Goal: Communication & Community: Answer question/provide support

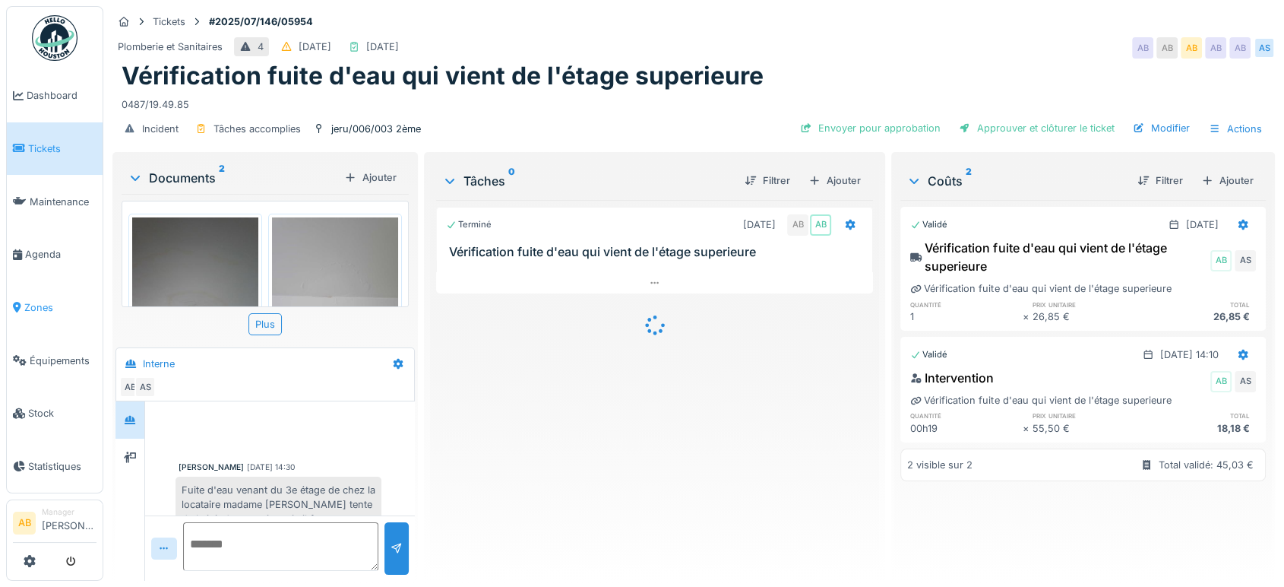
scroll to position [402, 0]
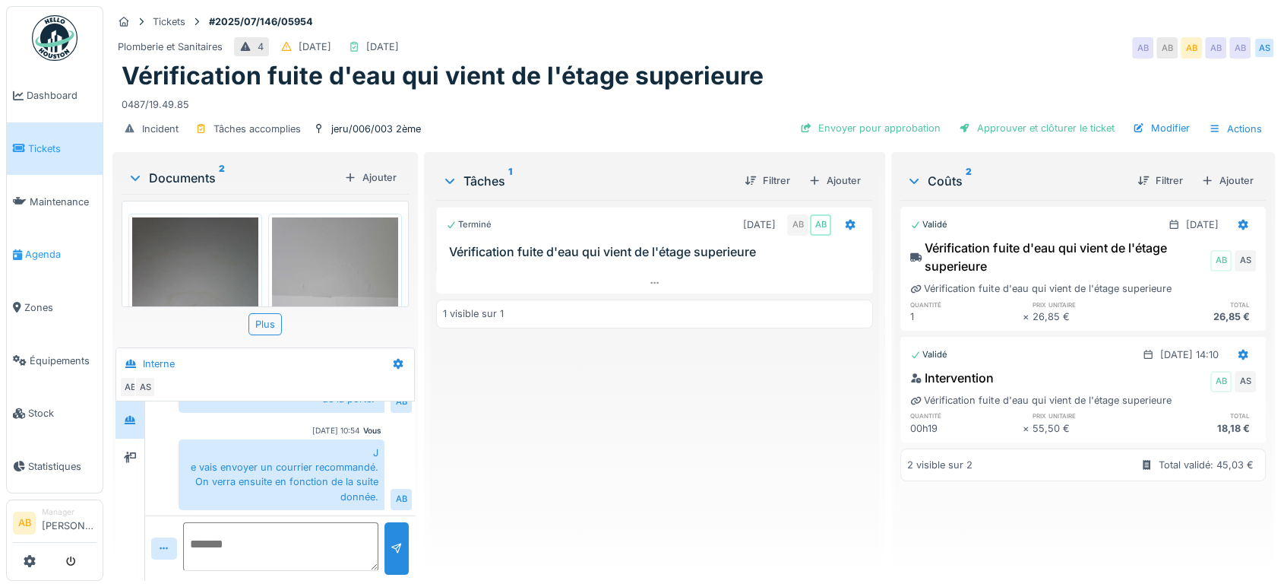
click at [49, 247] on span "Agenda" at bounding box center [60, 254] width 71 height 14
click at [43, 303] on span "Zones" at bounding box center [60, 307] width 72 height 14
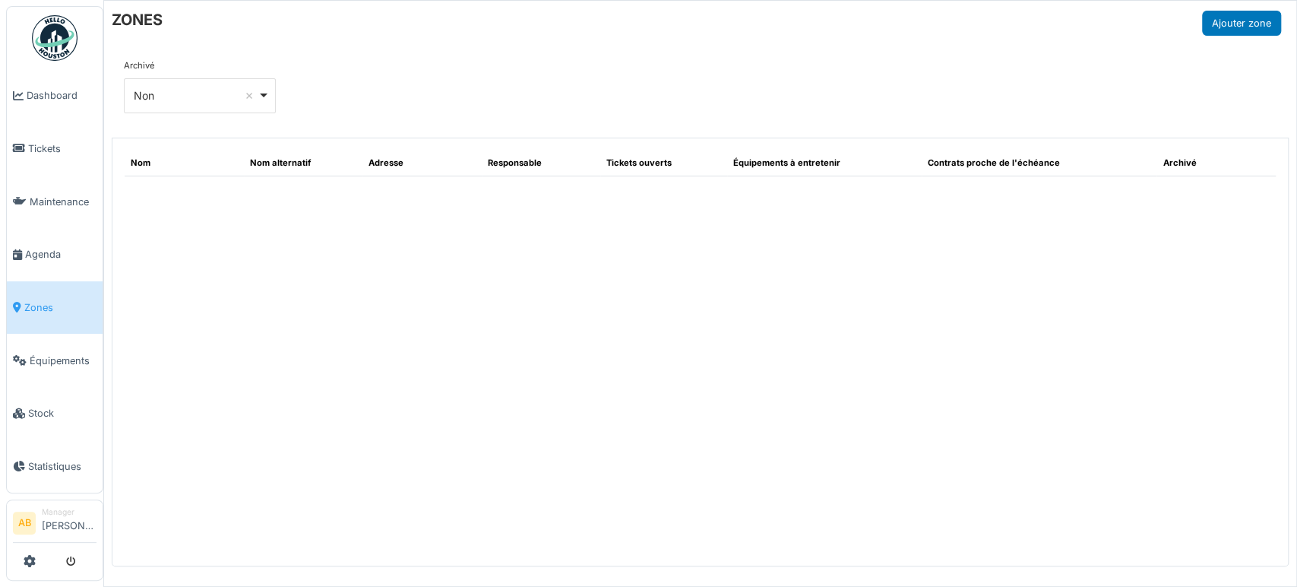
select select "***"
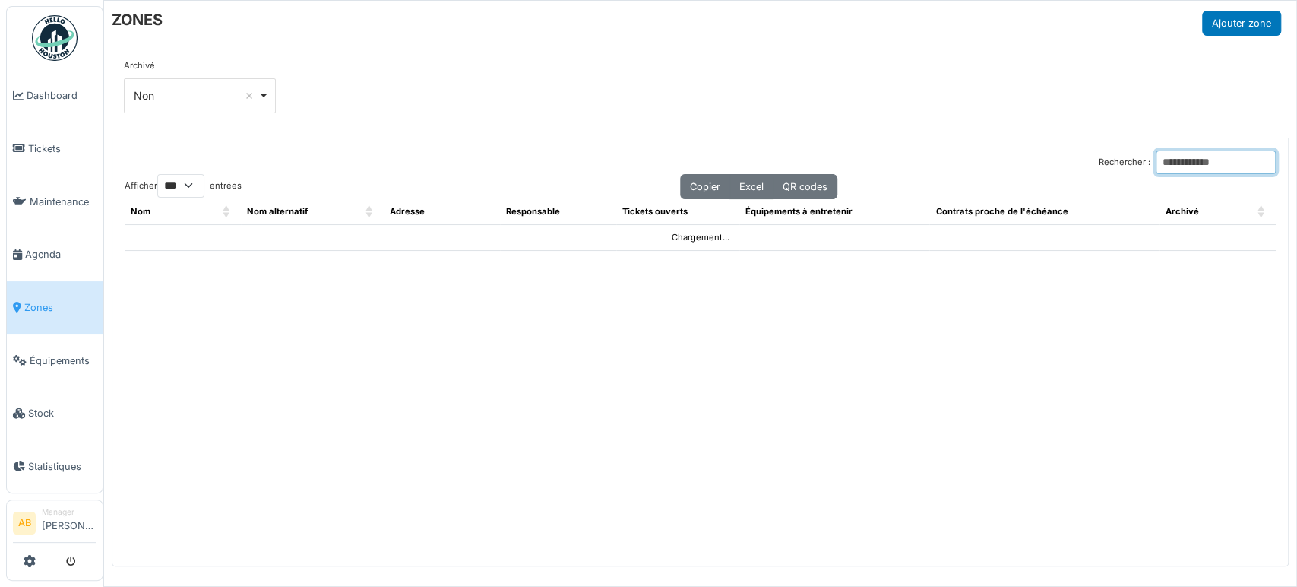
click at [1173, 157] on input "Rechercher :" at bounding box center [1216, 162] width 120 height 24
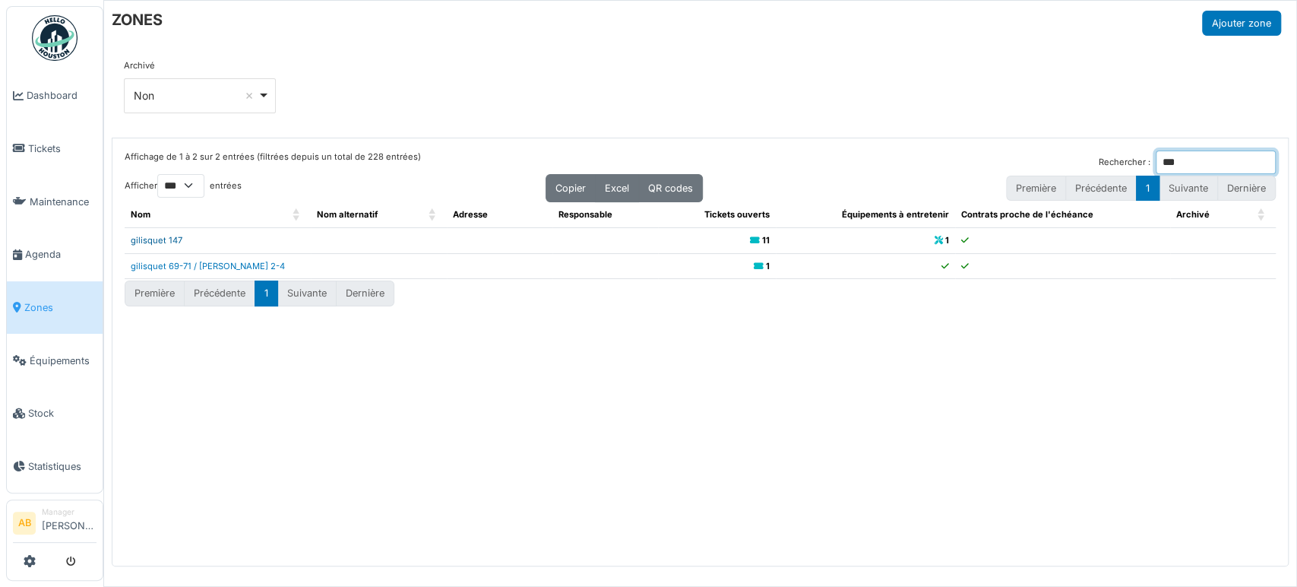
type input "***"
click at [173, 237] on link "gilisquet 147" at bounding box center [157, 240] width 52 height 11
click at [167, 236] on link "gilisquet 147" at bounding box center [157, 240] width 52 height 11
click at [217, 262] on link "gilisquet 69-71 / roland 2-4" at bounding box center [208, 266] width 154 height 11
click at [154, 236] on link "gilisquet 147" at bounding box center [157, 240] width 52 height 11
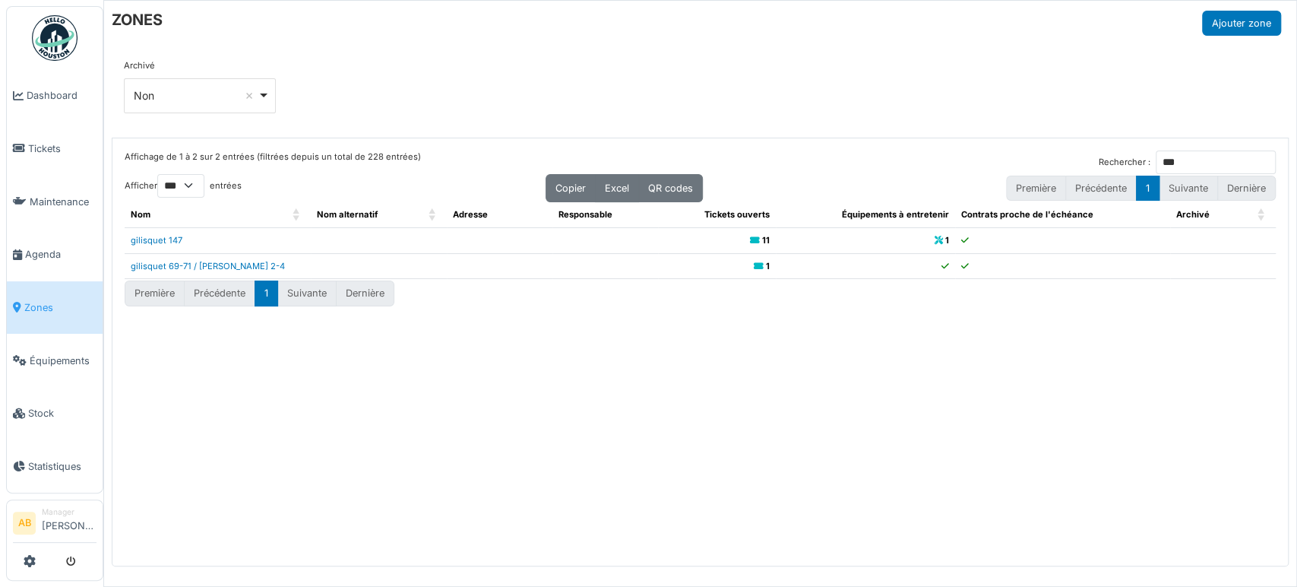
click at [68, 38] on img at bounding box center [55, 38] width 46 height 46
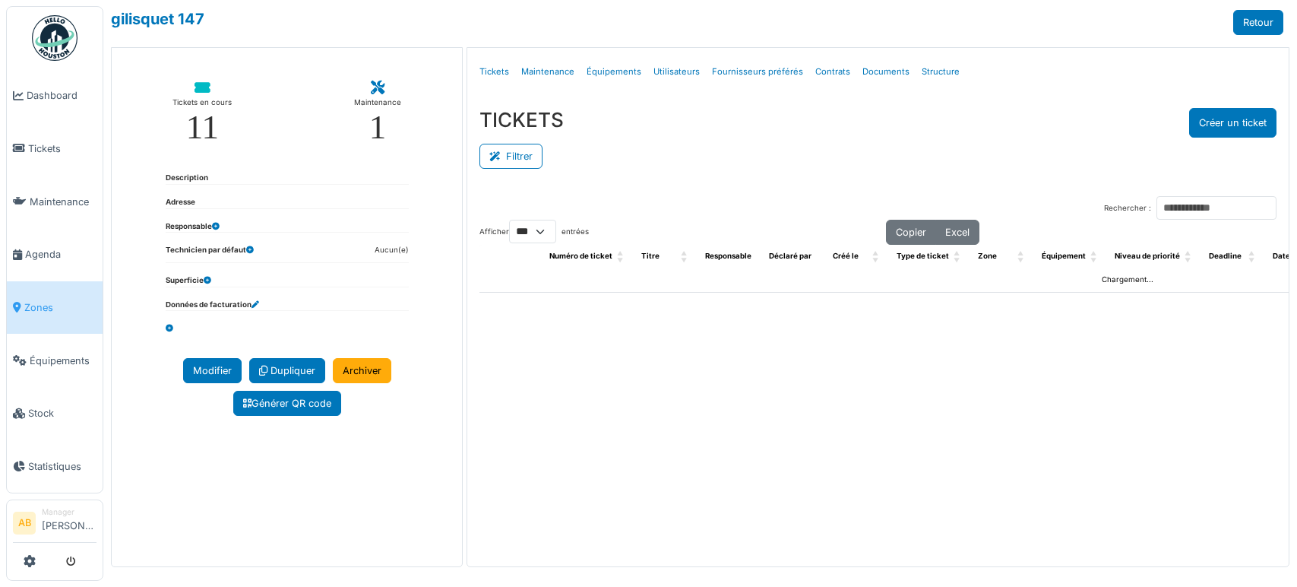
select select "***"
click at [937, 62] on link "Structure" at bounding box center [941, 72] width 50 height 36
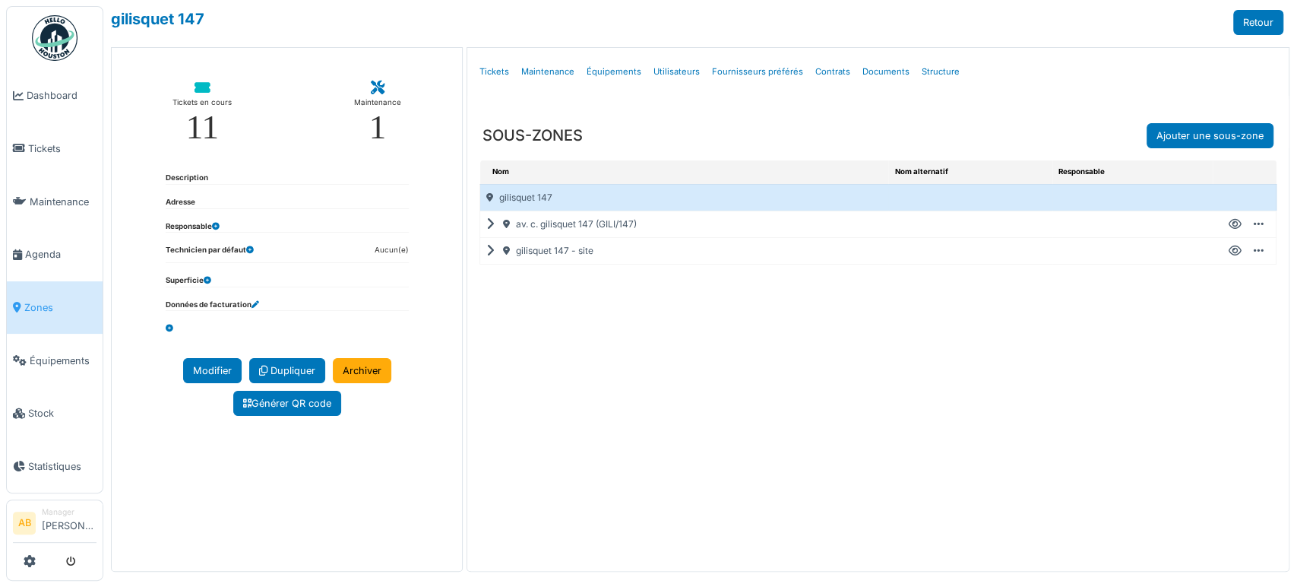
click at [481, 223] on div "av. c. gilisquet 147 (GILI/147)" at bounding box center [684, 224] width 408 height 26
click at [486, 225] on icon at bounding box center [493, 224] width 14 height 1
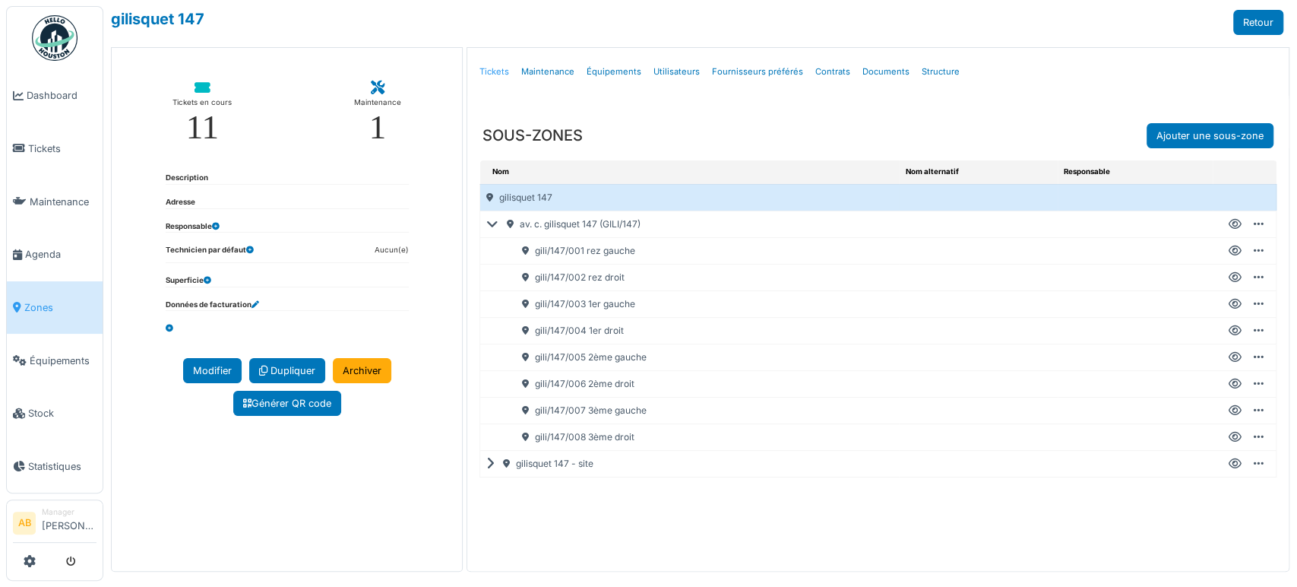
click at [493, 74] on link "Tickets" at bounding box center [494, 72] width 42 height 36
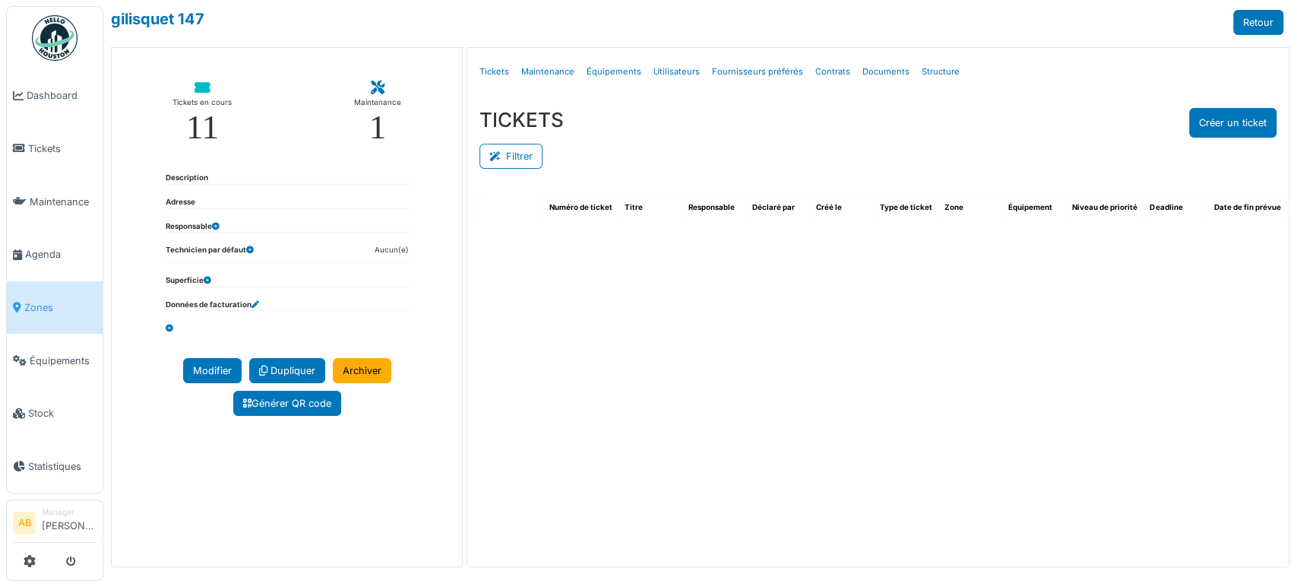
select select "***"
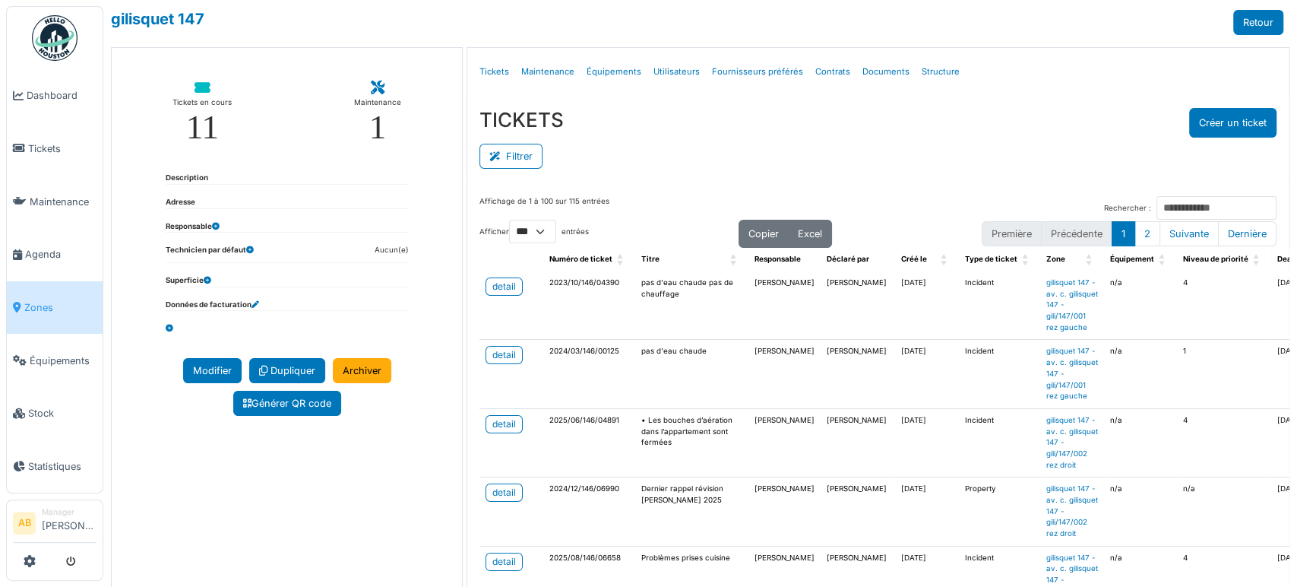
scroll to position [0, 447]
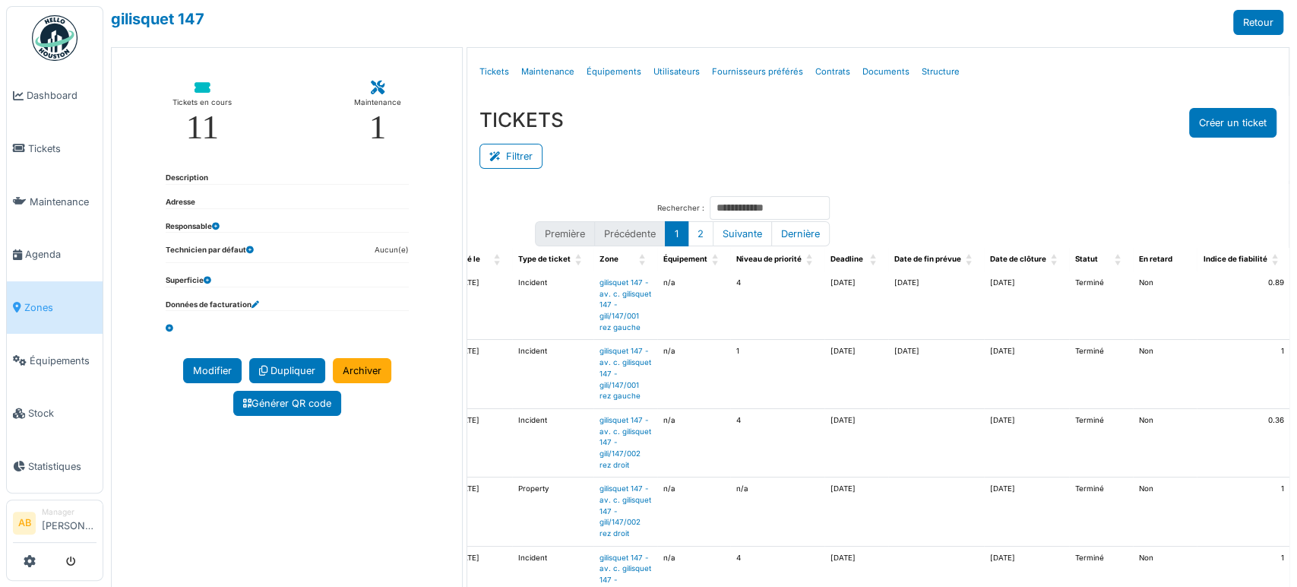
click at [1053, 551] on tr "detail 2025/08/146/06658 Problèmes prises cuisine Mouad Dakir Mouad Dakir 25/08…" at bounding box center [715, 580] width 1365 height 68
click at [1069, 551] on td "Terminé" at bounding box center [1101, 580] width 64 height 68
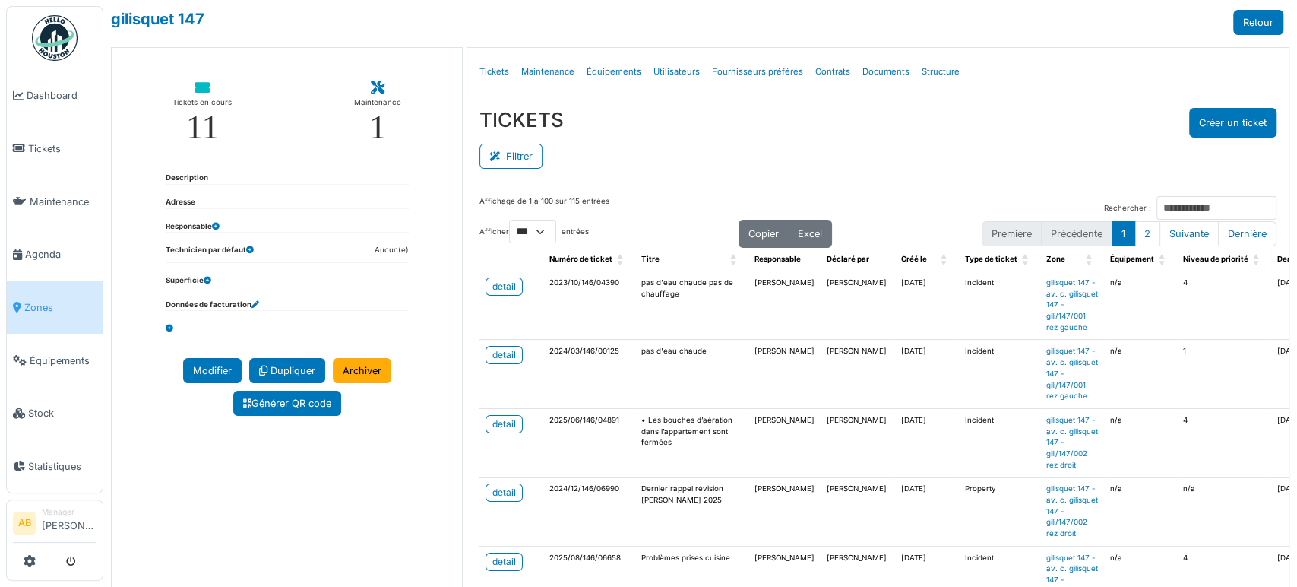
scroll to position [0, 0]
click at [523, 157] on button "Filtrer" at bounding box center [511, 156] width 63 height 25
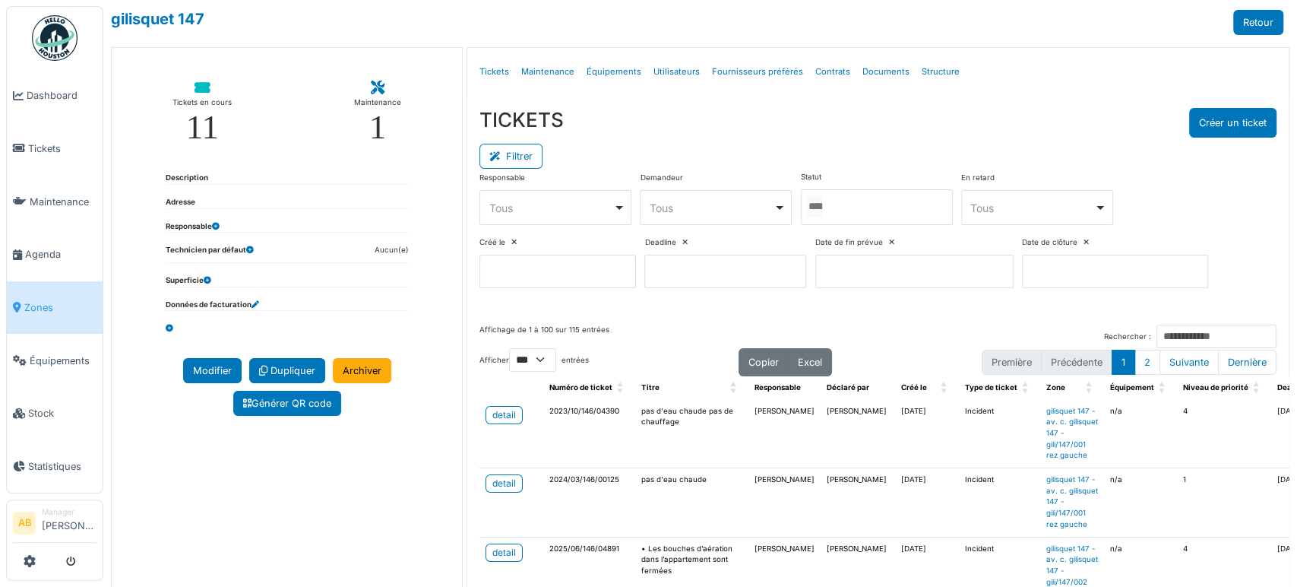
click at [818, 214] on input "Tous" at bounding box center [814, 206] width 15 height 22
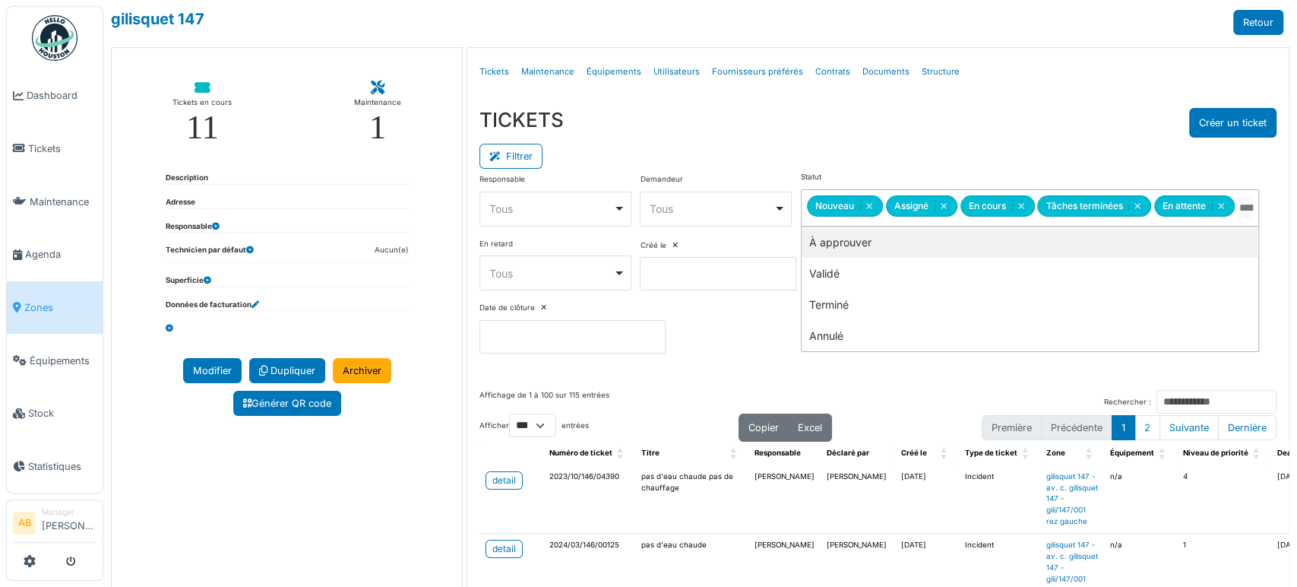
click at [632, 253] on div "En retard **** Tous Remove item Tous Oui Non" at bounding box center [556, 265] width 152 height 52
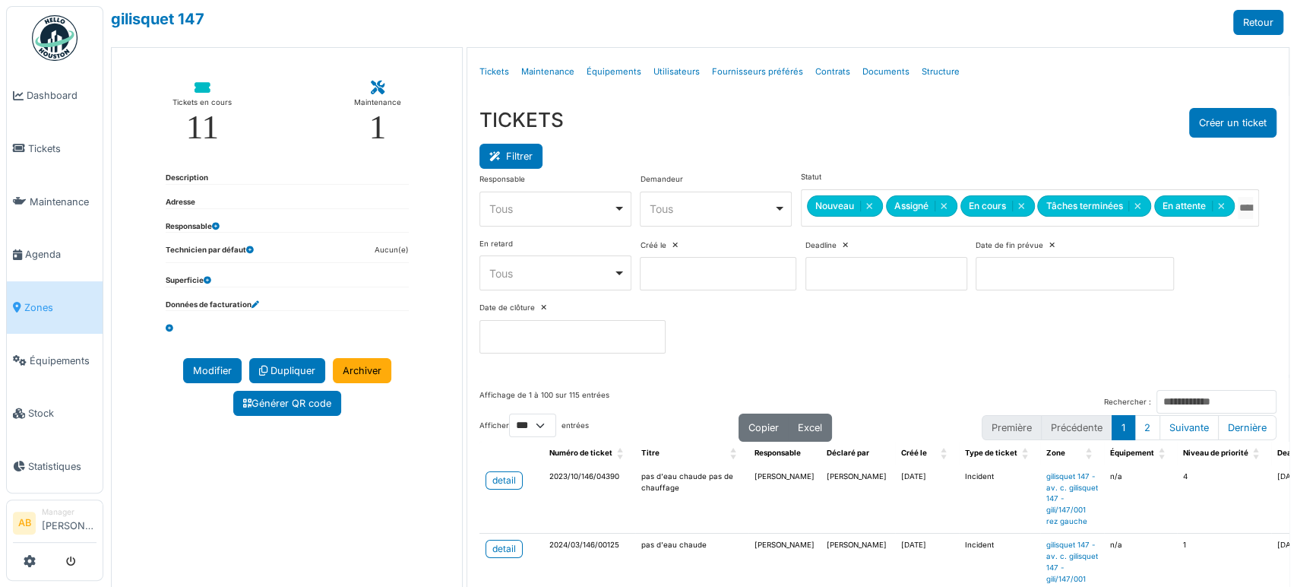
click at [519, 155] on button "Filtrer" at bounding box center [511, 156] width 63 height 25
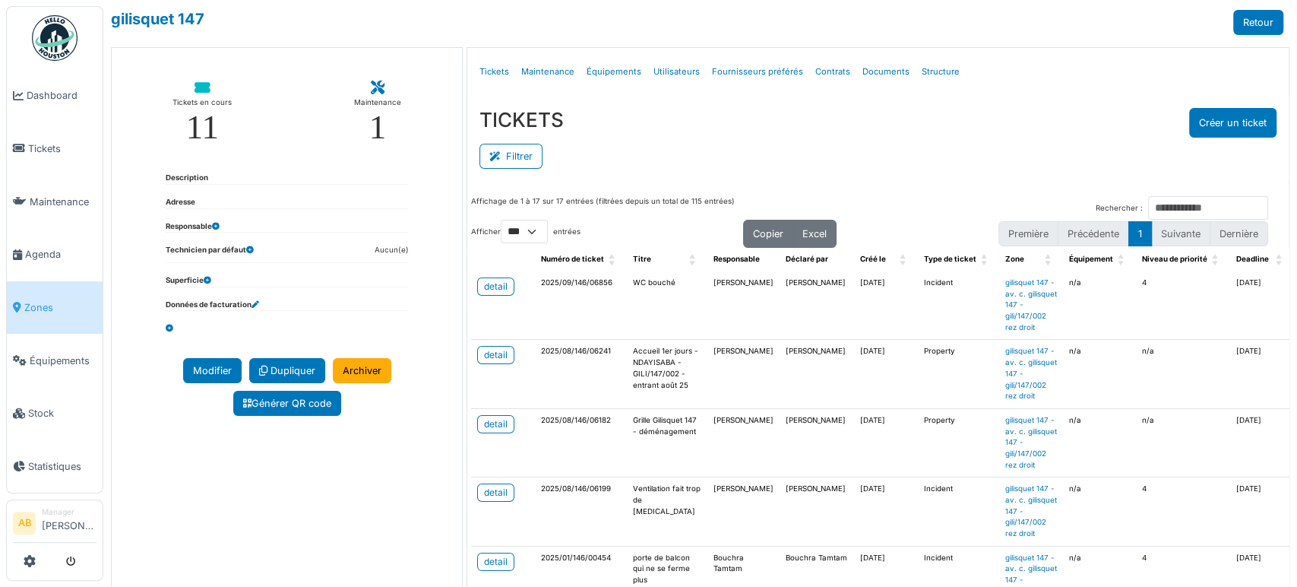
click at [52, 45] on img at bounding box center [55, 38] width 46 height 46
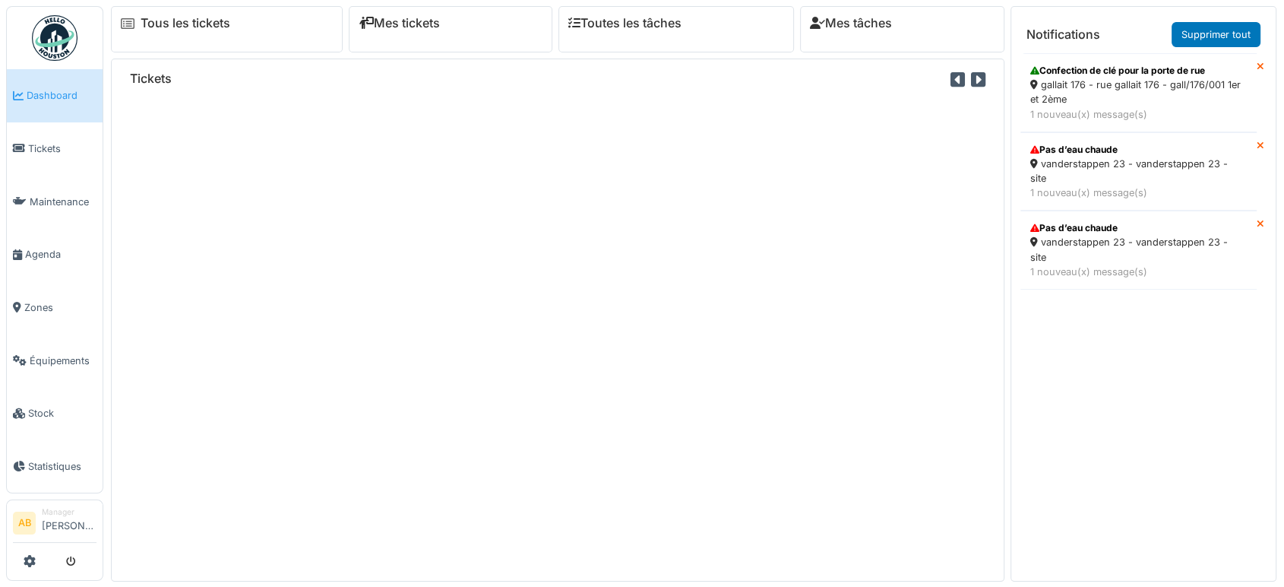
click at [438, 39] on div "Mes tickets" at bounding box center [451, 29] width 204 height 46
click at [416, 27] on link "Mes tickets" at bounding box center [399, 23] width 81 height 14
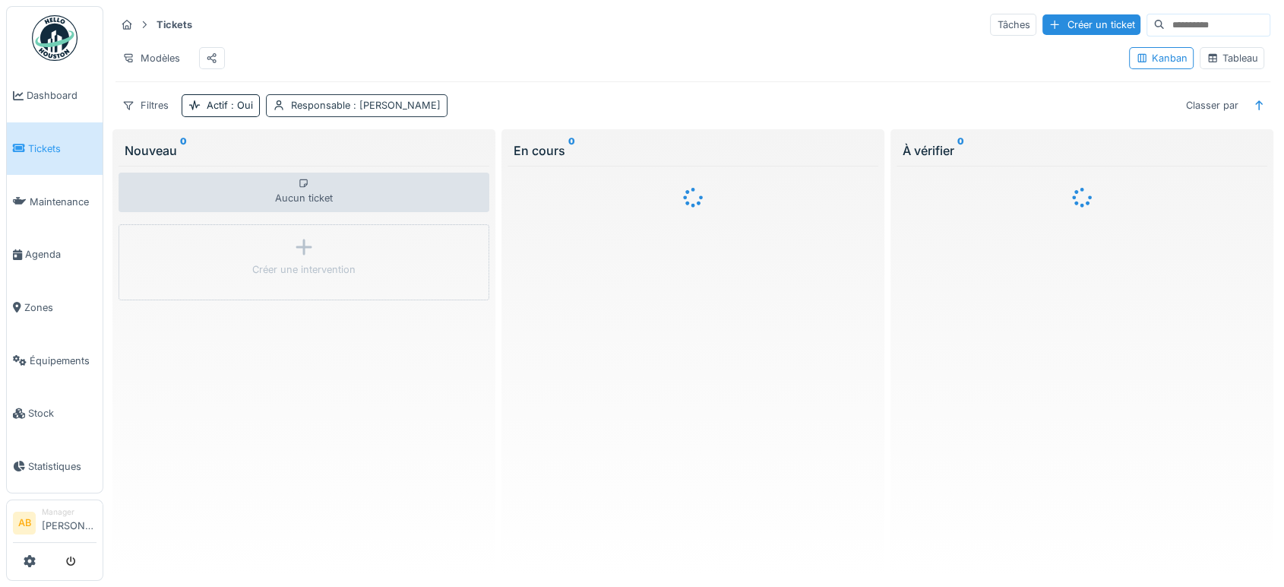
click at [388, 112] on div "Responsable : [PERSON_NAME]" at bounding box center [366, 105] width 150 height 14
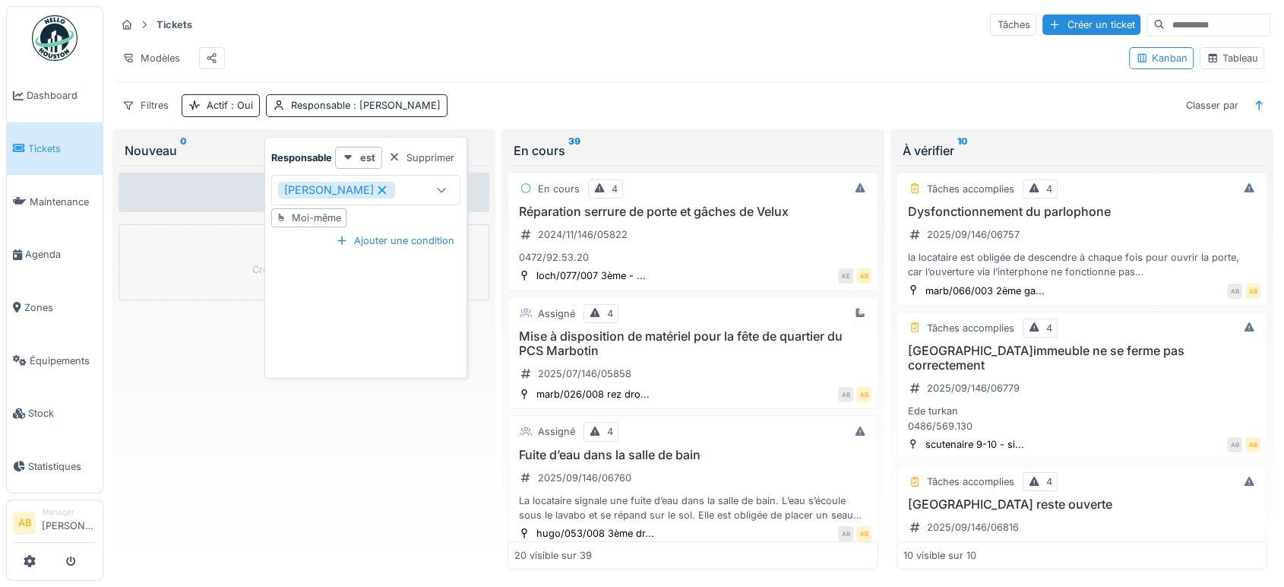
click at [375, 185] on icon at bounding box center [382, 190] width 14 height 11
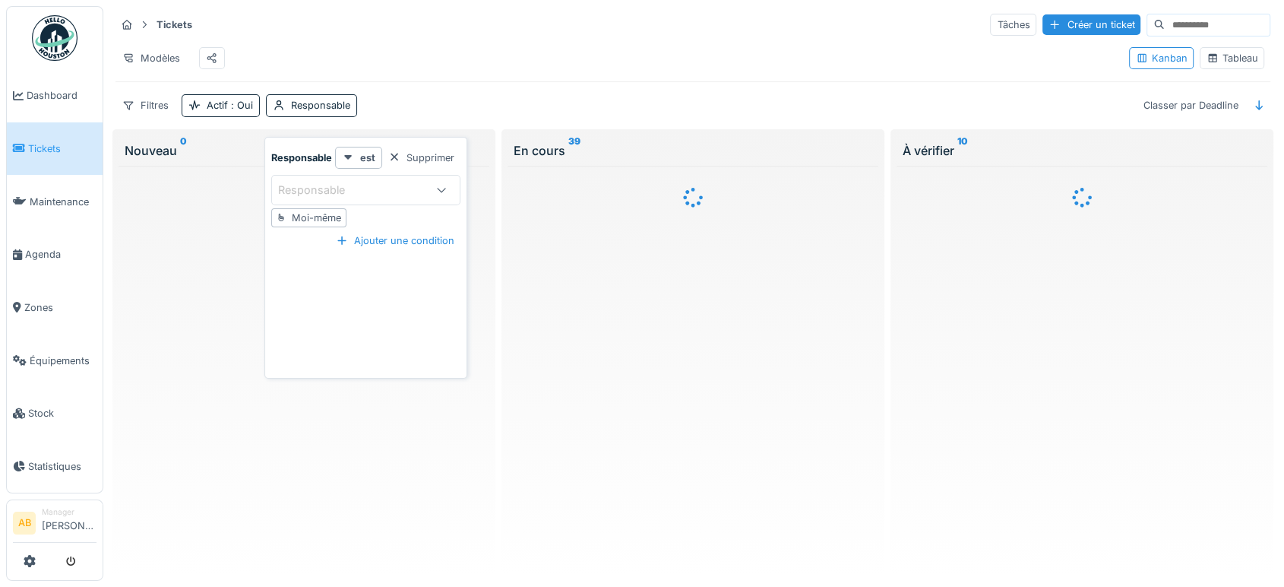
click at [353, 192] on div "Responsable" at bounding box center [322, 190] width 88 height 17
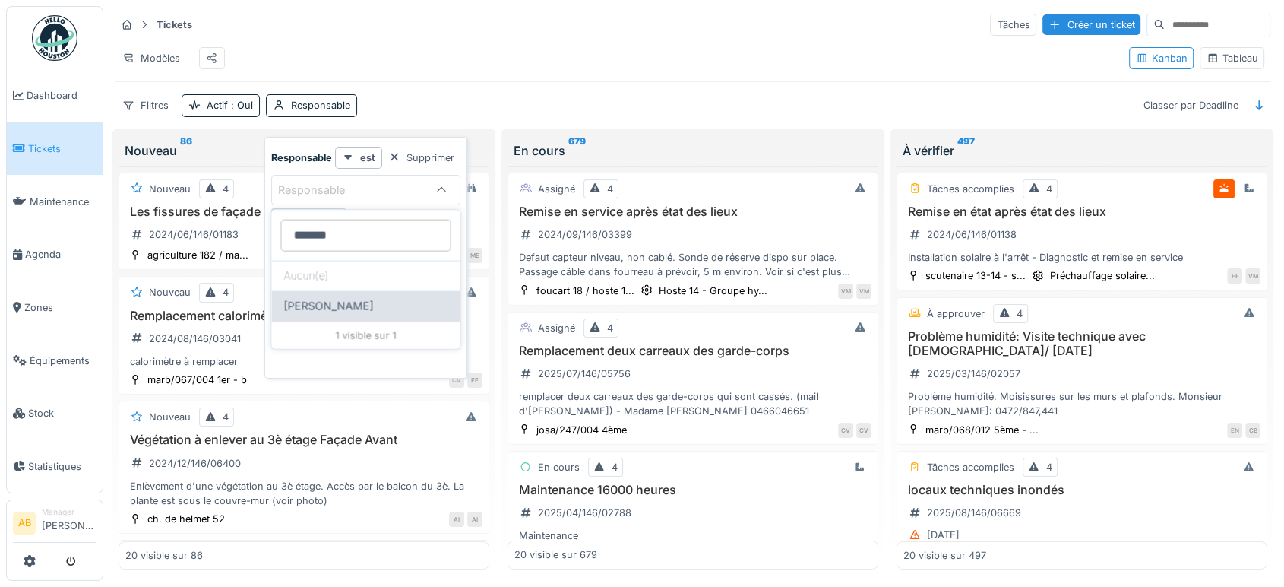
type input "*******"
click at [334, 303] on span "[PERSON_NAME]" at bounding box center [328, 306] width 90 height 17
type input "*****"
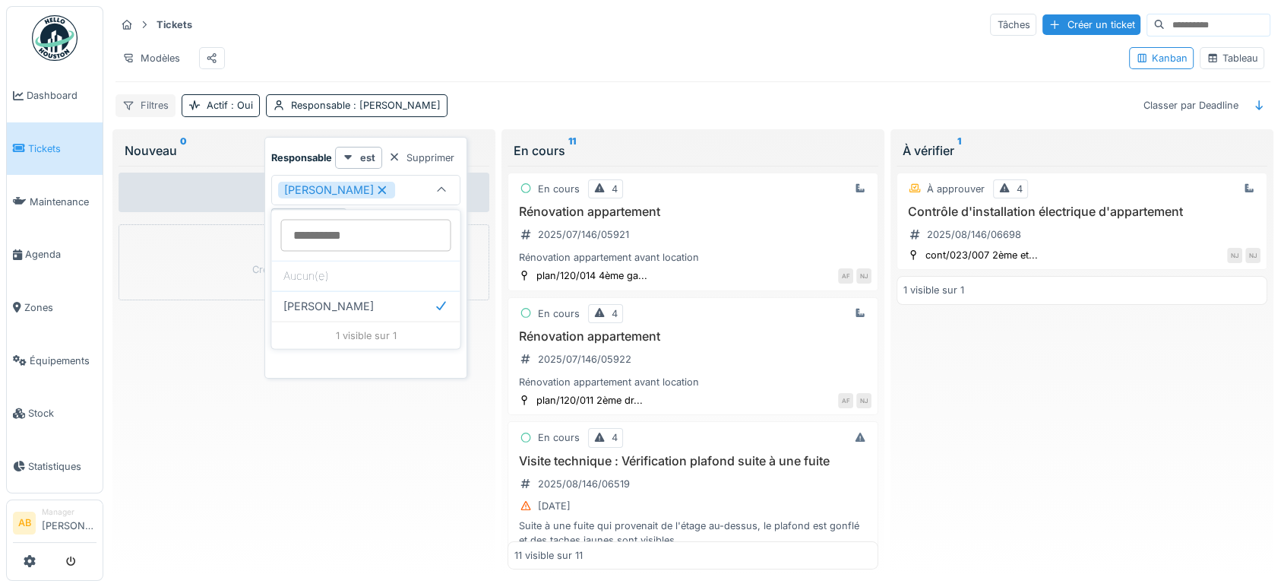
click at [158, 116] on div "Filtres" at bounding box center [146, 105] width 60 height 22
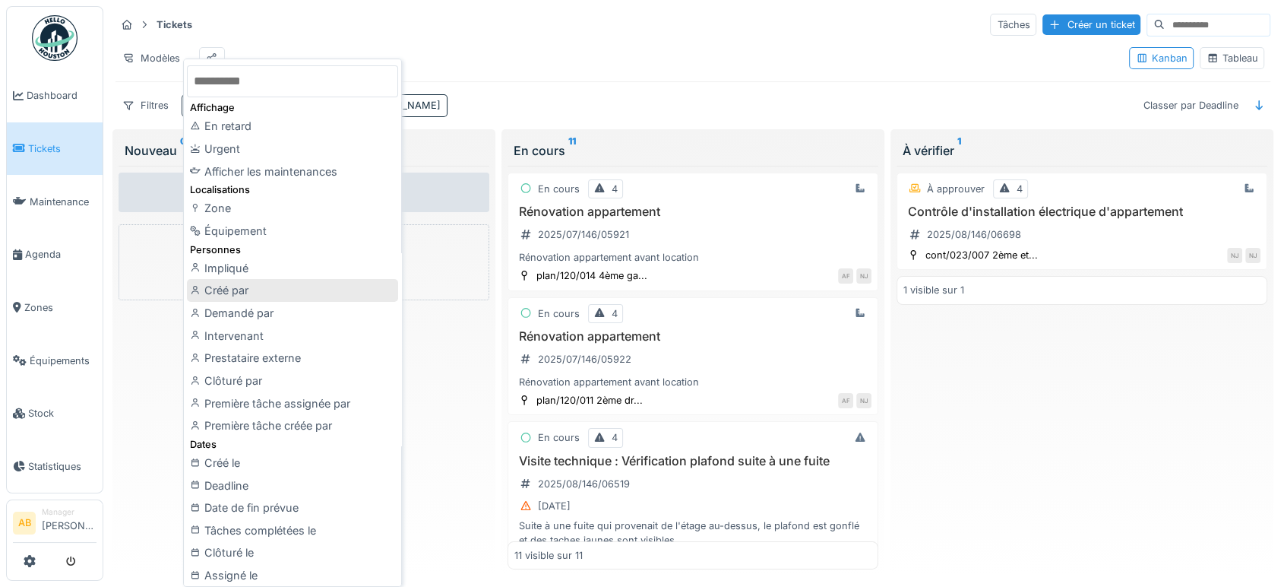
click at [258, 293] on div "Créé par" at bounding box center [292, 290] width 211 height 23
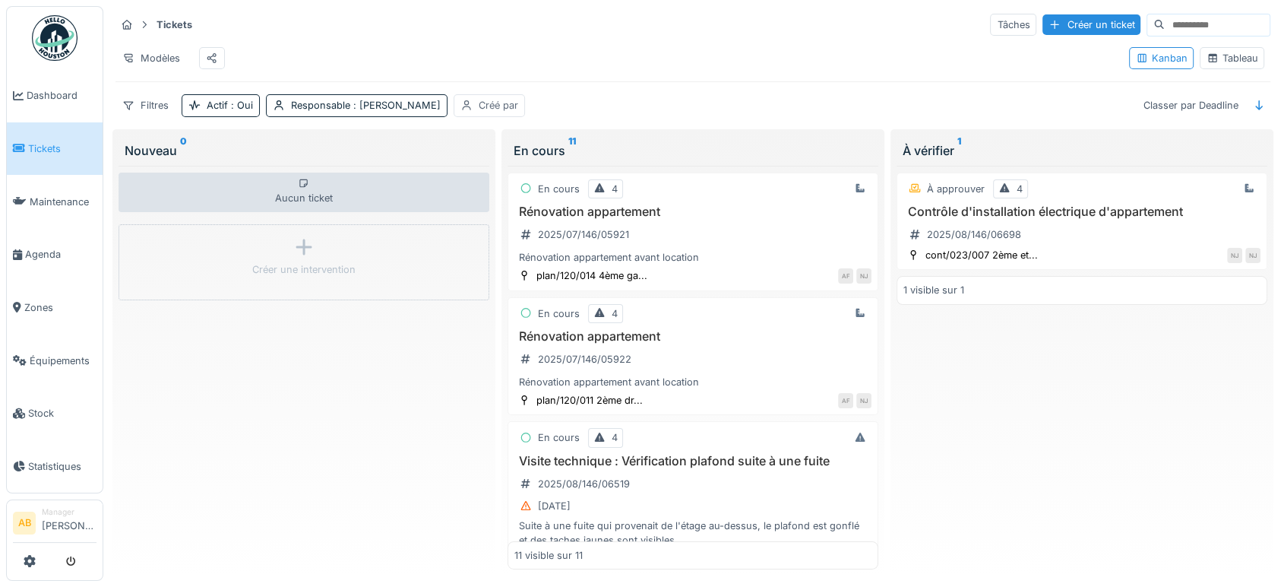
click at [481, 112] on div "Créé par" at bounding box center [499, 105] width 40 height 14
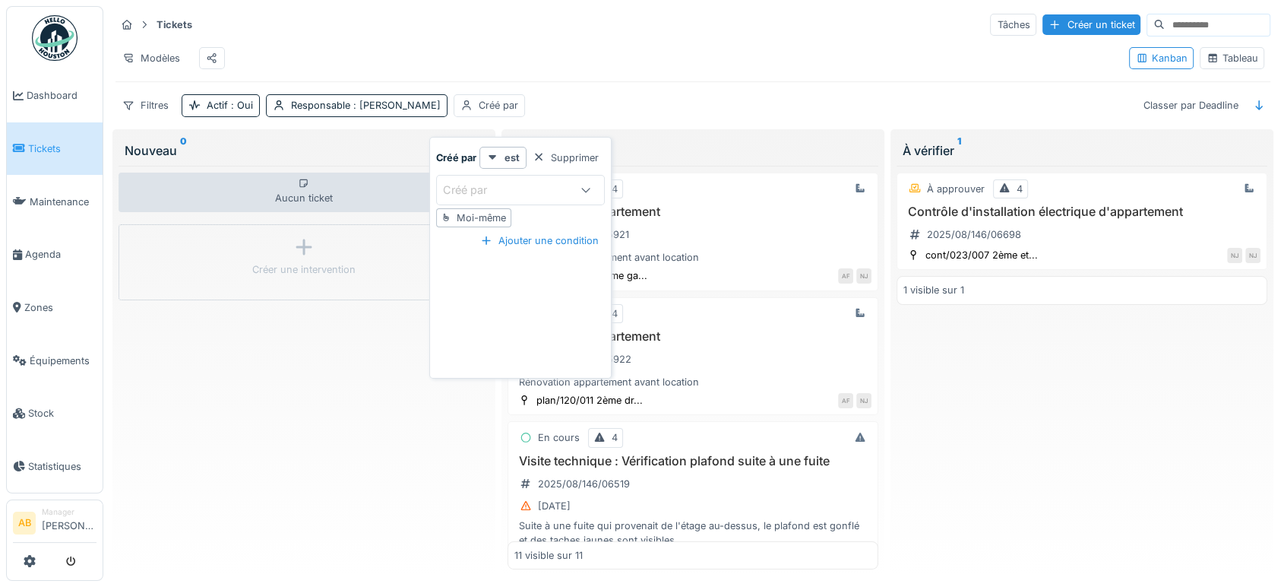
click at [515, 200] on div "Créé par" at bounding box center [520, 190] width 169 height 30
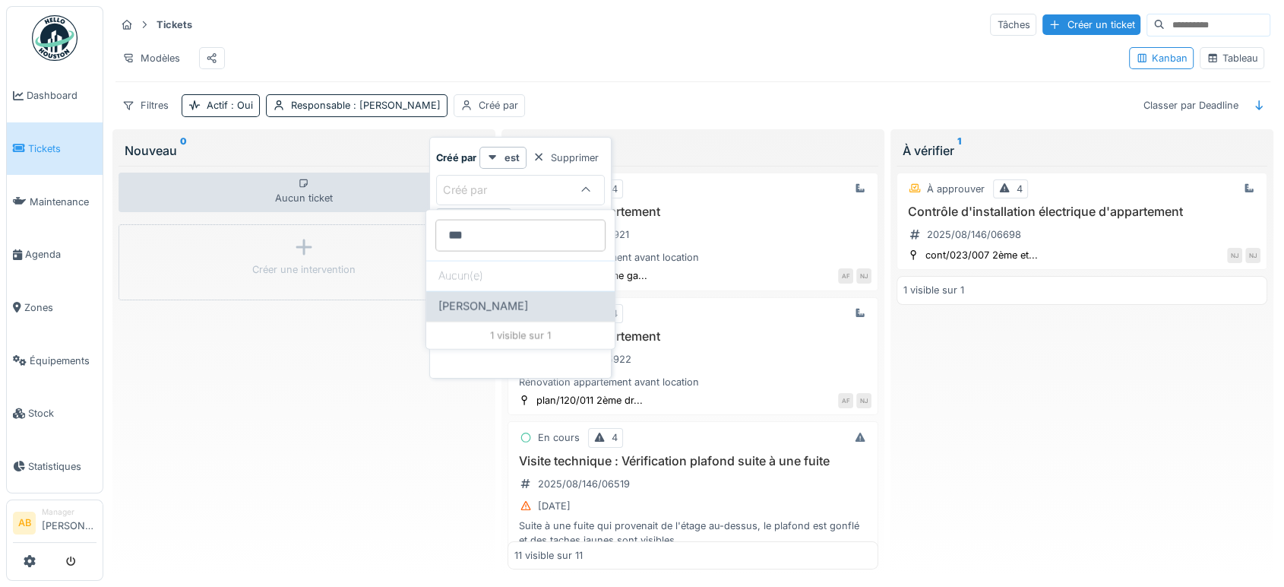
type par_U0MzU "***"
click at [504, 312] on span "[PERSON_NAME]" at bounding box center [484, 306] width 90 height 17
type input "*****"
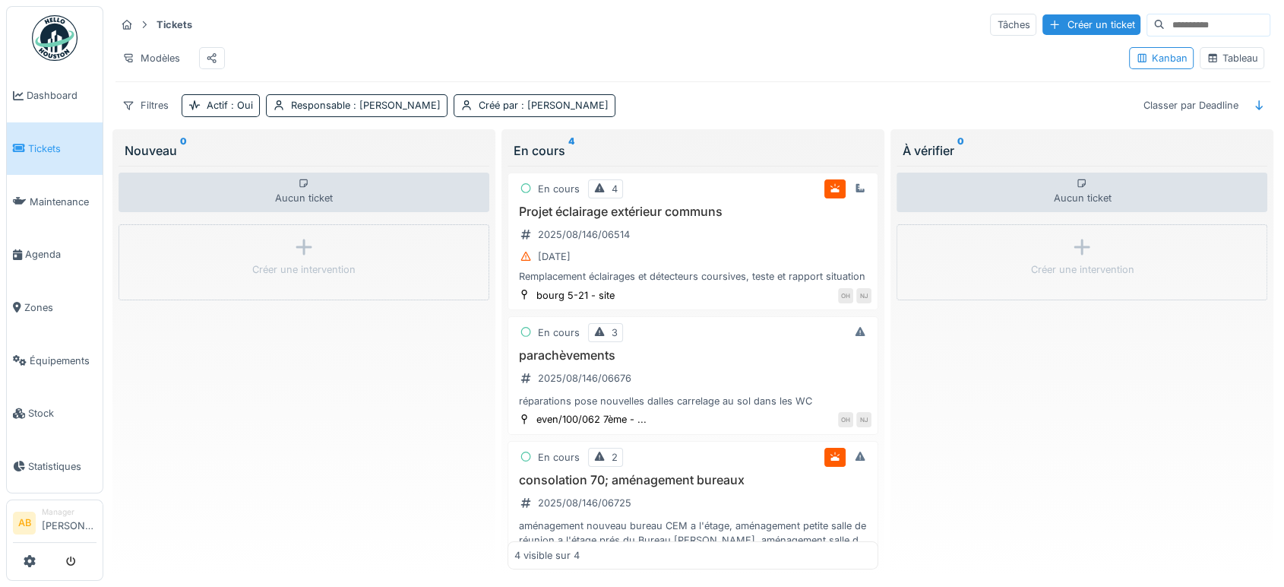
click at [665, 62] on div "Modèles" at bounding box center [617, 58] width 1002 height 34
click at [1221, 65] on div "Tableau" at bounding box center [1232, 58] width 51 height 14
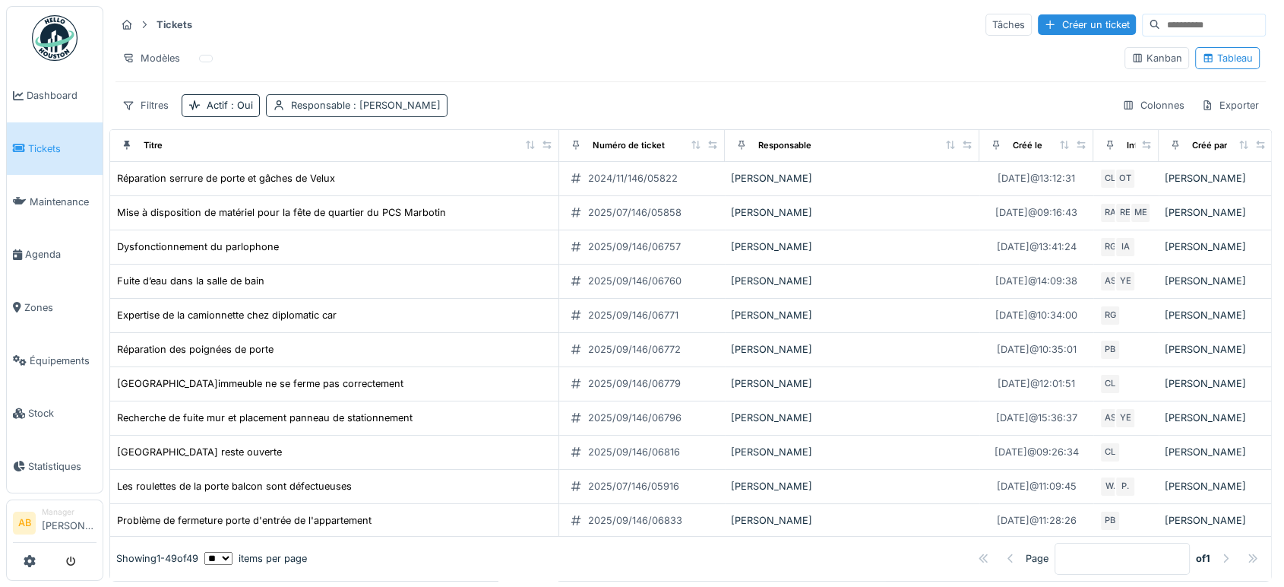
click at [363, 104] on span ": Ahmed Belhajji" at bounding box center [395, 105] width 90 height 11
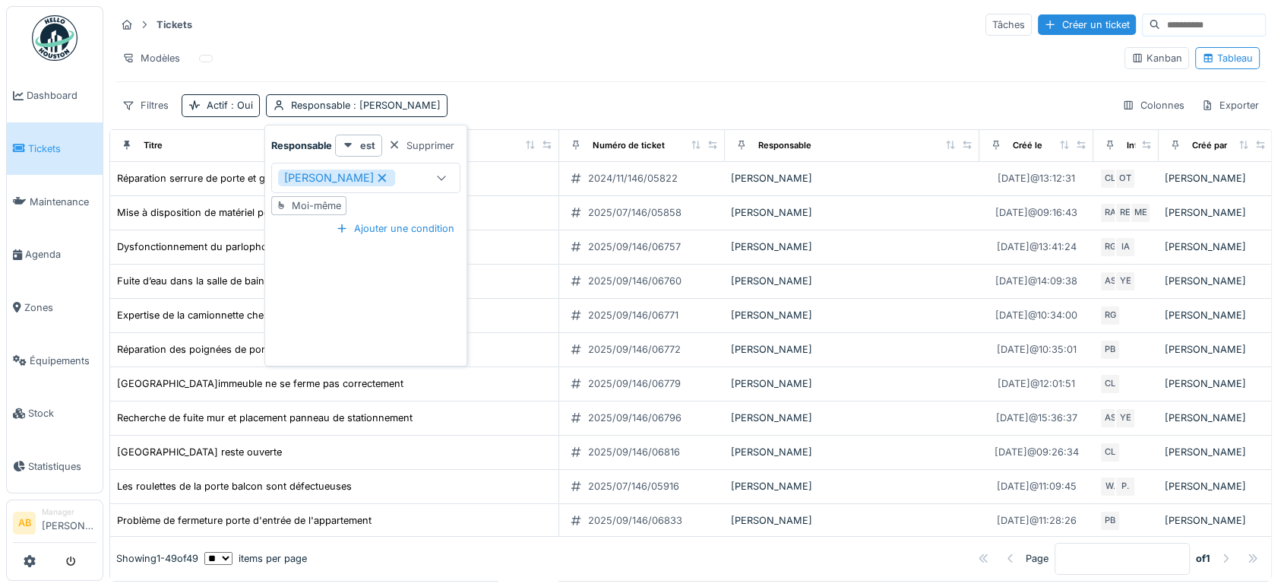
click at [375, 180] on icon at bounding box center [382, 178] width 14 height 11
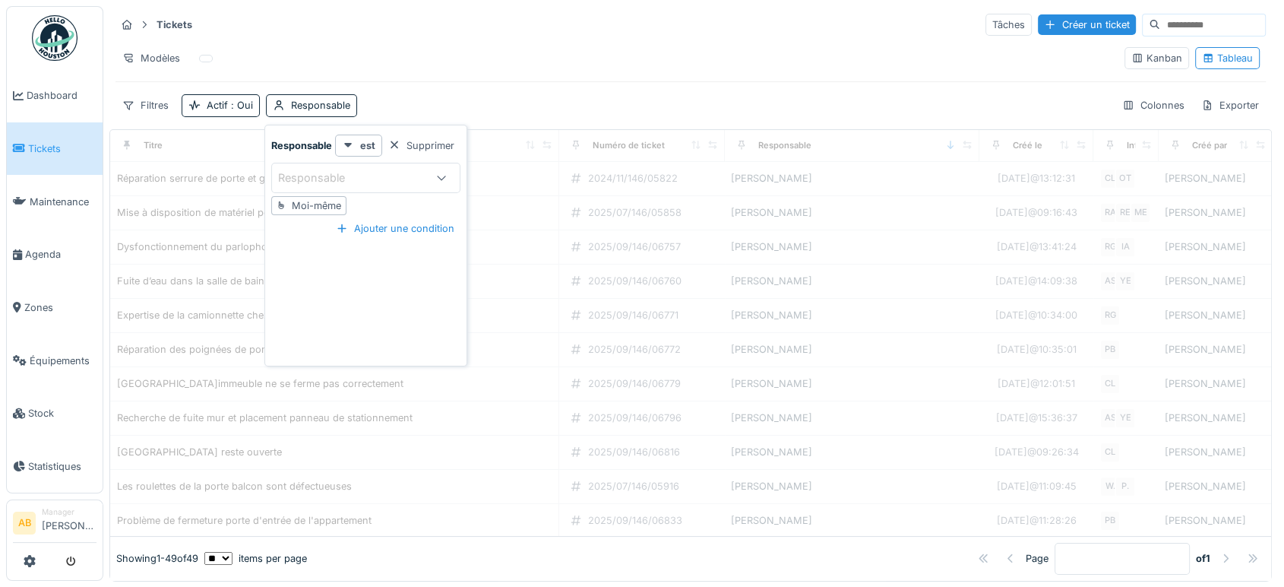
click at [367, 179] on div "Responsable" at bounding box center [351, 177] width 146 height 17
type input "***"
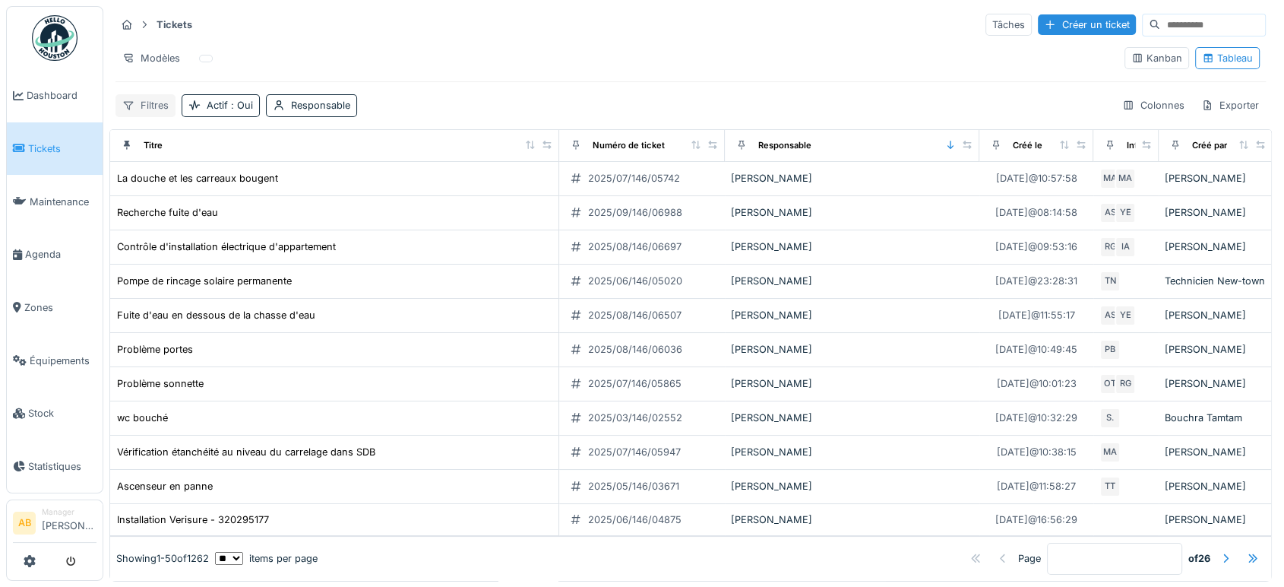
click at [149, 107] on div "Filtres" at bounding box center [146, 105] width 60 height 22
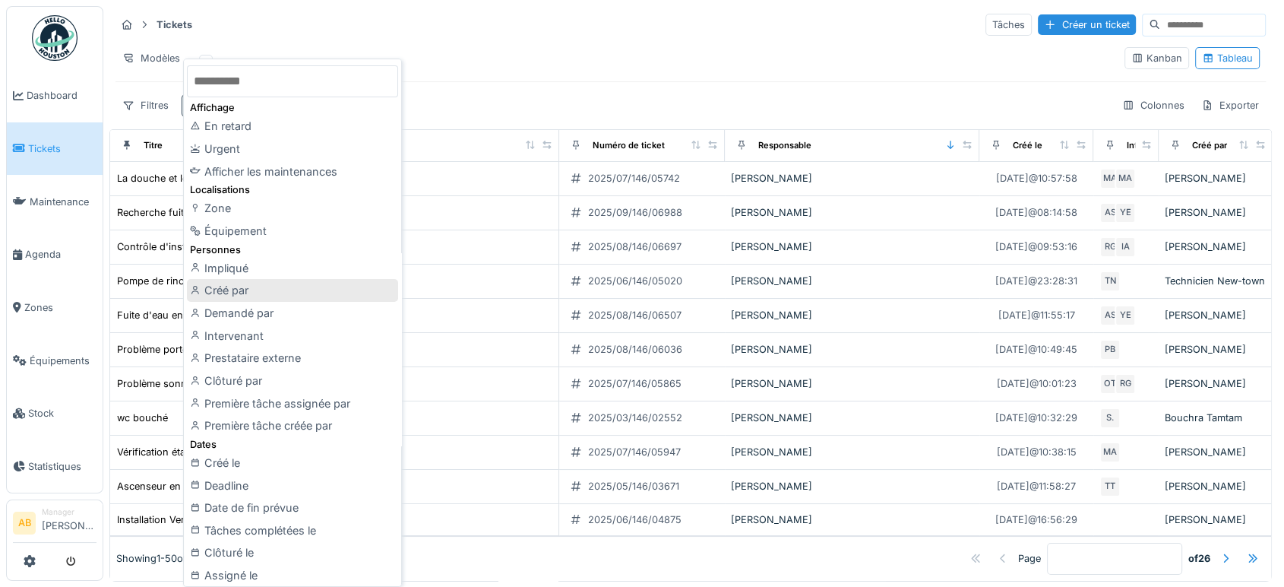
click at [250, 284] on div "Créé par" at bounding box center [292, 290] width 211 height 23
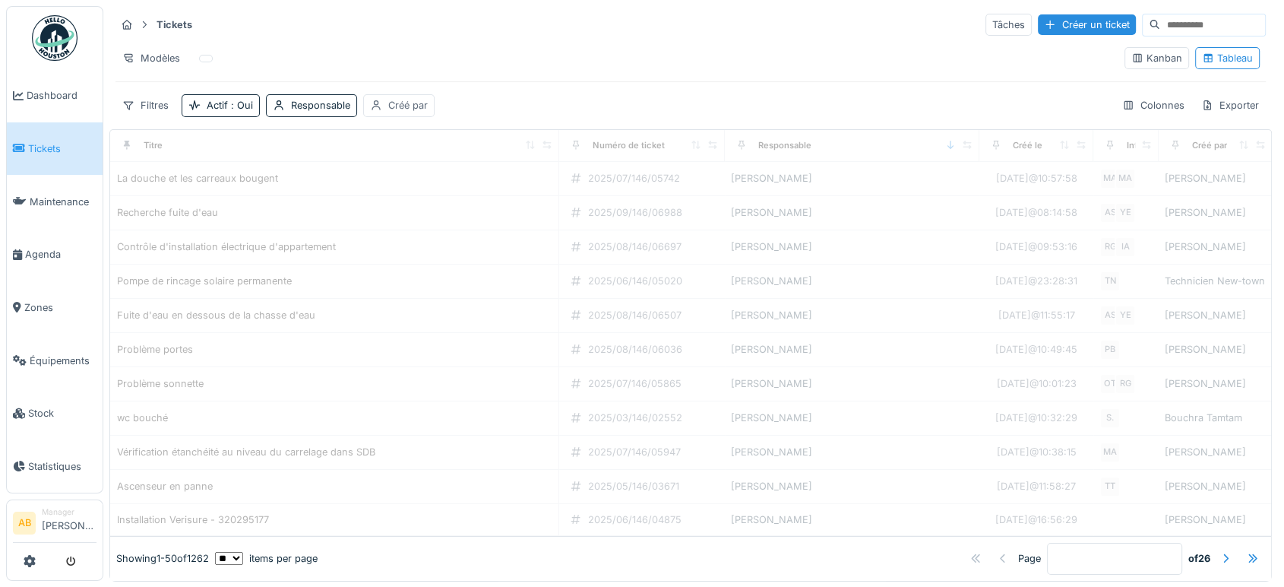
click at [404, 113] on div "Créé par" at bounding box center [398, 105] width 71 height 22
click at [407, 172] on div "Créé par" at bounding box center [407, 177] width 65 height 17
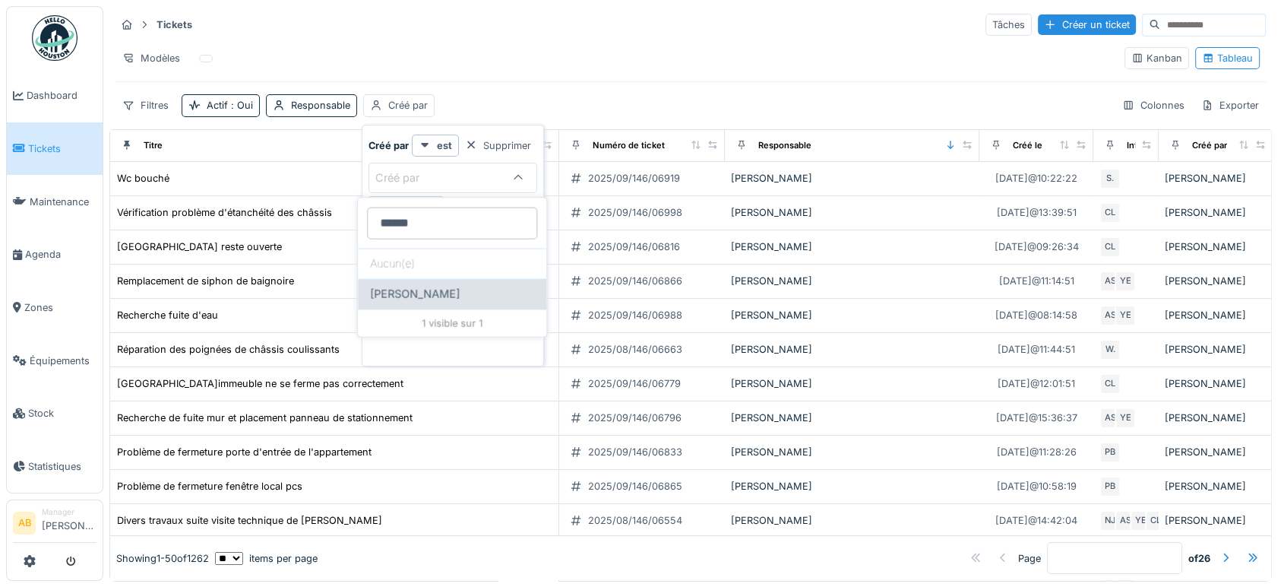
type par_U0MTY "******"
click at [413, 296] on span "[PERSON_NAME]" at bounding box center [415, 294] width 90 height 17
type input "*****"
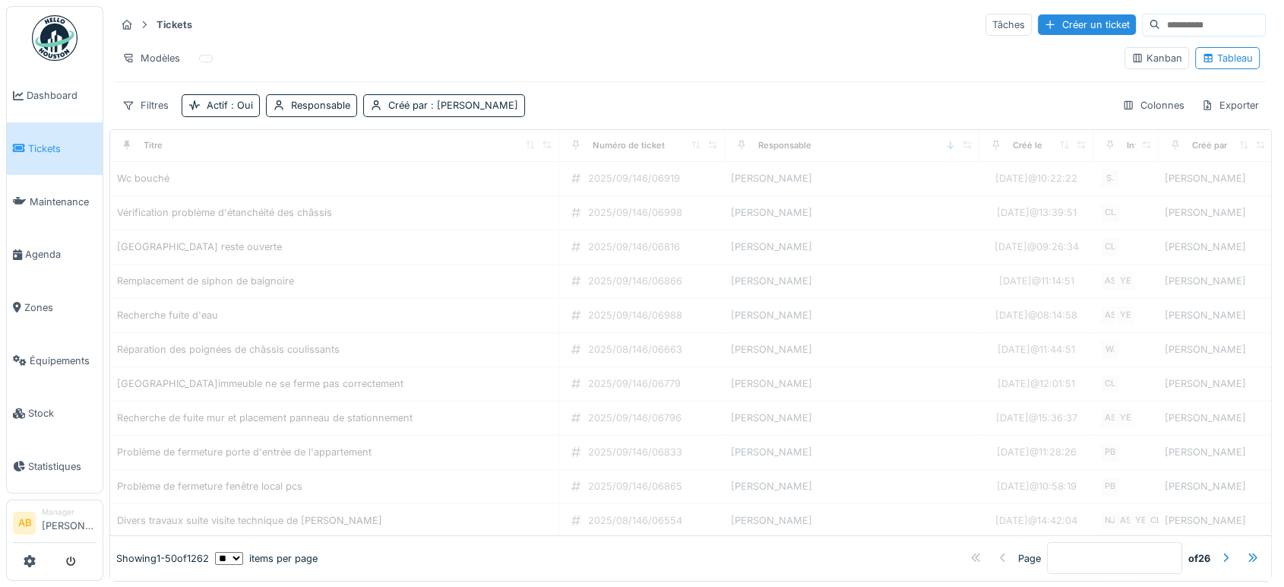
click at [620, 77] on div "Tickets Tâches Créer un ticket Modèles Kanban Tableau Filtres Actif : Oui Respo…" at bounding box center [690, 64] width 1163 height 117
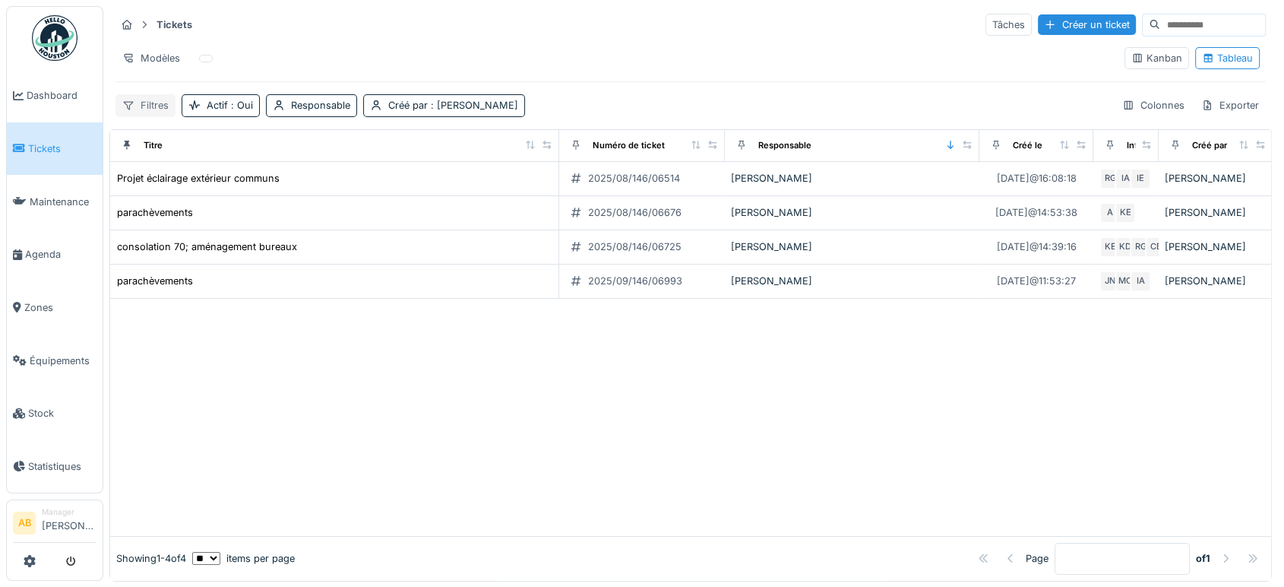
click at [157, 101] on div "Filtres" at bounding box center [146, 105] width 60 height 22
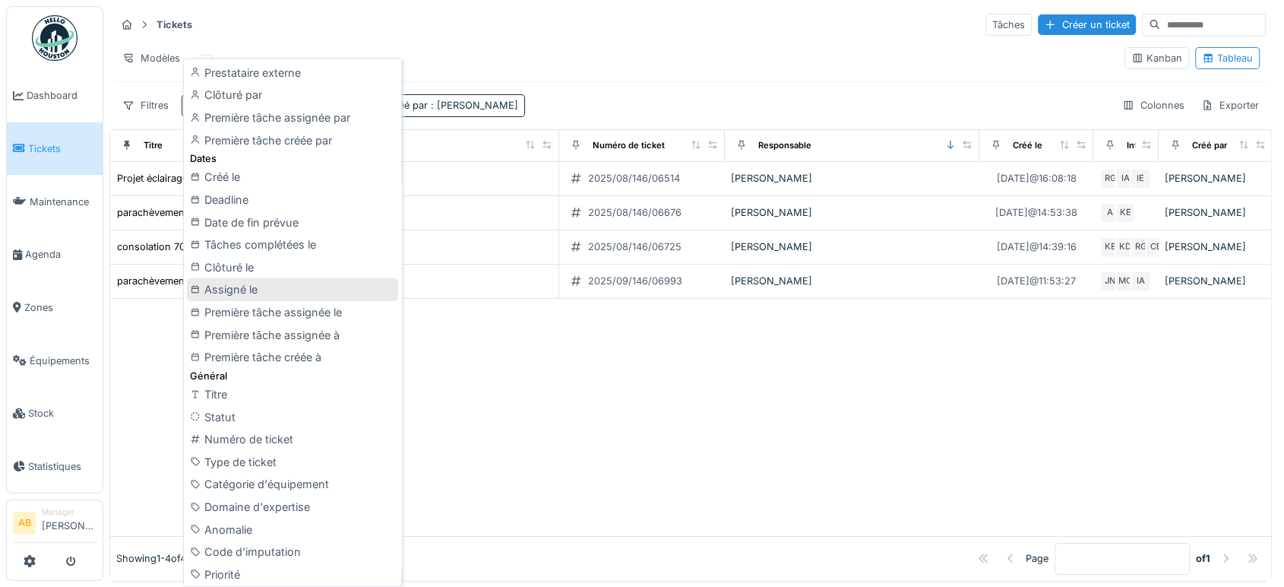
scroll to position [263, 0]
click at [239, 179] on div "Créé le" at bounding box center [292, 177] width 211 height 23
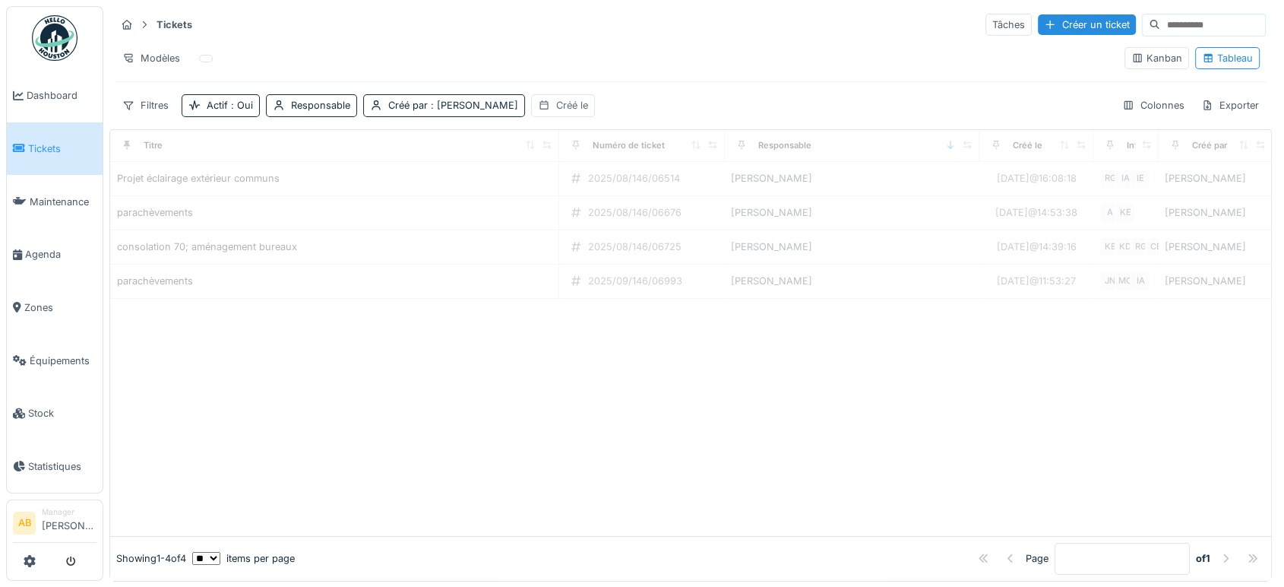
click at [556, 105] on div "Créé le" at bounding box center [572, 105] width 32 height 14
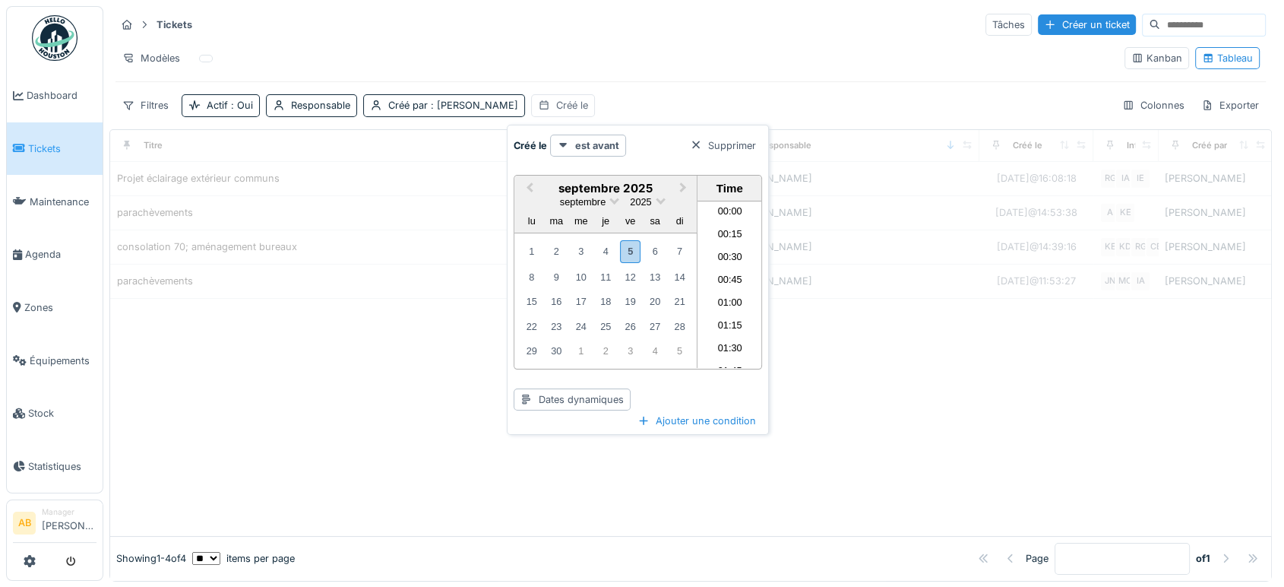
scroll to position [840, 0]
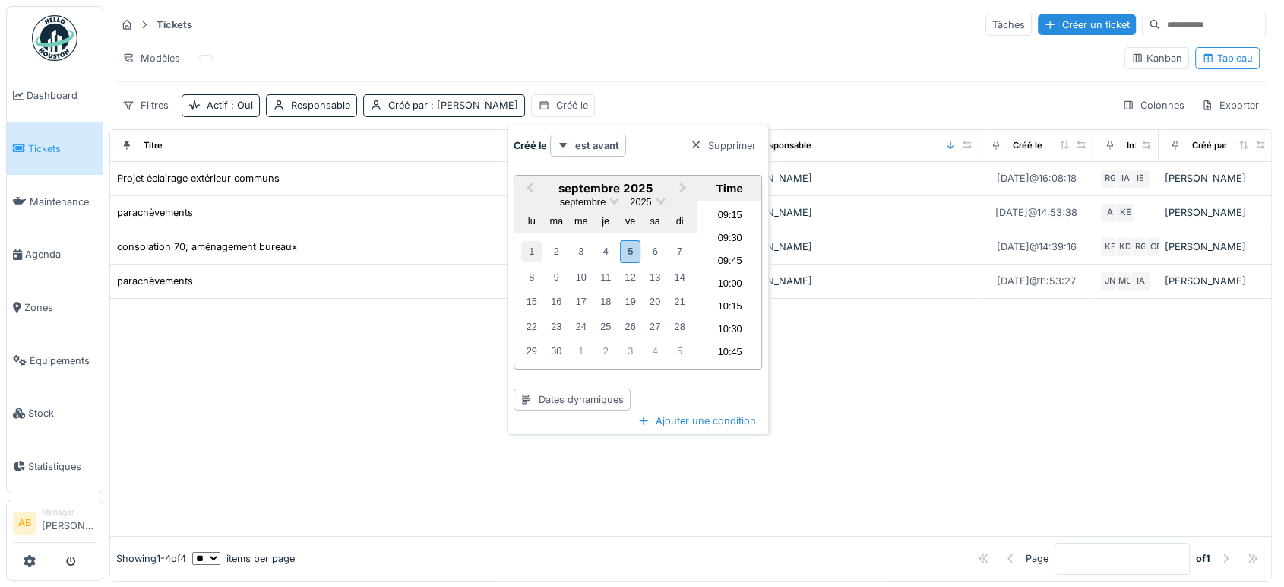
click at [535, 244] on div "1" at bounding box center [531, 251] width 21 height 21
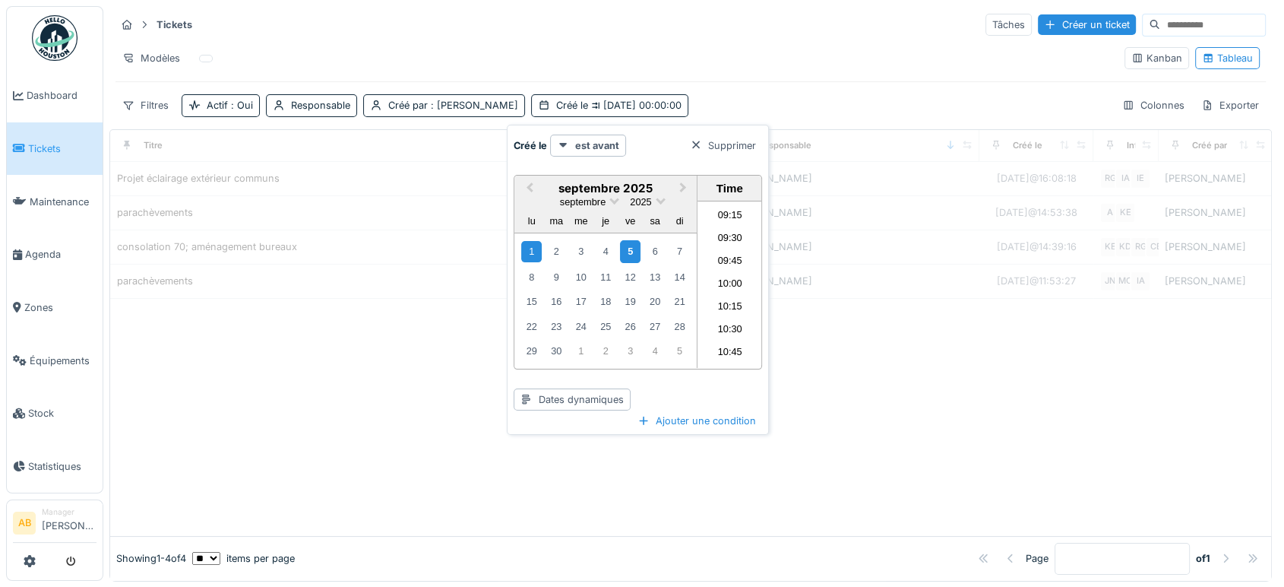
click at [627, 253] on div "5" at bounding box center [630, 251] width 21 height 22
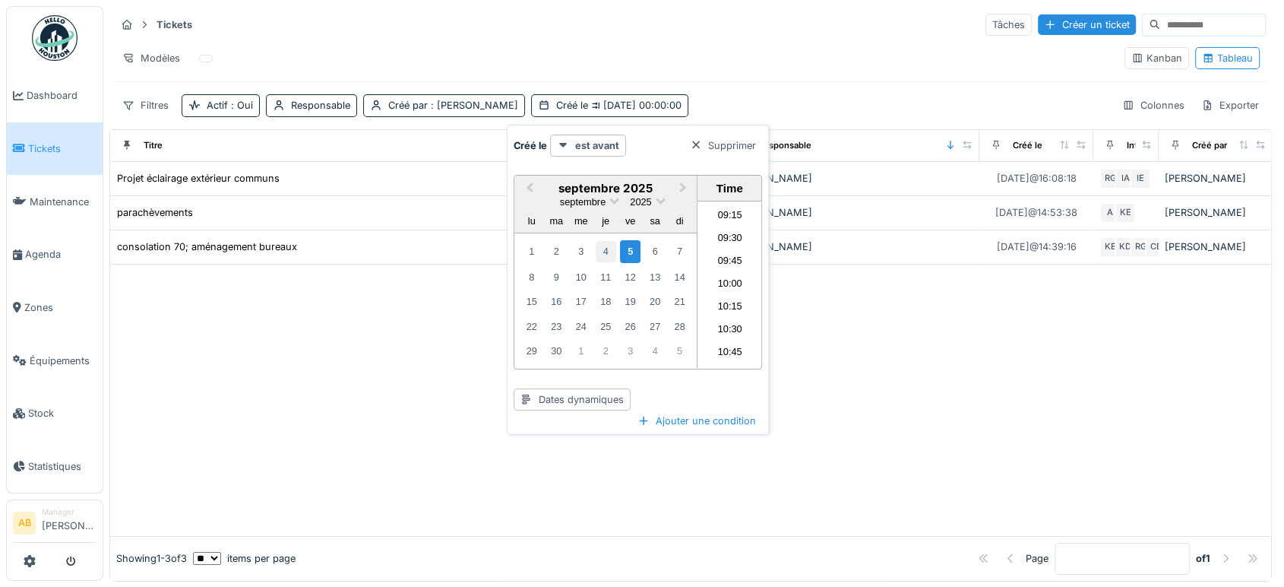
click at [606, 252] on div "4" at bounding box center [606, 251] width 21 height 21
click at [626, 251] on div "5" at bounding box center [630, 251] width 21 height 22
click at [604, 248] on div "4" at bounding box center [606, 251] width 21 height 21
click at [582, 246] on div "3" at bounding box center [581, 251] width 21 height 21
click at [553, 245] on div "2" at bounding box center [556, 251] width 21 height 21
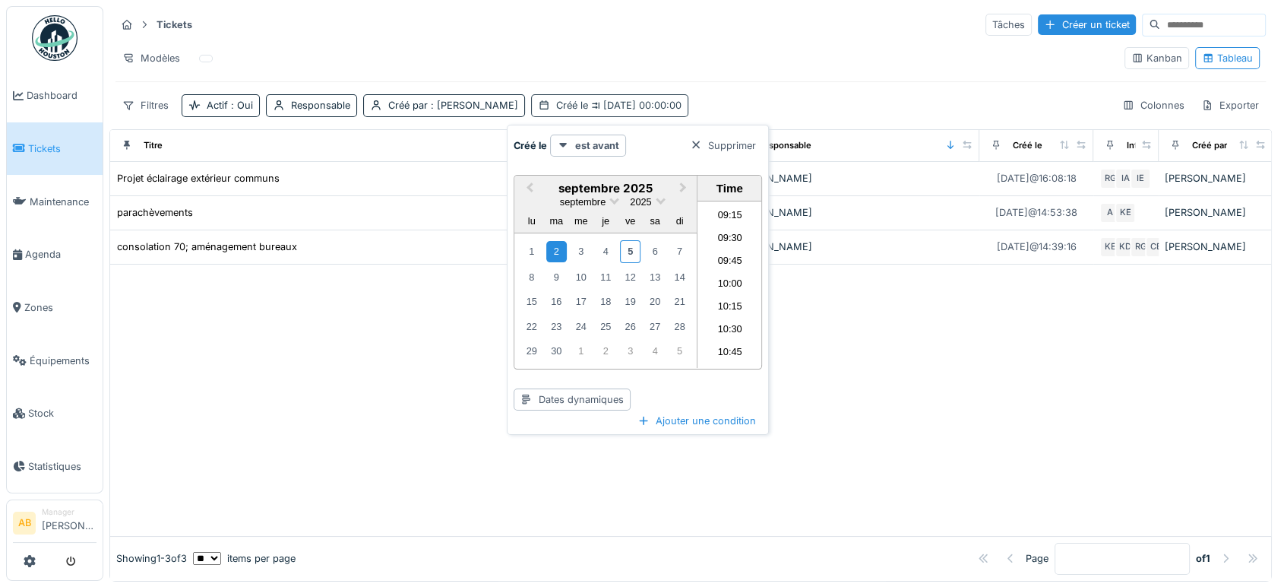
click at [638, 106] on span "02/09/2025 00:00:00" at bounding box center [634, 105] width 93 height 11
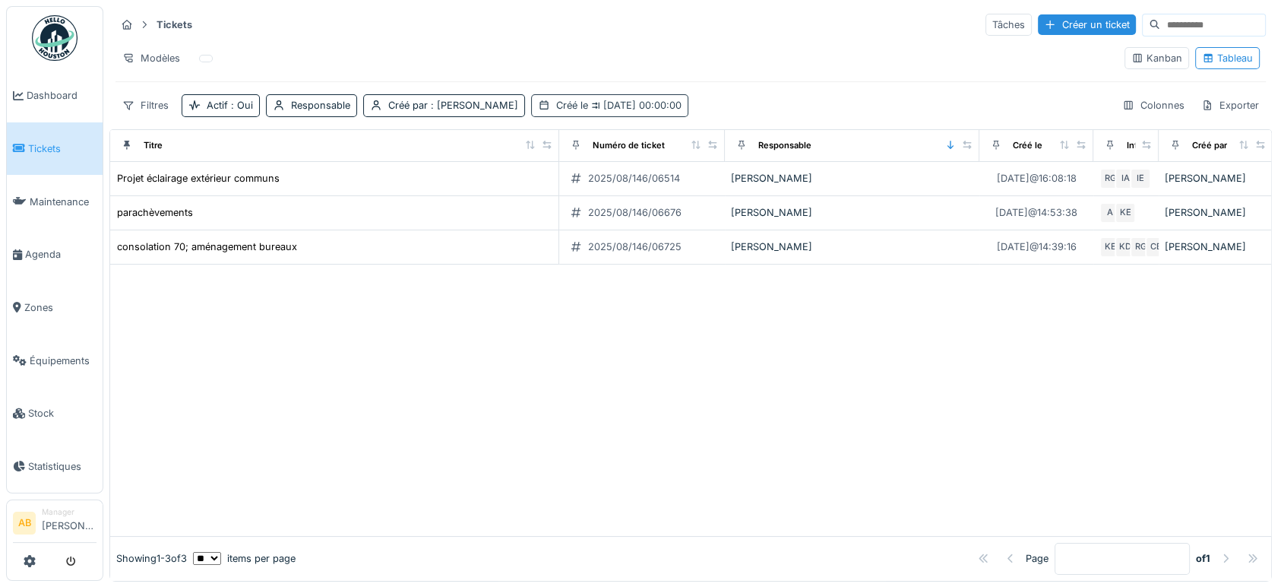
click at [638, 106] on span "02/09/2025 00:00:00" at bounding box center [634, 105] width 93 height 11
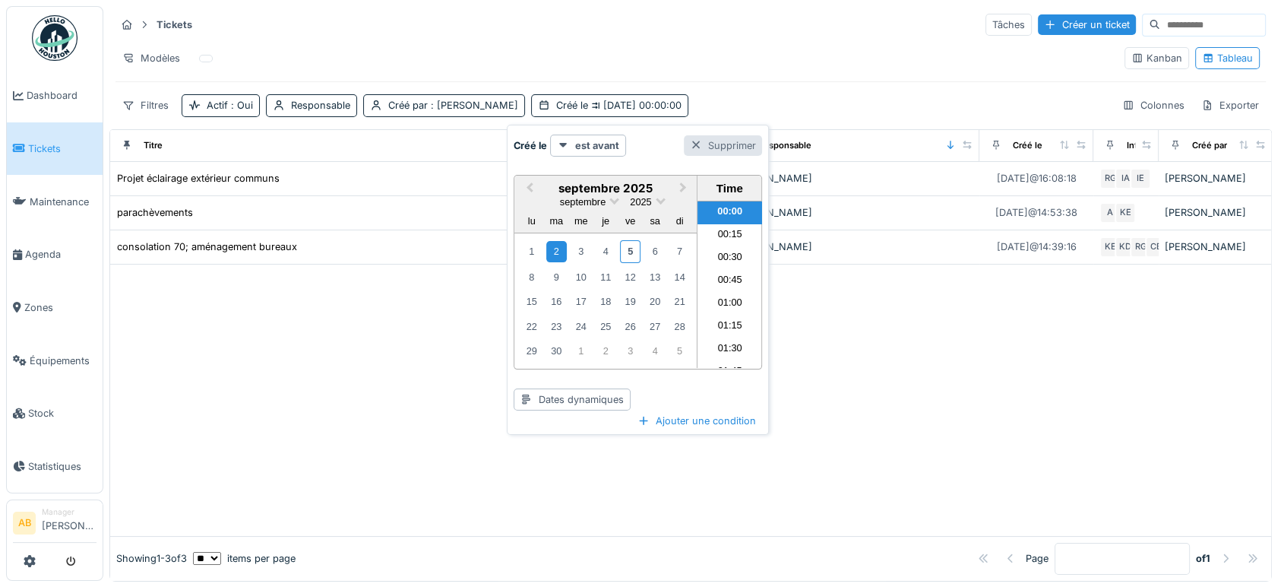
click at [713, 144] on div "Supprimer" at bounding box center [723, 145] width 78 height 21
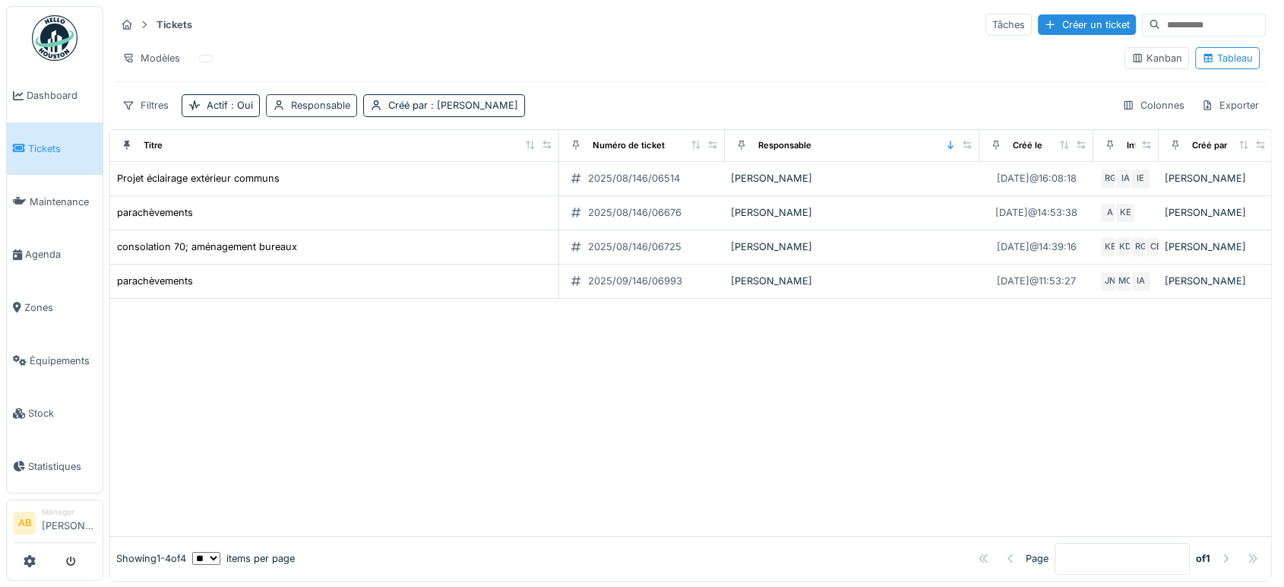
click at [295, 108] on div "Responsable" at bounding box center [320, 105] width 59 height 14
click at [331, 175] on div "Responsable" at bounding box center [322, 177] width 88 height 17
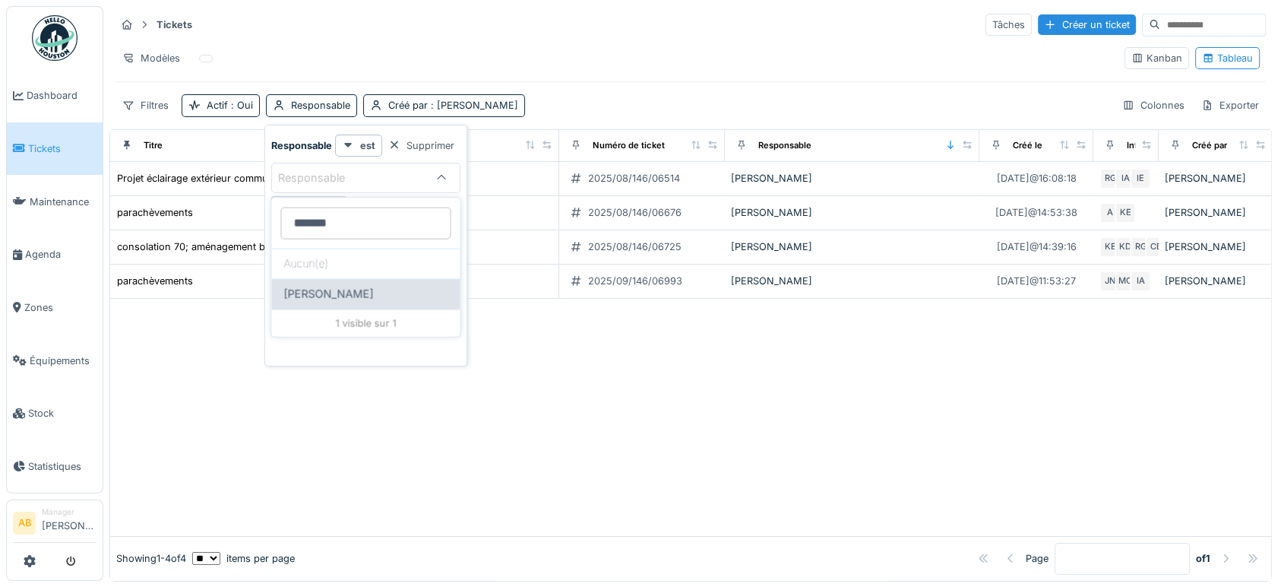
type input "*******"
click at [355, 289] on div "Nicolae Jitcu" at bounding box center [365, 294] width 164 height 17
type input "*****"
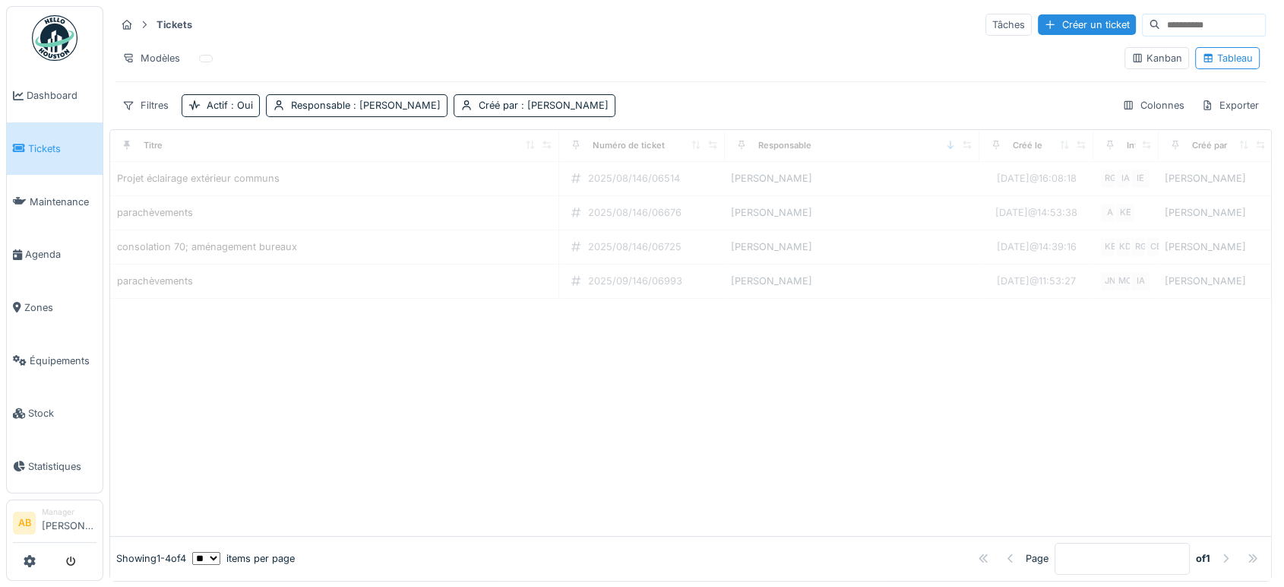
click at [590, 360] on div at bounding box center [690, 417] width 1161 height 237
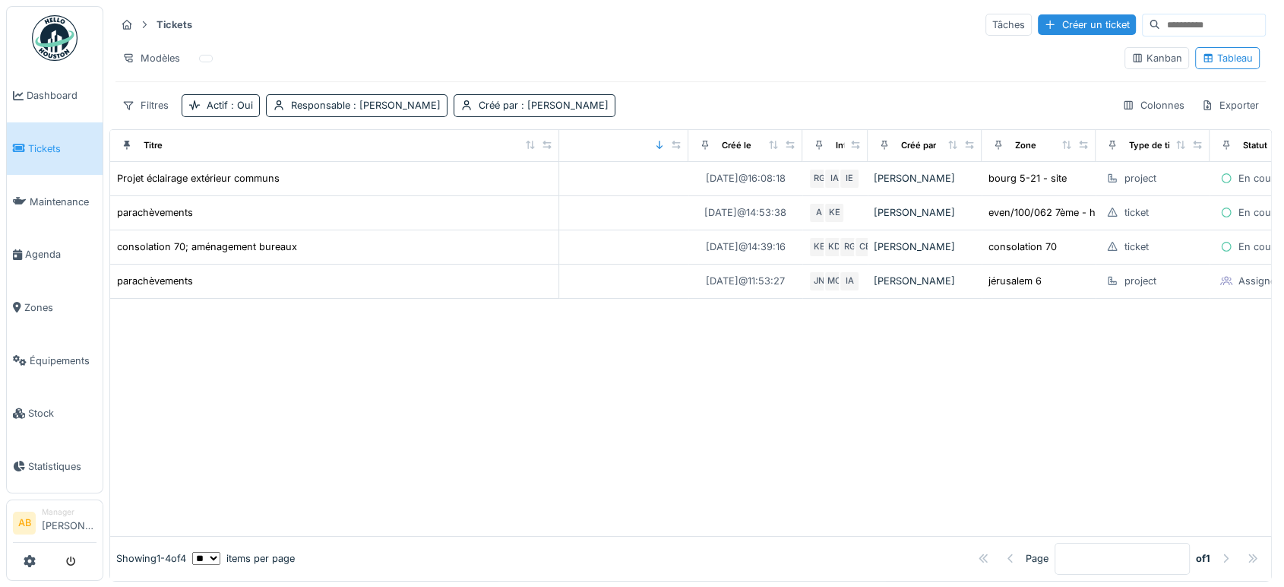
scroll to position [0, 382]
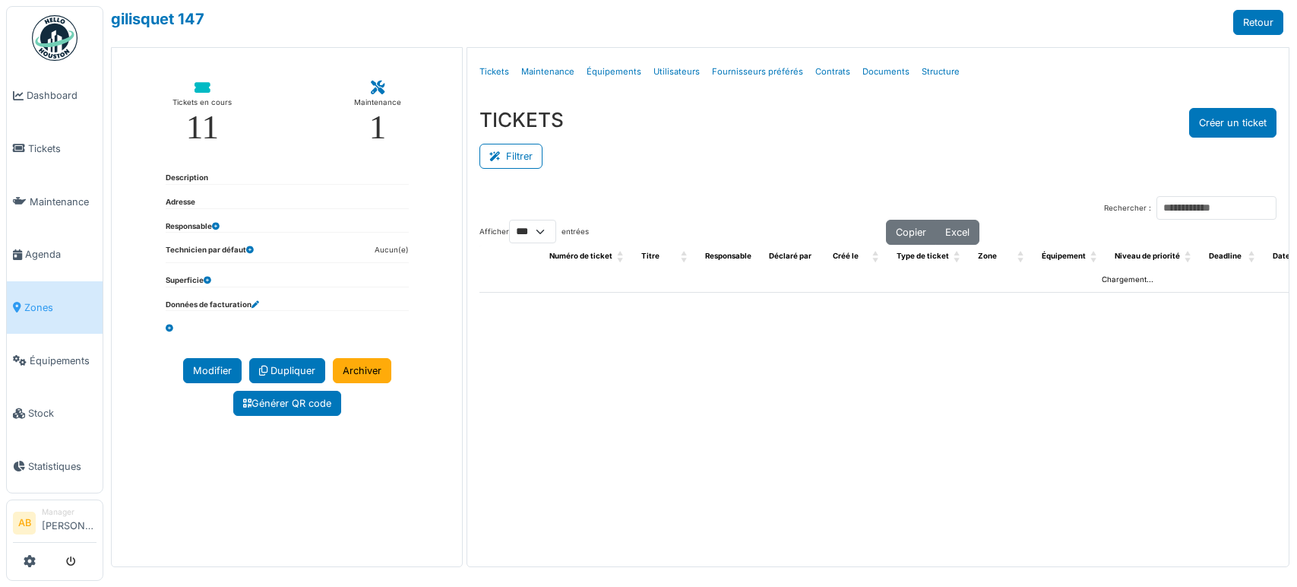
select select "***"
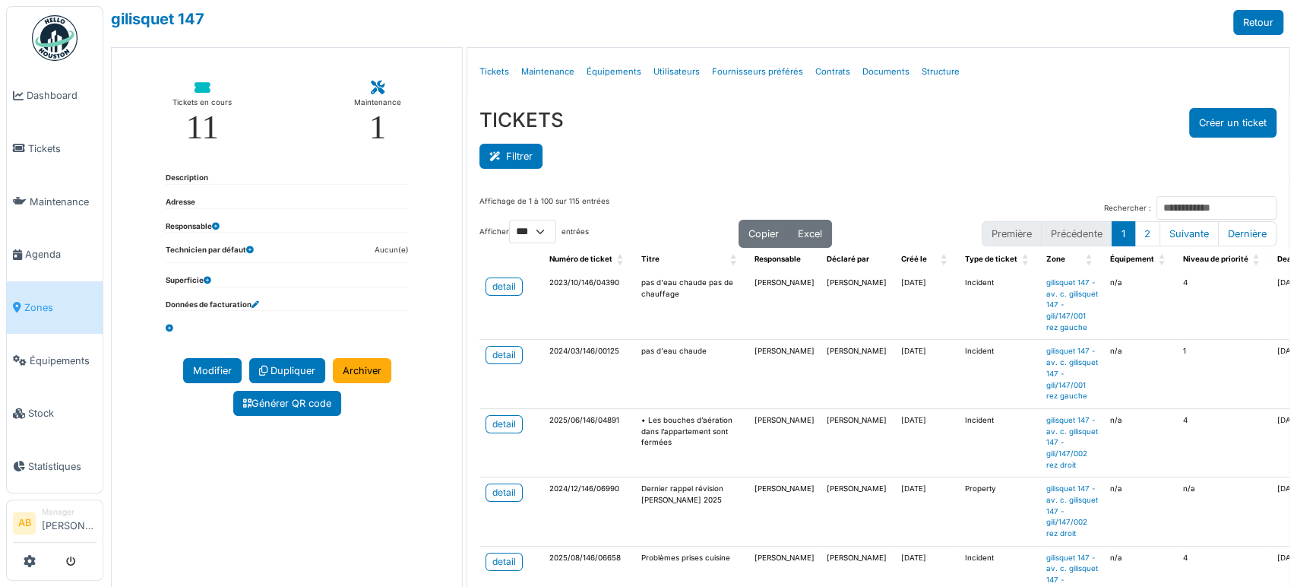
click at [525, 150] on button "Filtrer" at bounding box center [511, 156] width 63 height 25
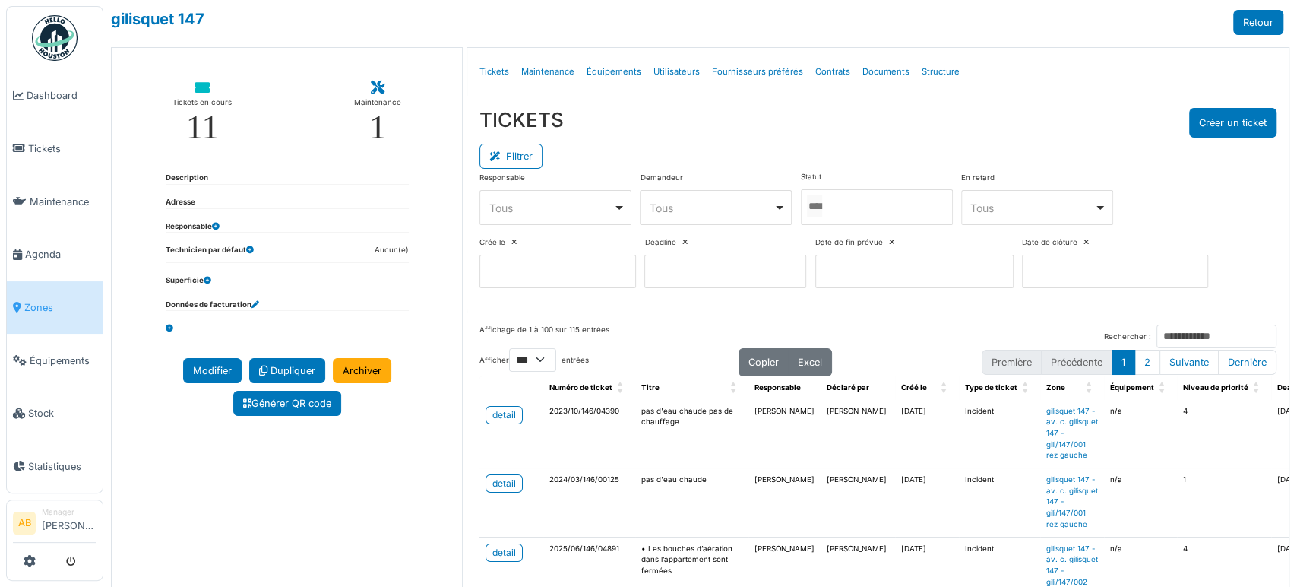
click at [584, 200] on div "Tous Remove item" at bounding box center [551, 208] width 124 height 16
type input "****"
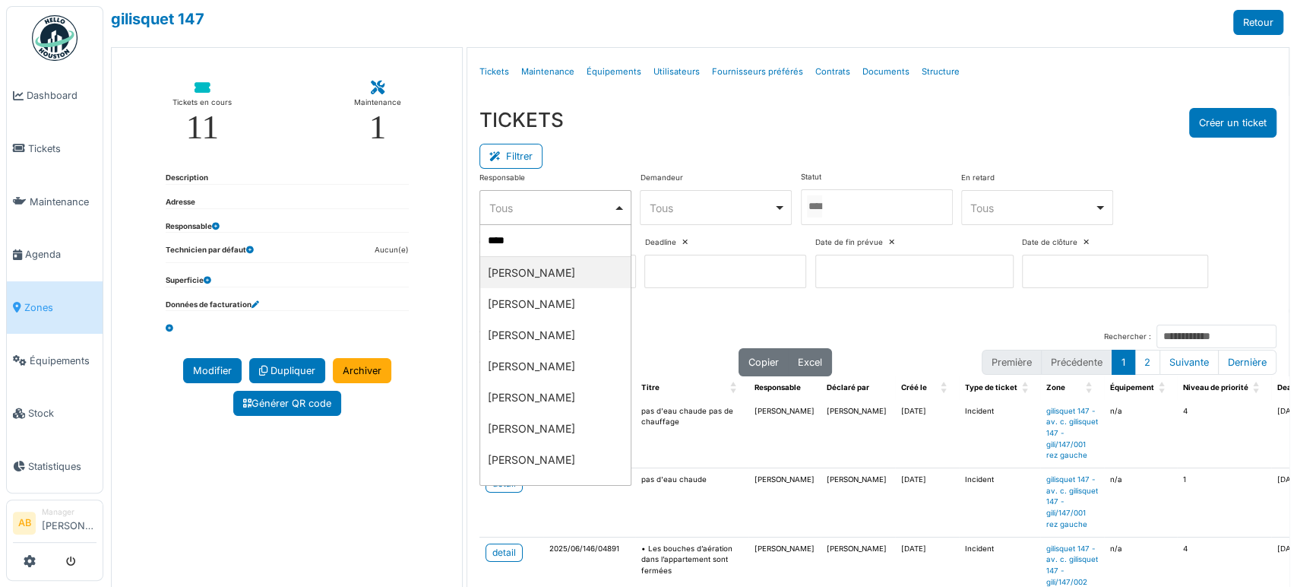
select select "**********"
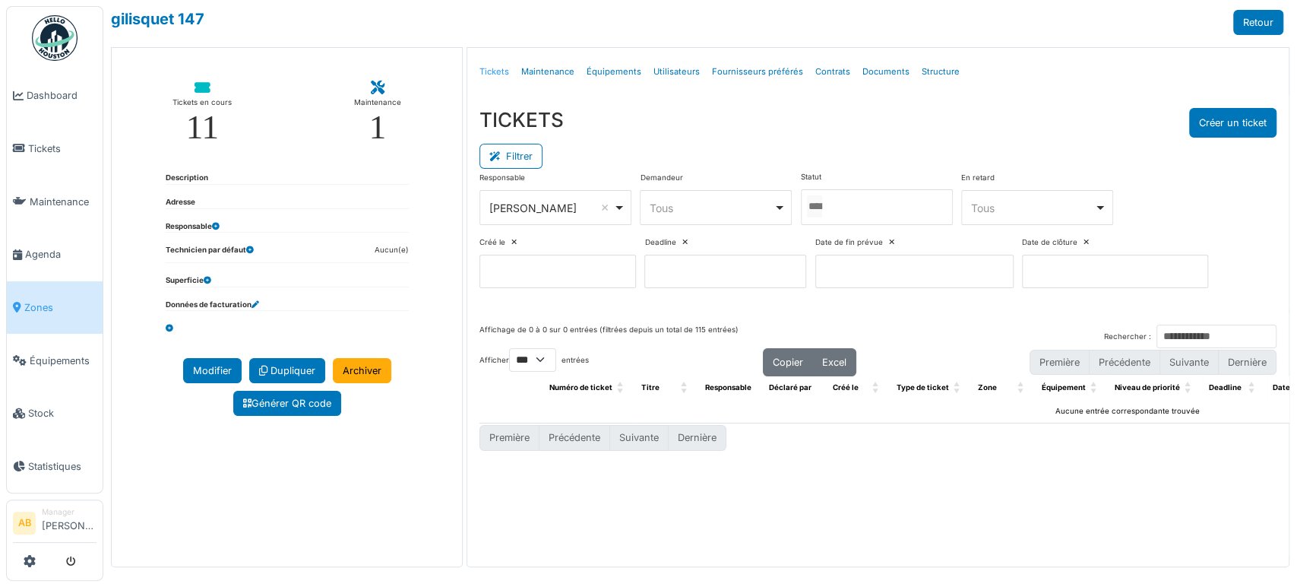
click at [494, 70] on link "Tickets" at bounding box center [494, 72] width 42 height 36
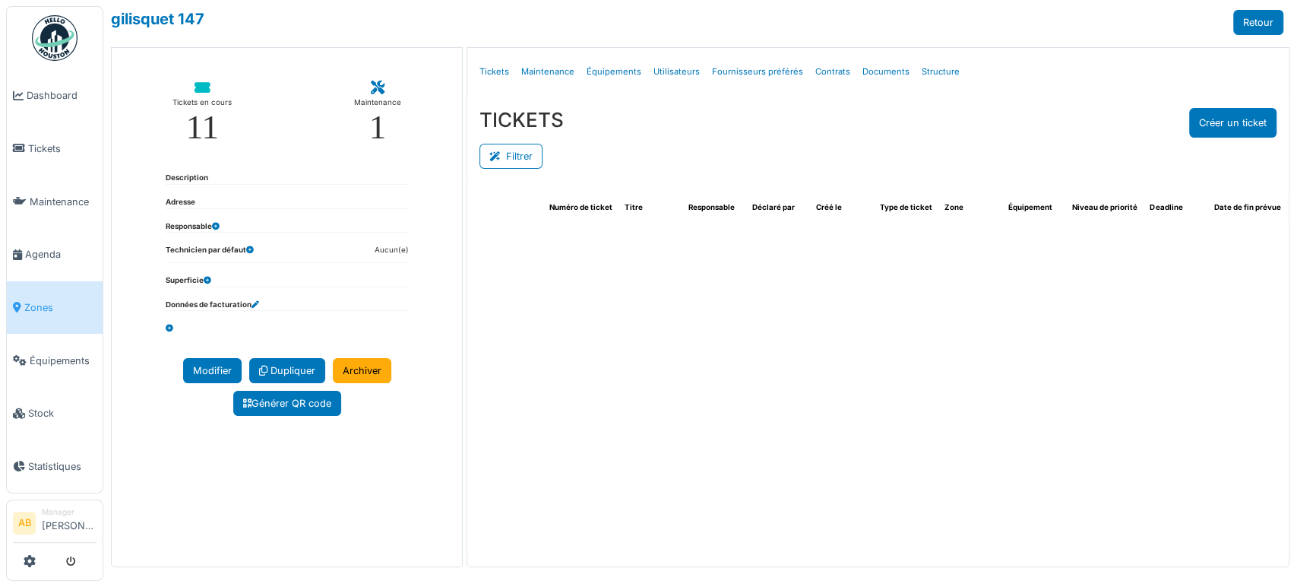
select select "***"
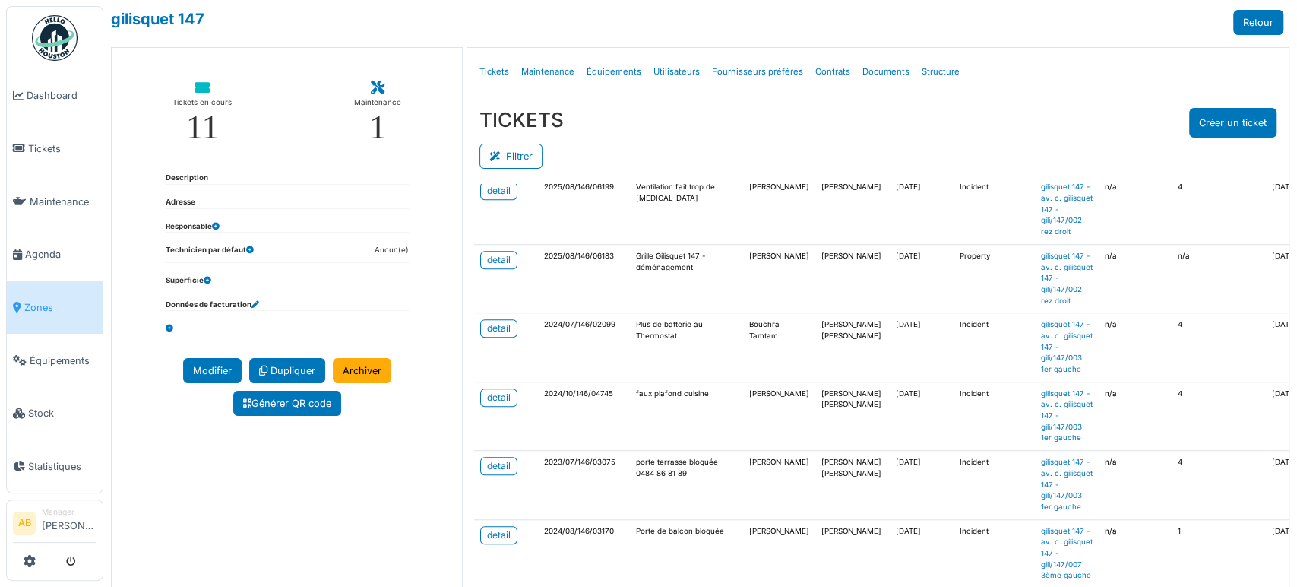
scroll to position [784, 5]
click at [518, 147] on button "Filtrer" at bounding box center [511, 156] width 63 height 25
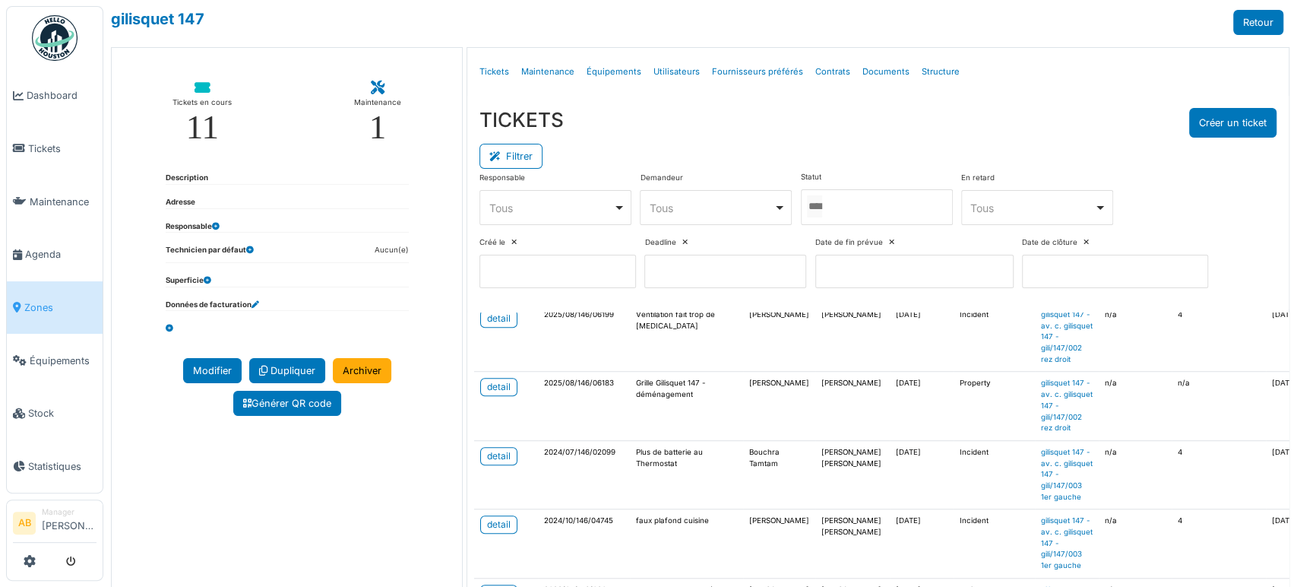
click at [902, 217] on div at bounding box center [877, 207] width 152 height 36
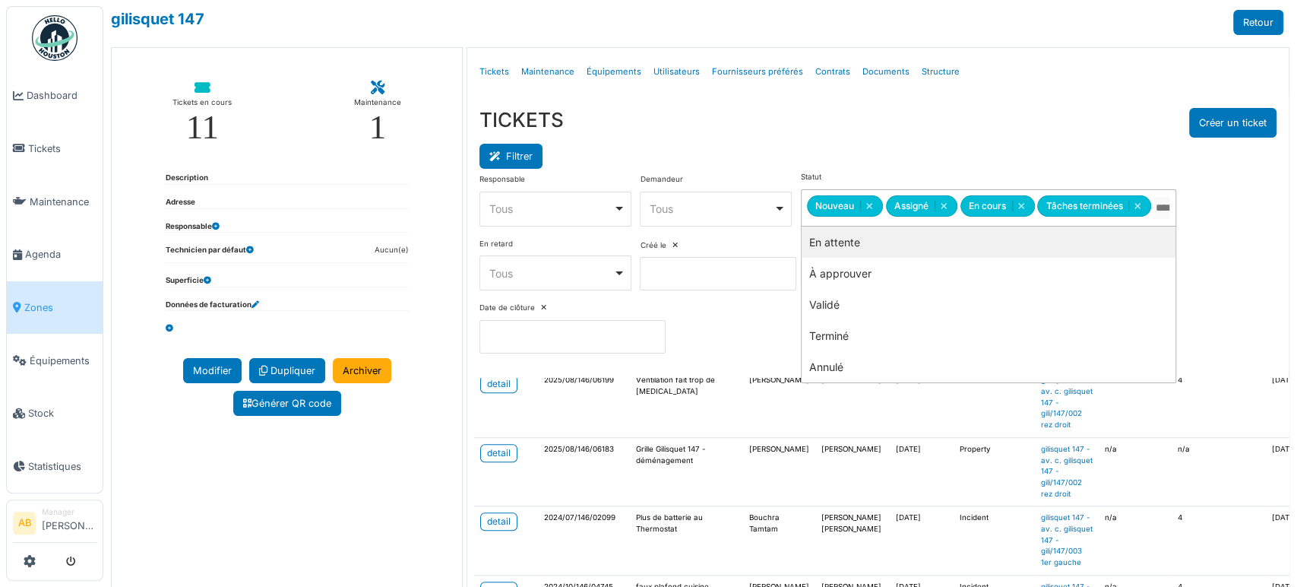
click at [524, 156] on button "Filtrer" at bounding box center [511, 156] width 63 height 25
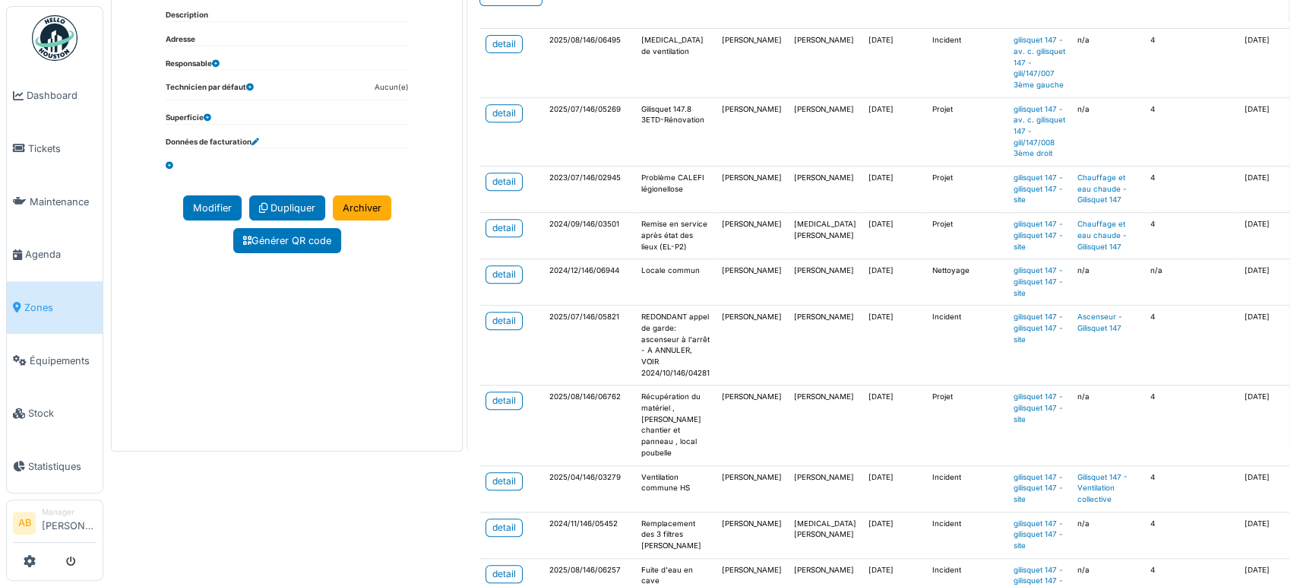
scroll to position [563, 0]
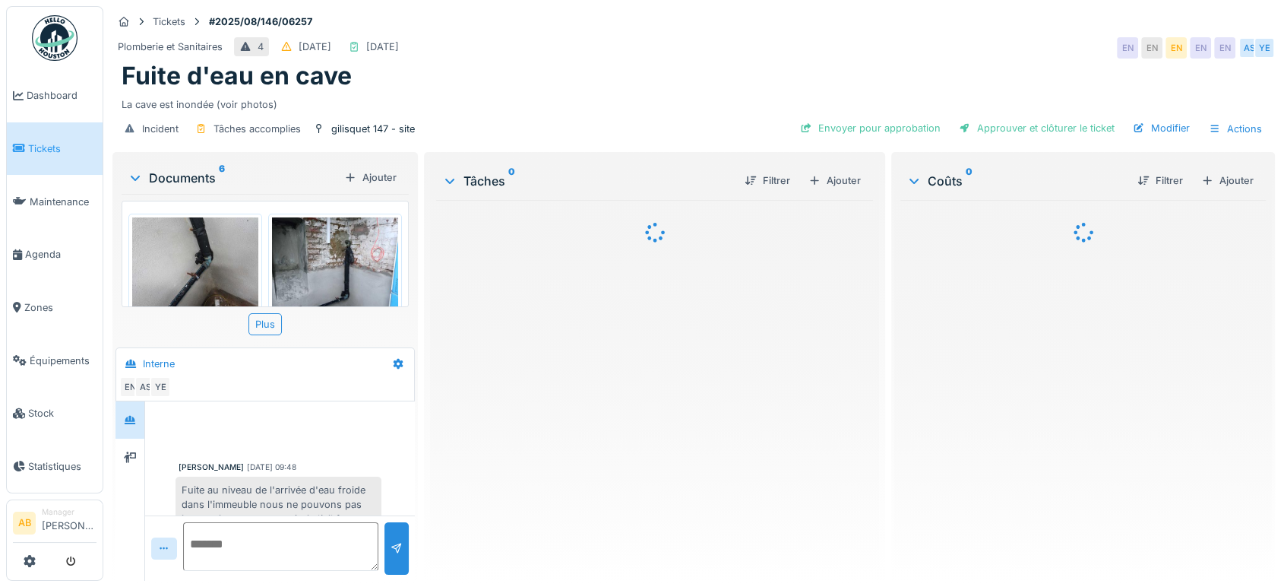
scroll to position [36, 0]
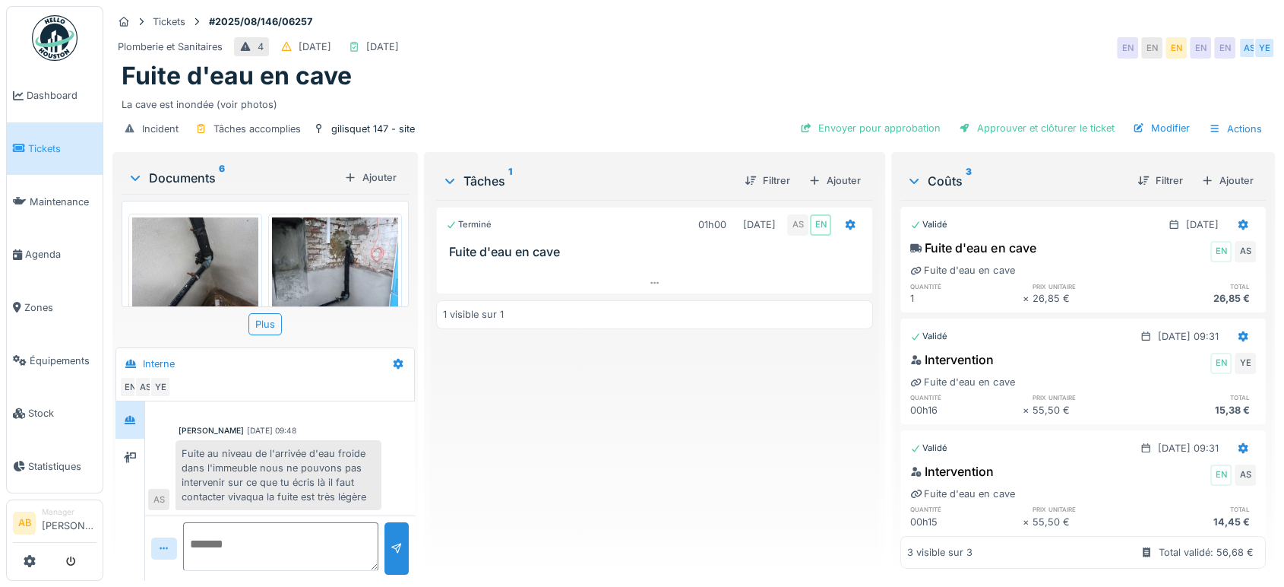
click at [187, 175] on div "Documents 6" at bounding box center [233, 178] width 211 height 18
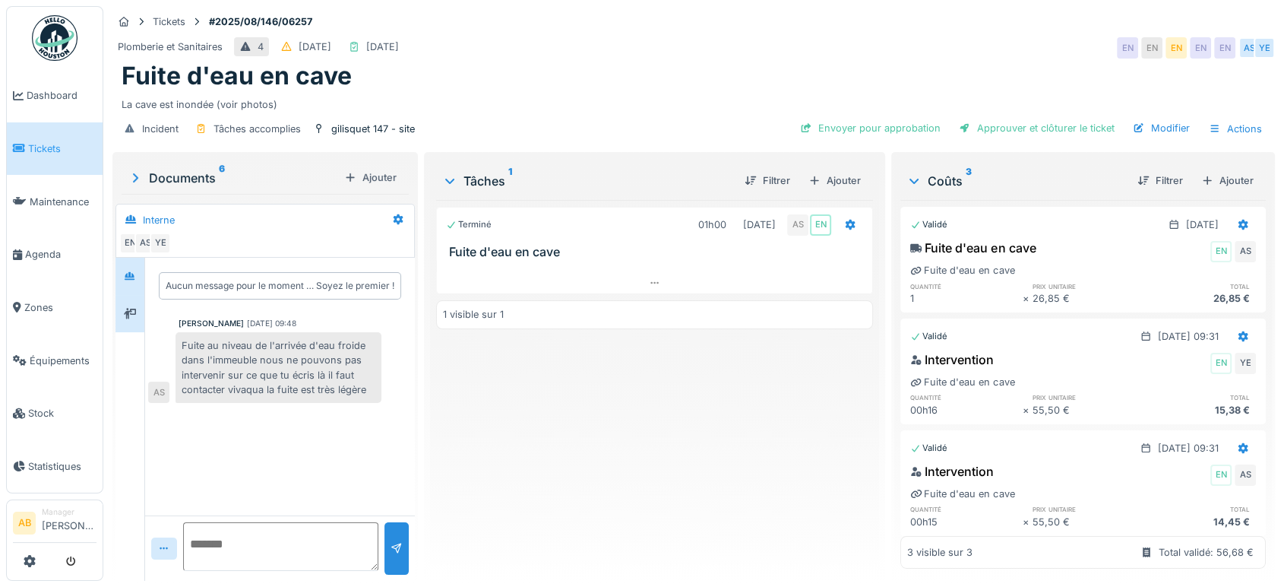
click at [118, 321] on div at bounding box center [130, 313] width 29 height 37
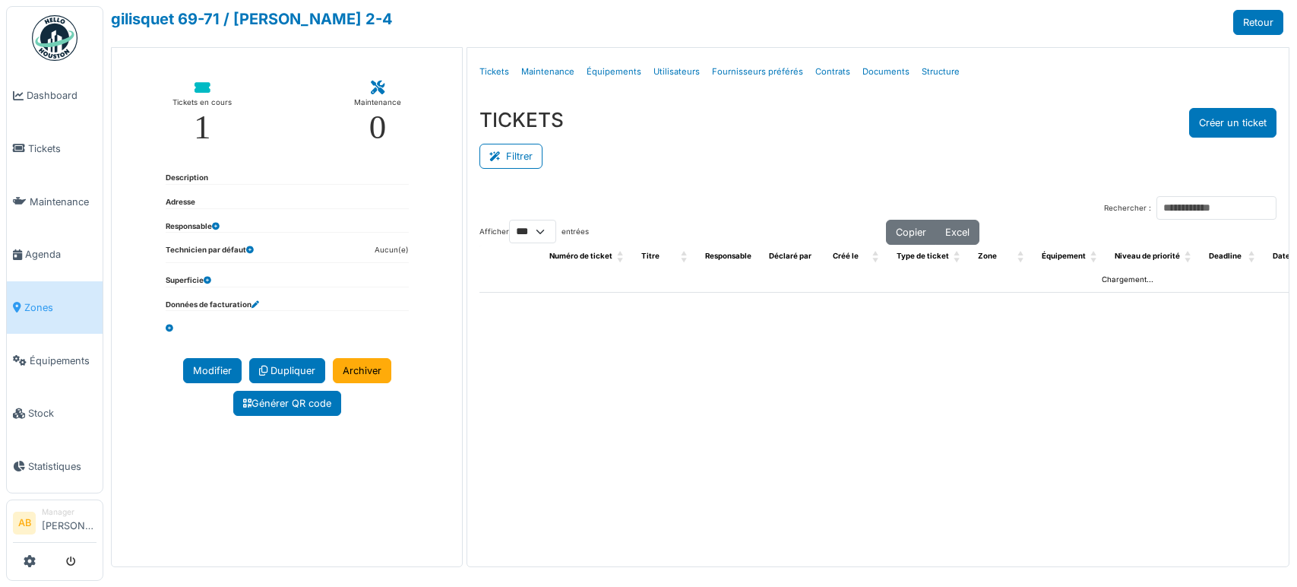
select select "***"
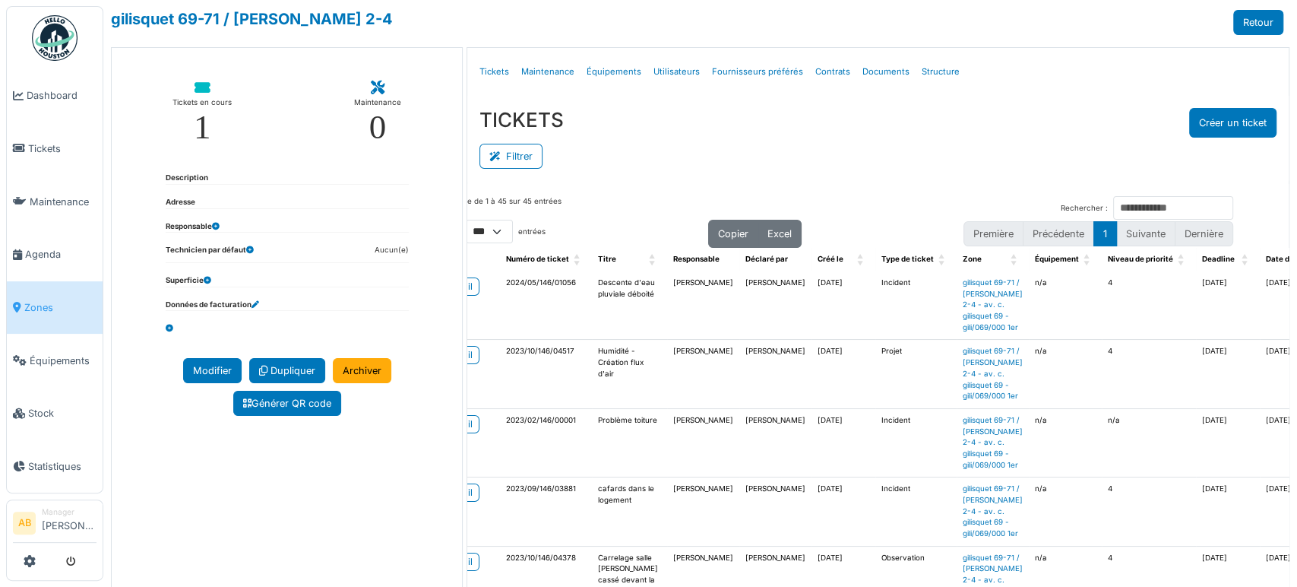
click at [492, 109] on h3 "TICKETS" at bounding box center [522, 120] width 84 height 24
click at [507, 156] on button "Filtrer" at bounding box center [511, 156] width 63 height 25
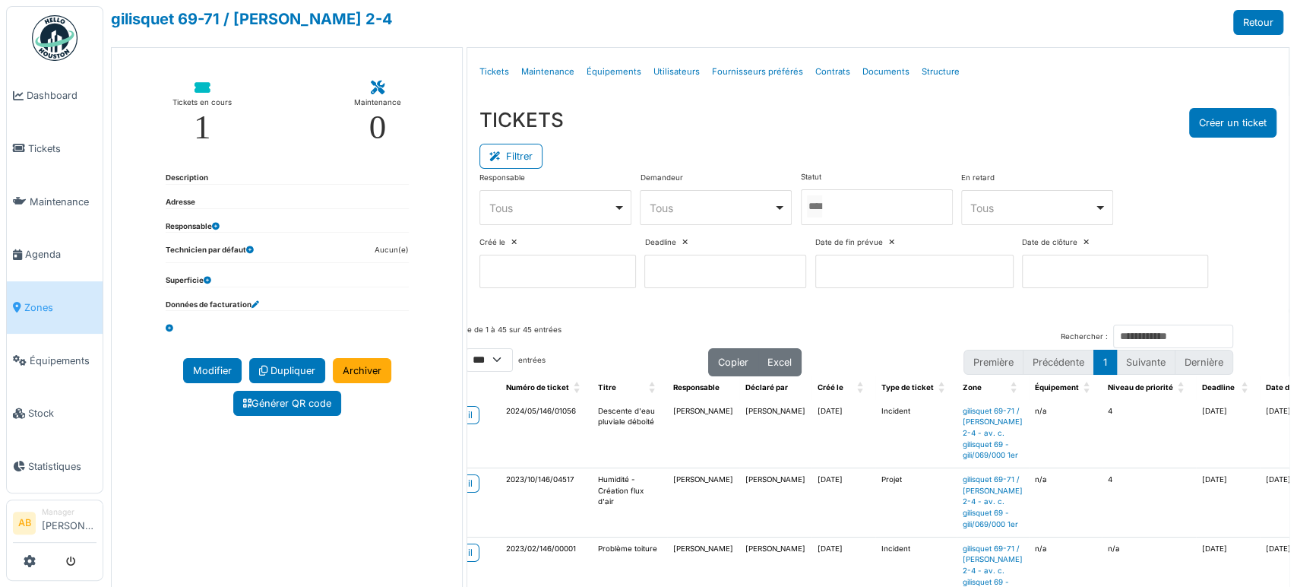
click at [828, 218] on div at bounding box center [877, 207] width 152 height 36
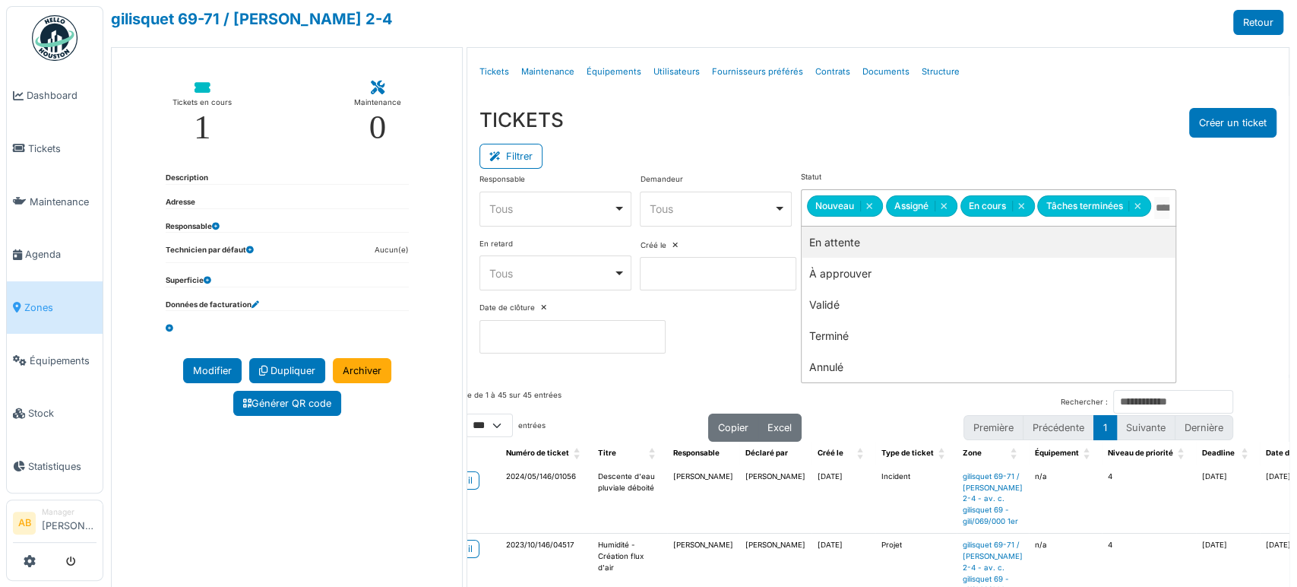
click at [834, 149] on div "Filtrer" at bounding box center [878, 155] width 797 height 34
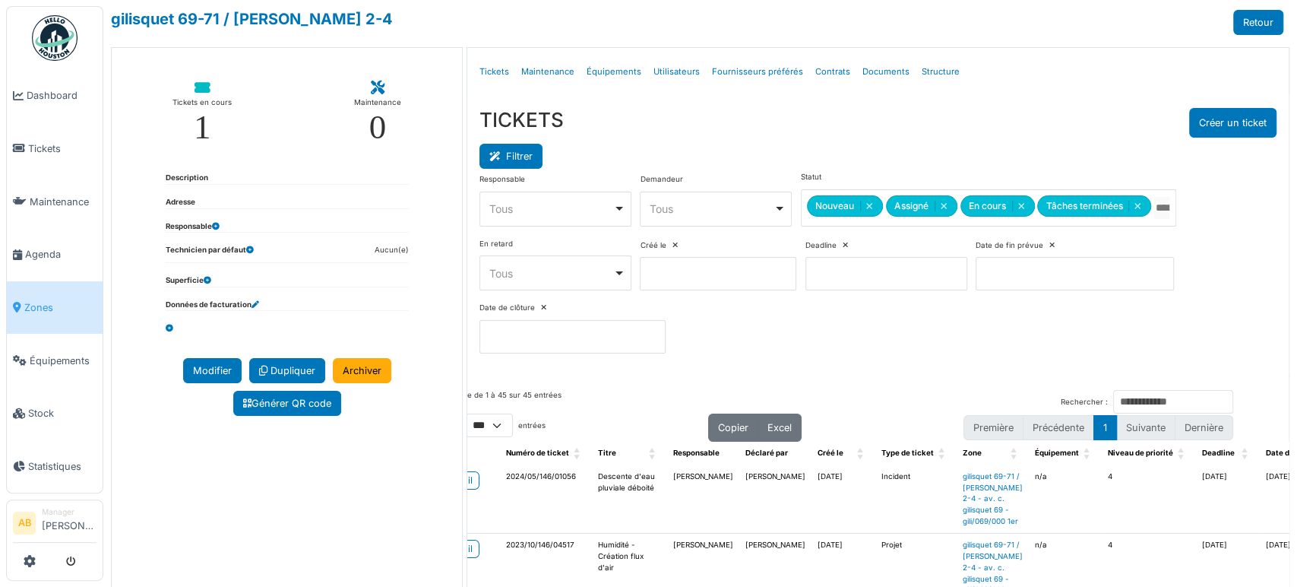
click at [514, 152] on button "Filtrer" at bounding box center [511, 156] width 63 height 25
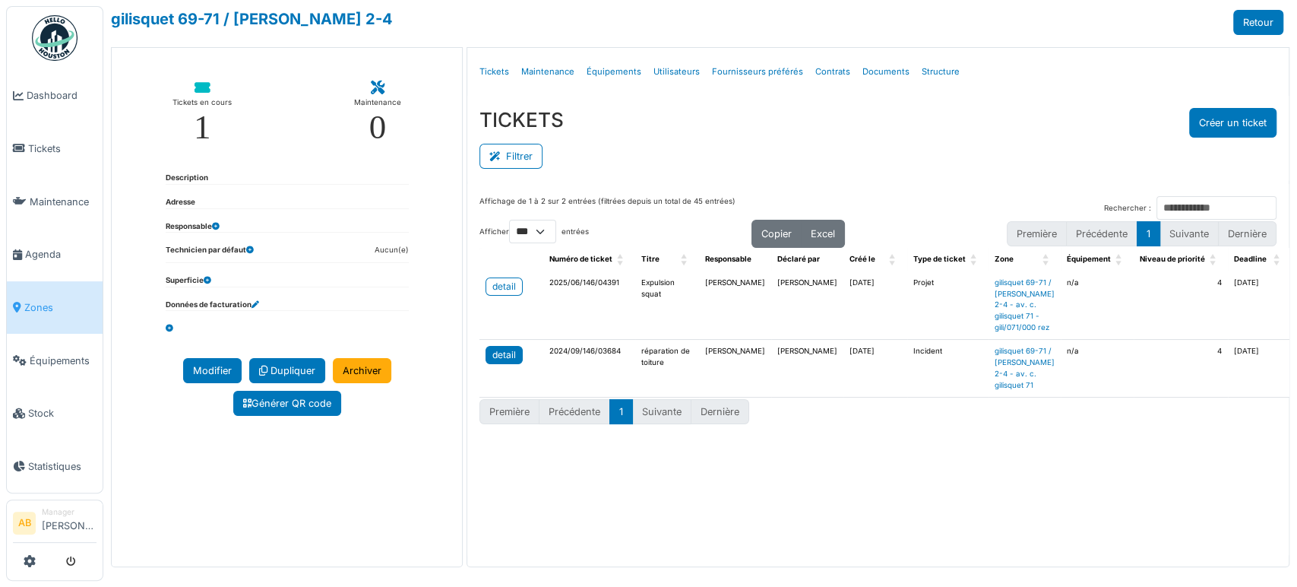
click at [492, 362] on div "detail" at bounding box center [504, 355] width 24 height 14
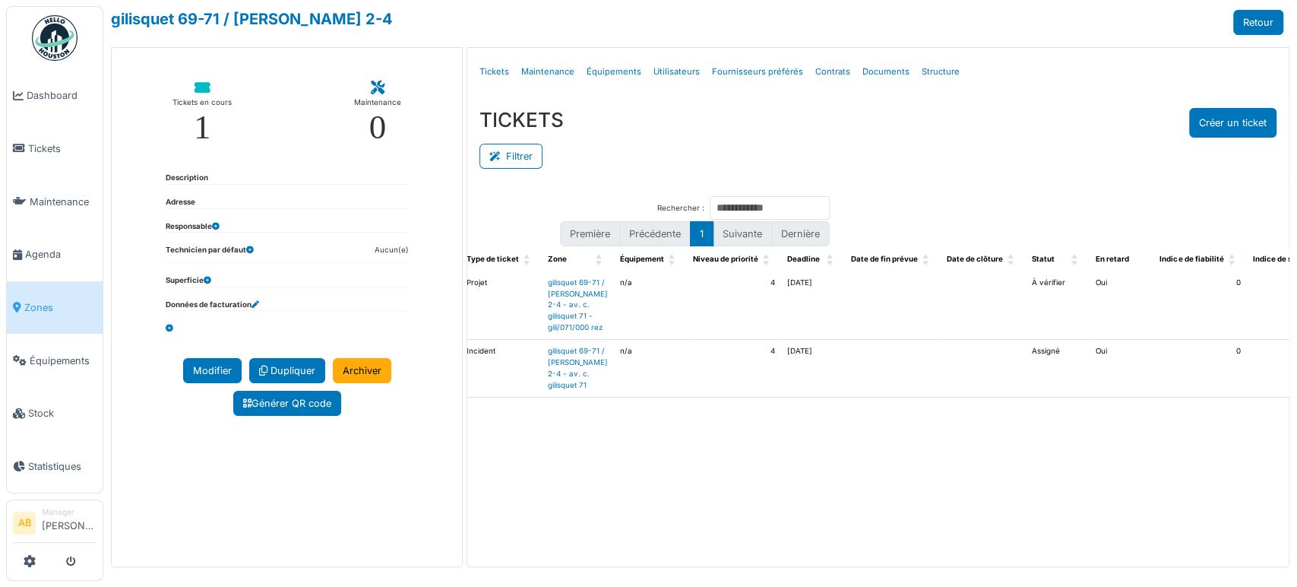
click at [24, 21] on ul "Dashboard Tickets Maintenance Agenda Zones Équipements Stock Statistiques" at bounding box center [54, 249] width 97 height 487
click at [67, 34] on img at bounding box center [55, 38] width 46 height 46
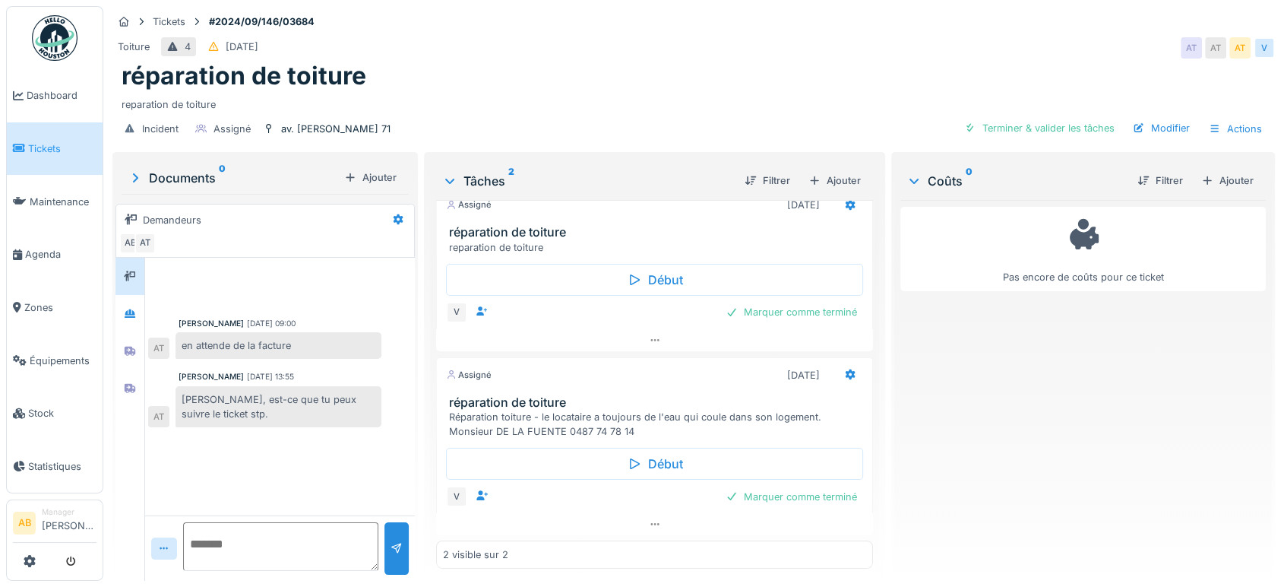
scroll to position [19, 0]
click at [589, 530] on div at bounding box center [654, 525] width 437 height 22
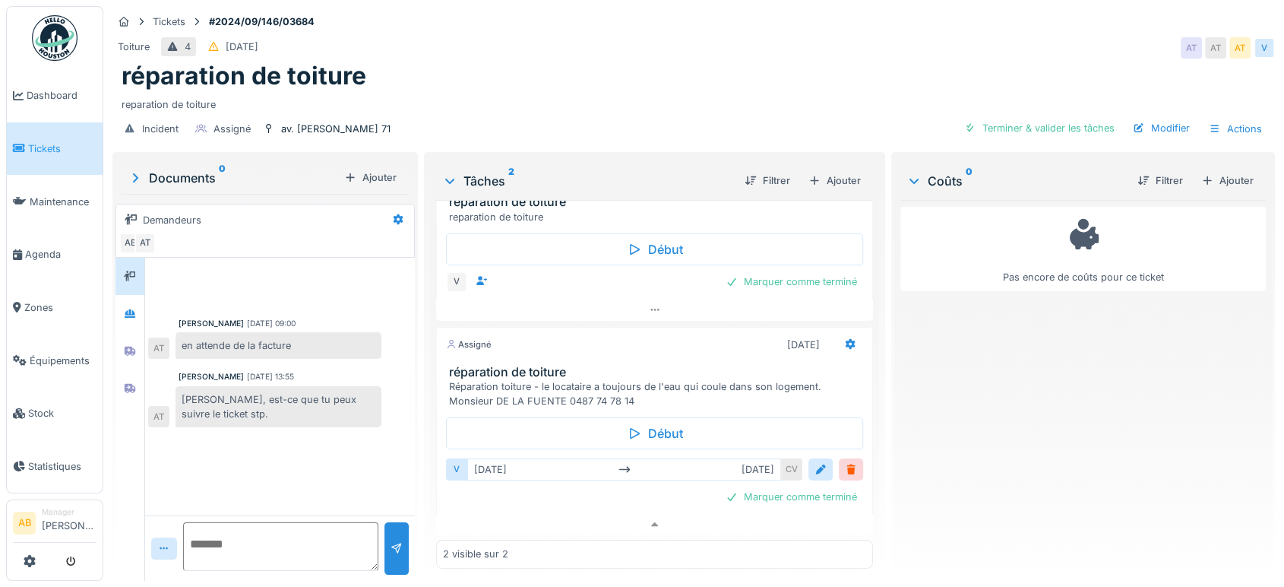
scroll to position [0, 0]
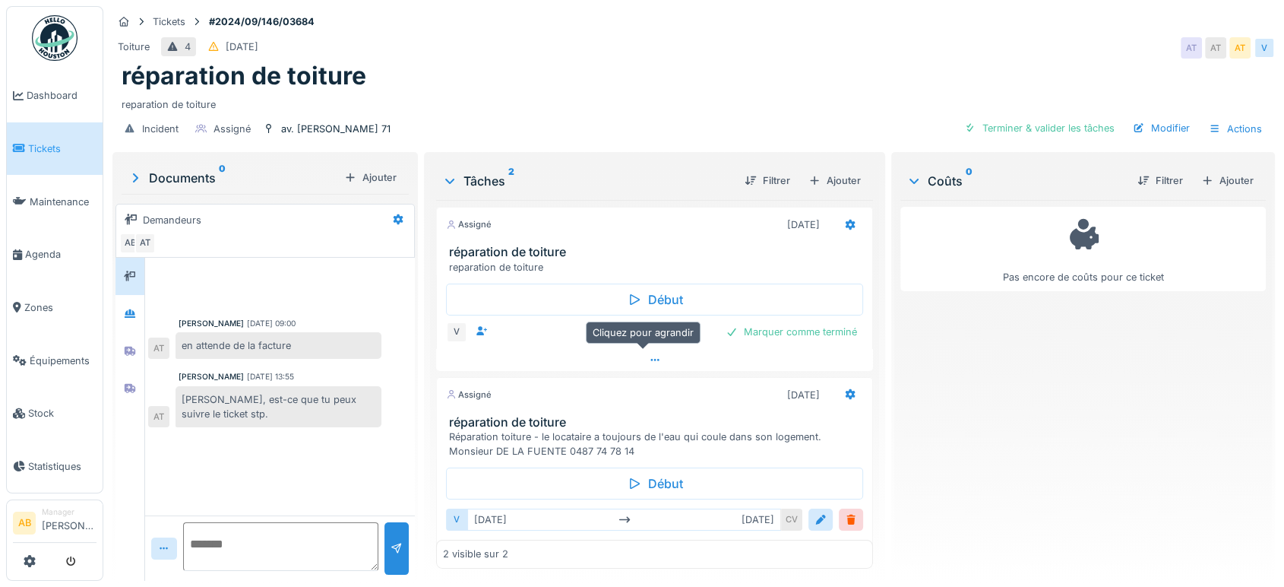
click at [594, 349] on div at bounding box center [654, 360] width 437 height 22
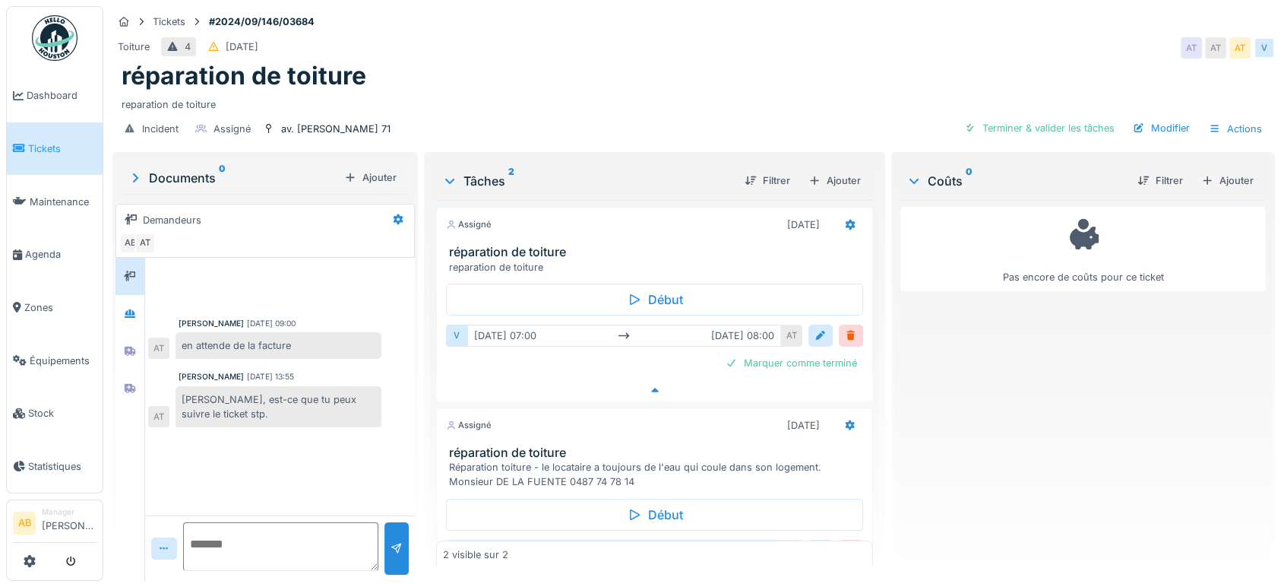
scroll to position [6, 0]
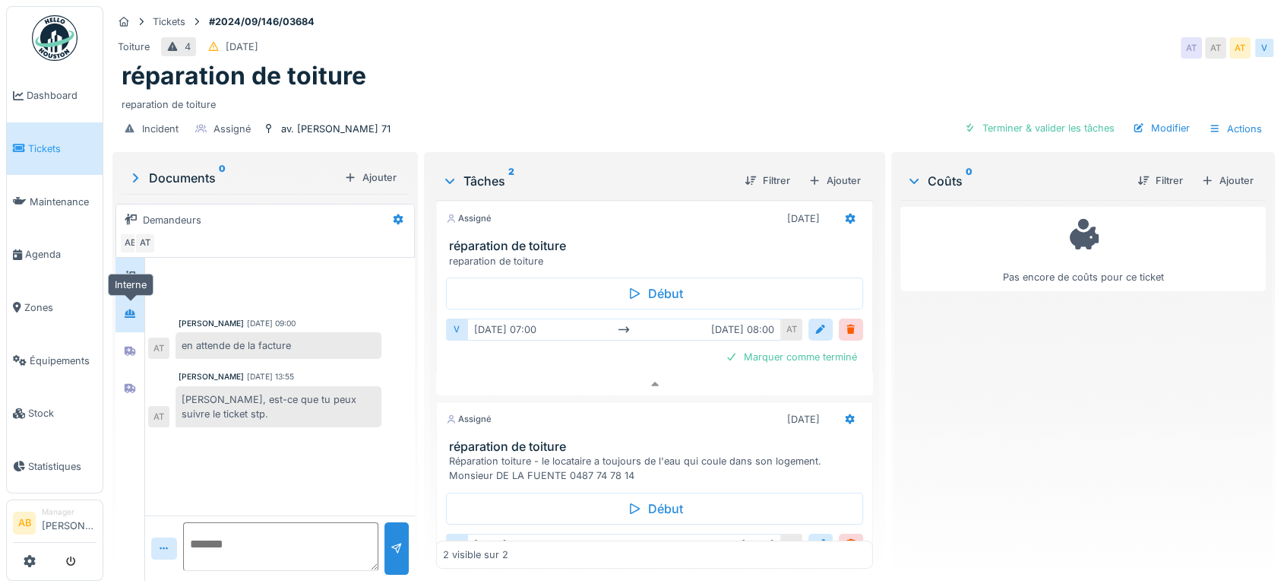
click at [134, 309] on div at bounding box center [130, 313] width 23 height 19
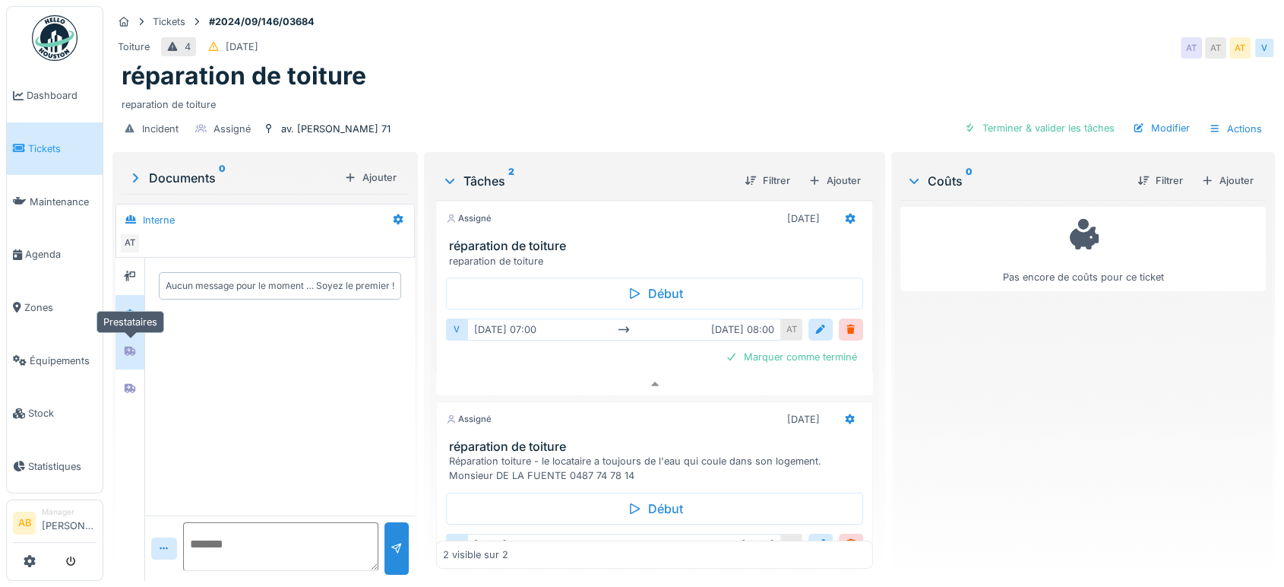
click at [134, 344] on div at bounding box center [130, 351] width 12 height 14
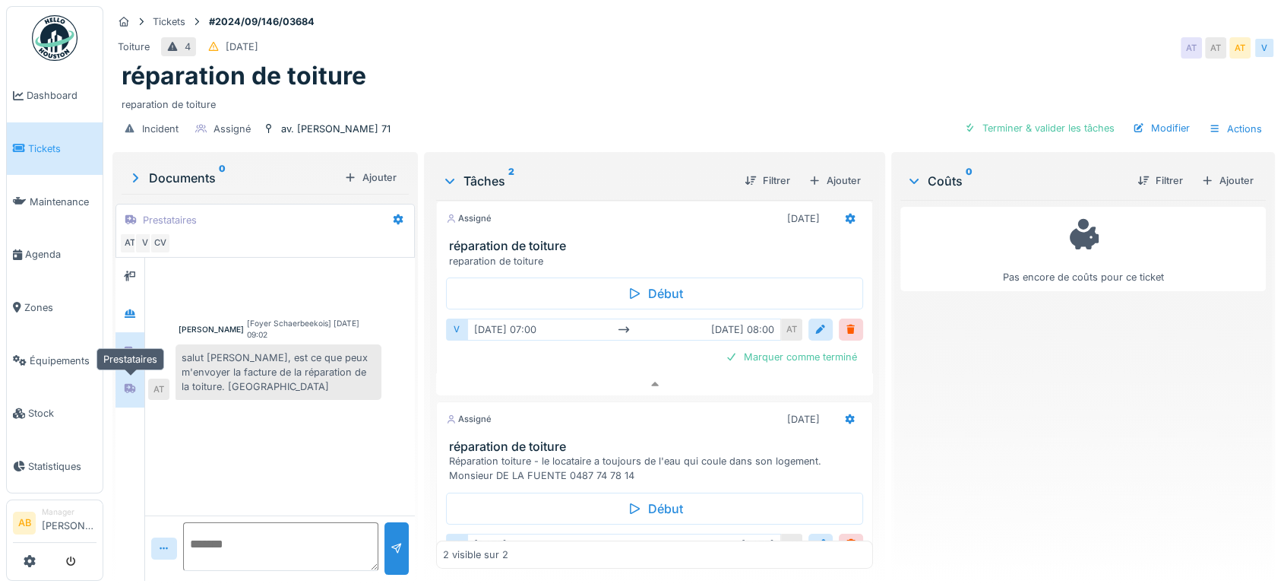
click at [129, 383] on icon at bounding box center [130, 388] width 12 height 10
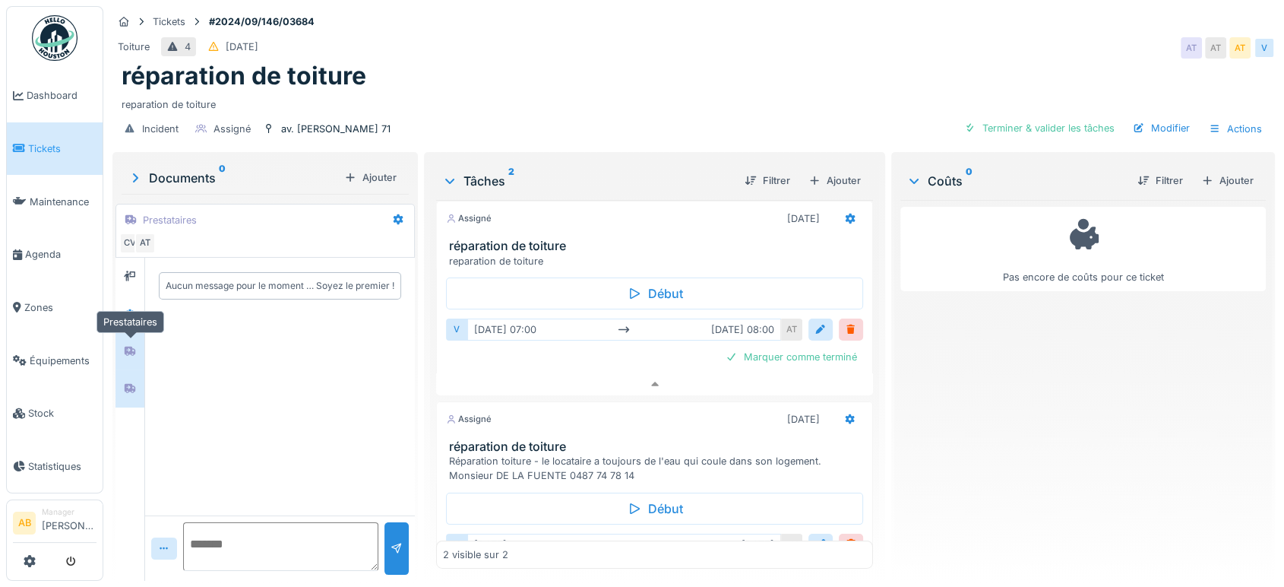
click at [131, 344] on div at bounding box center [130, 351] width 12 height 14
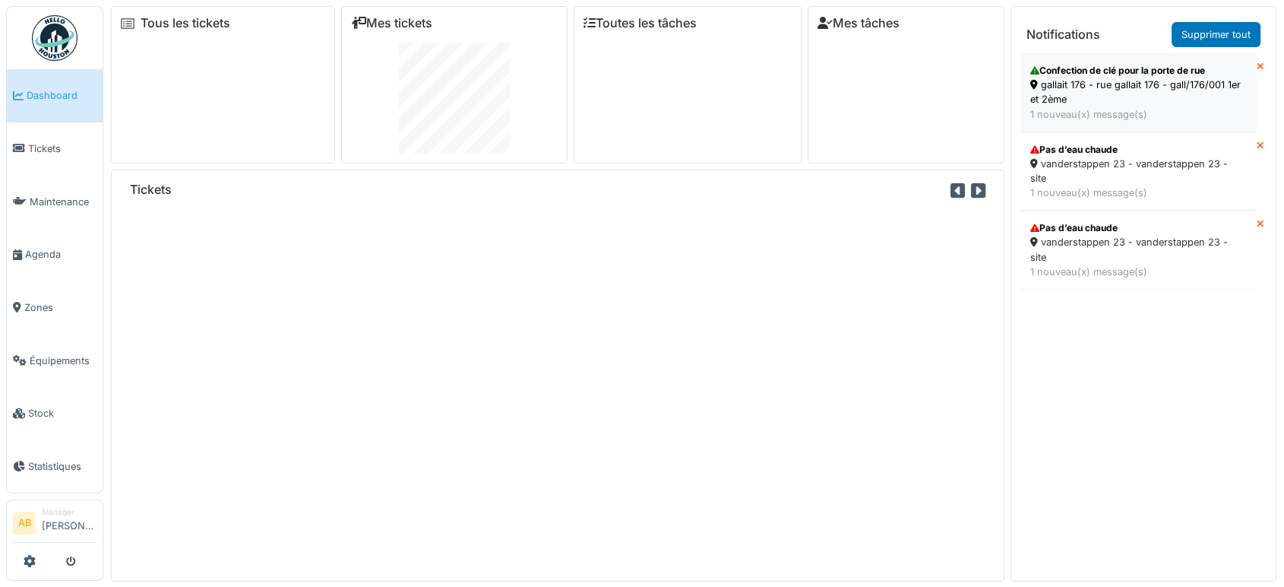
click at [1075, 114] on div "1 nouveau(x) message(s)" at bounding box center [1139, 114] width 217 height 14
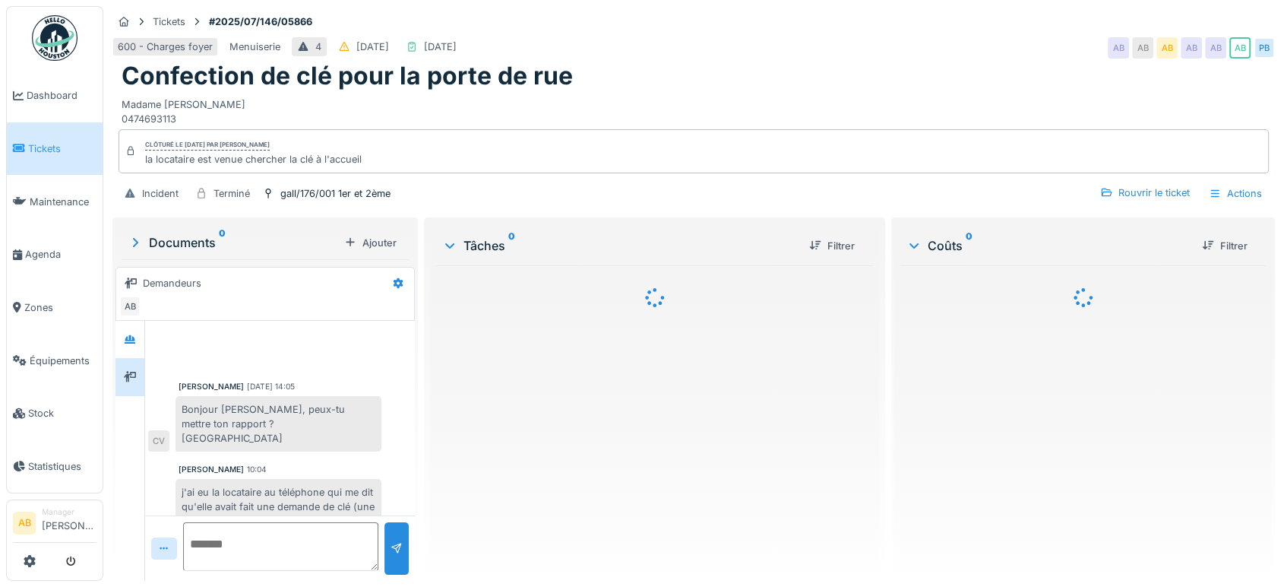
scroll to position [84, 0]
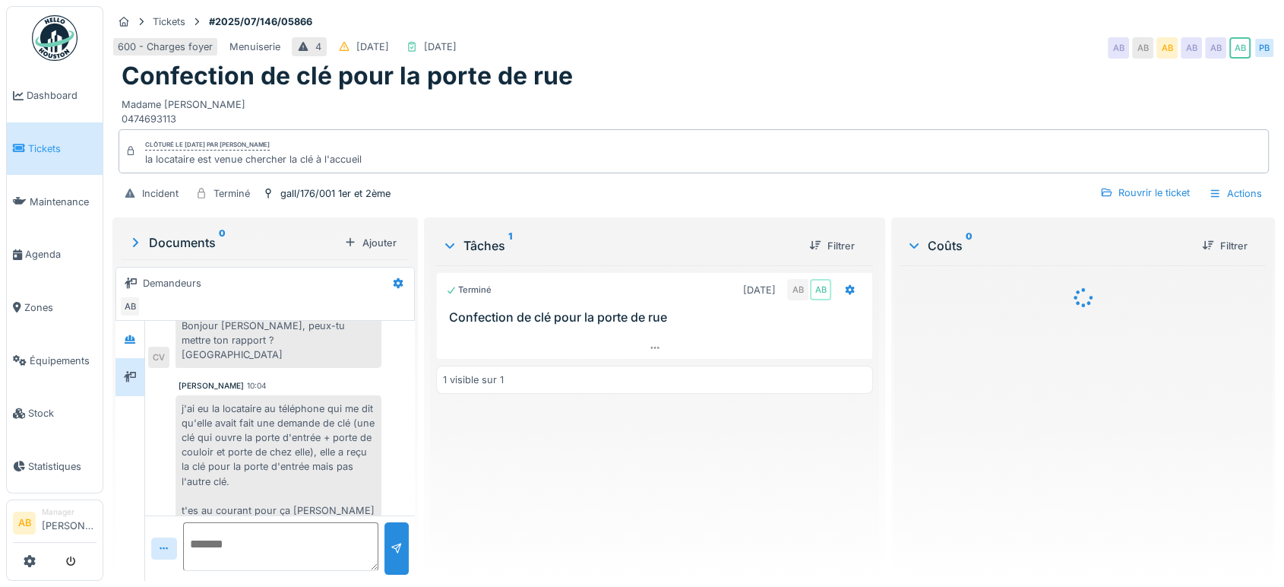
click at [198, 242] on div "Documents 0" at bounding box center [233, 242] width 211 height 18
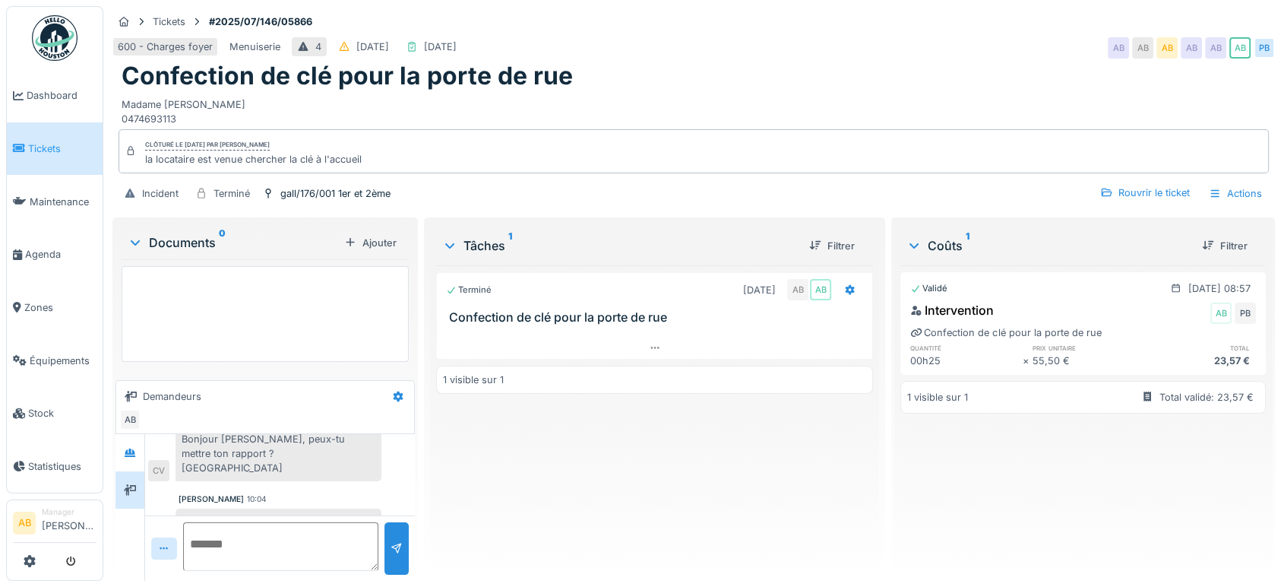
scroll to position [12, 0]
click at [185, 233] on div "Documents 0" at bounding box center [233, 242] width 211 height 18
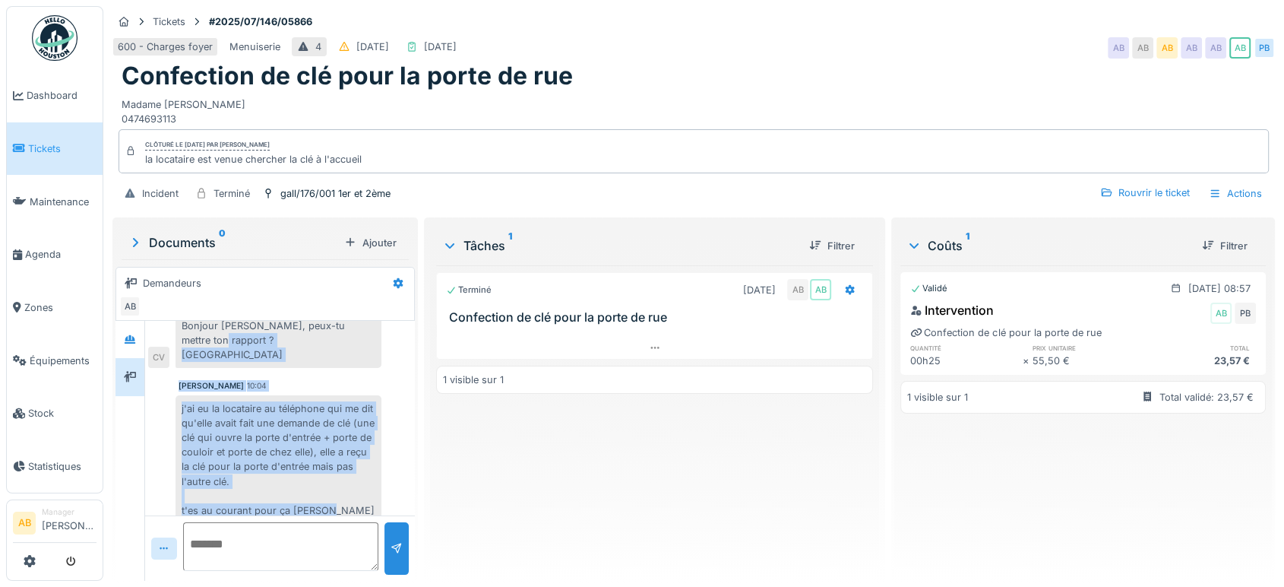
scroll to position [0, 0]
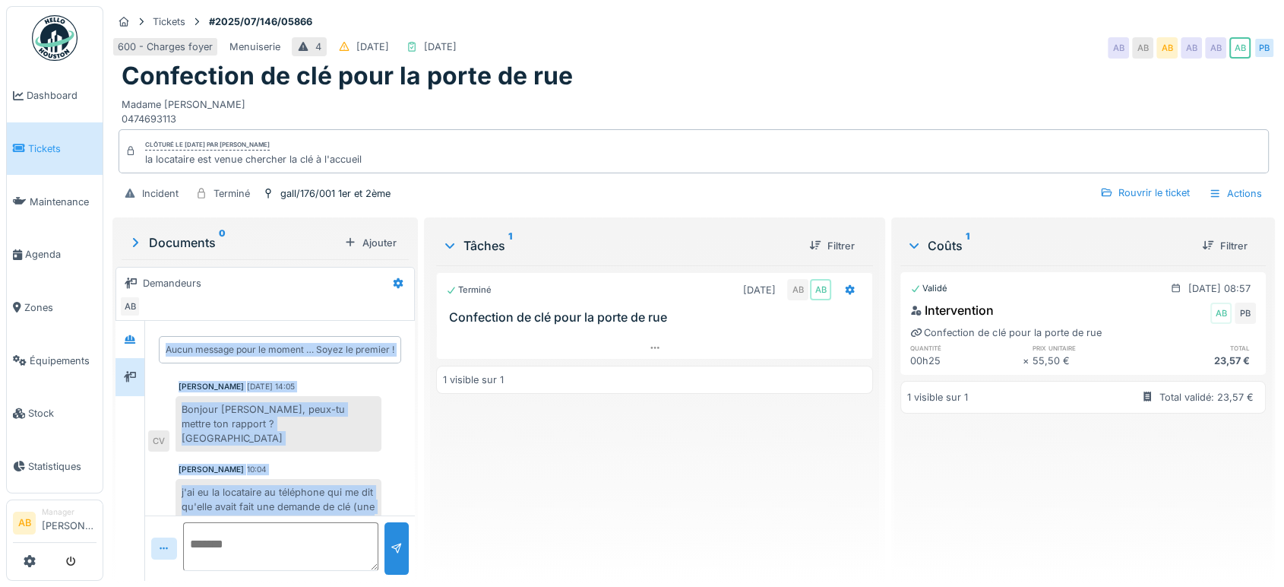
drag, startPoint x: 347, startPoint y: 489, endPoint x: 152, endPoint y: 290, distance: 278.9
click at [152, 290] on div "Documents 0 Ajouter Demandeurs AB Aucun message pour le moment … Soyez le premi…" at bounding box center [265, 400] width 306 height 366
copy div "Aucun message pour le moment … Soyez le premier ! Charlotte Verstappen 24/07/20…"
click at [186, 233] on div "Documents 0" at bounding box center [233, 242] width 211 height 18
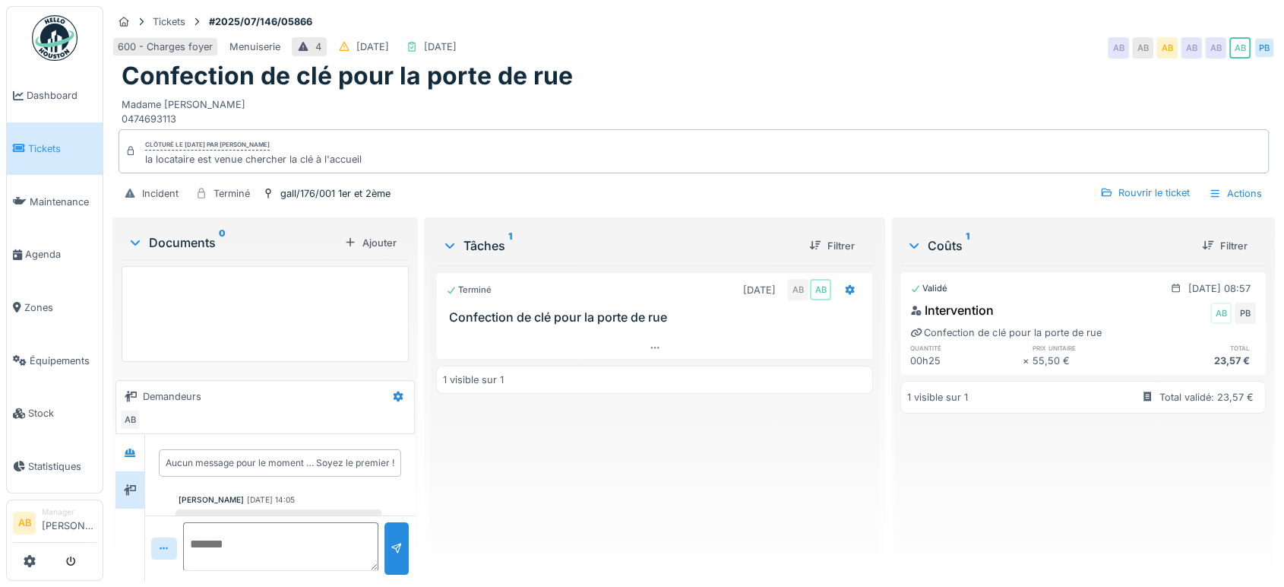
click at [186, 259] on div at bounding box center [265, 313] width 287 height 109
click at [187, 233] on div "Documents 0" at bounding box center [233, 242] width 211 height 18
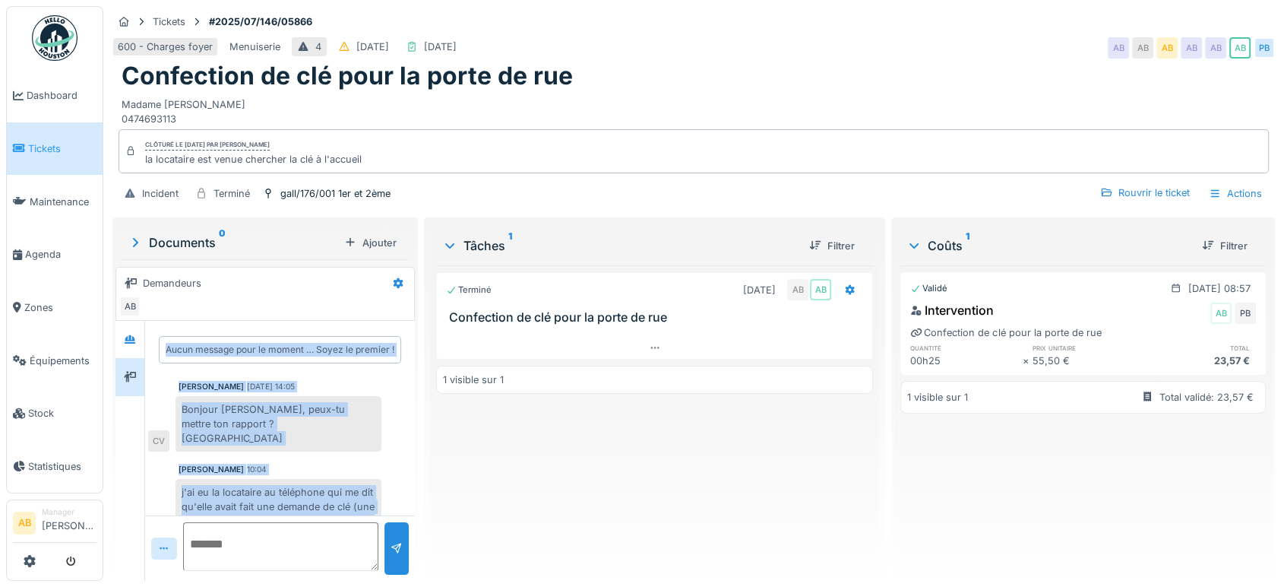
drag, startPoint x: 339, startPoint y: 487, endPoint x: 170, endPoint y: 289, distance: 260.4
click at [170, 289] on div "Documents 0 Ajouter Demandeurs AB Aucun message pour le moment … Soyez le premi…" at bounding box center [265, 400] width 306 height 366
copy div "Aucun message pour le moment … Soyez le premier ! Charlotte Verstappen 24/07/20…"
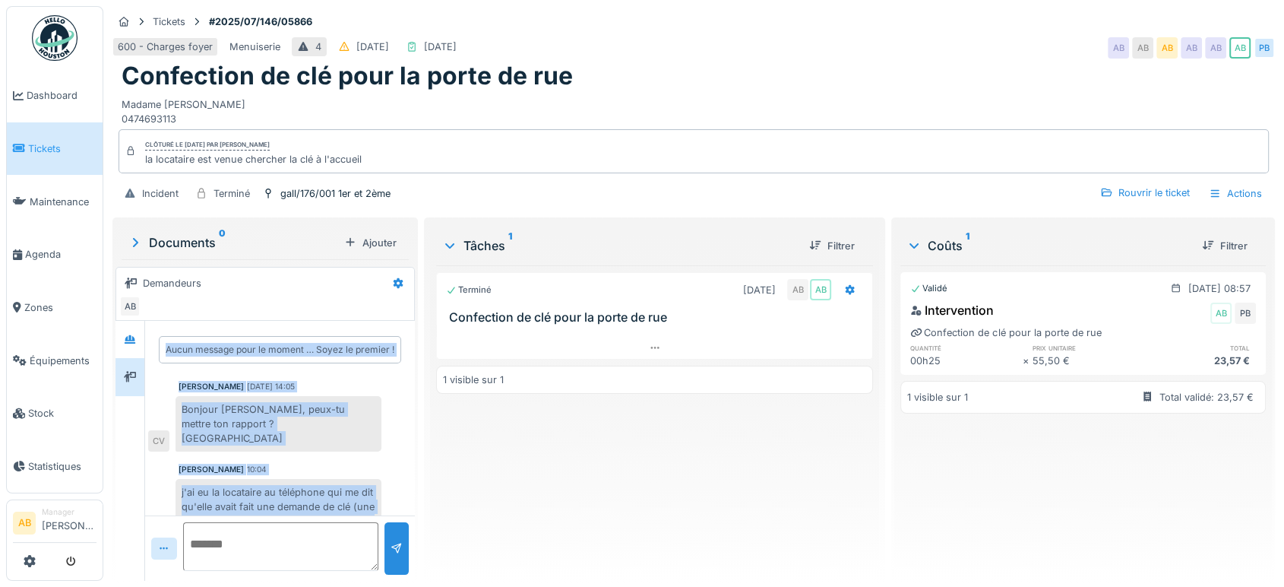
scroll to position [84, 0]
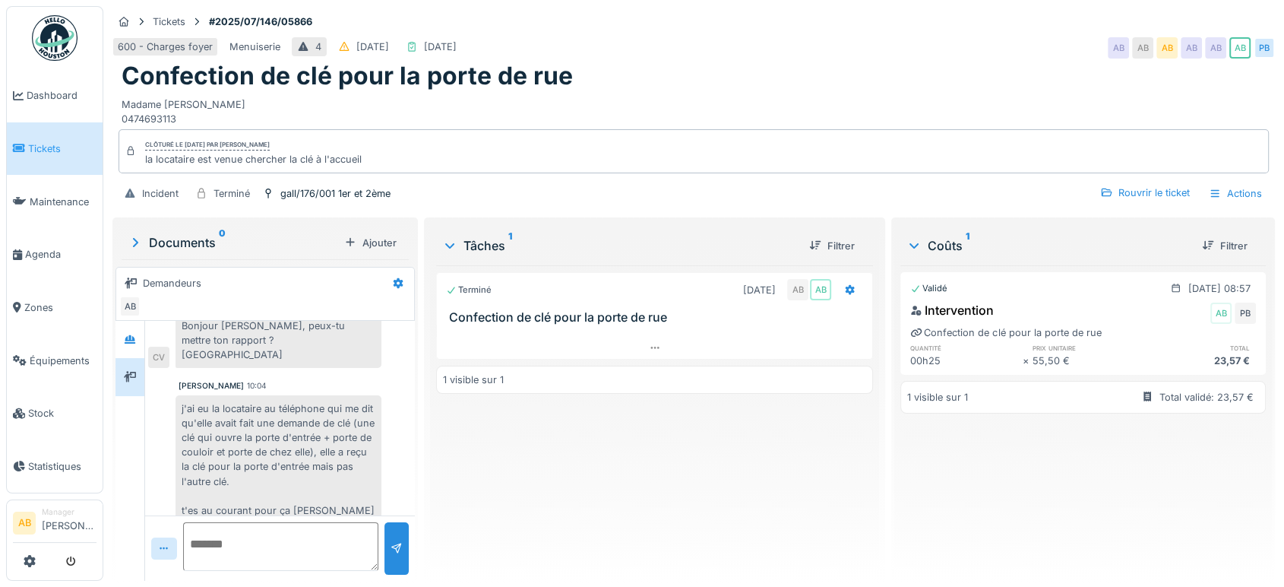
click at [234, 549] on textarea at bounding box center [280, 546] width 195 height 49
paste textarea "**********"
type textarea "**********"
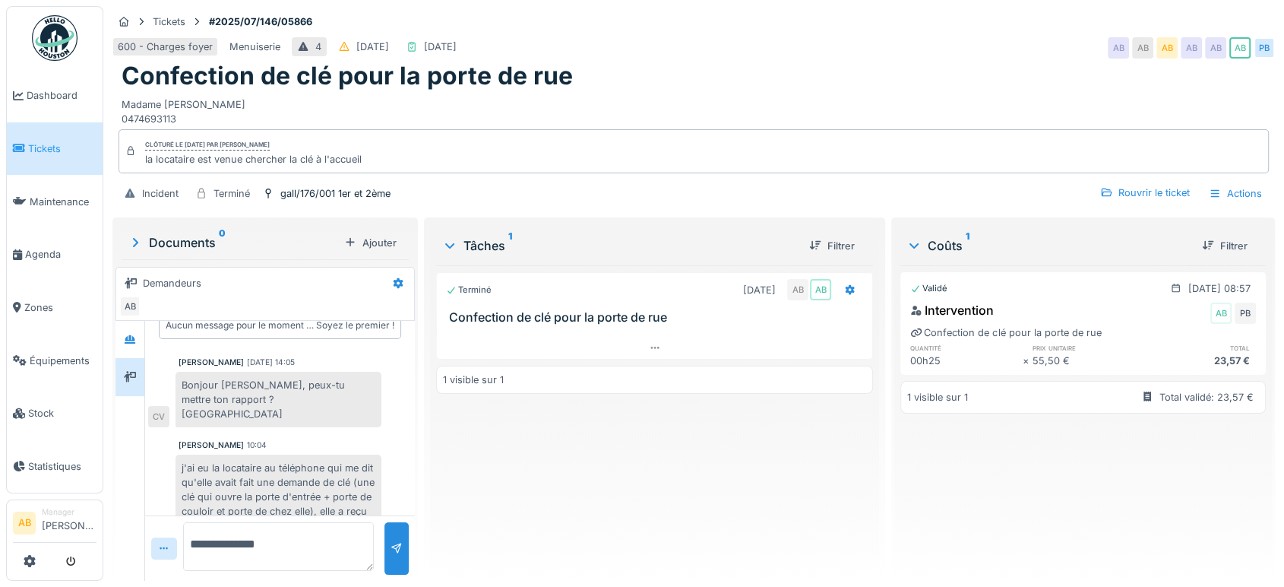
scroll to position [14, 0]
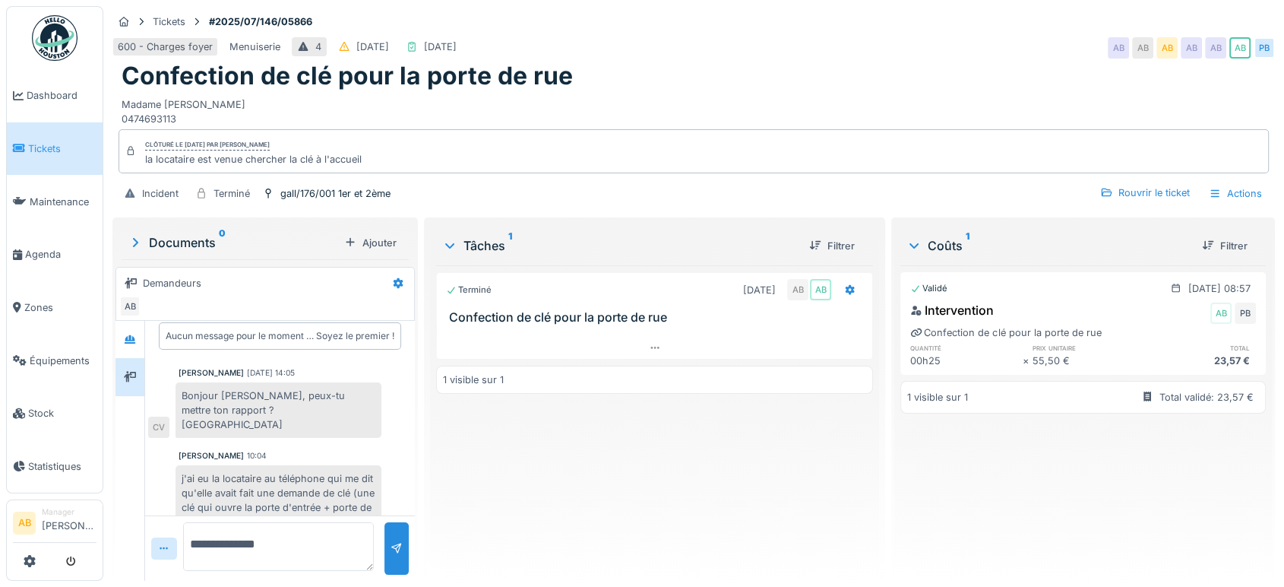
click at [44, 26] on img at bounding box center [55, 38] width 46 height 46
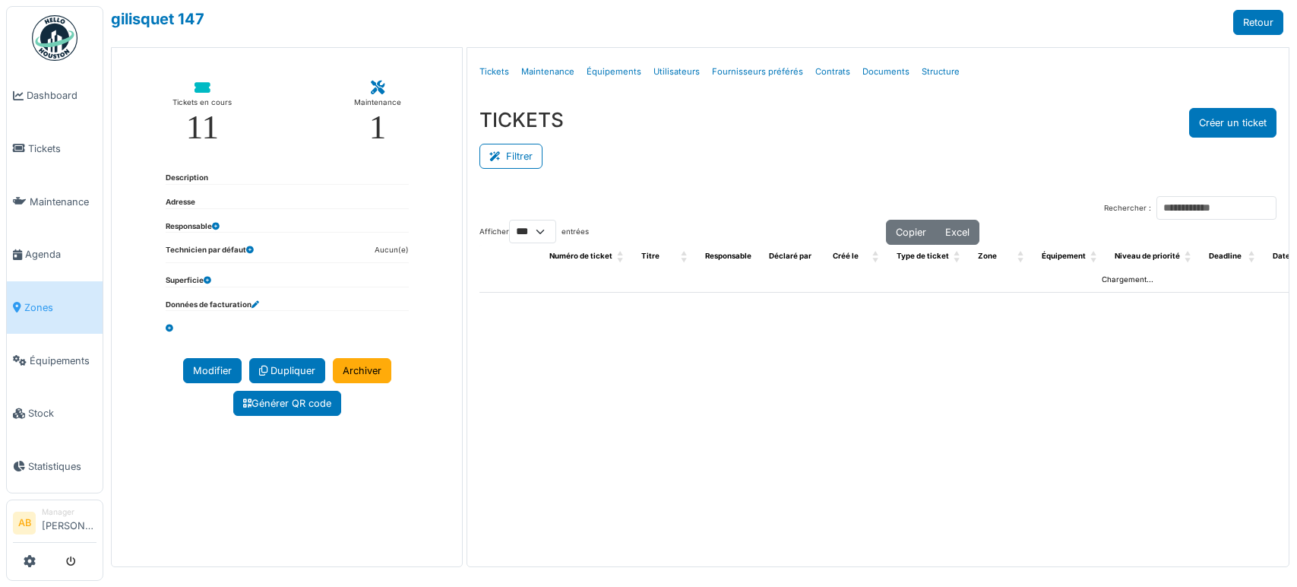
select select "***"
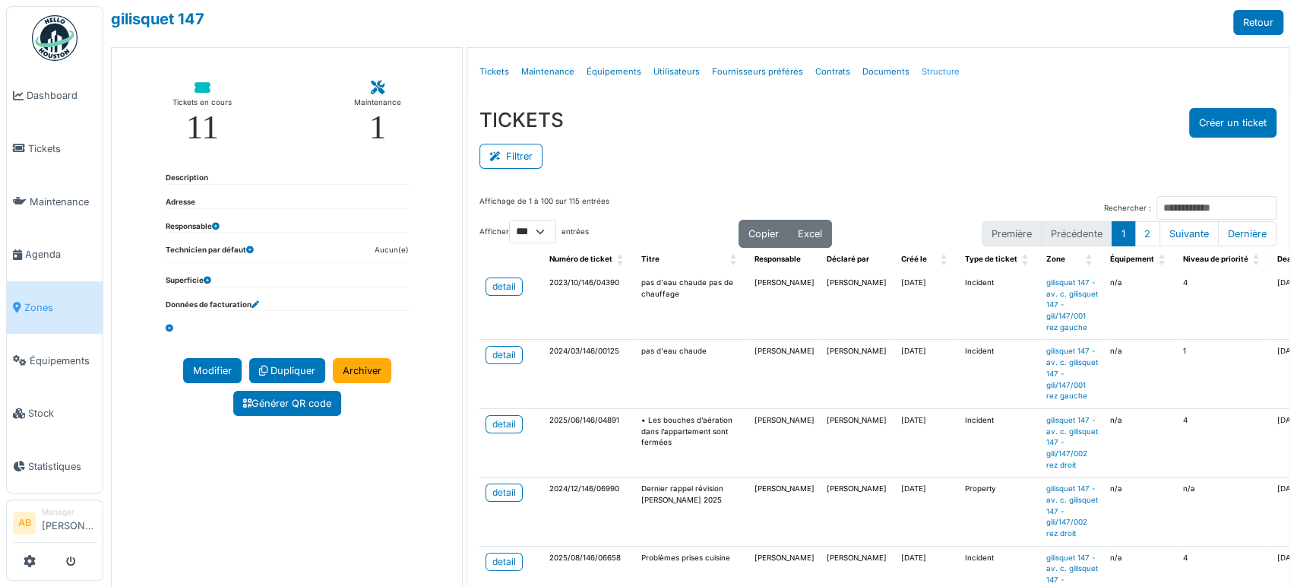
click at [916, 71] on link "Structure" at bounding box center [941, 72] width 50 height 36
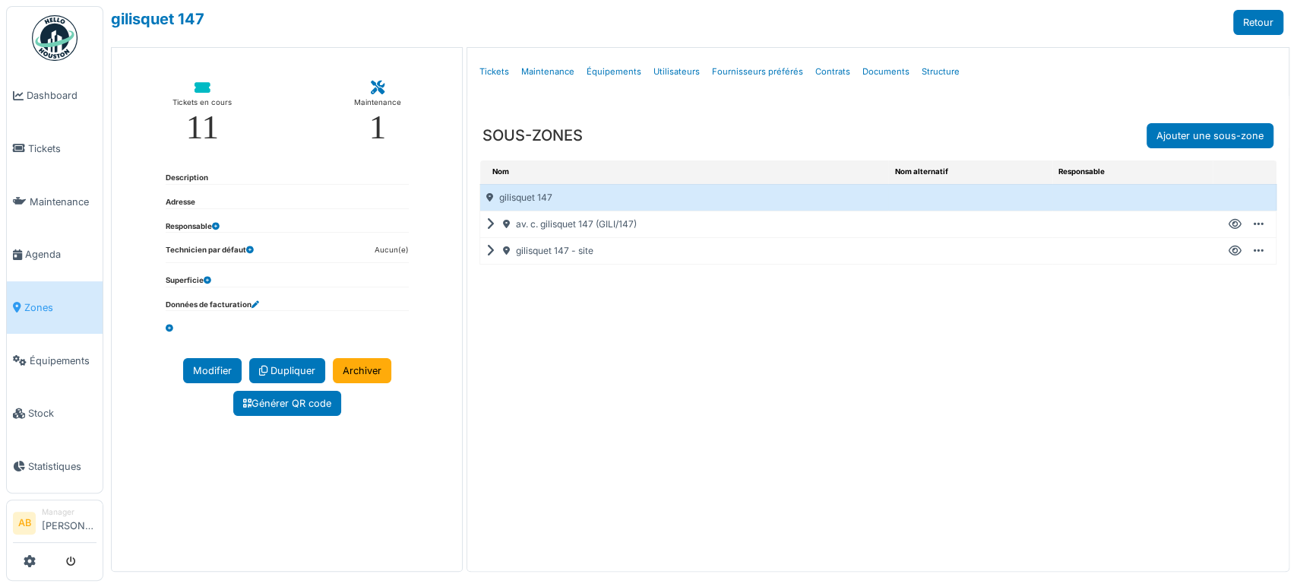
click at [491, 224] on icon at bounding box center [493, 224] width 14 height 1
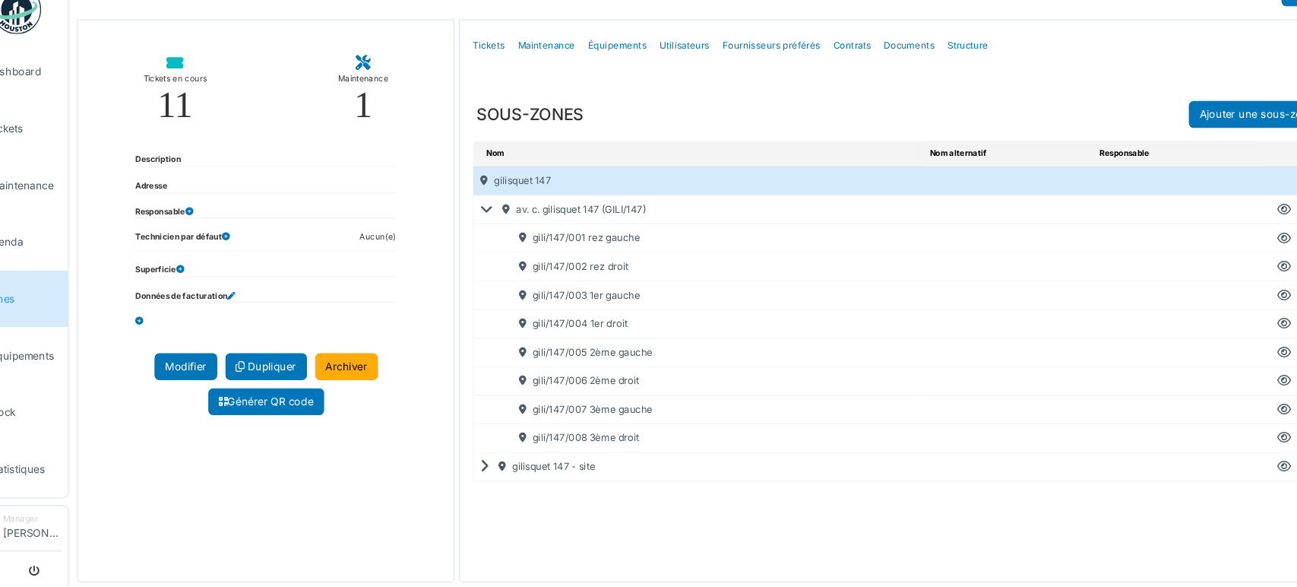
click at [1229, 437] on icon at bounding box center [1235, 437] width 13 height 1
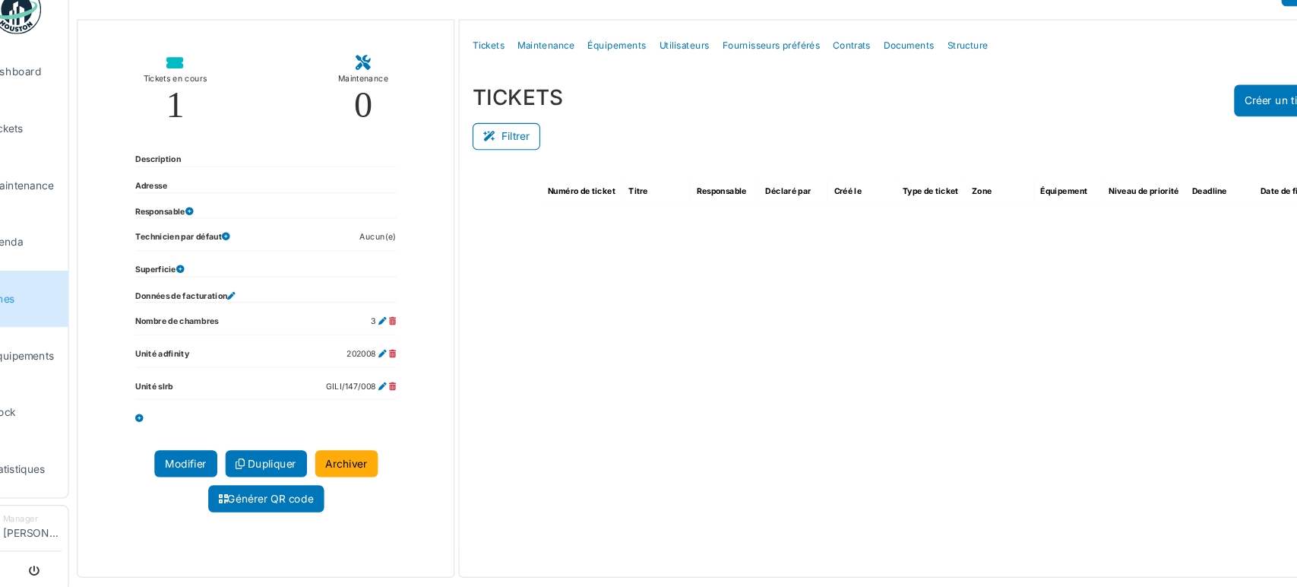
select select "***"
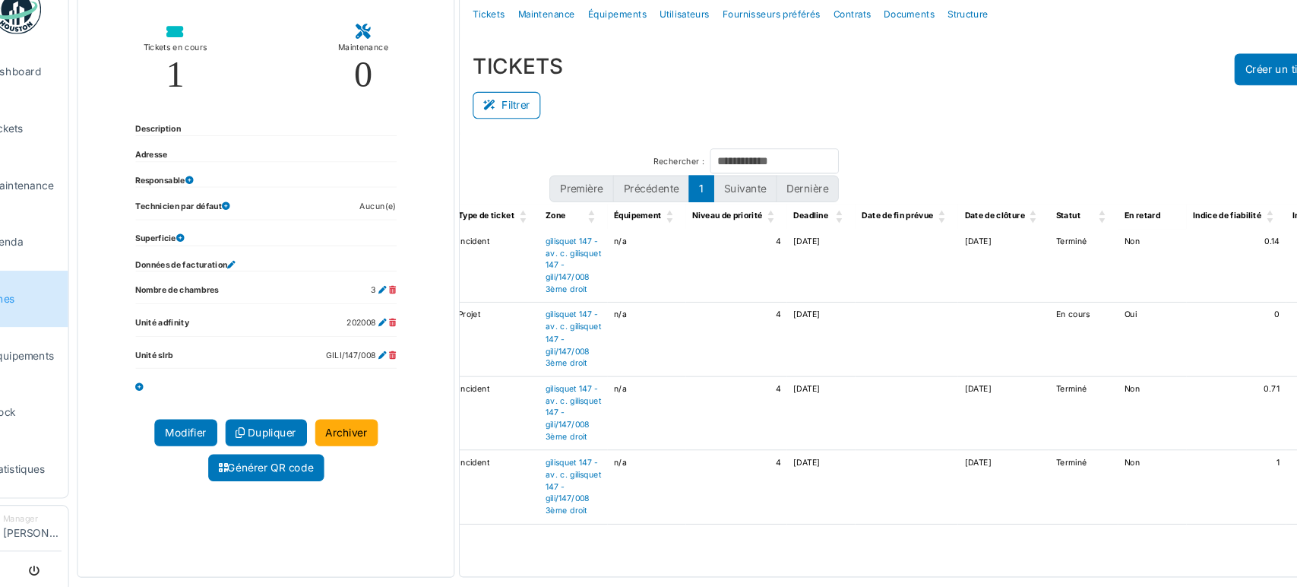
scroll to position [0, 11]
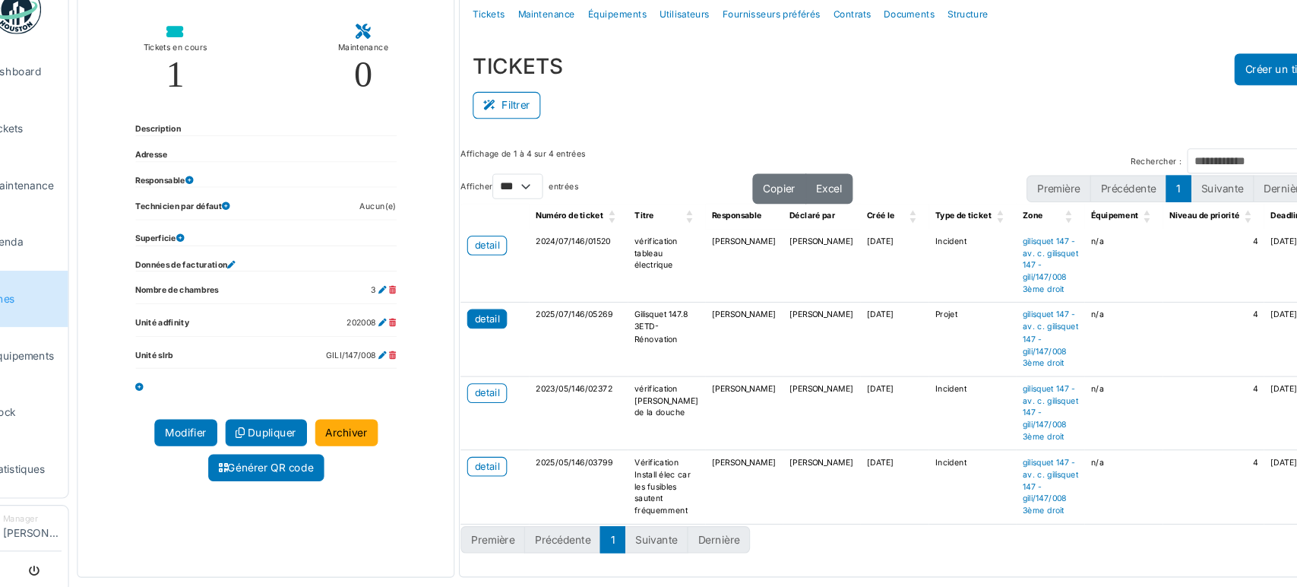
click at [496, 319] on div "detail" at bounding box center [493, 326] width 24 height 14
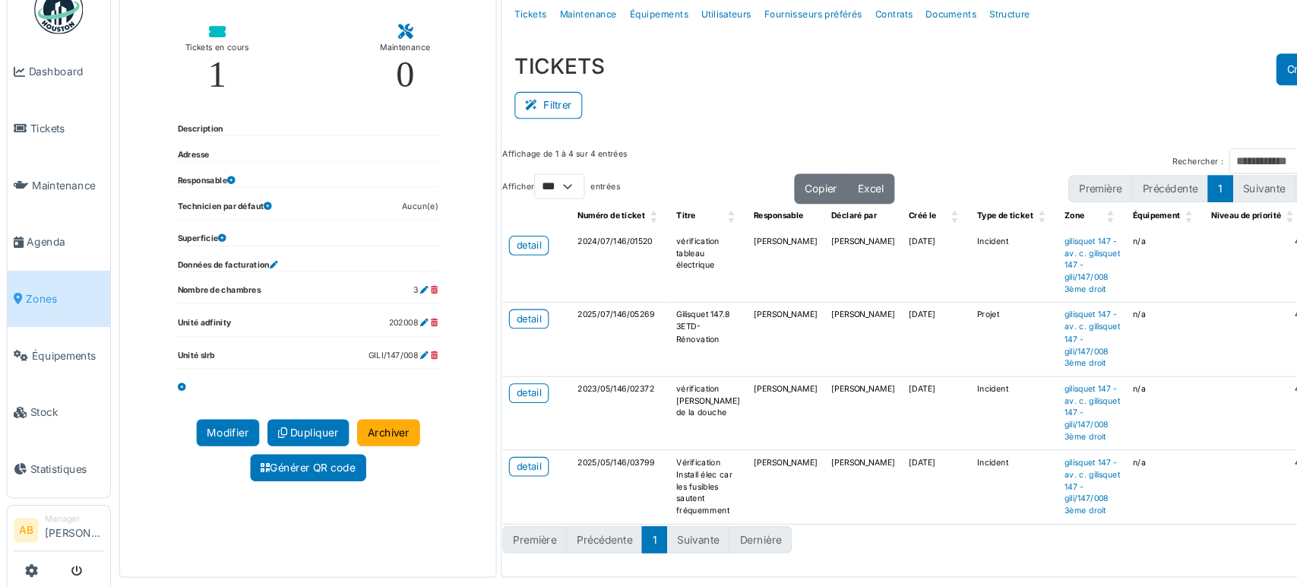
scroll to position [0, 0]
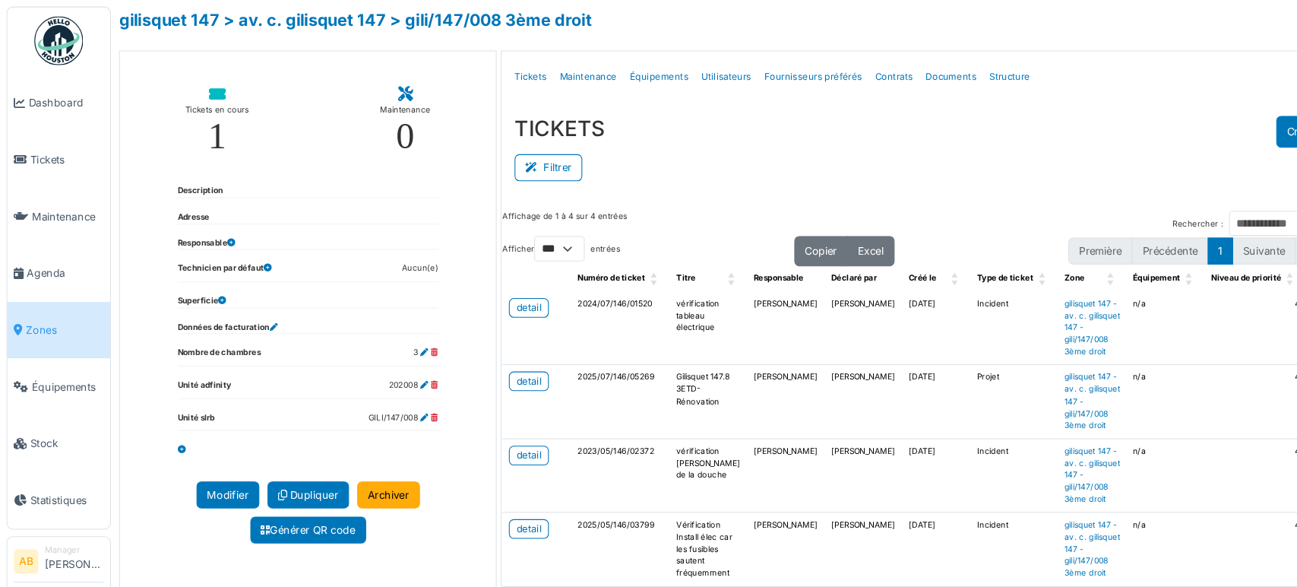
click at [42, 46] on img at bounding box center [55, 38] width 46 height 46
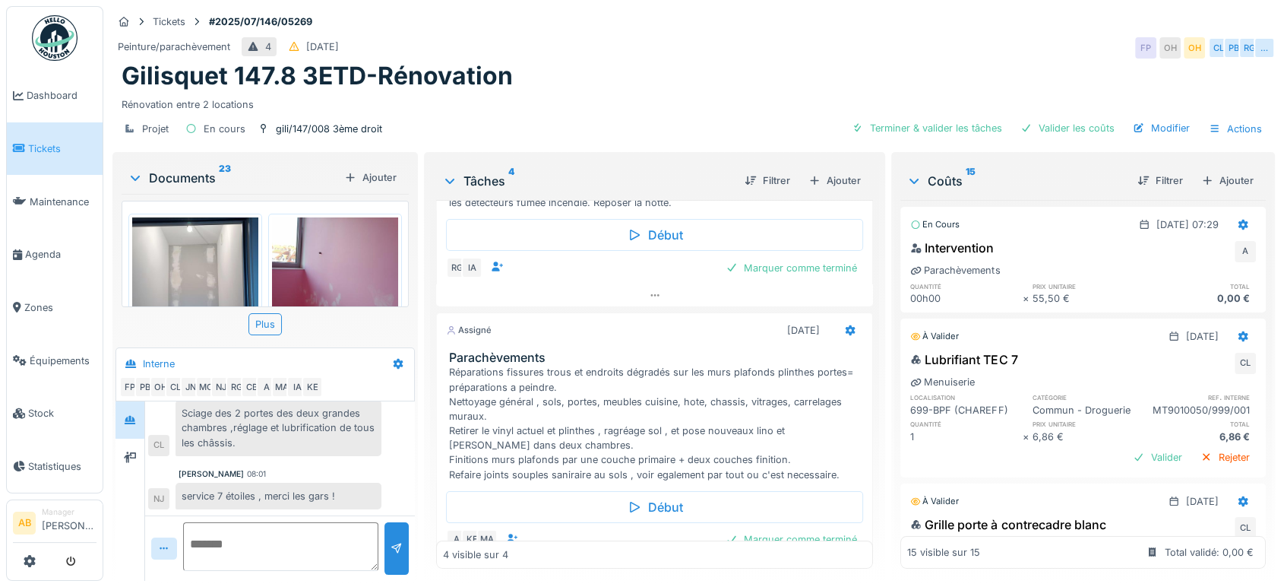
scroll to position [353, 0]
click at [192, 169] on div "Documents 23" at bounding box center [233, 178] width 211 height 18
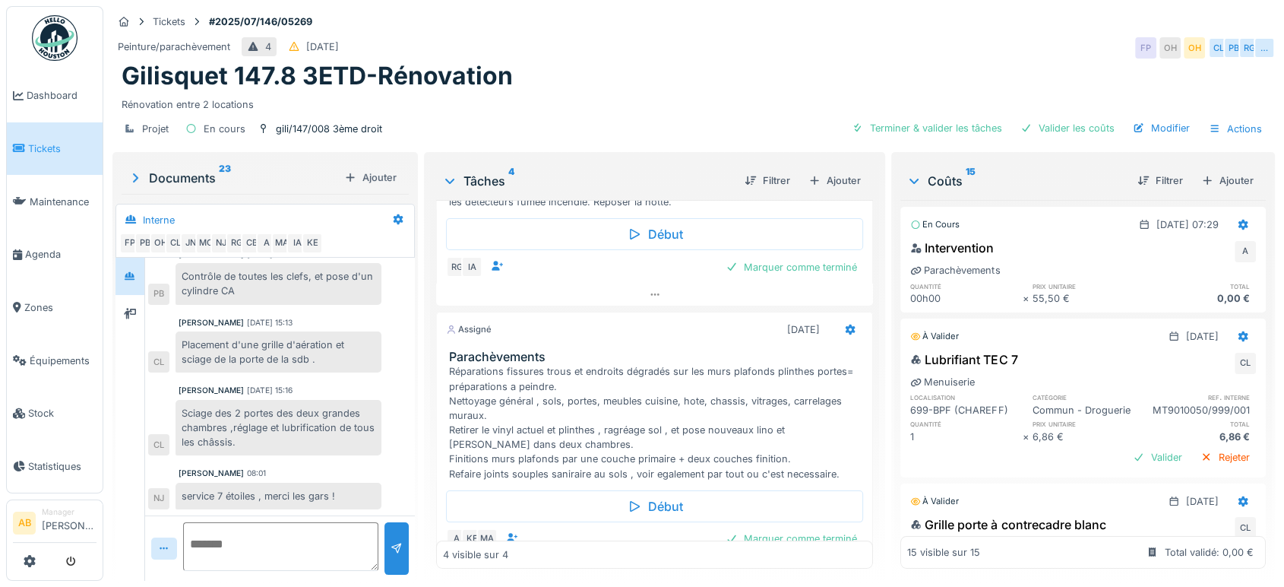
scroll to position [68, 0]
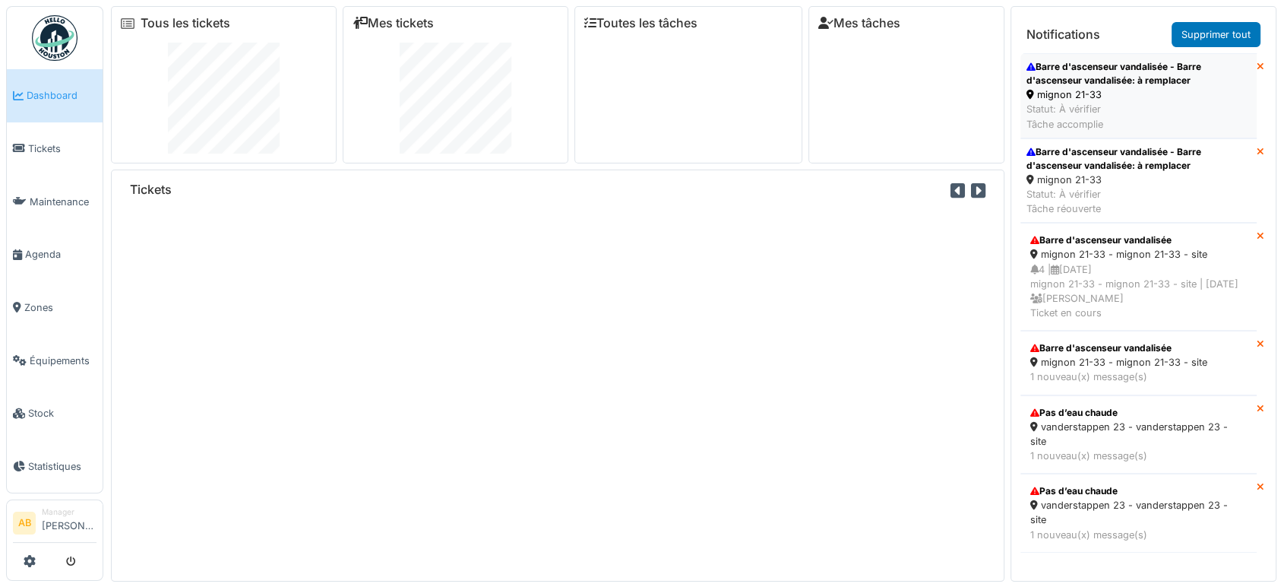
click at [1098, 101] on div "mignon 21-33" at bounding box center [1139, 94] width 224 height 14
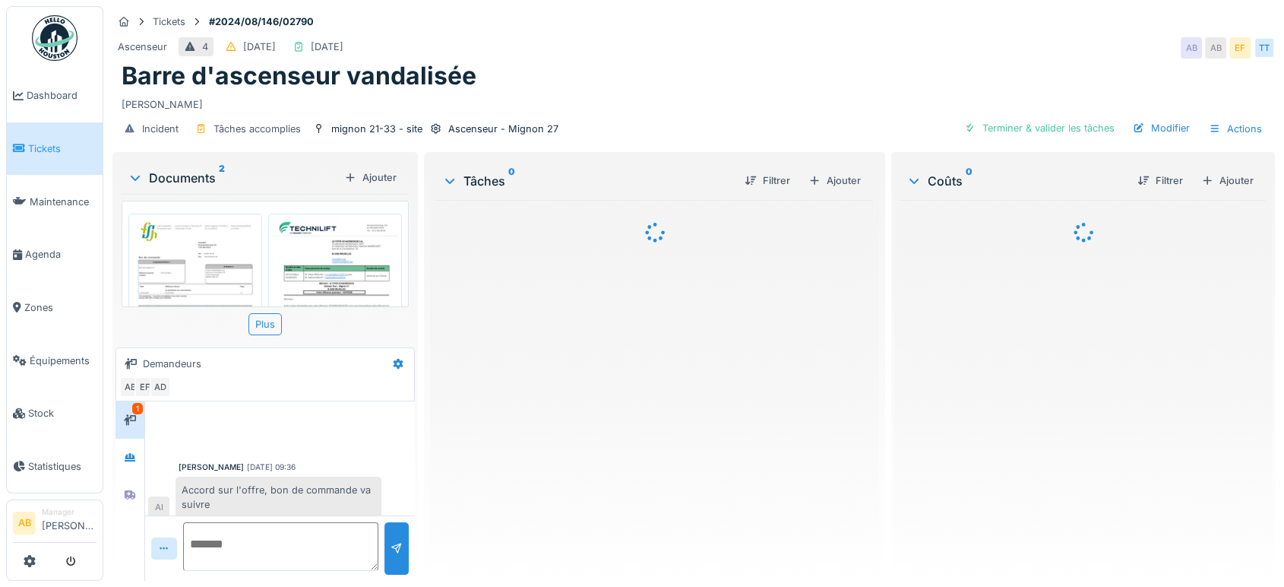
scroll to position [144, 0]
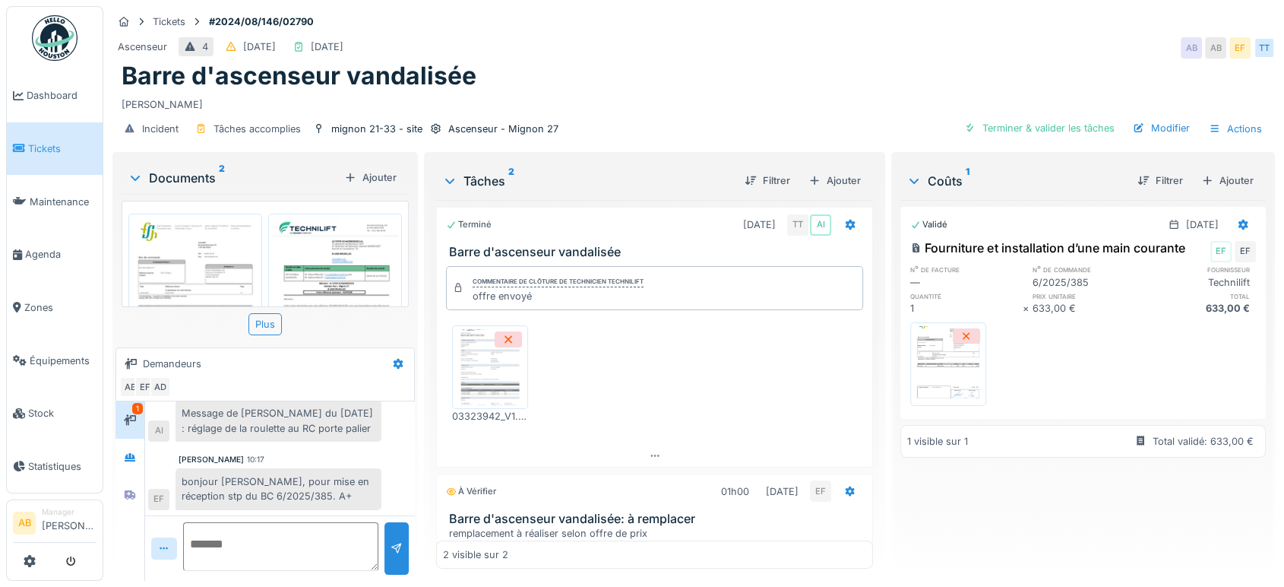
click at [188, 169] on div "Documents 2" at bounding box center [233, 178] width 211 height 18
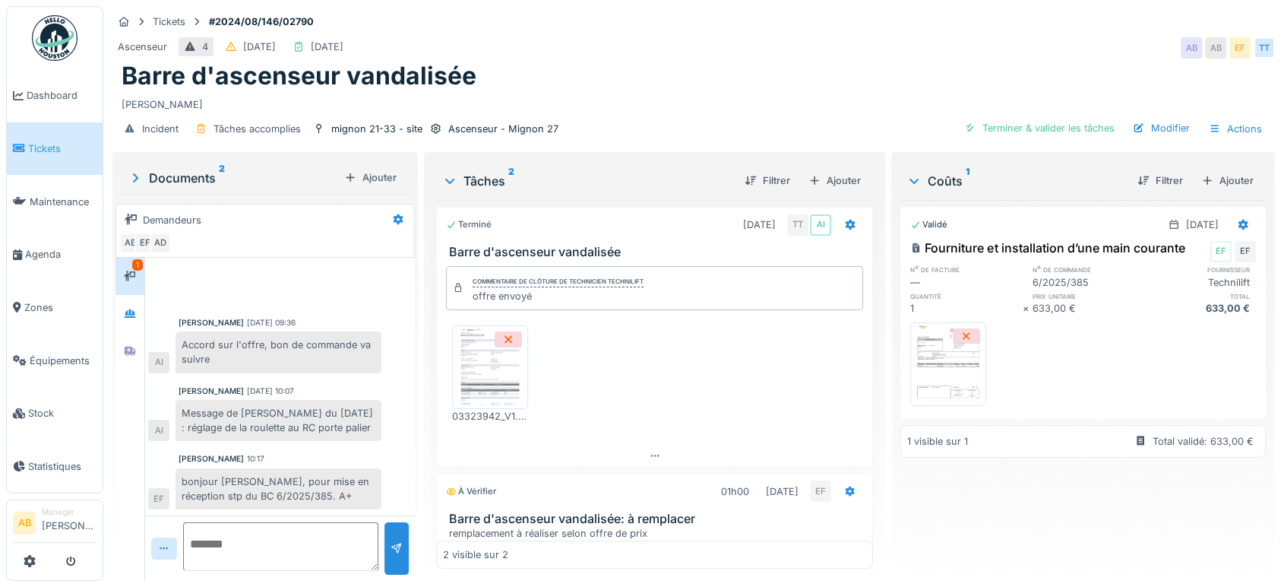
scroll to position [0, 0]
click at [132, 296] on div at bounding box center [130, 313] width 29 height 37
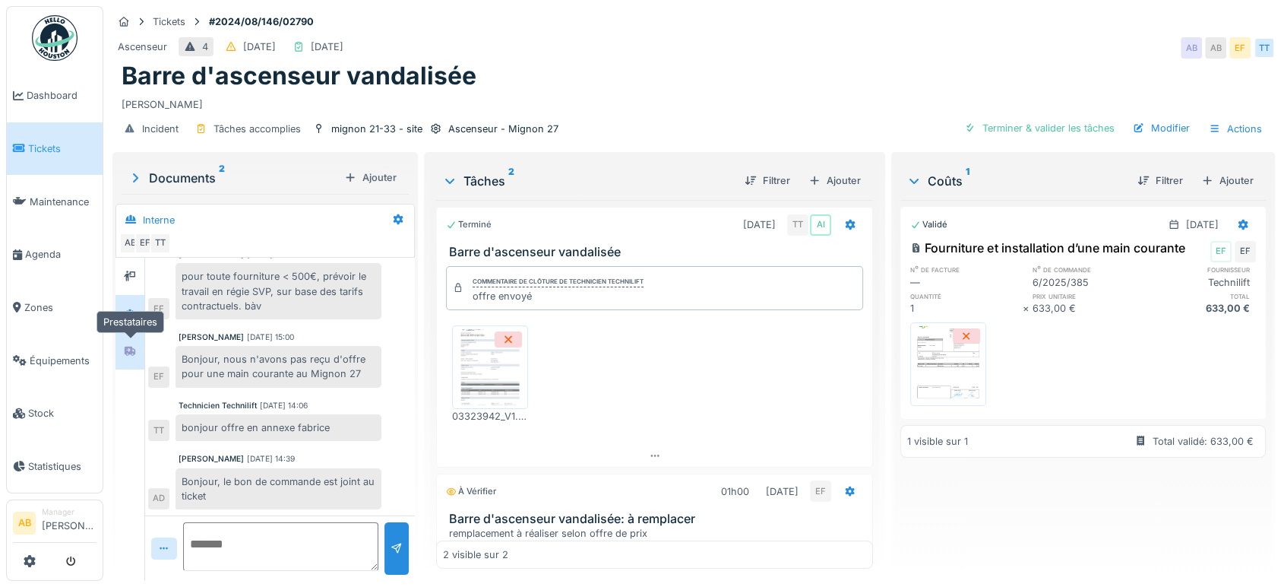
click at [128, 346] on icon at bounding box center [130, 351] width 12 height 10
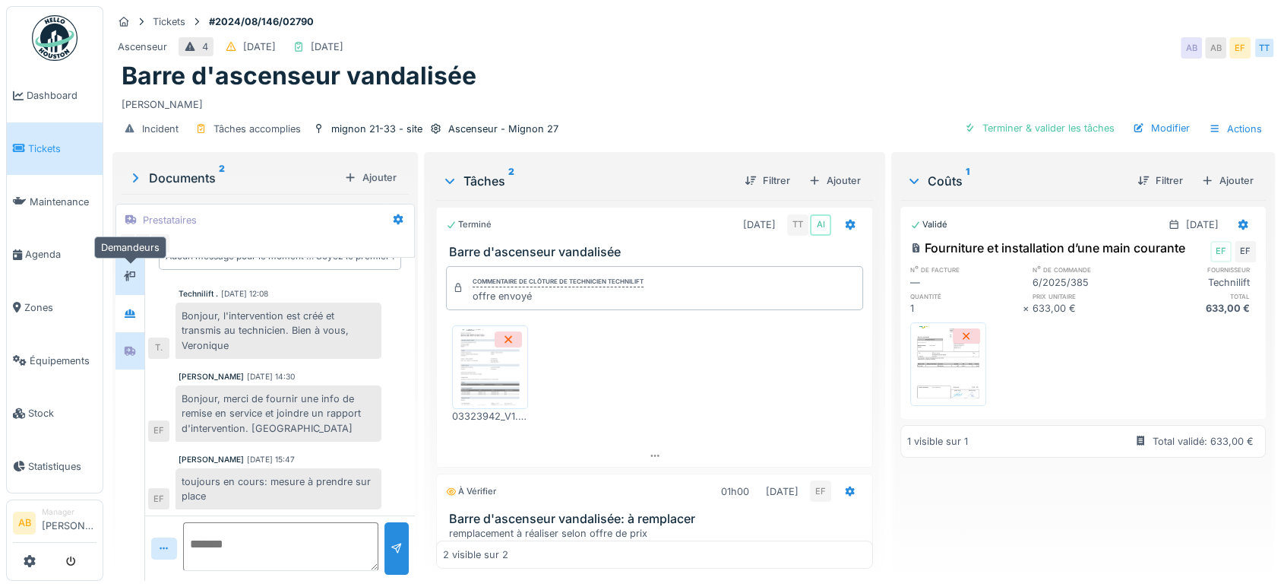
click at [128, 269] on div at bounding box center [130, 276] width 12 height 14
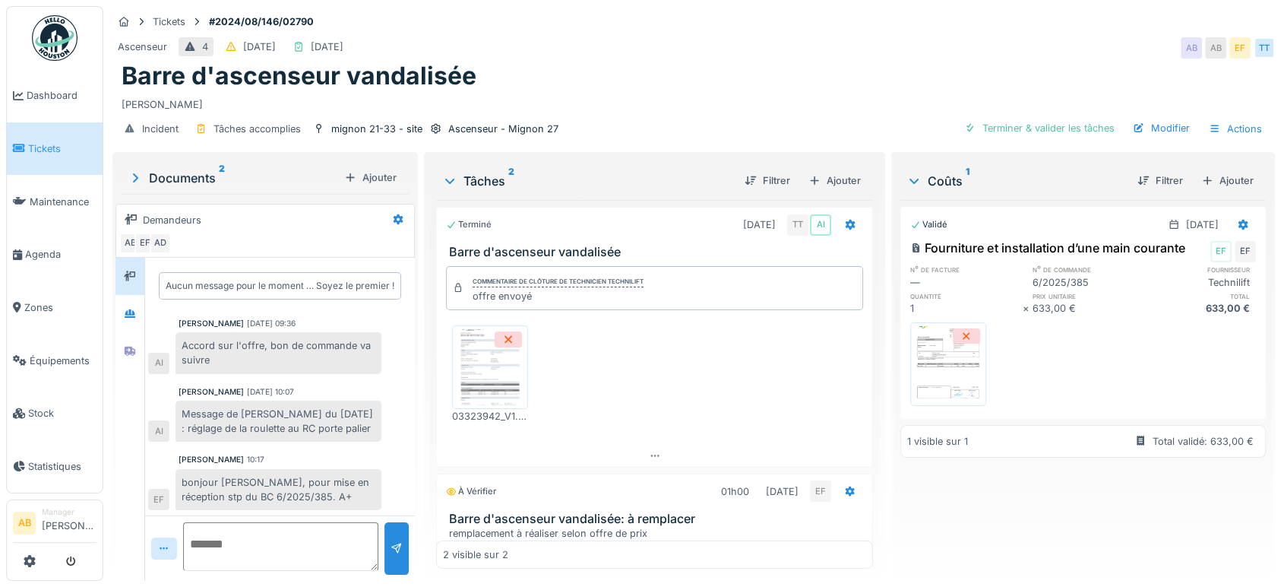
click at [52, 30] on img at bounding box center [55, 38] width 46 height 46
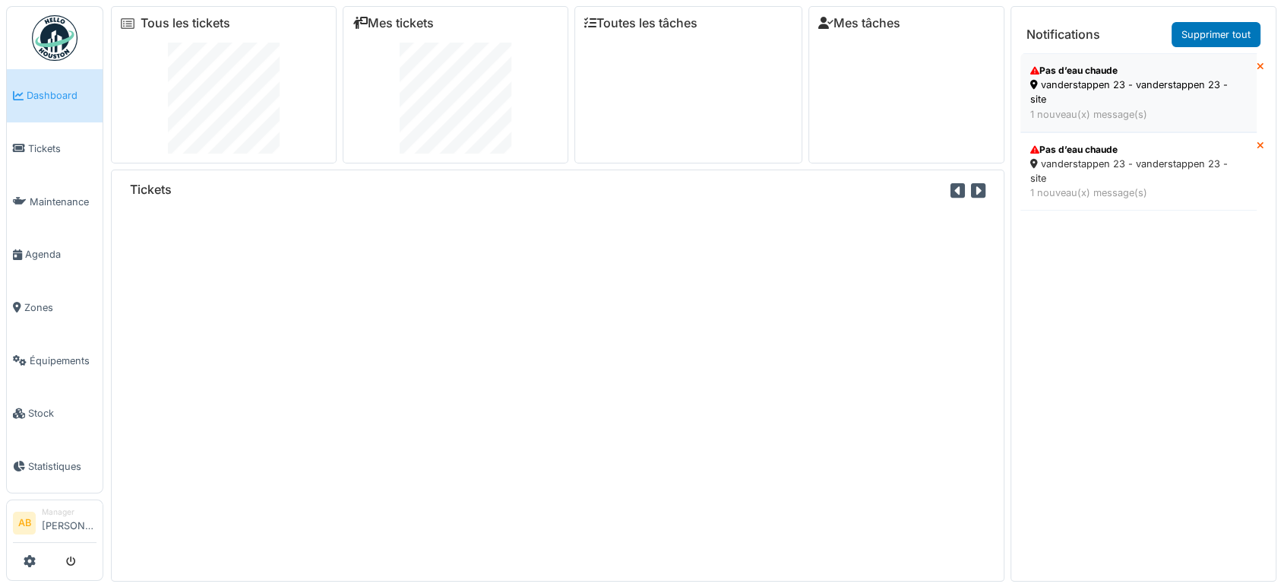
click at [1111, 90] on div "vanderstappen 23 - vanderstappen 23 - site" at bounding box center [1139, 92] width 217 height 29
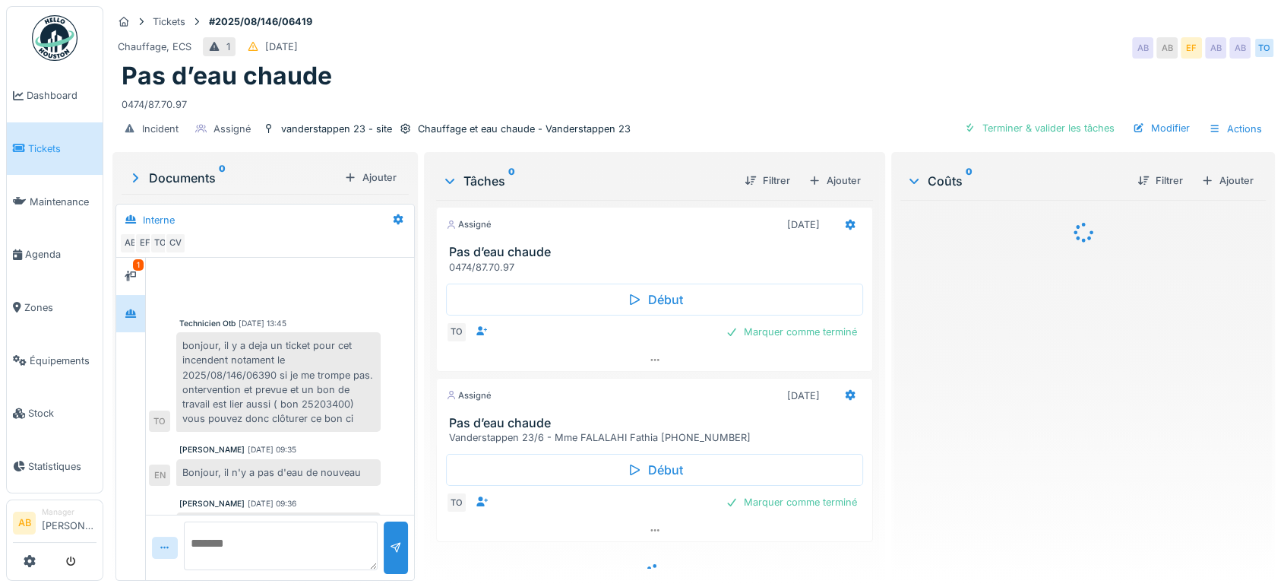
scroll to position [361, 0]
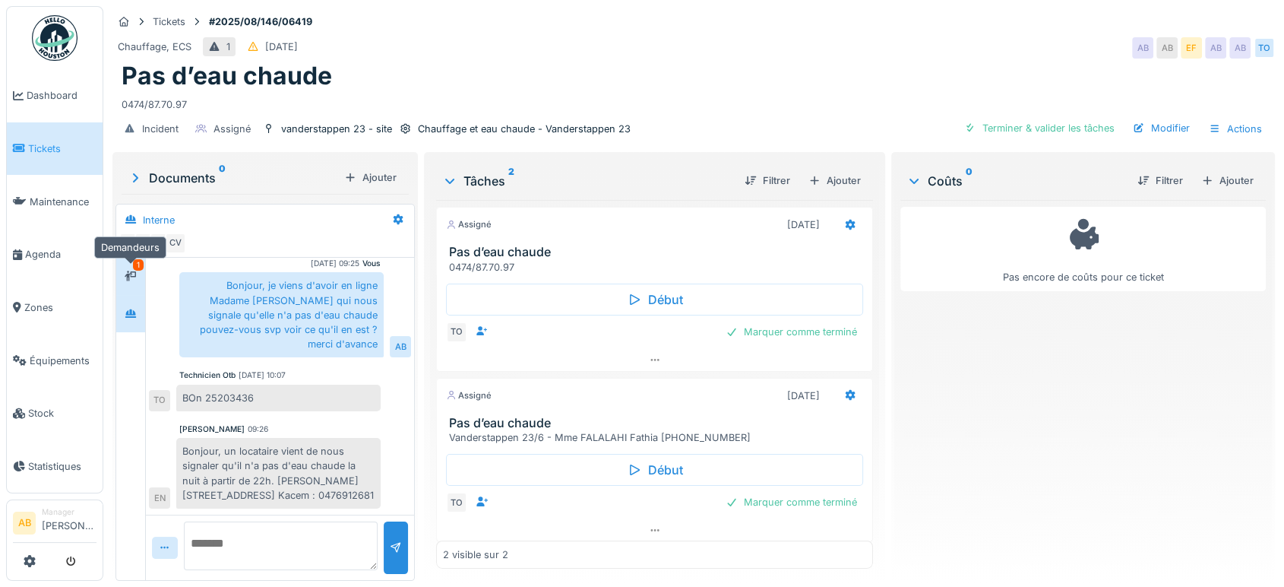
click at [124, 264] on div at bounding box center [130, 276] width 23 height 25
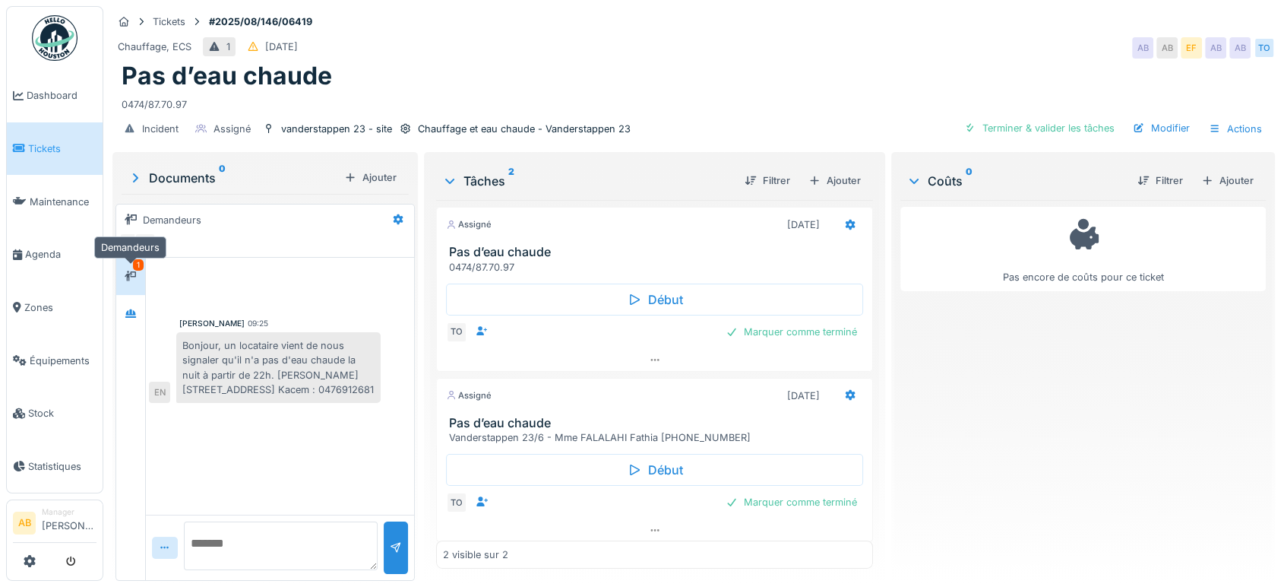
scroll to position [0, 0]
click at [122, 305] on div at bounding box center [130, 313] width 23 height 19
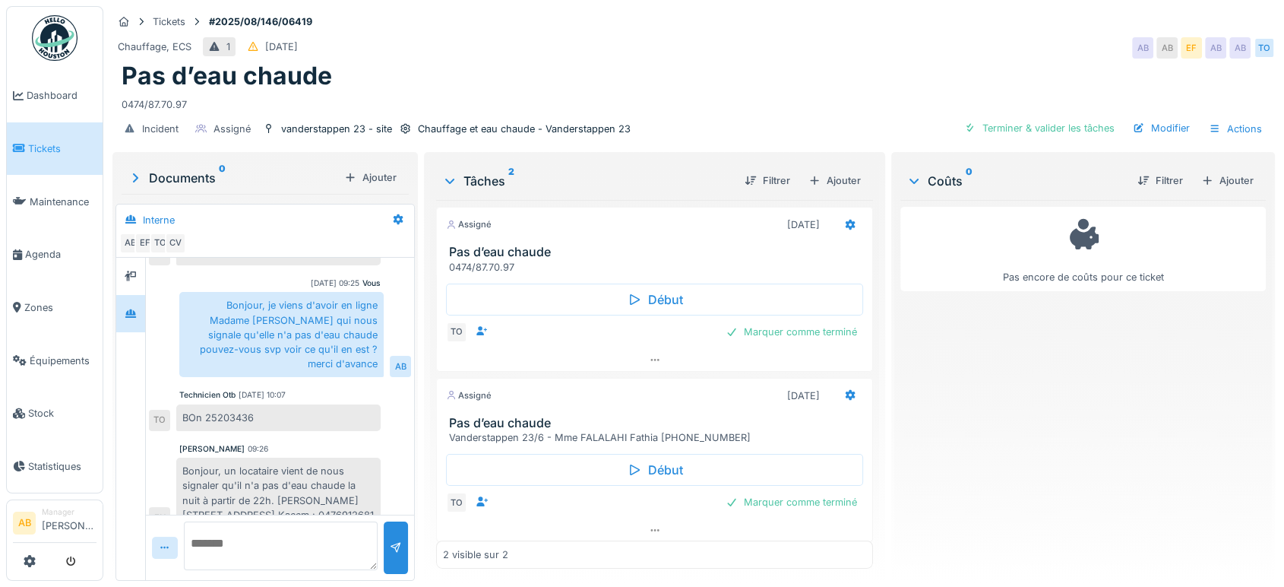
scroll to position [361, 0]
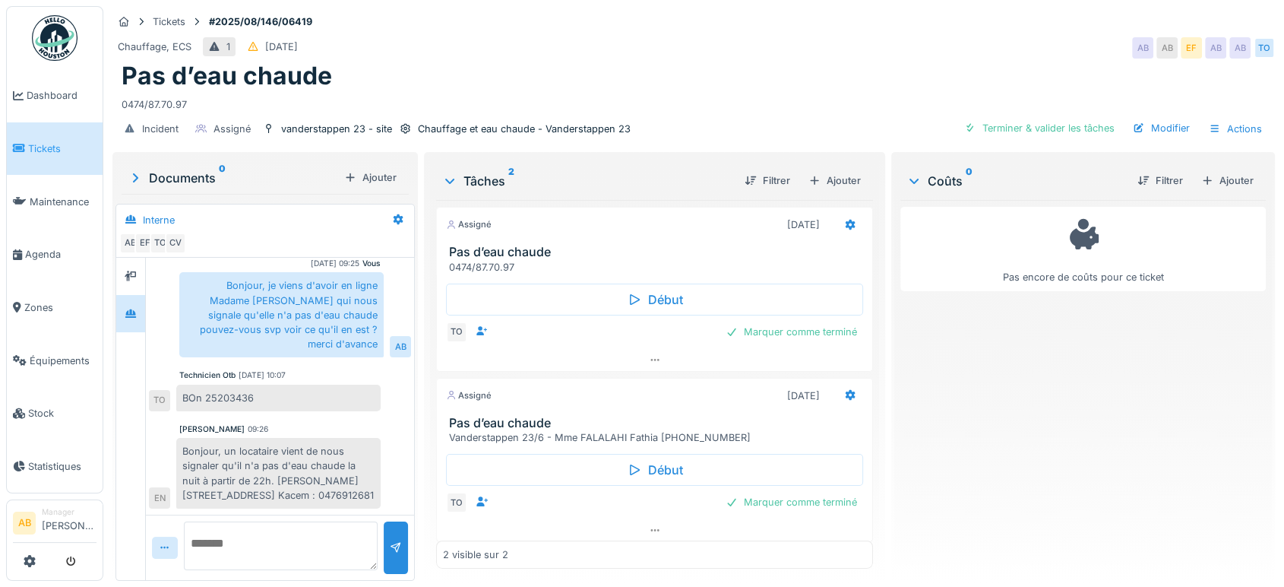
click at [65, 39] on img at bounding box center [55, 38] width 46 height 46
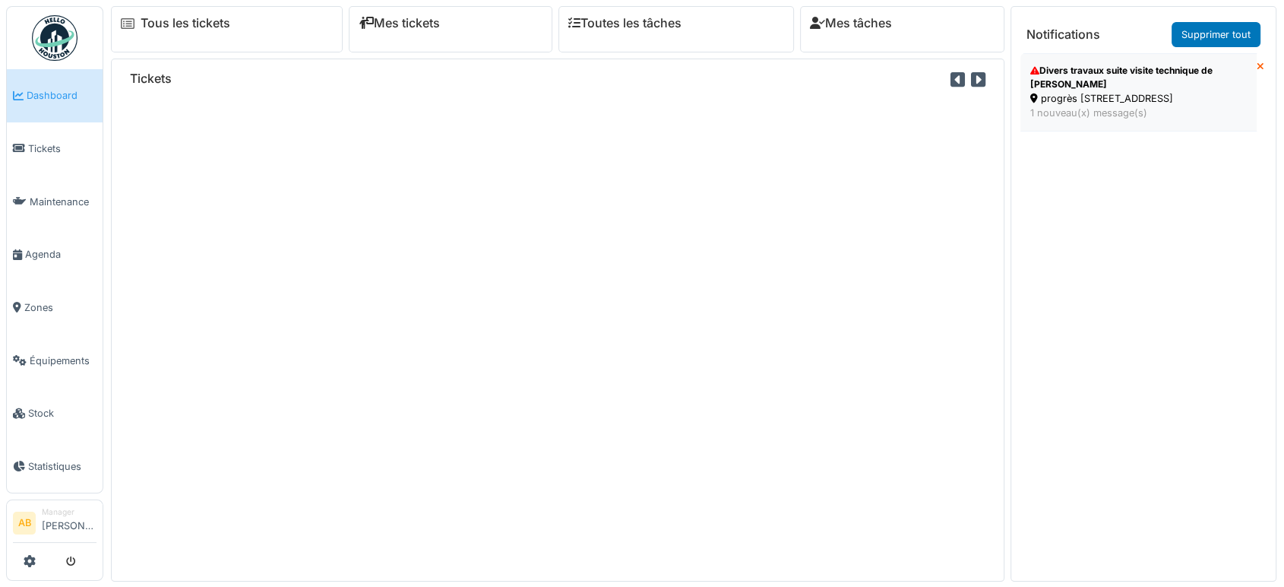
click at [1132, 106] on div "progrès 249 - rue du progrès 249 - prog/249/002 1er" at bounding box center [1139, 98] width 217 height 14
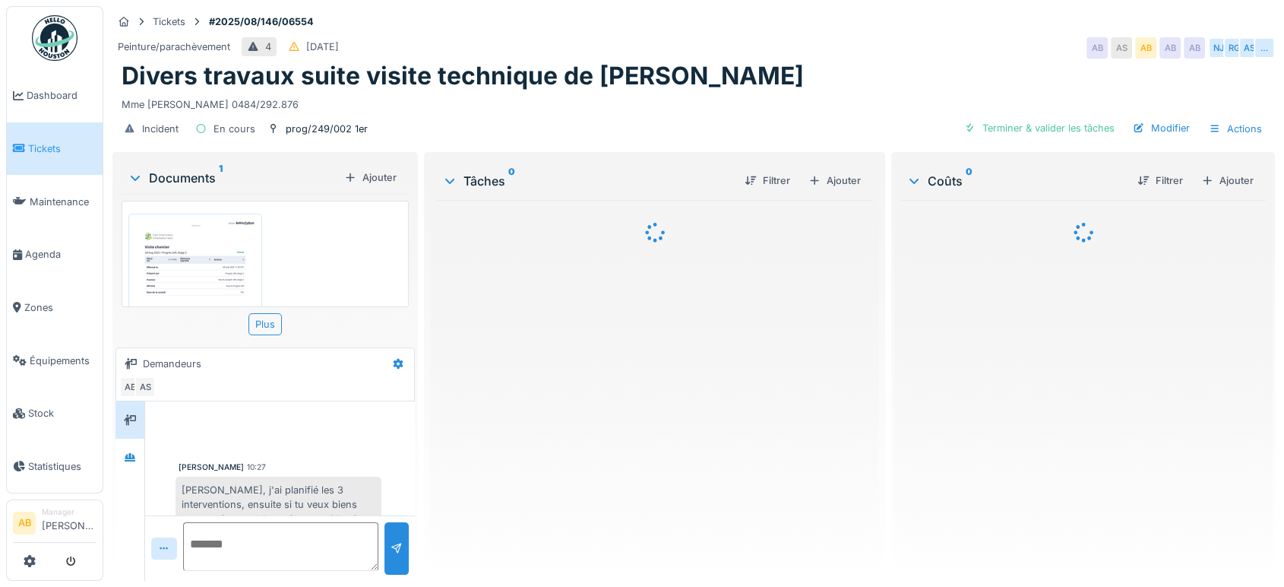
scroll to position [23, 0]
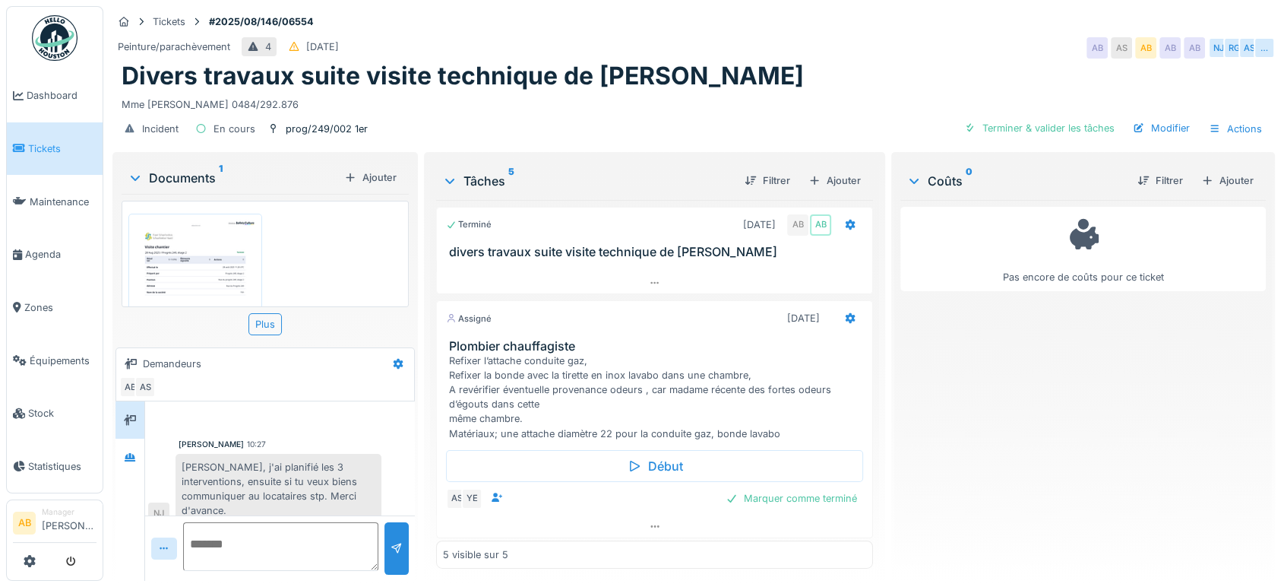
click at [198, 176] on div "Documents 1" at bounding box center [233, 178] width 211 height 18
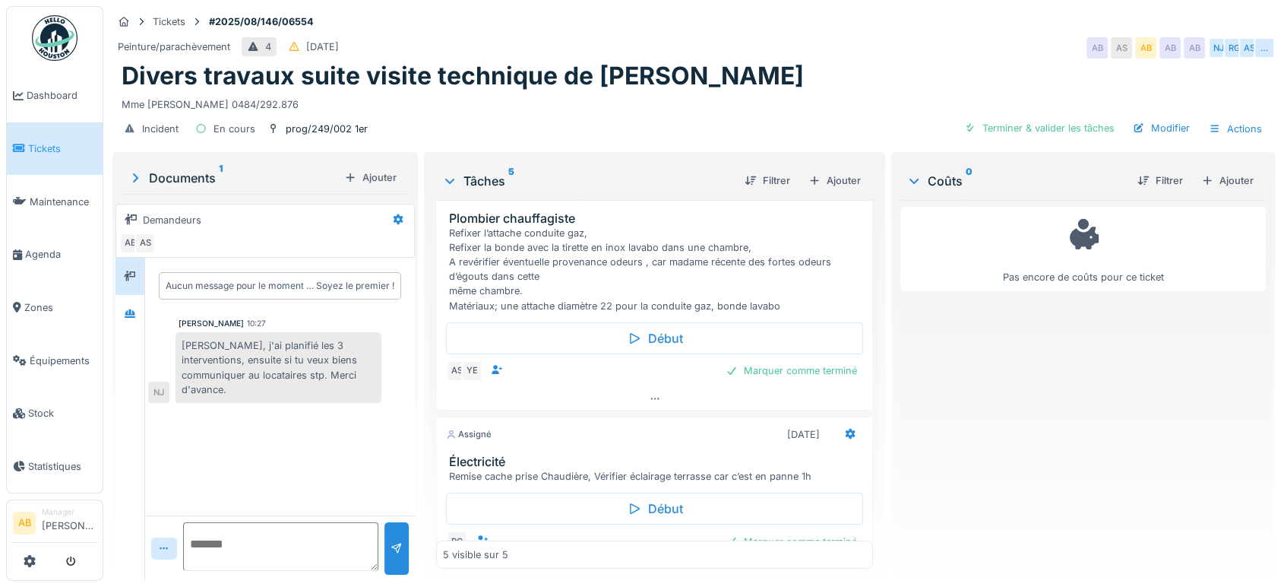
scroll to position [125, 0]
click at [645, 388] on div "Début AS YE Marquer comme terminé" at bounding box center [654, 353] width 437 height 74
click at [638, 411] on div at bounding box center [654, 402] width 437 height 23
click at [638, 405] on div at bounding box center [654, 402] width 435 height 22
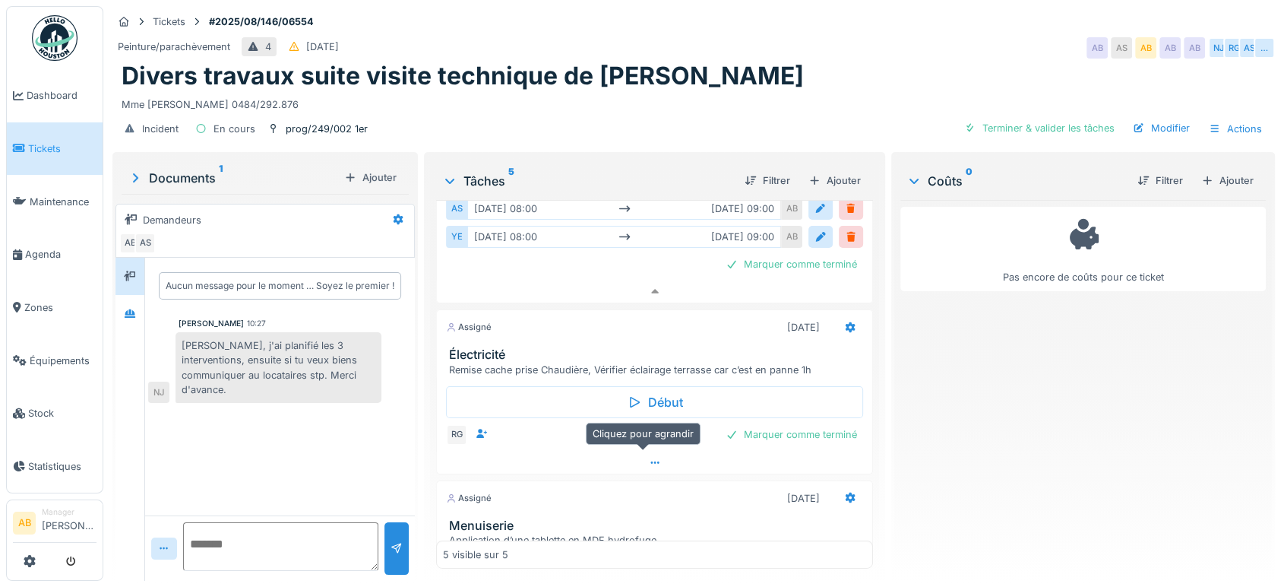
click at [648, 451] on div at bounding box center [654, 462] width 435 height 22
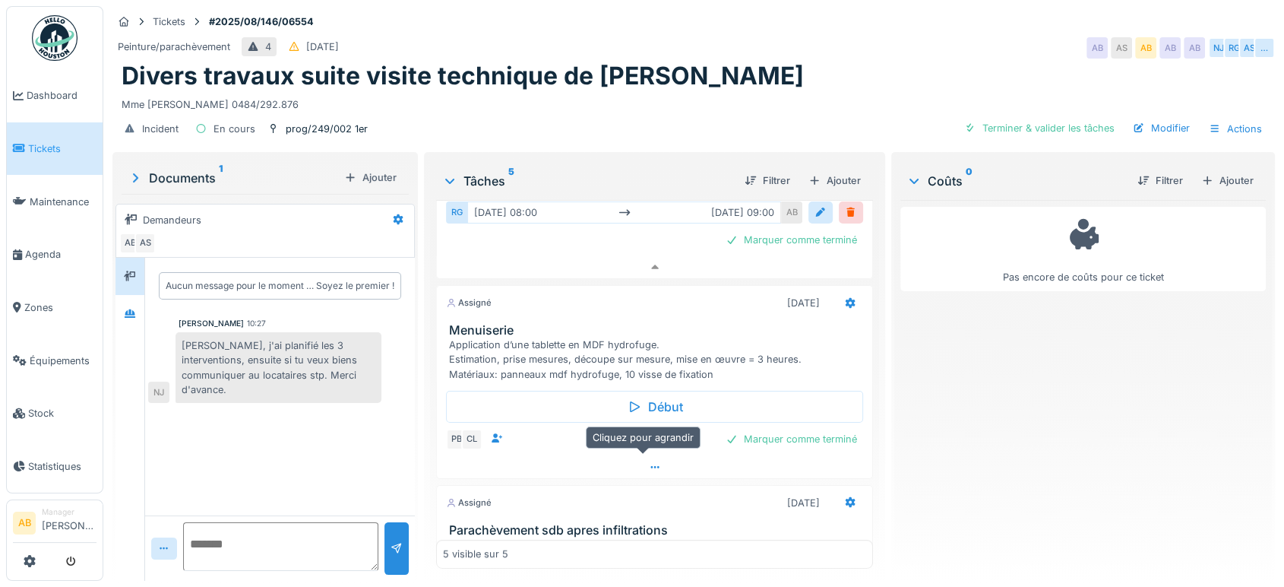
click at [658, 456] on div at bounding box center [654, 467] width 435 height 22
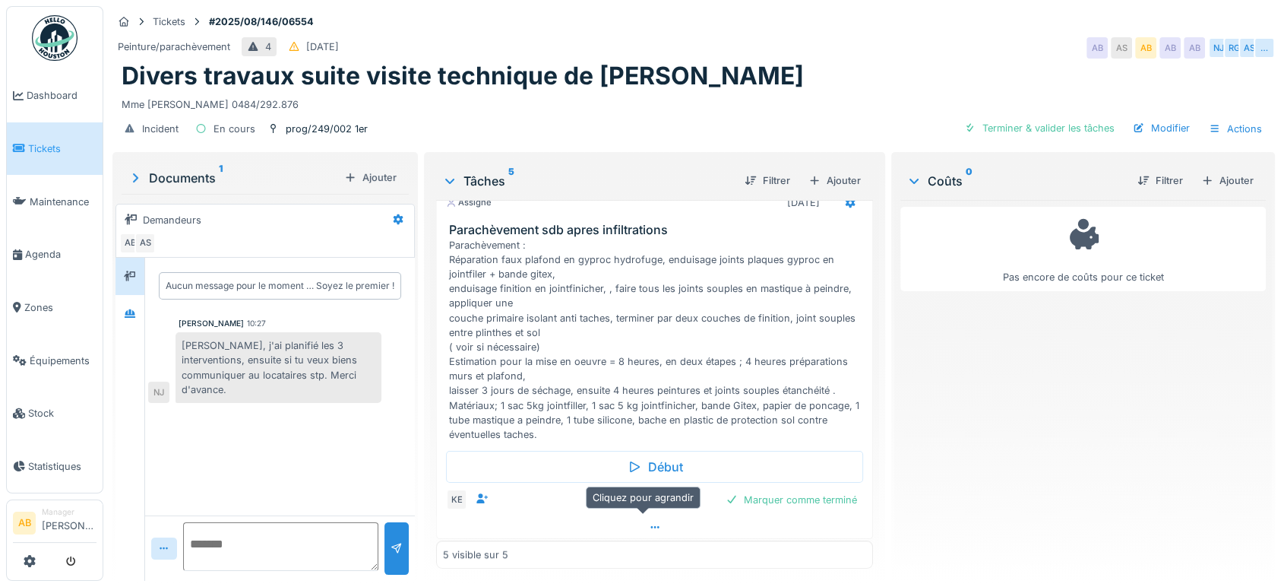
click at [635, 518] on div at bounding box center [654, 527] width 435 height 22
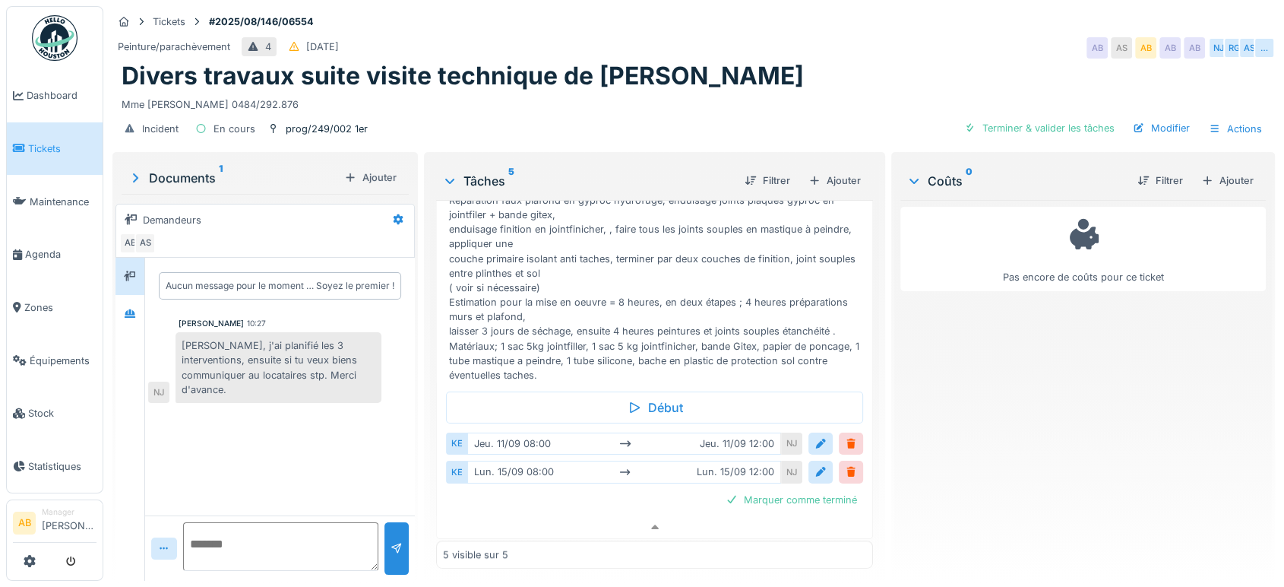
scroll to position [936, 0]
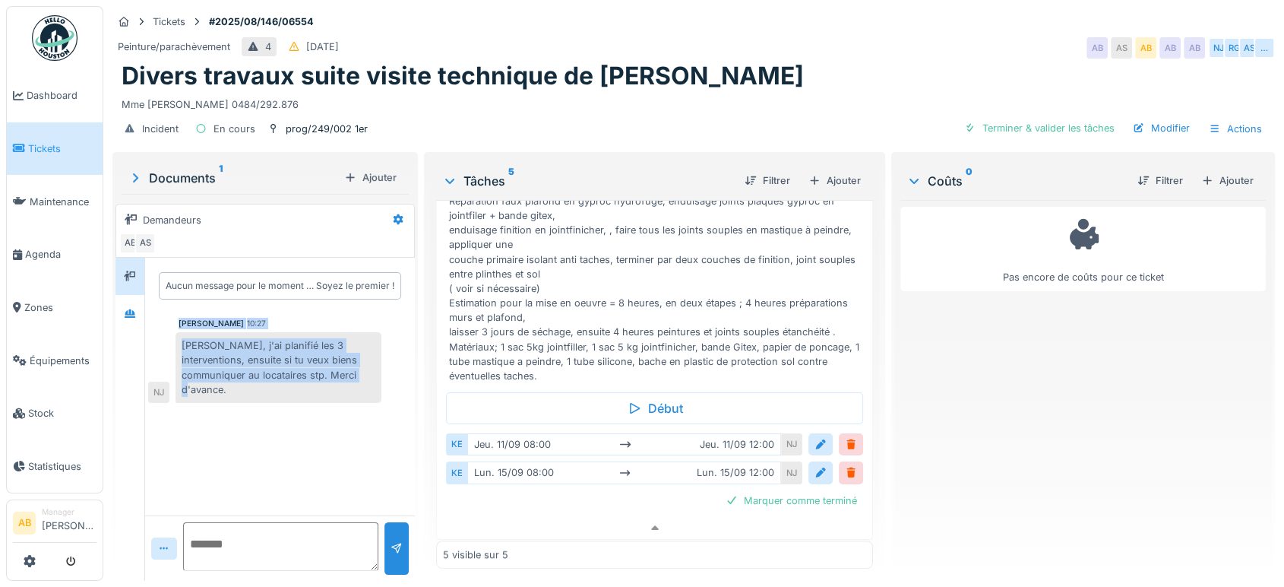
drag, startPoint x: 341, startPoint y: 369, endPoint x: 147, endPoint y: 312, distance: 202.0
click at [147, 312] on div "Aucun message pour le moment … Soyez le premier ! Nicolae Jitcu 10:27 Ahmed, j'…" at bounding box center [280, 333] width 270 height 151
copy div "Nicolae Jitcu 10:27 Ahmed, j'ai planifié les 3 interventions, ensuite si tu veu…"
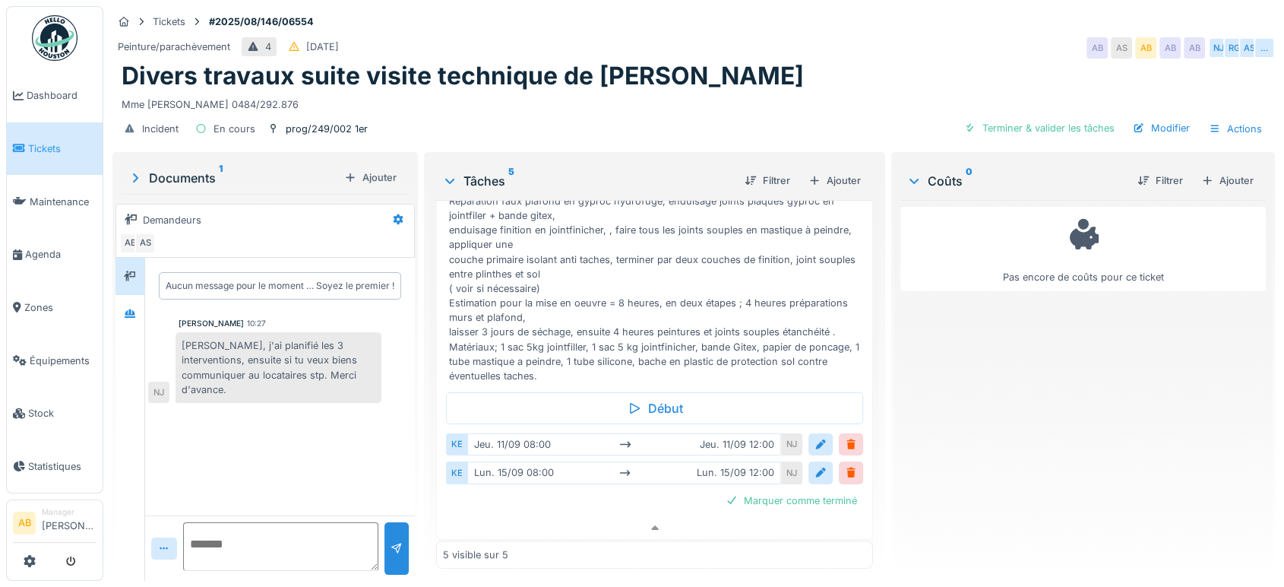
click at [299, 527] on textarea at bounding box center [280, 546] width 195 height 49
paste textarea "**********"
type textarea "**********"
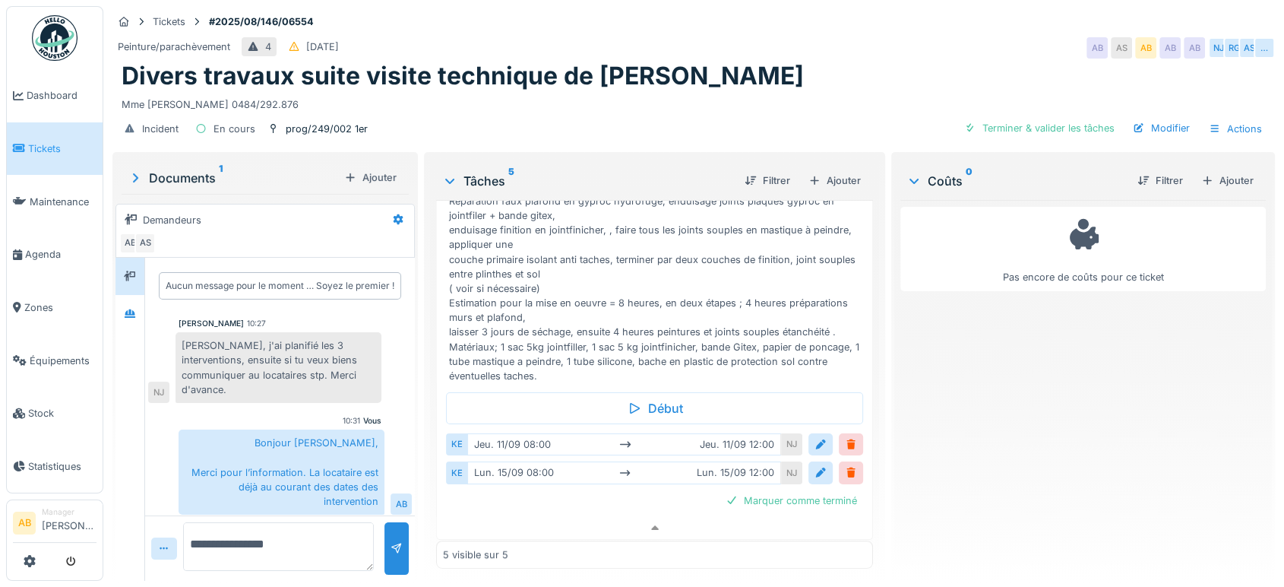
click at [50, 46] on img at bounding box center [55, 38] width 46 height 46
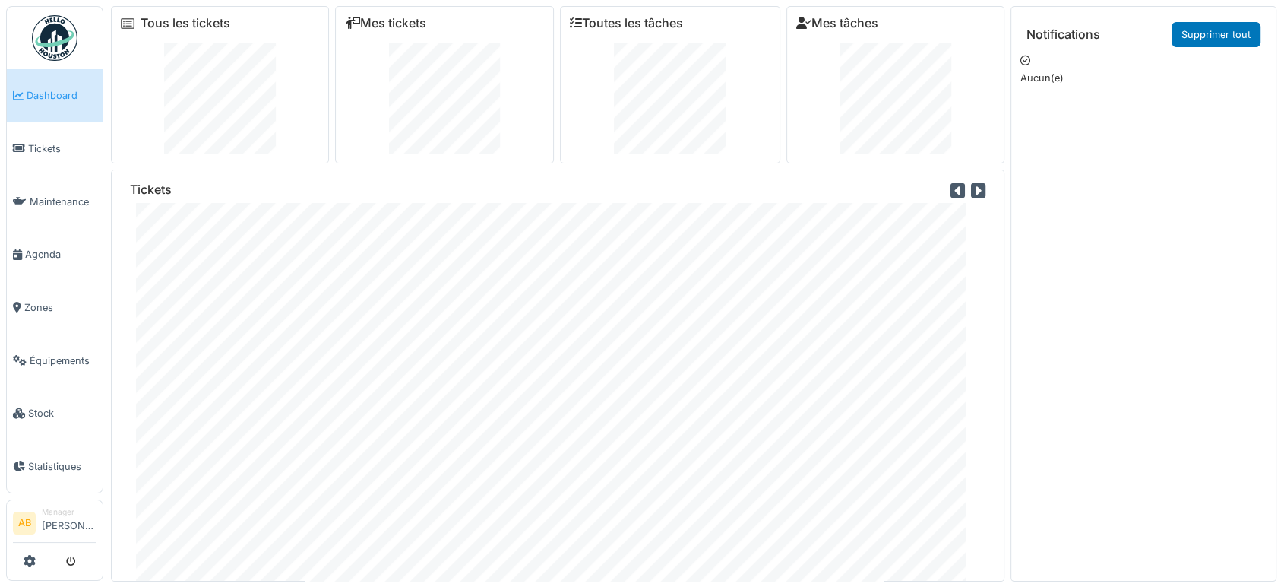
click at [46, 29] on img at bounding box center [55, 38] width 46 height 46
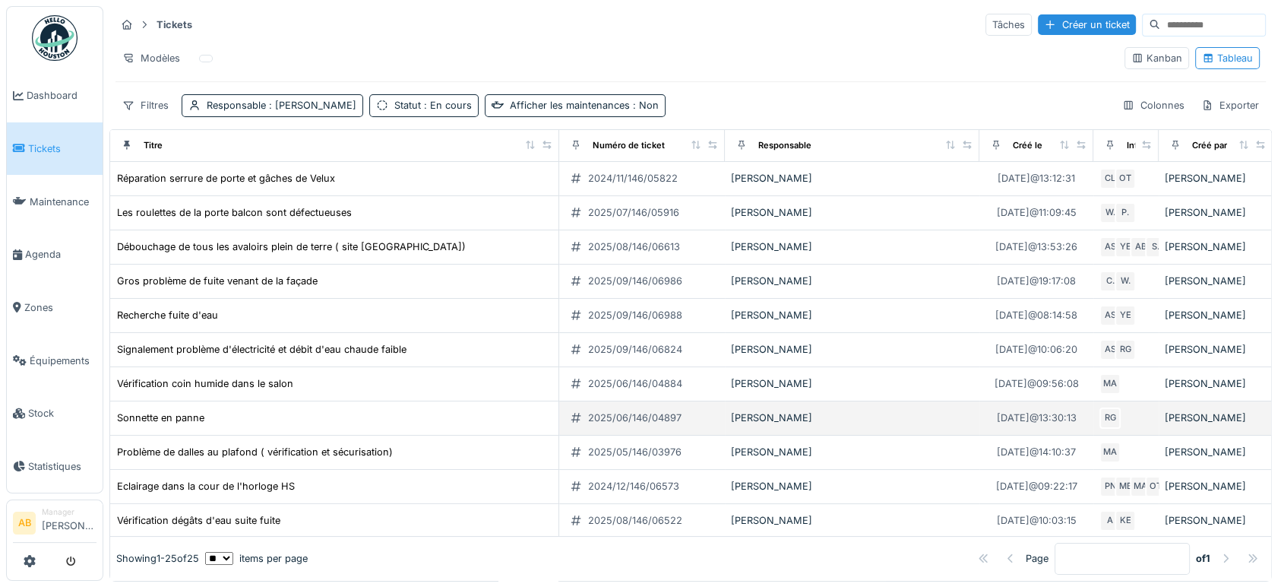
click at [160, 406] on td "Sonnette en panne" at bounding box center [334, 418] width 449 height 34
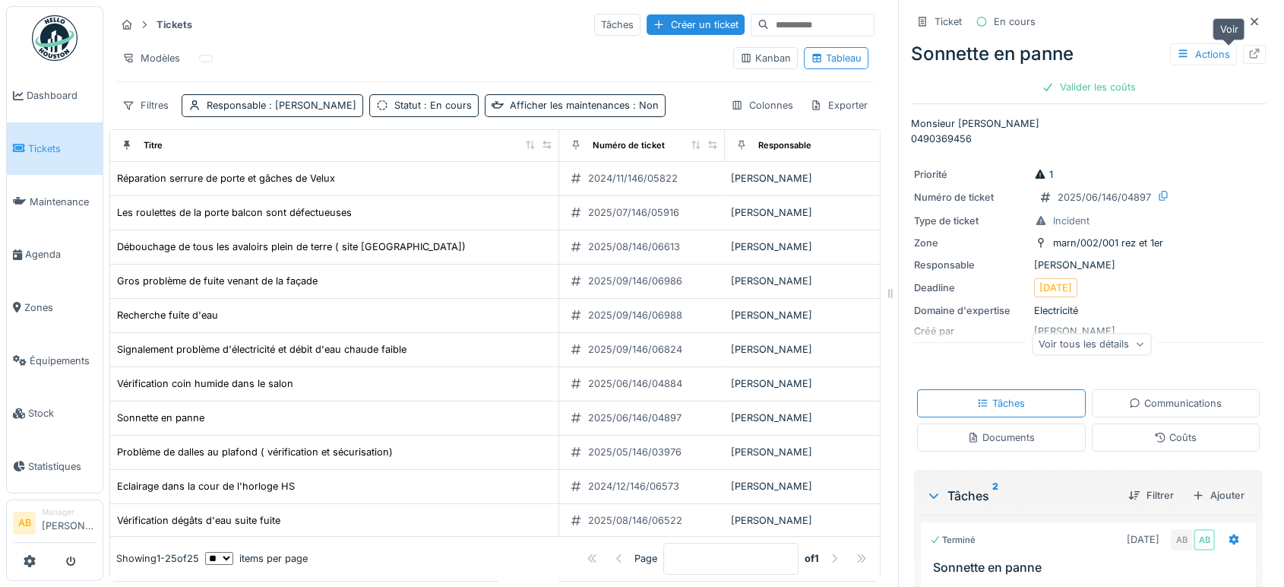
click at [1243, 46] on div at bounding box center [1254, 54] width 23 height 19
click at [65, 24] on img at bounding box center [55, 38] width 46 height 46
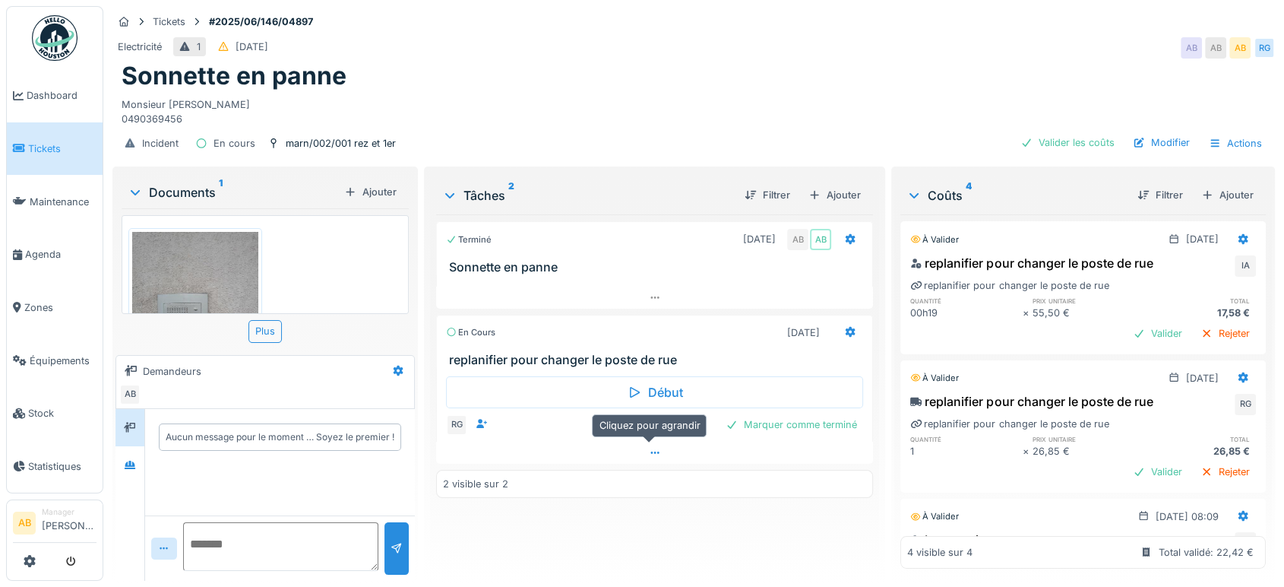
click at [635, 445] on div at bounding box center [654, 453] width 437 height 22
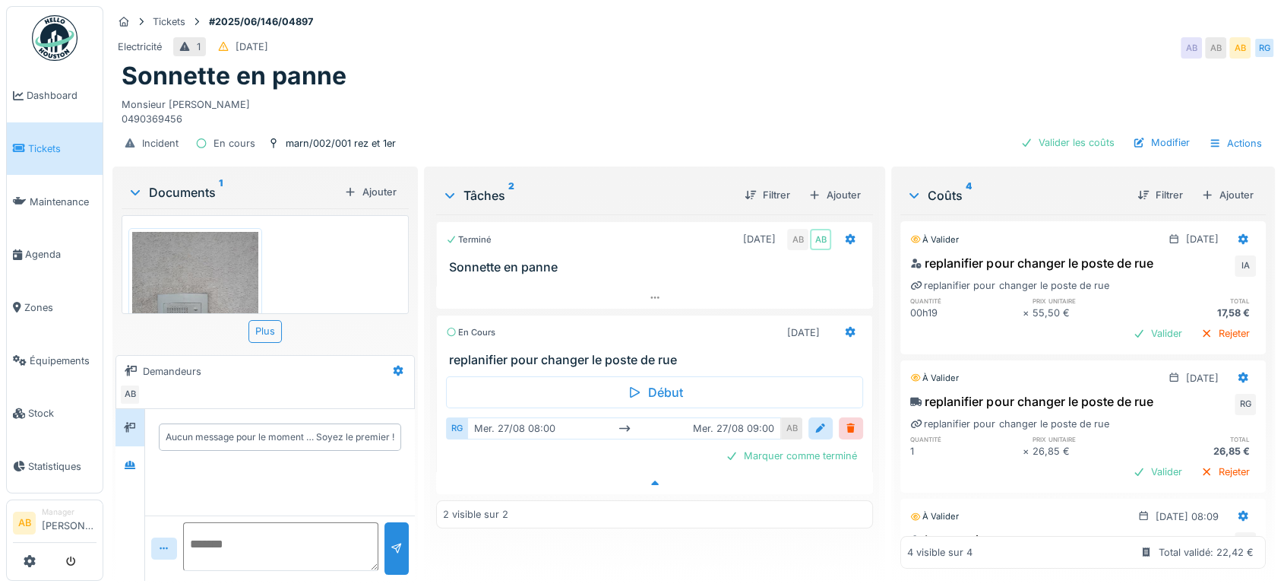
scroll to position [12, 0]
click at [128, 452] on div at bounding box center [130, 464] width 23 height 25
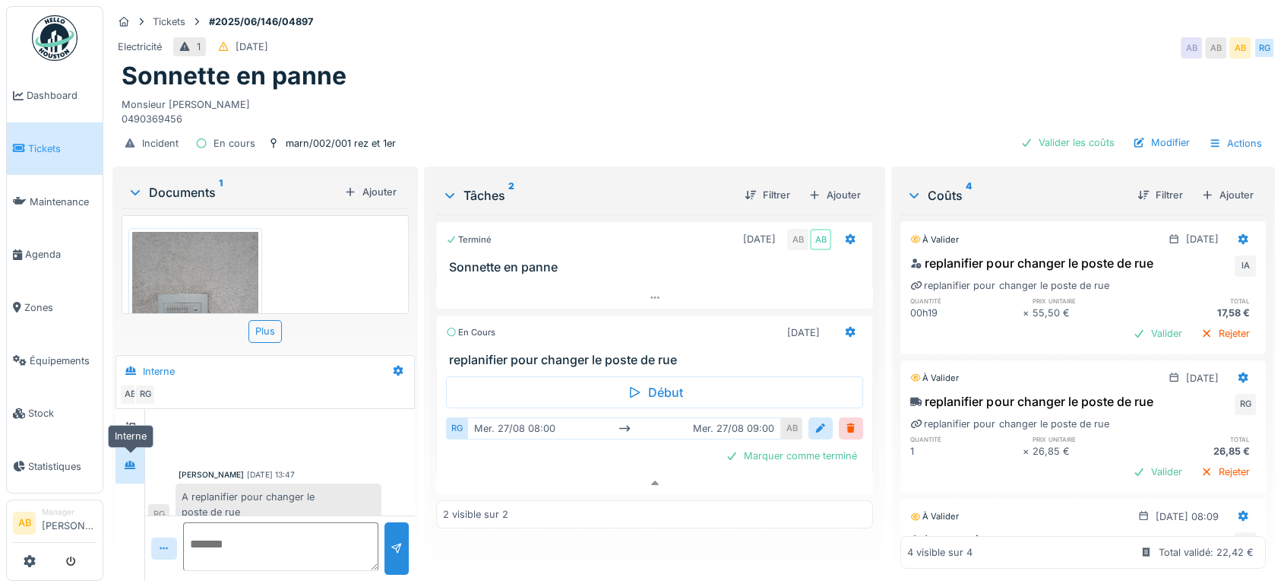
scroll to position [15, 0]
click at [63, 28] on img at bounding box center [55, 38] width 46 height 46
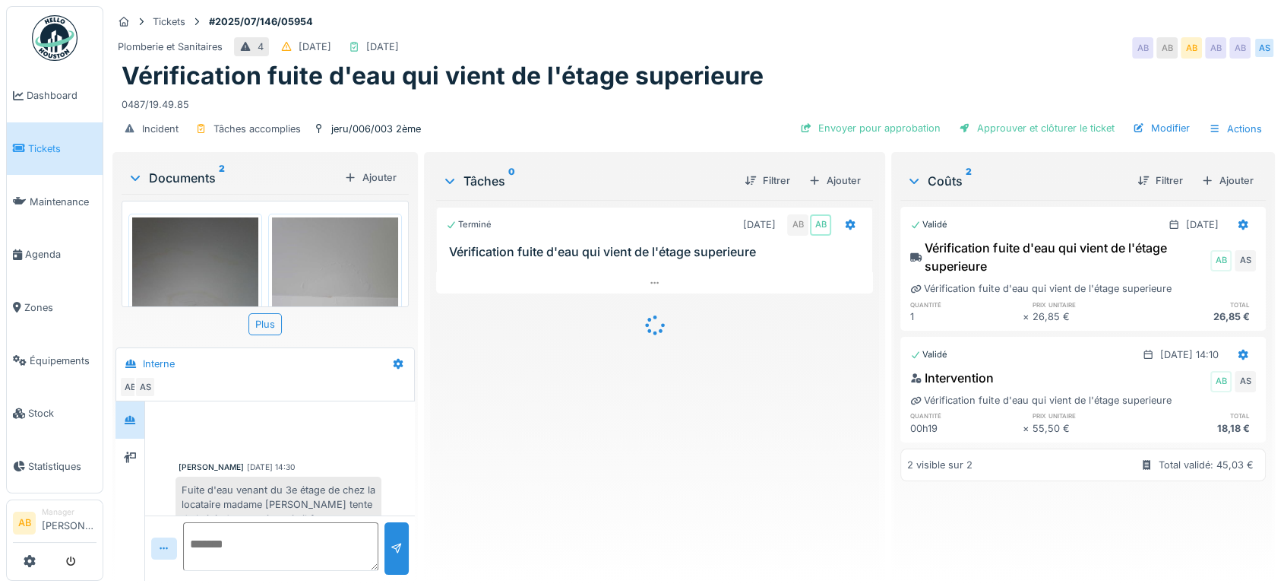
scroll to position [402, 0]
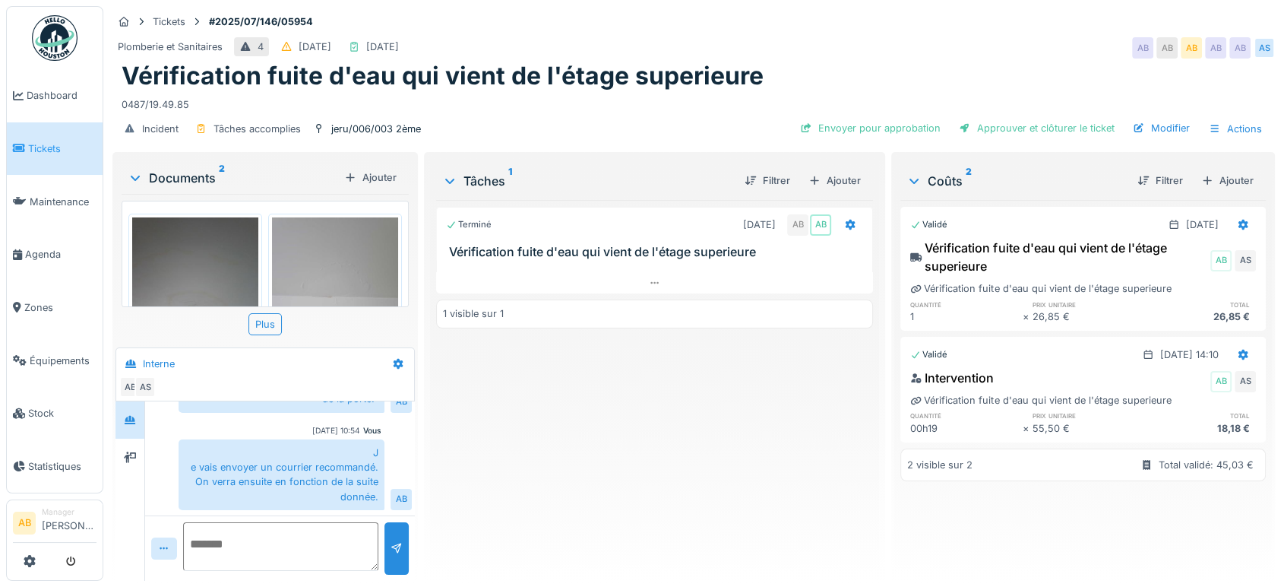
click at [194, 164] on div "Documents 2 Ajouter" at bounding box center [265, 177] width 287 height 33
drag, startPoint x: 192, startPoint y: 175, endPoint x: 194, endPoint y: 164, distance: 10.9
click at [194, 164] on div "Documents 2 Ajouter" at bounding box center [265, 177] width 287 height 33
click at [152, 170] on div "Documents 2" at bounding box center [233, 178] width 211 height 18
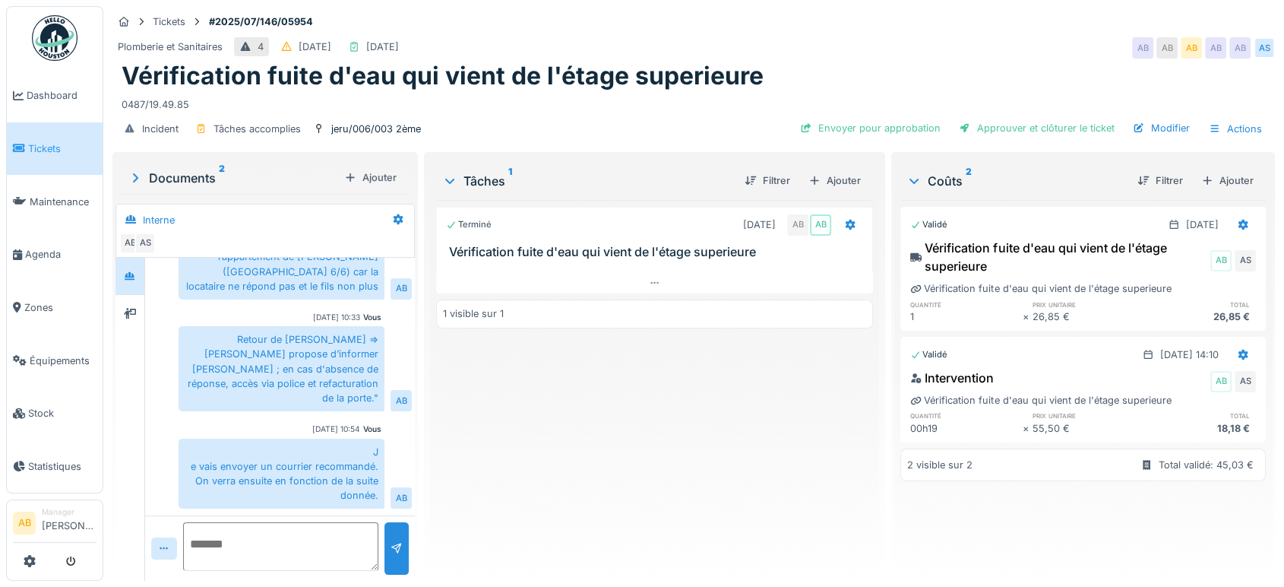
scroll to position [258, 0]
click at [122, 287] on div at bounding box center [130, 276] width 23 height 25
click at [131, 318] on div at bounding box center [130, 313] width 12 height 14
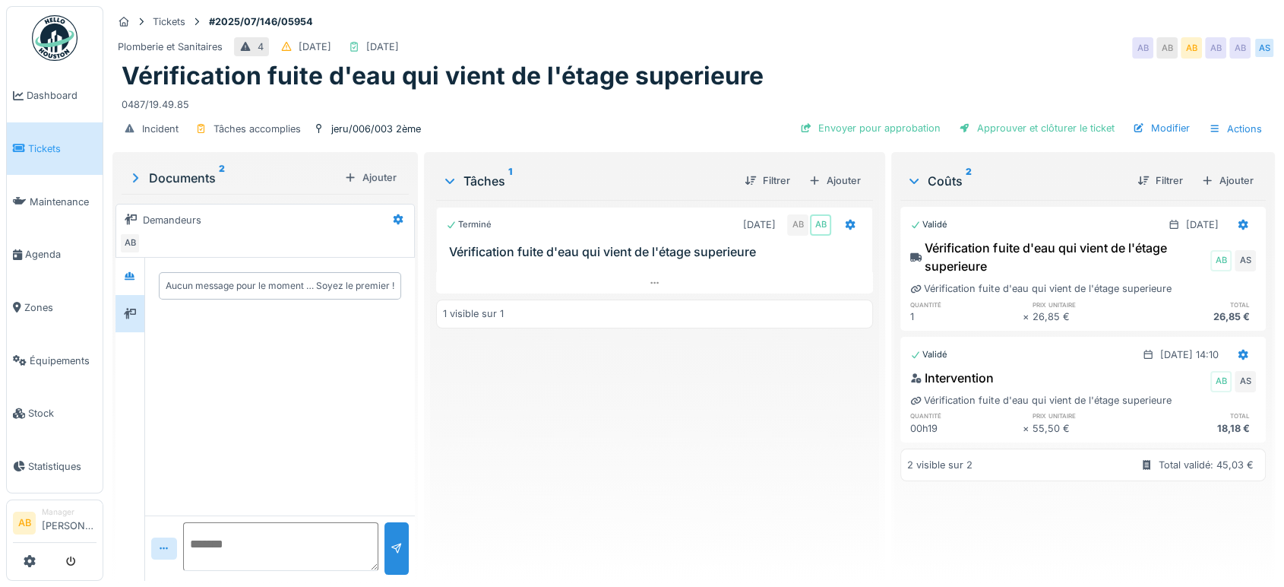
click at [60, 35] on img at bounding box center [55, 38] width 46 height 46
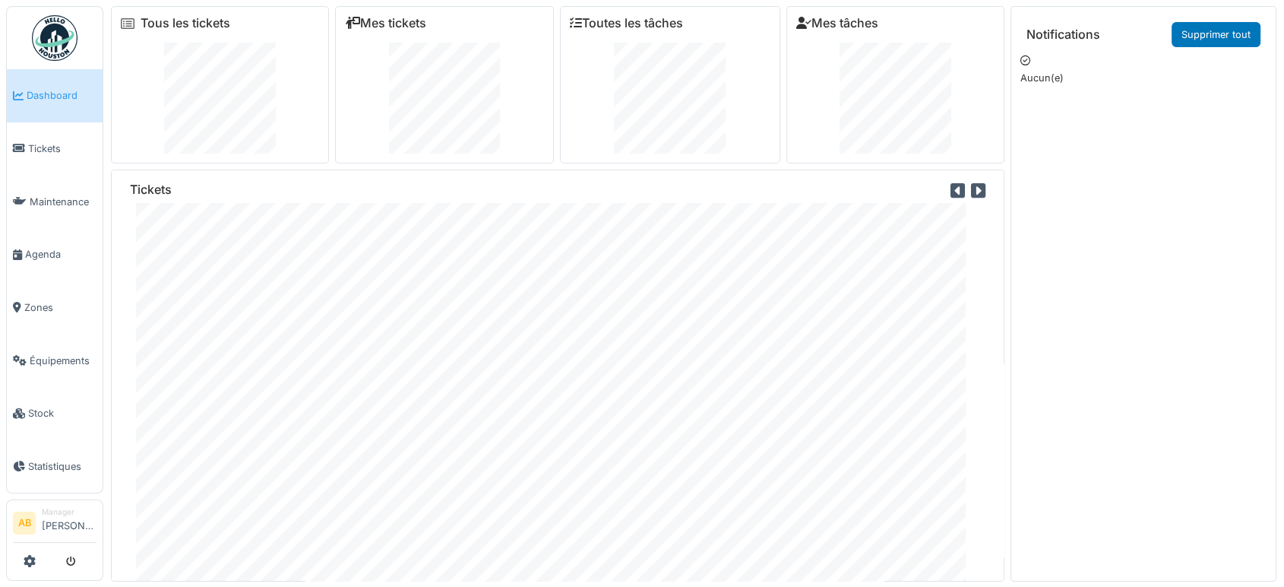
click at [35, 28] on img at bounding box center [55, 38] width 46 height 46
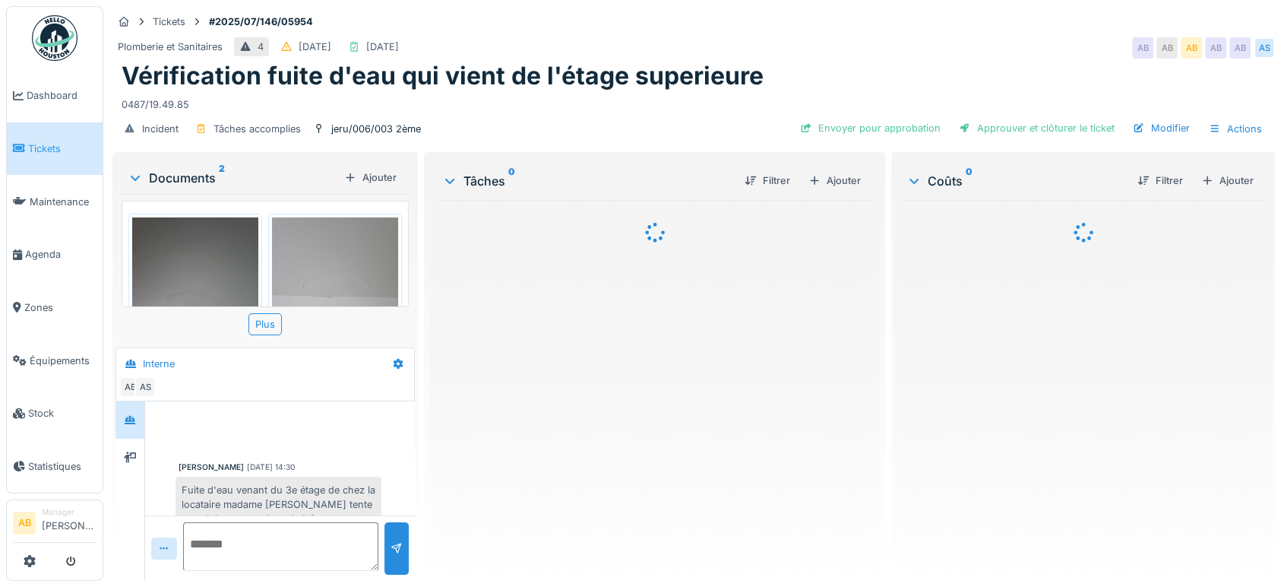
scroll to position [402, 0]
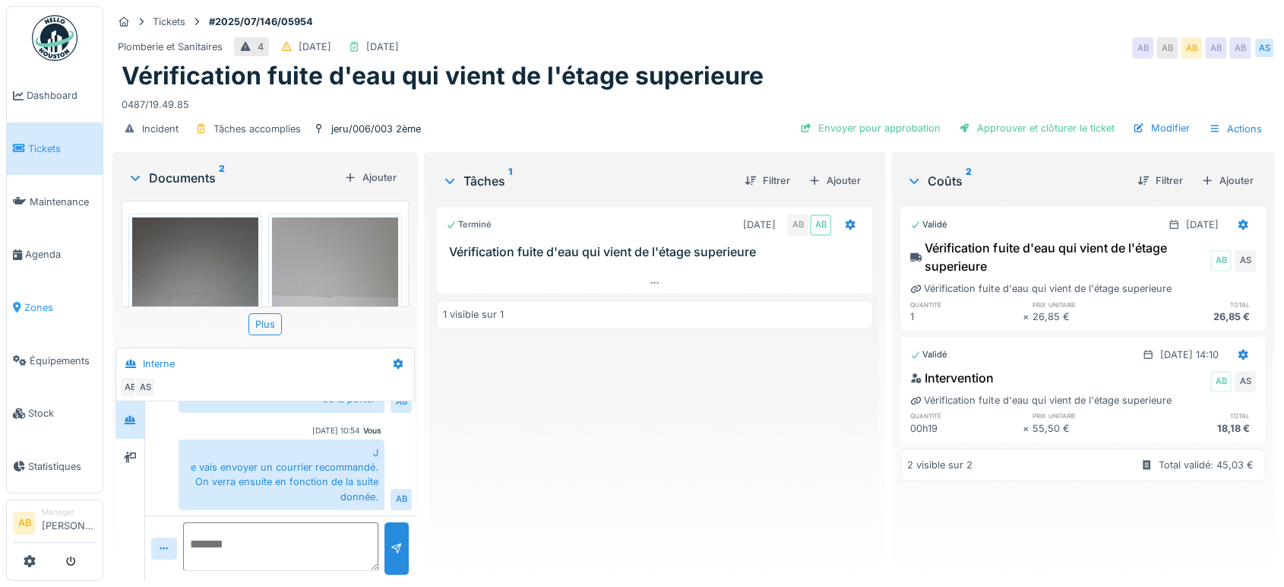
click at [27, 309] on link "Zones" at bounding box center [55, 307] width 96 height 53
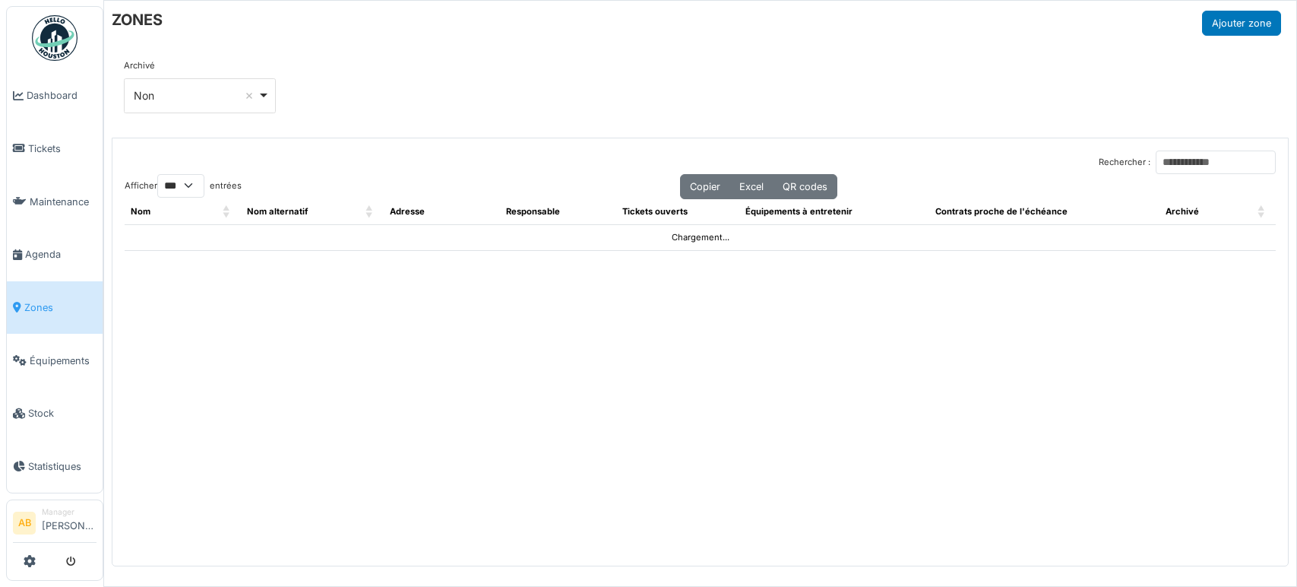
select select "***"
click at [1169, 161] on input "Rechercher :" at bounding box center [1216, 162] width 120 height 24
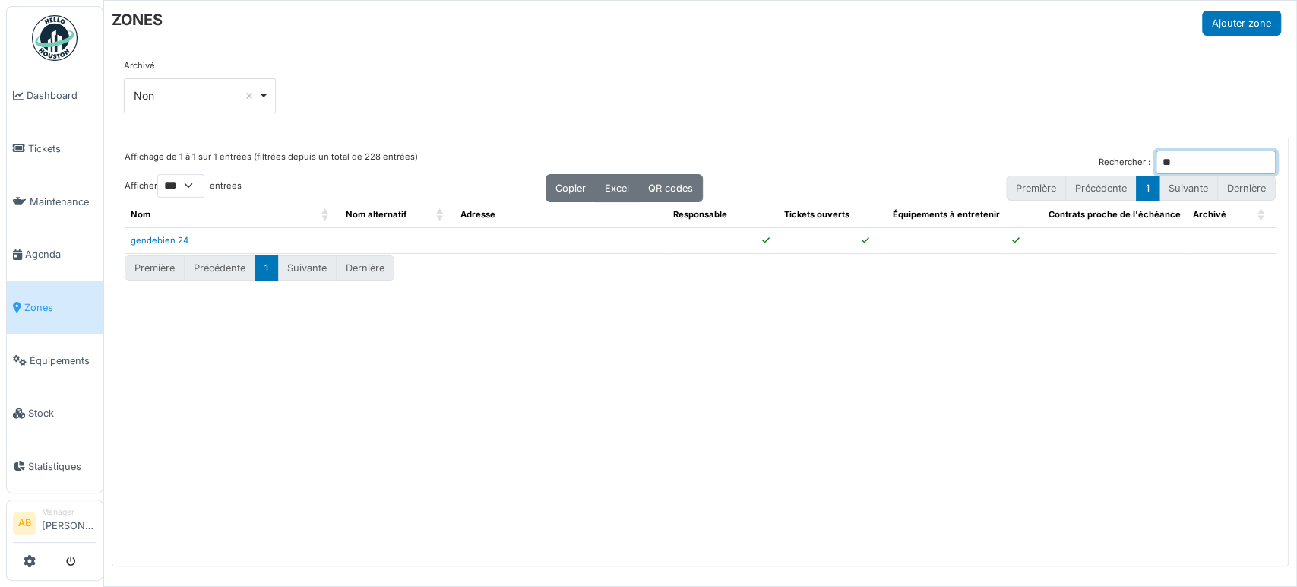
type input "*"
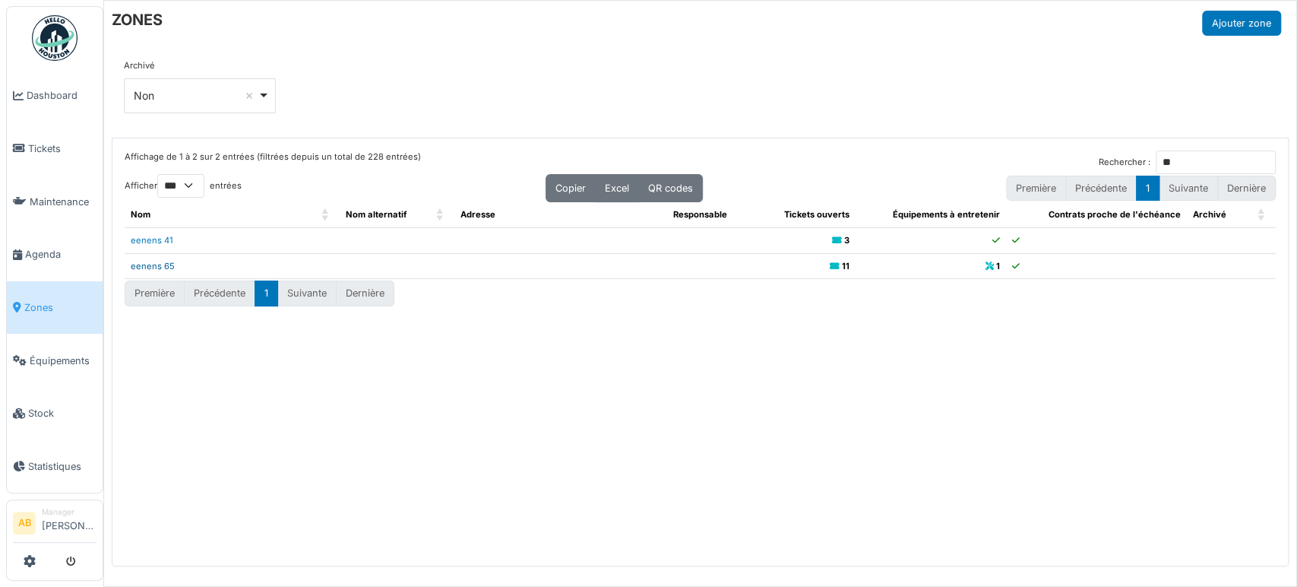
click at [159, 262] on link "eenens 65" at bounding box center [153, 266] width 44 height 11
click at [1161, 158] on input "**" at bounding box center [1216, 162] width 120 height 24
type input "*"
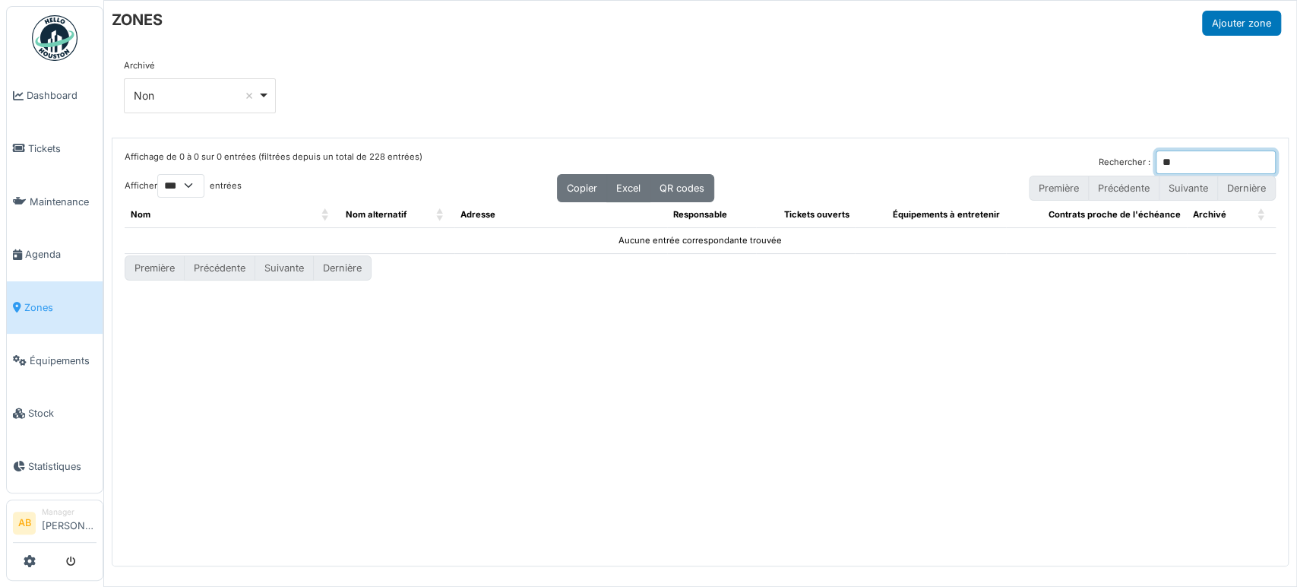
type input "*"
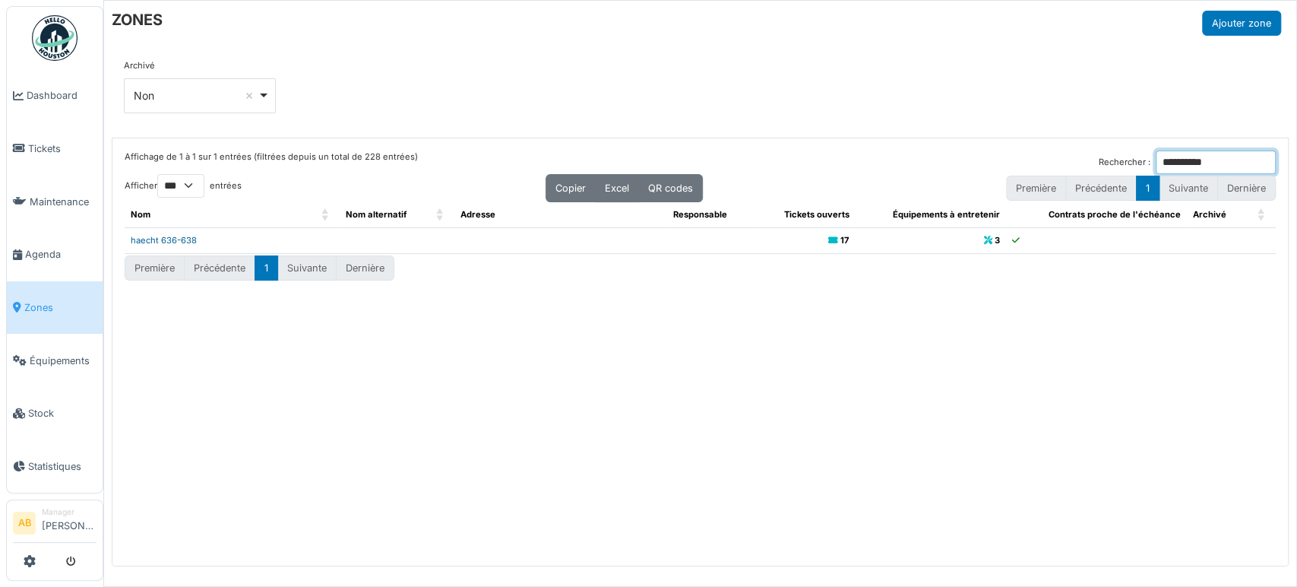
type input "**********"
click at [179, 238] on link "haecht 636-638" at bounding box center [164, 240] width 66 height 11
click at [36, 249] on span "Agenda" at bounding box center [60, 254] width 71 height 14
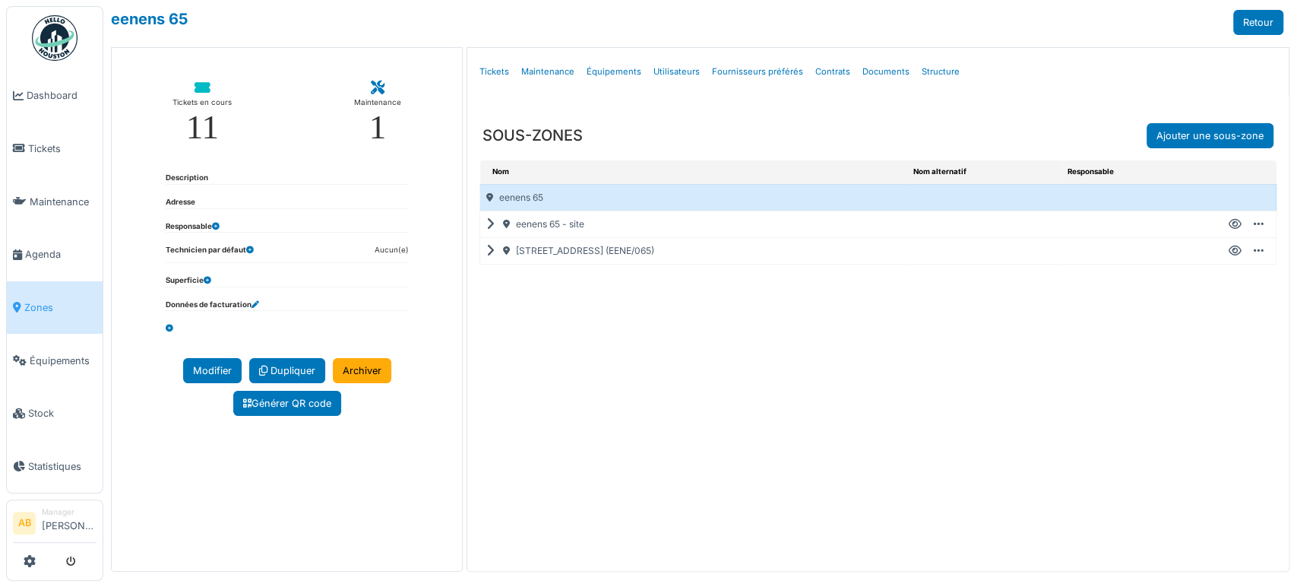
click at [486, 251] on icon at bounding box center [493, 251] width 14 height 1
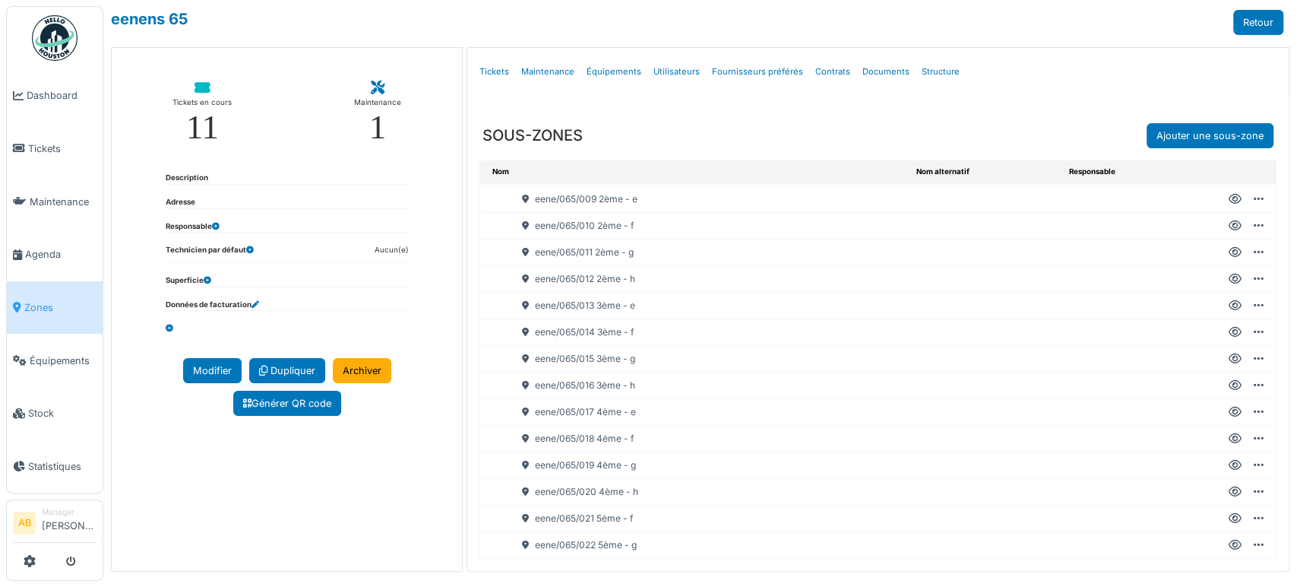
scroll to position [4, 0]
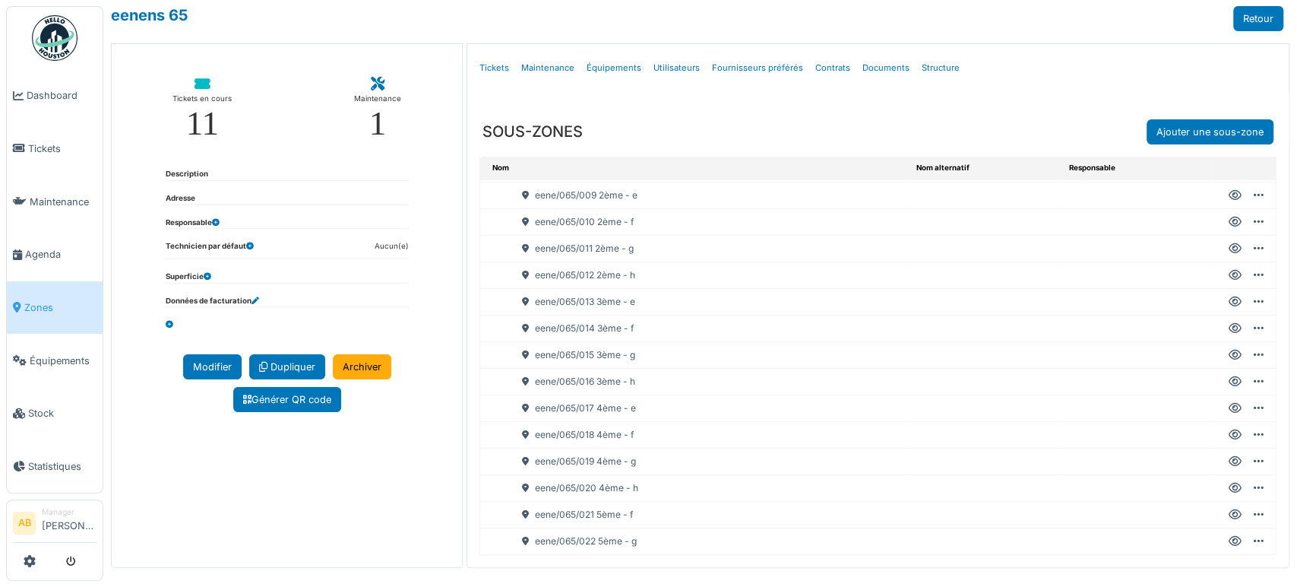
click at [1229, 382] on icon at bounding box center [1235, 382] width 13 height 1
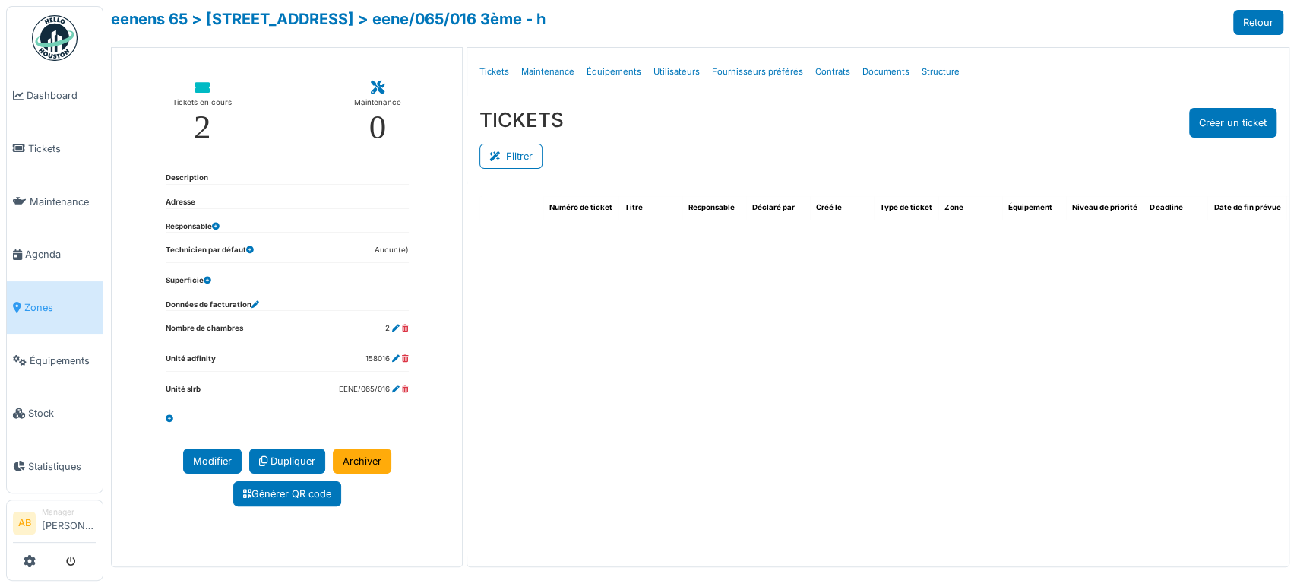
select select "***"
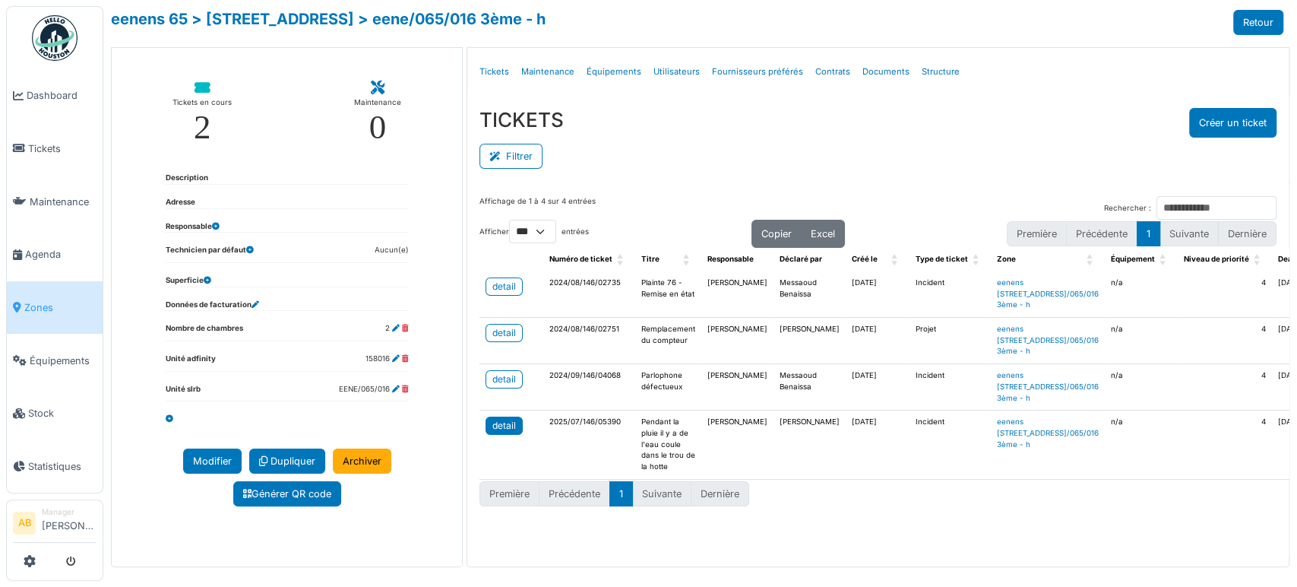
click at [514, 435] on link "detail" at bounding box center [504, 425] width 37 height 18
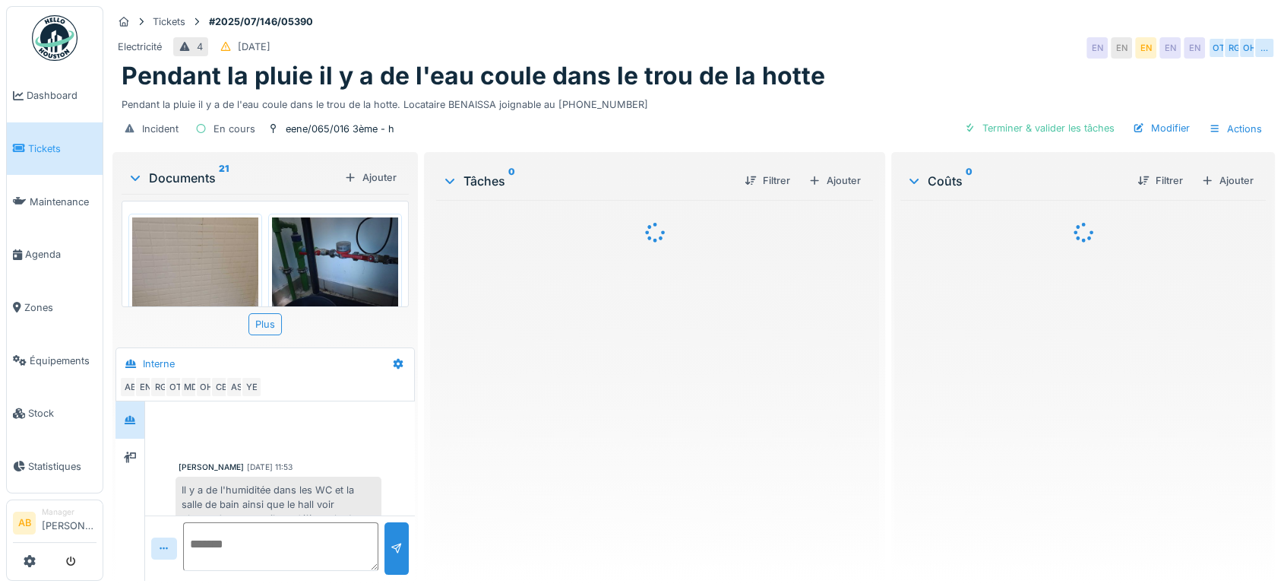
scroll to position [451, 0]
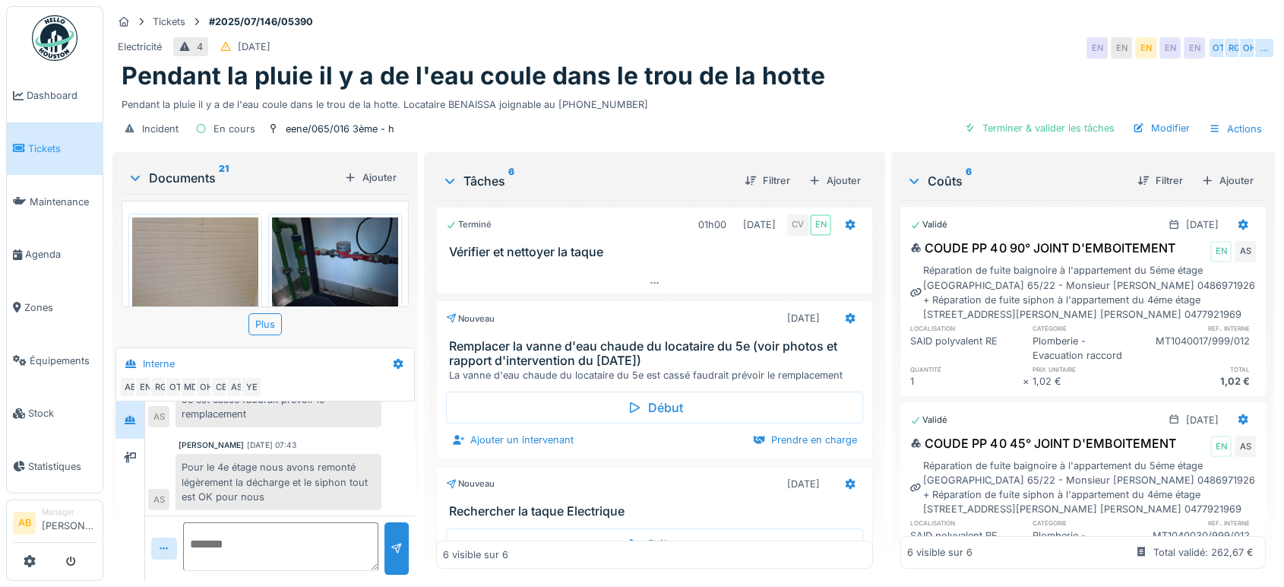
click at [194, 176] on div "Documents 21" at bounding box center [233, 178] width 211 height 18
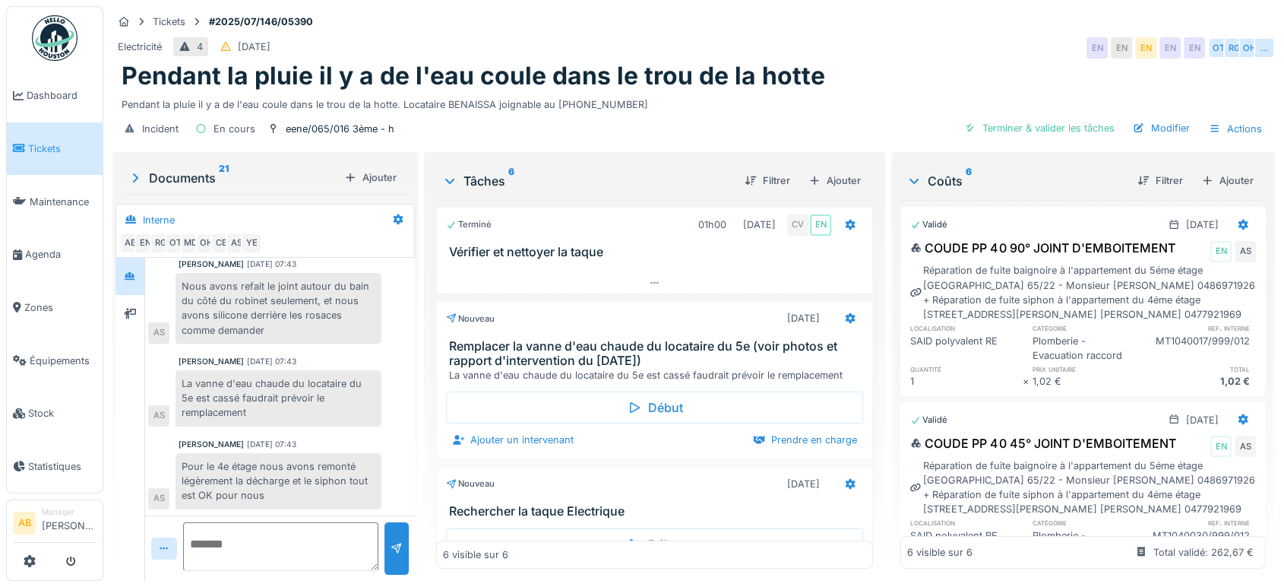
scroll to position [307, 0]
click at [136, 318] on div at bounding box center [130, 313] width 12 height 14
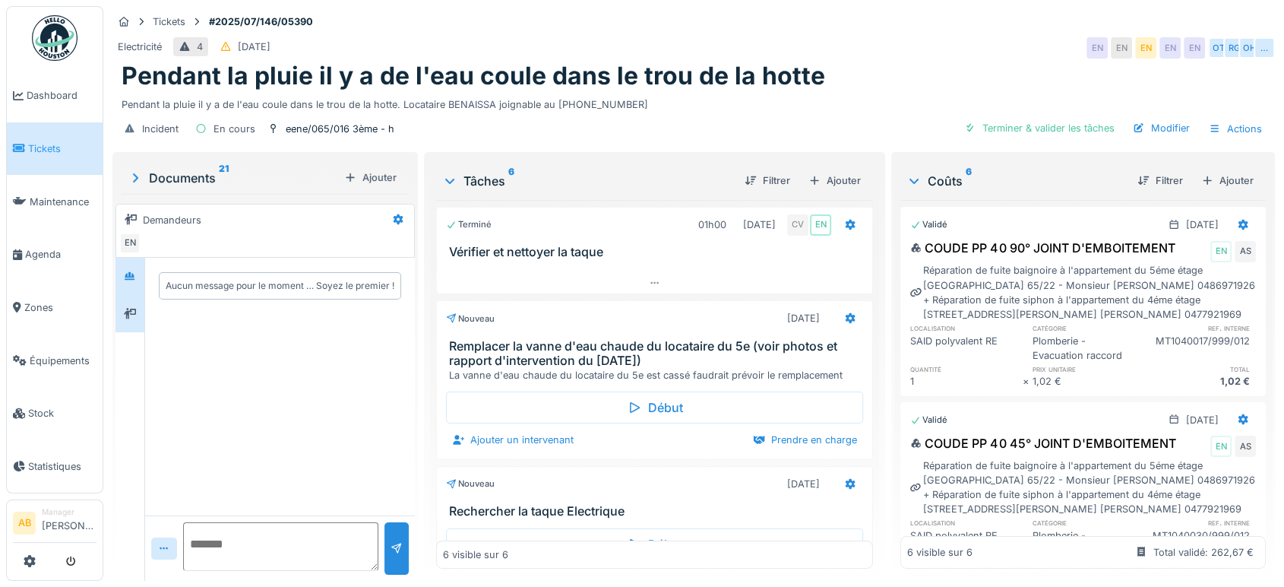
click at [139, 290] on div at bounding box center [130, 276] width 29 height 37
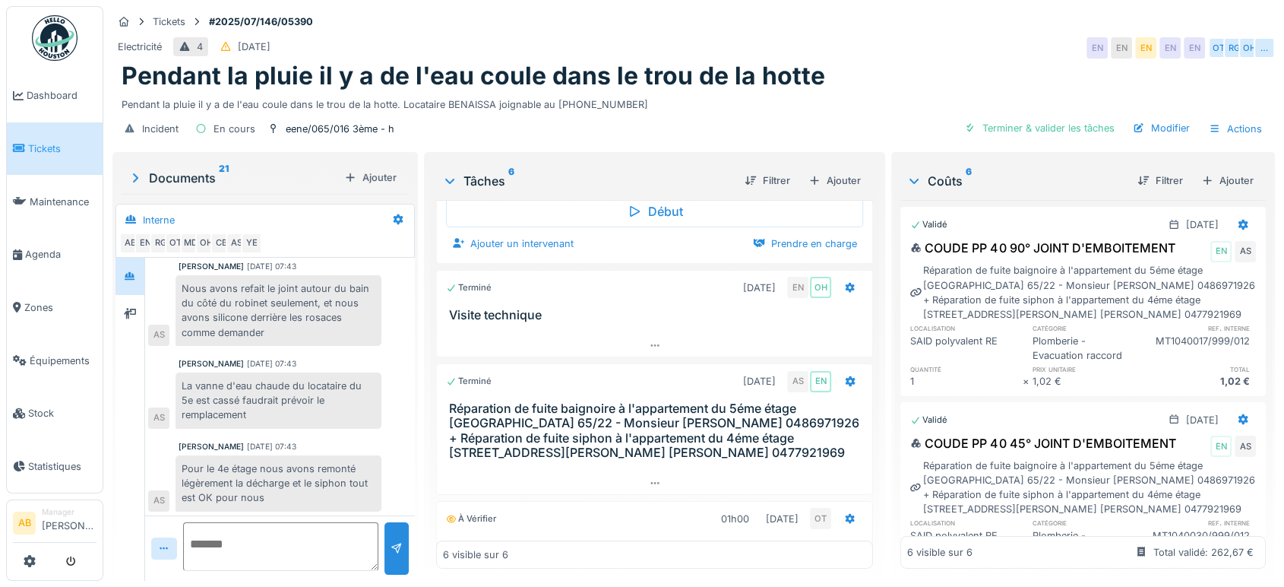
scroll to position [307, 0]
click at [130, 313] on icon at bounding box center [130, 314] width 12 height 10
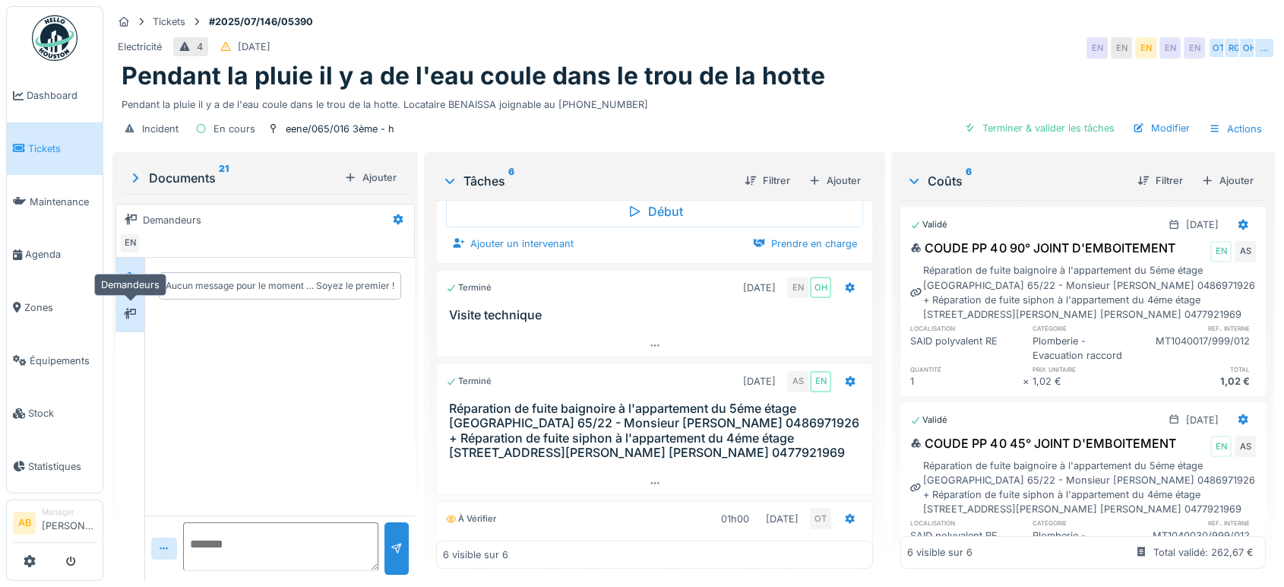
scroll to position [0, 0]
click at [126, 267] on div at bounding box center [130, 276] width 23 height 19
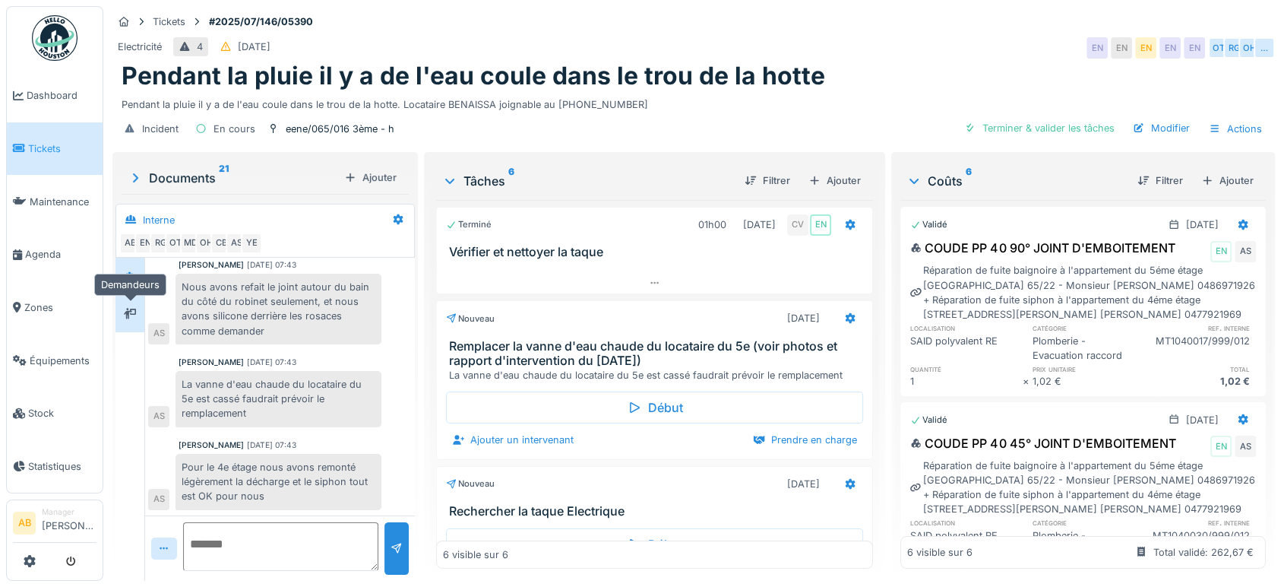
click at [133, 313] on icon at bounding box center [130, 313] width 12 height 11
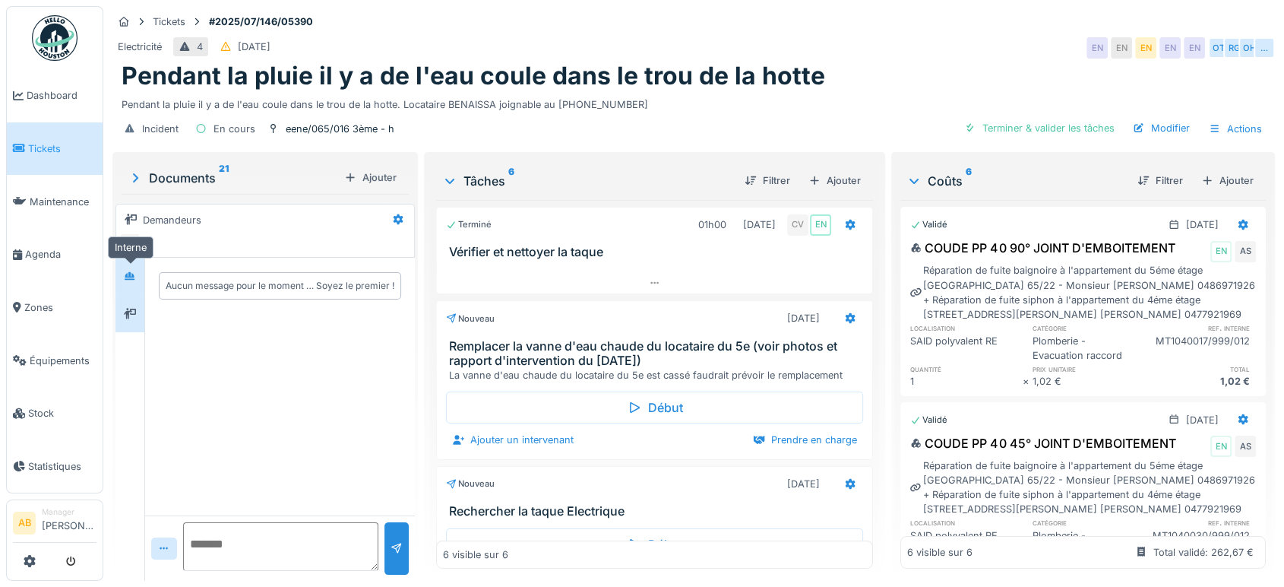
click at [131, 269] on div at bounding box center [130, 276] width 12 height 14
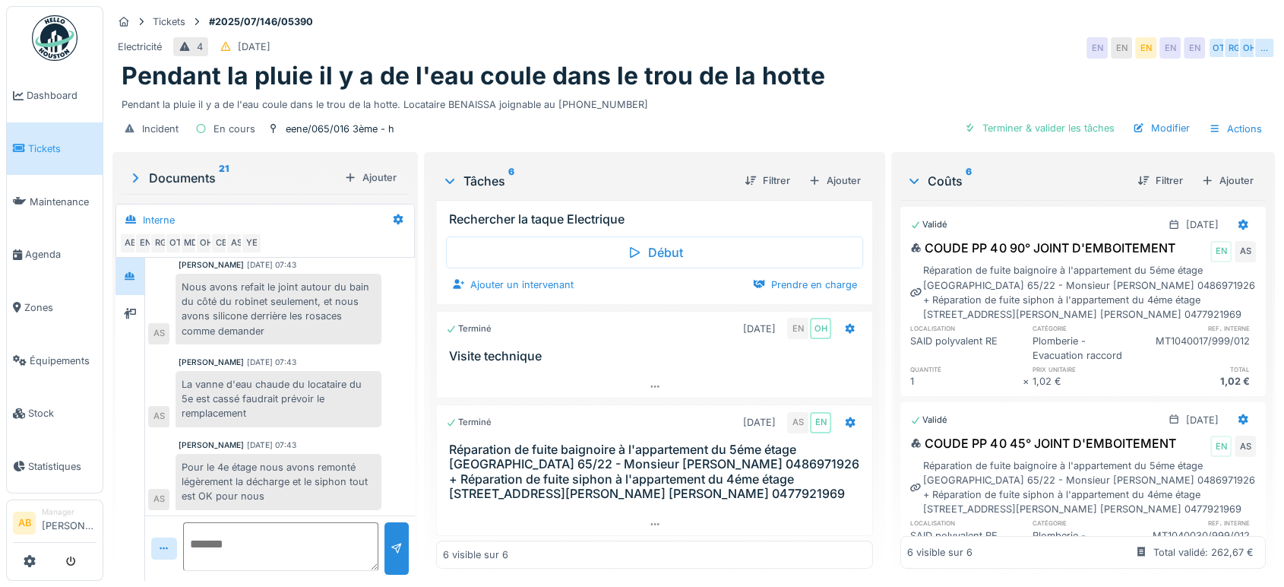
scroll to position [294, 0]
click at [608, 388] on div at bounding box center [654, 384] width 435 height 22
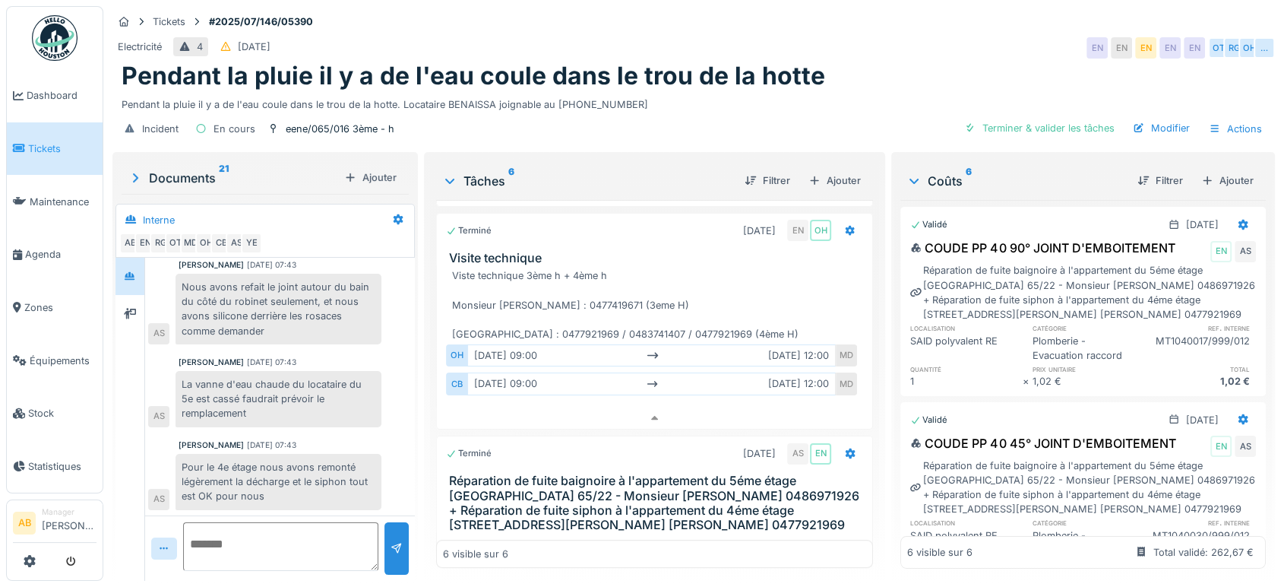
scroll to position [401, 0]
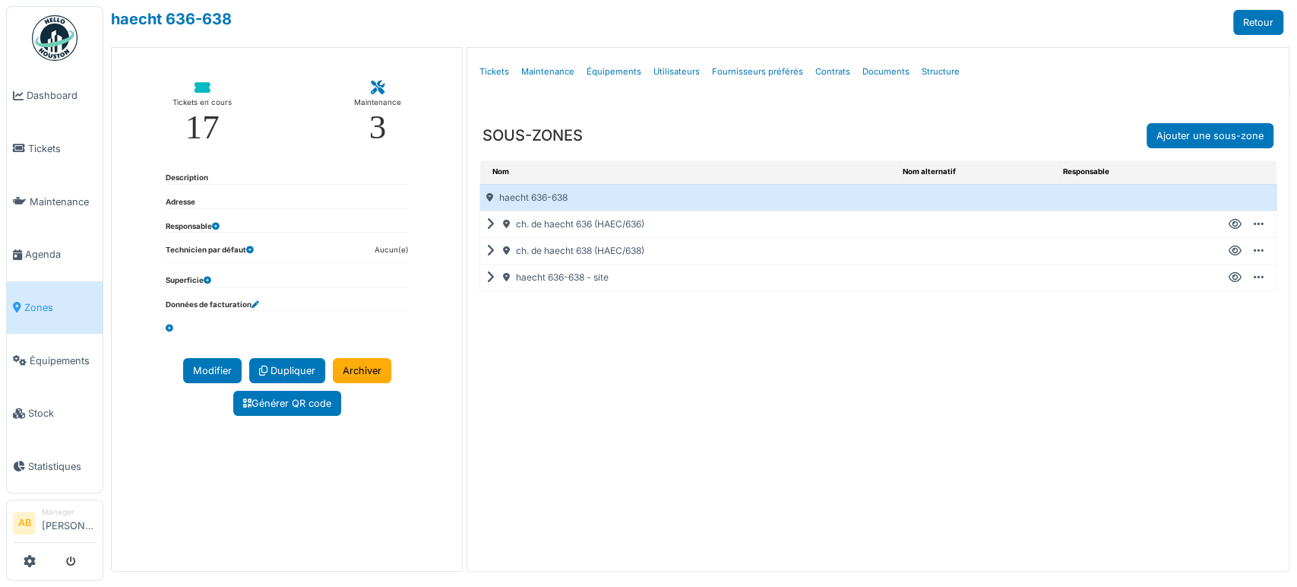
click at [486, 230] on div "ch. de haecht 636 (HAEC/636)" at bounding box center [688, 224] width 416 height 26
click at [487, 224] on icon at bounding box center [493, 224] width 14 height 1
click at [1229, 251] on icon at bounding box center [1235, 251] width 13 height 1
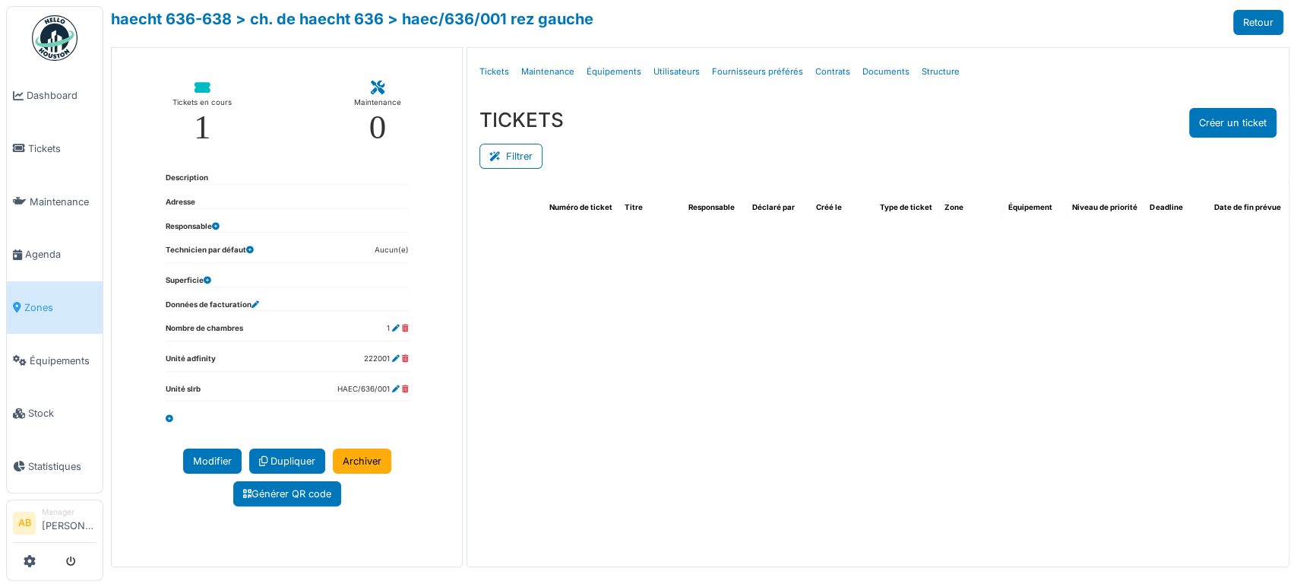
select select "***"
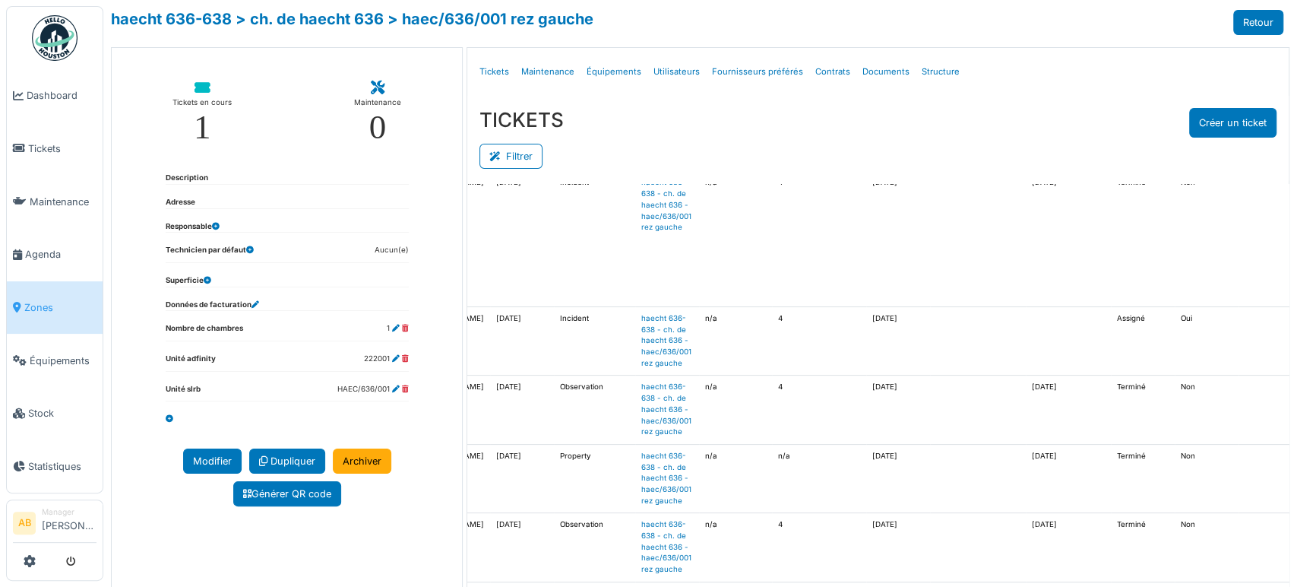
scroll to position [169, 397]
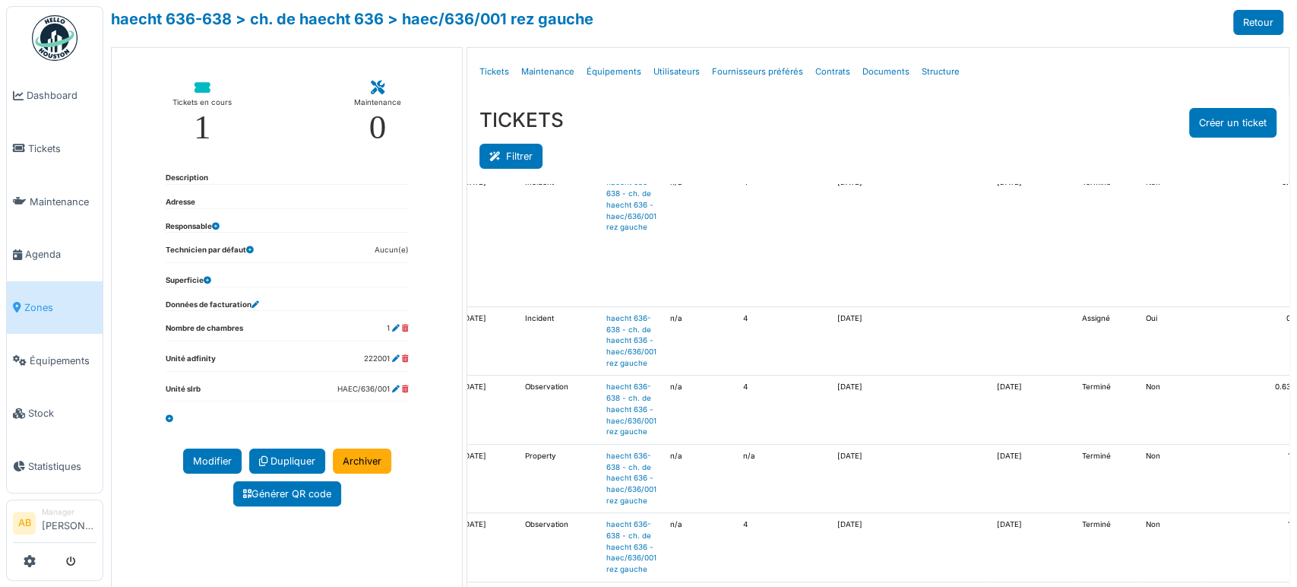
click at [525, 157] on button "Filtrer" at bounding box center [511, 156] width 63 height 25
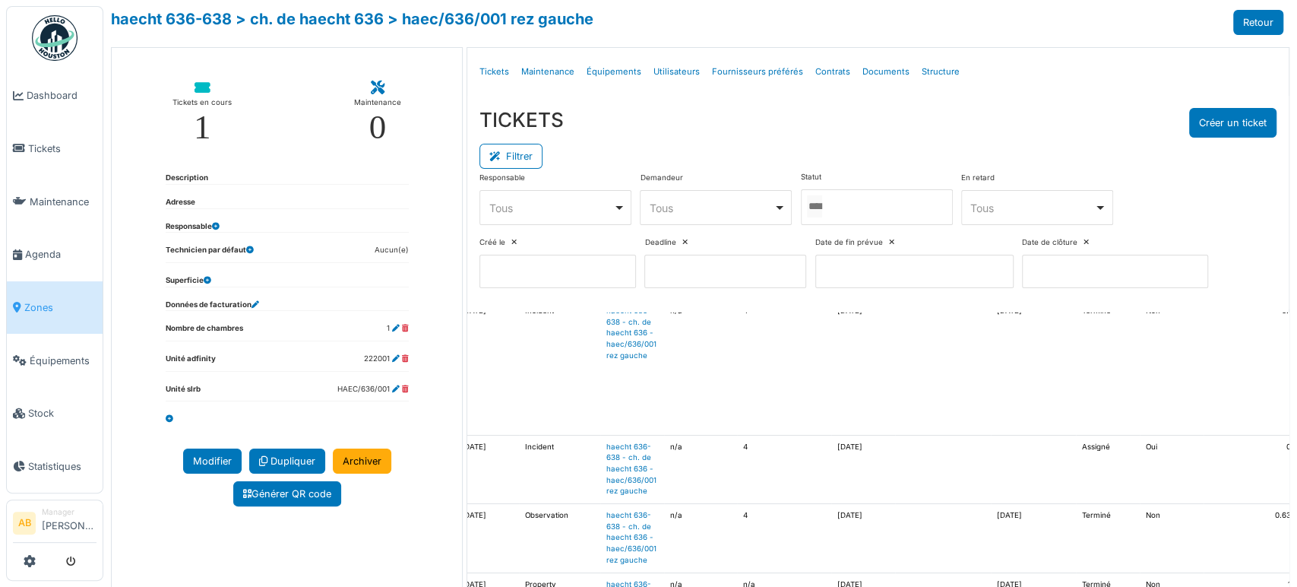
click at [842, 215] on div at bounding box center [877, 207] width 152 height 36
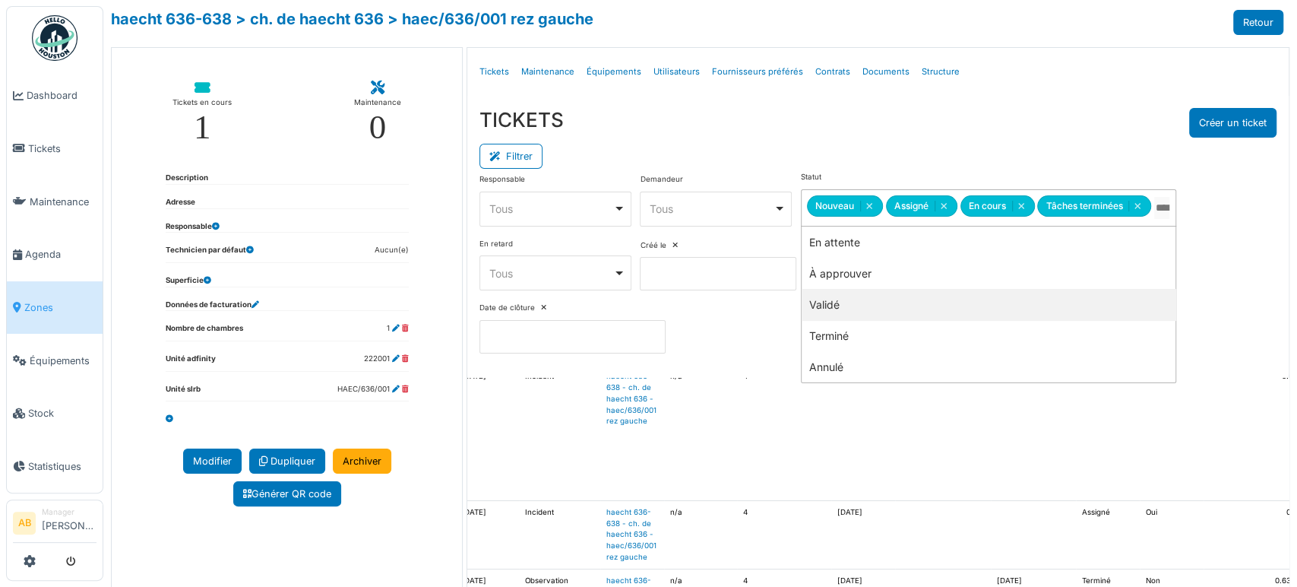
drag, startPoint x: 1246, startPoint y: 316, endPoint x: 782, endPoint y: 106, distance: 509.5
click at [1189, 284] on div "Responsable **** Tous Remove item Tous Ahmed Belhajji Alexia Debie Andrea Igles…" at bounding box center [878, 269] width 797 height 194
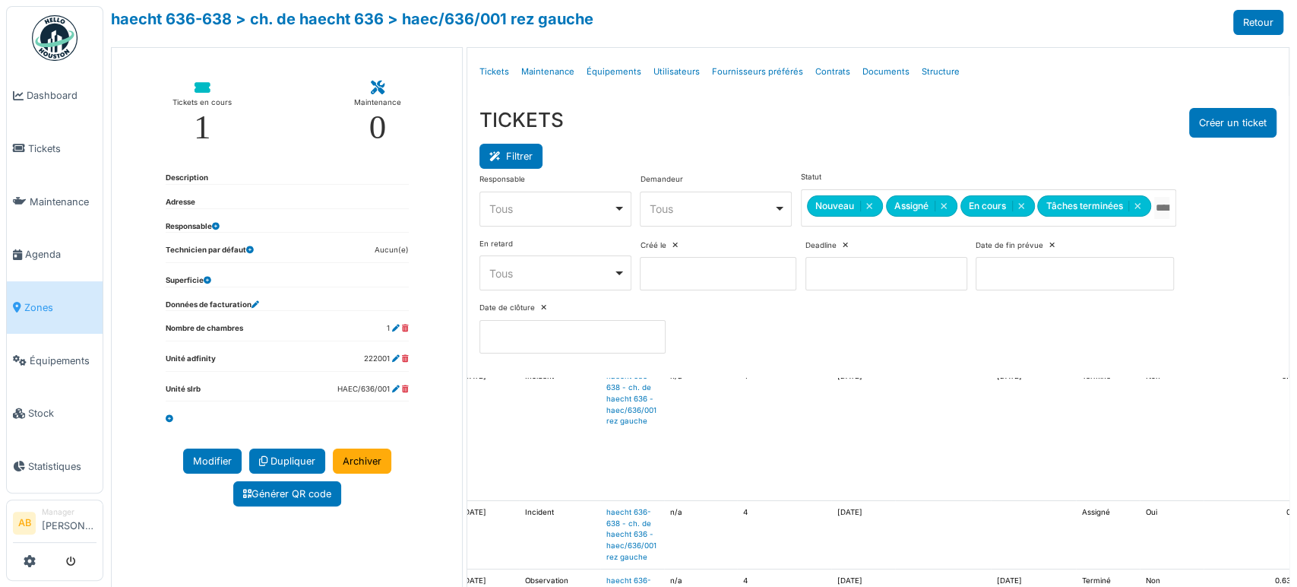
click at [521, 159] on button "Filtrer" at bounding box center [511, 156] width 63 height 25
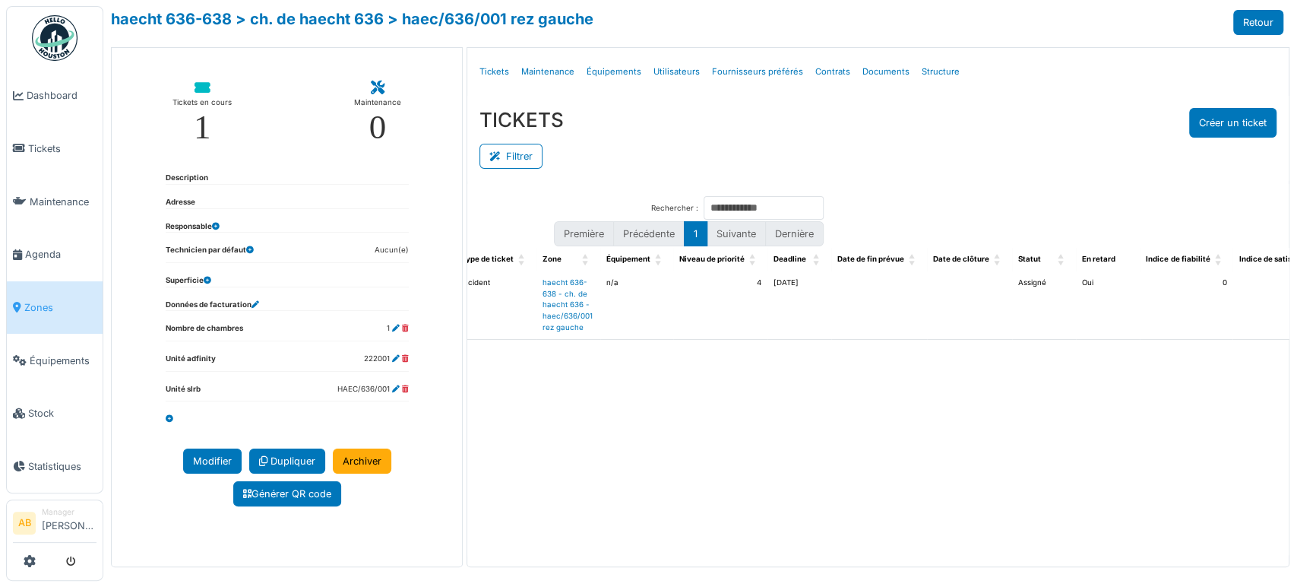
scroll to position [0, 0]
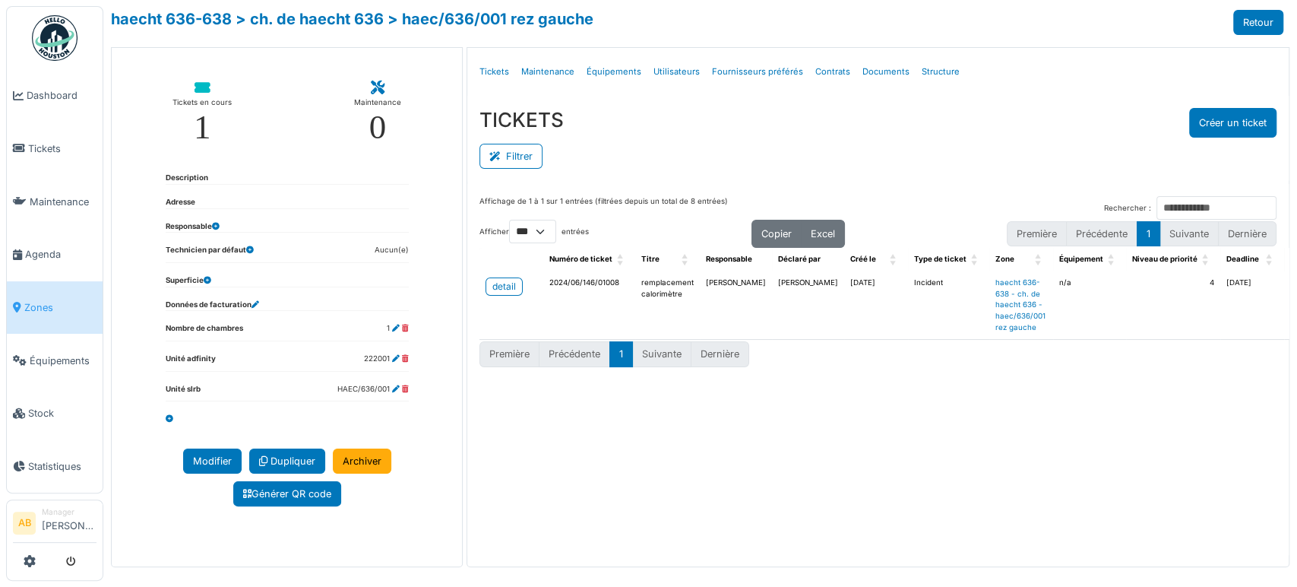
click at [1210, 140] on div "Filtrer" at bounding box center [878, 155] width 797 height 34
click at [1217, 124] on button "Créer un ticket" at bounding box center [1232, 123] width 87 height 30
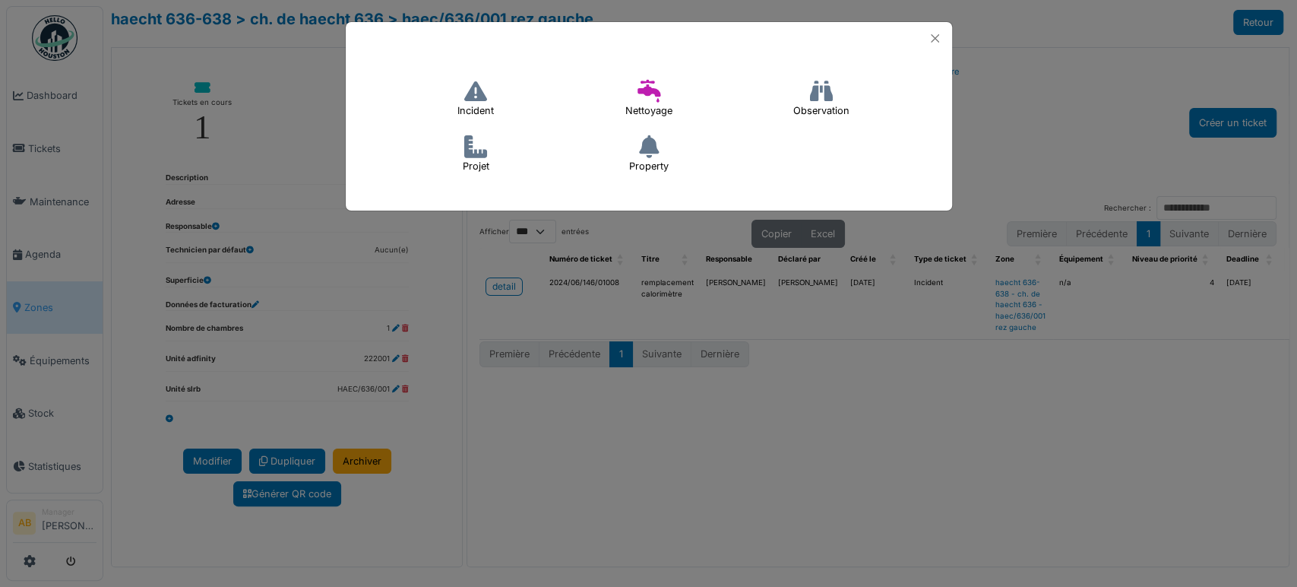
click at [468, 97] on icon at bounding box center [475, 91] width 23 height 23
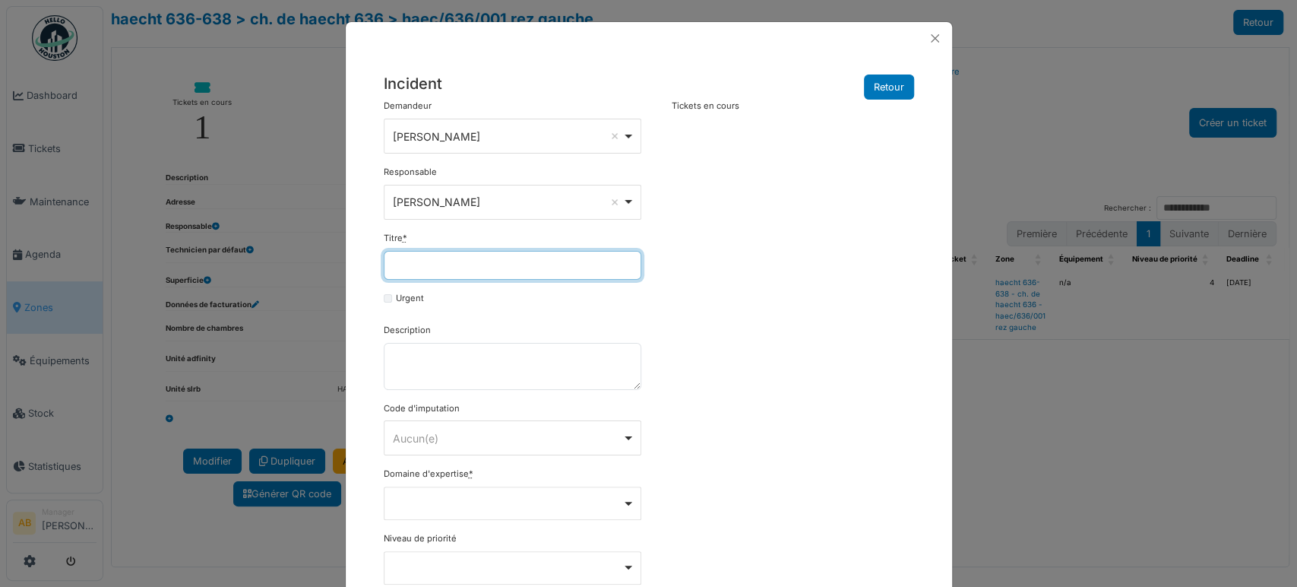
click at [477, 270] on input "Titre *" at bounding box center [513, 265] width 258 height 29
type input "*"
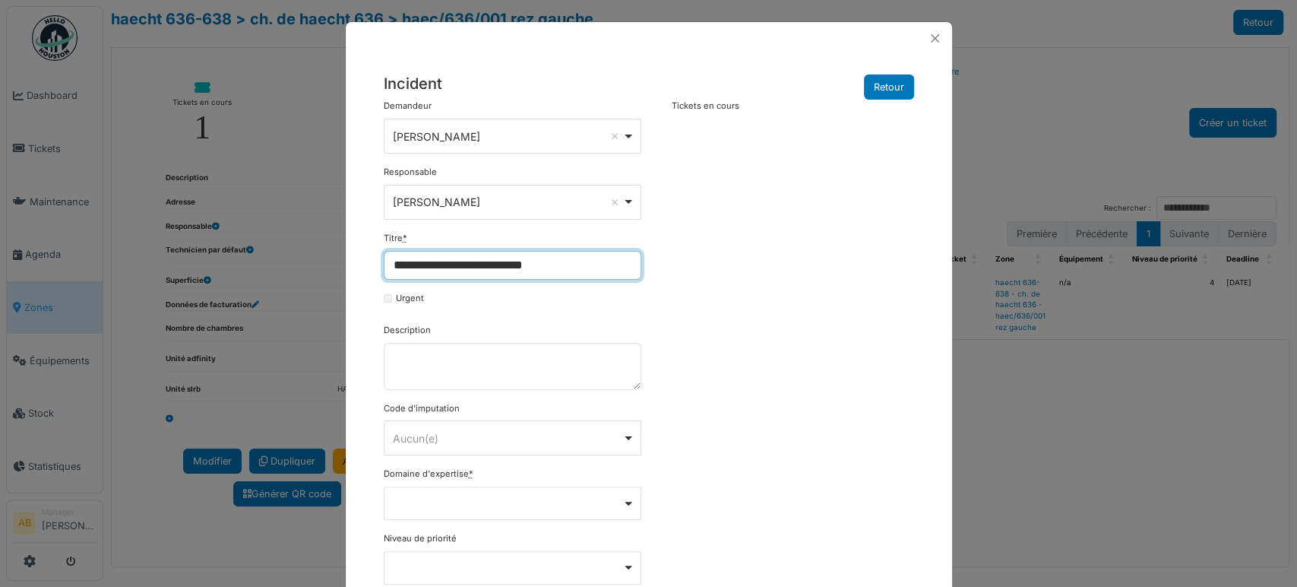
click at [578, 271] on input "**********" at bounding box center [513, 265] width 258 height 29
click at [566, 258] on input "**********" at bounding box center [513, 265] width 258 height 29
type input "**********"
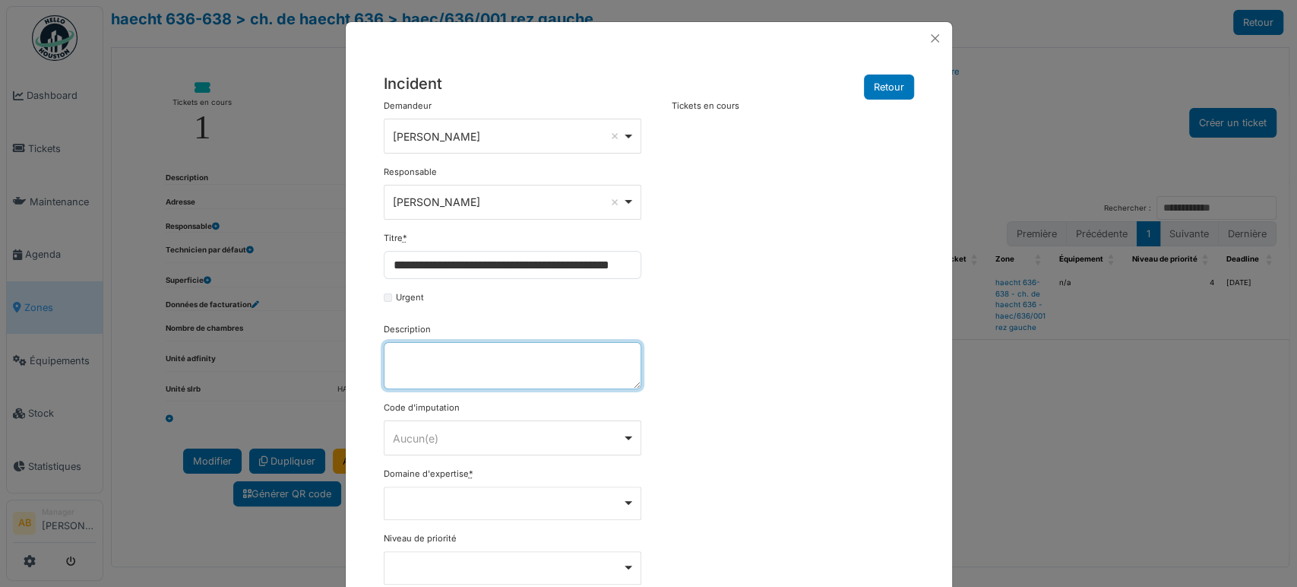
click at [495, 368] on textarea "Description" at bounding box center [513, 365] width 258 height 47
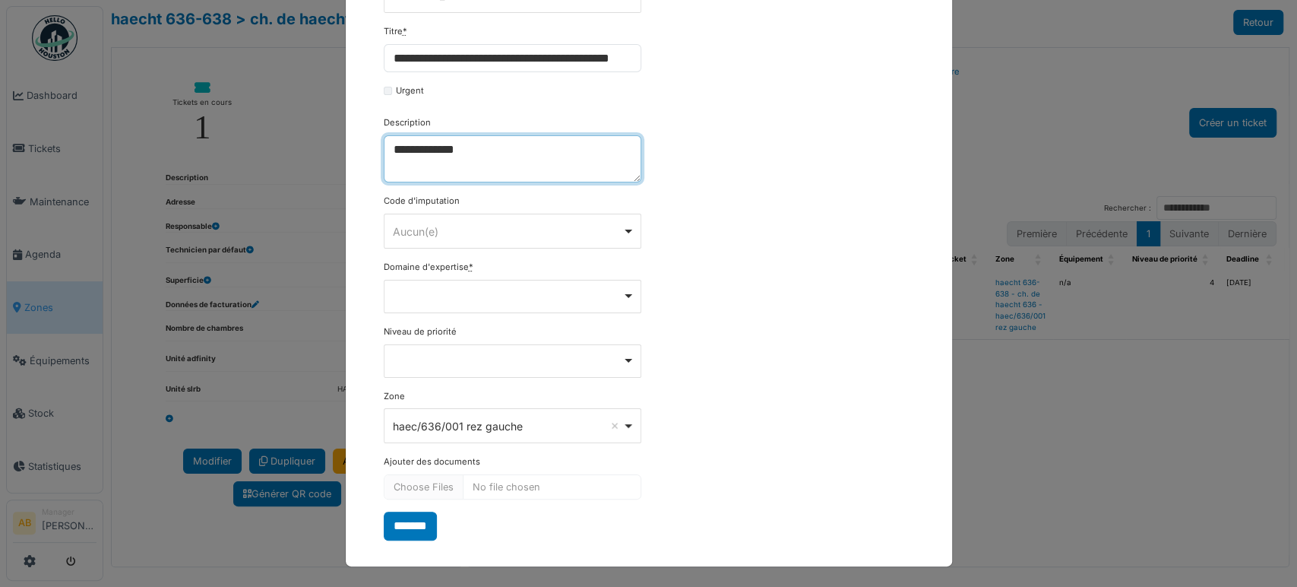
click at [467, 232] on div "Aucun(e) Remove item" at bounding box center [508, 231] width 230 height 16
type textarea "**********"
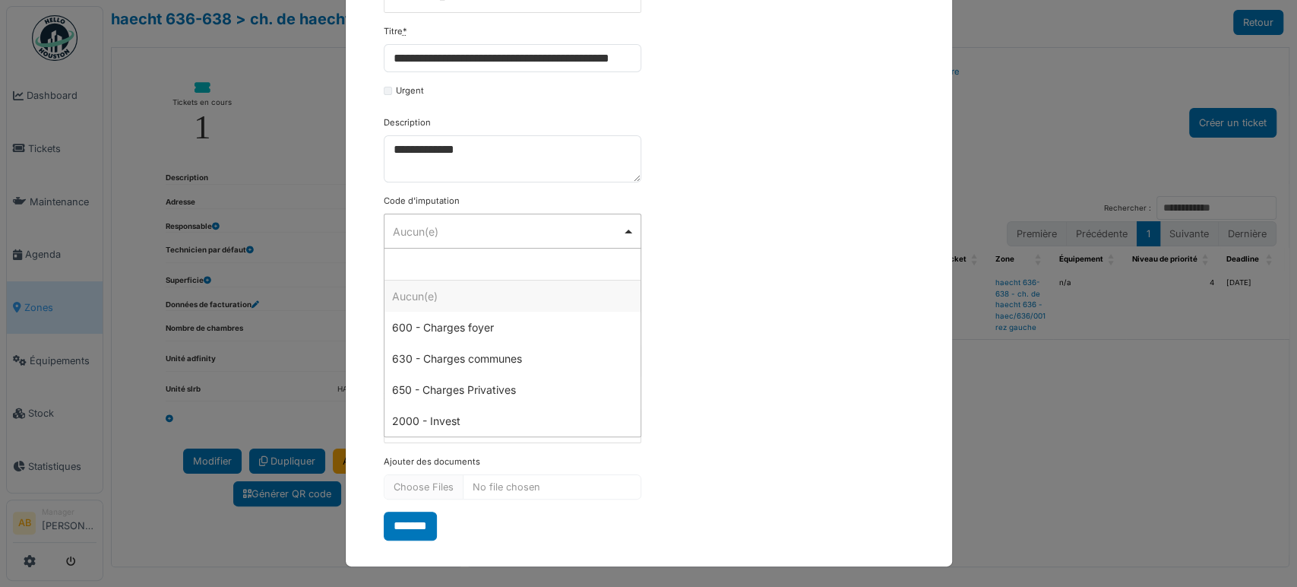
click at [733, 268] on div "**********" at bounding box center [649, 217] width 546 height 648
click at [492, 284] on div "Remove item" at bounding box center [513, 296] width 258 height 33
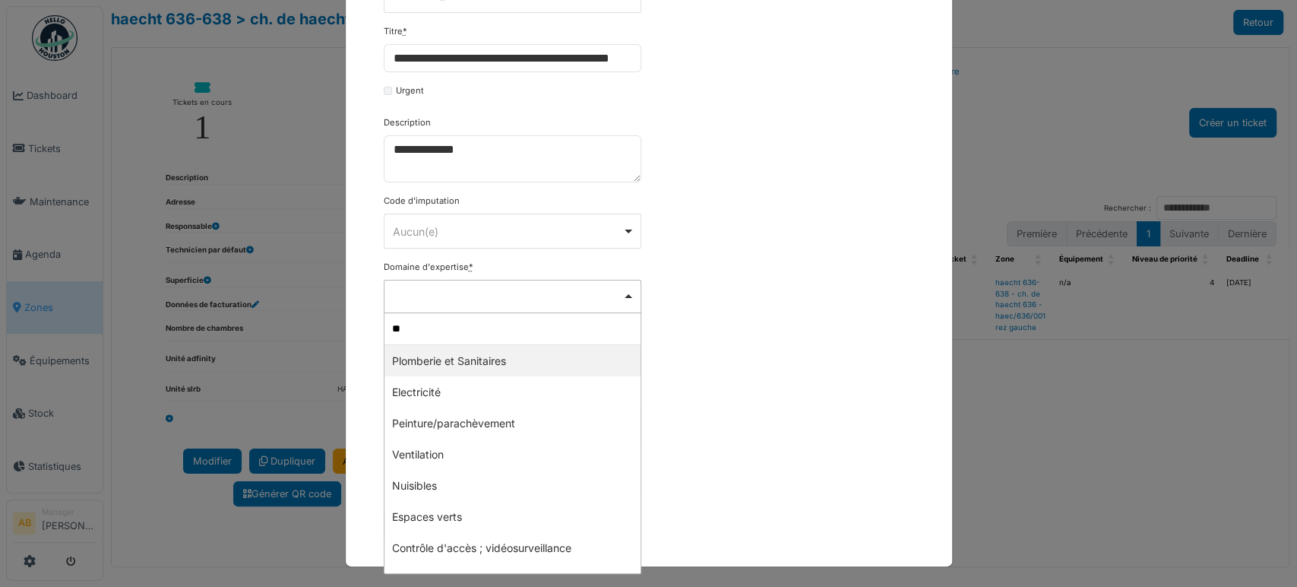
type input "*"
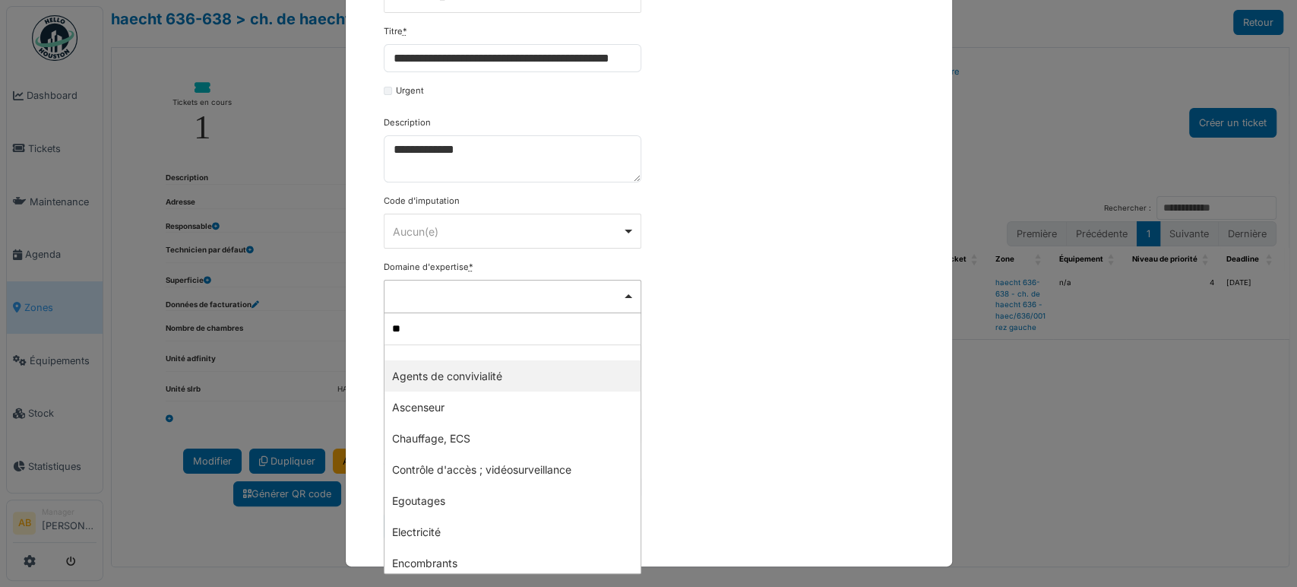
type input "***"
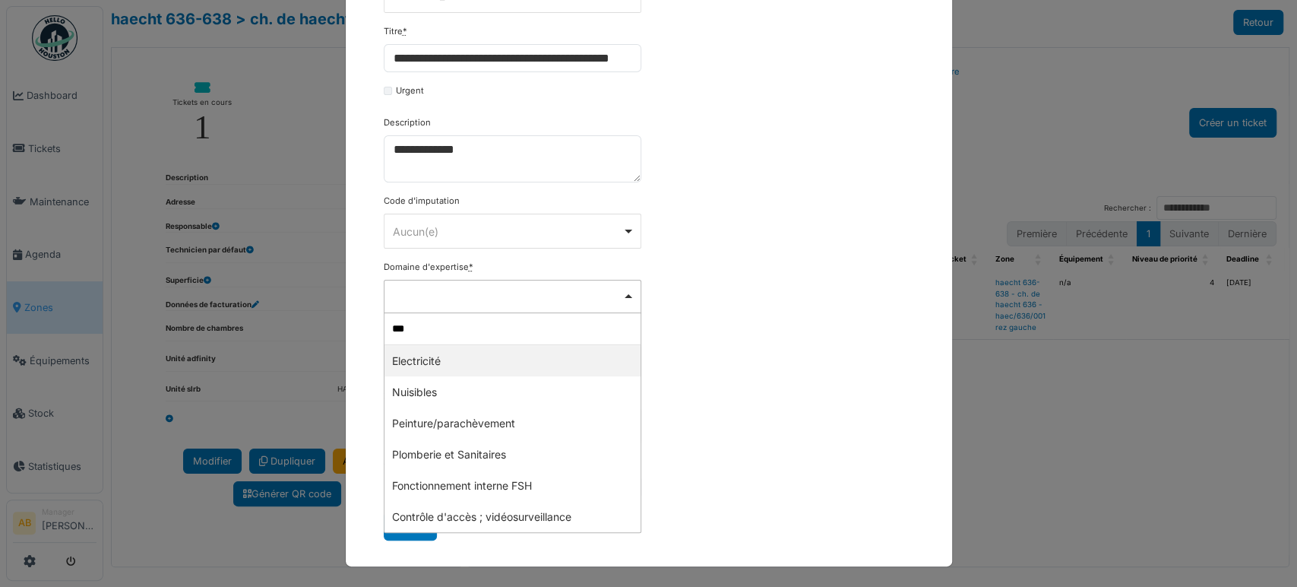
select select "***"
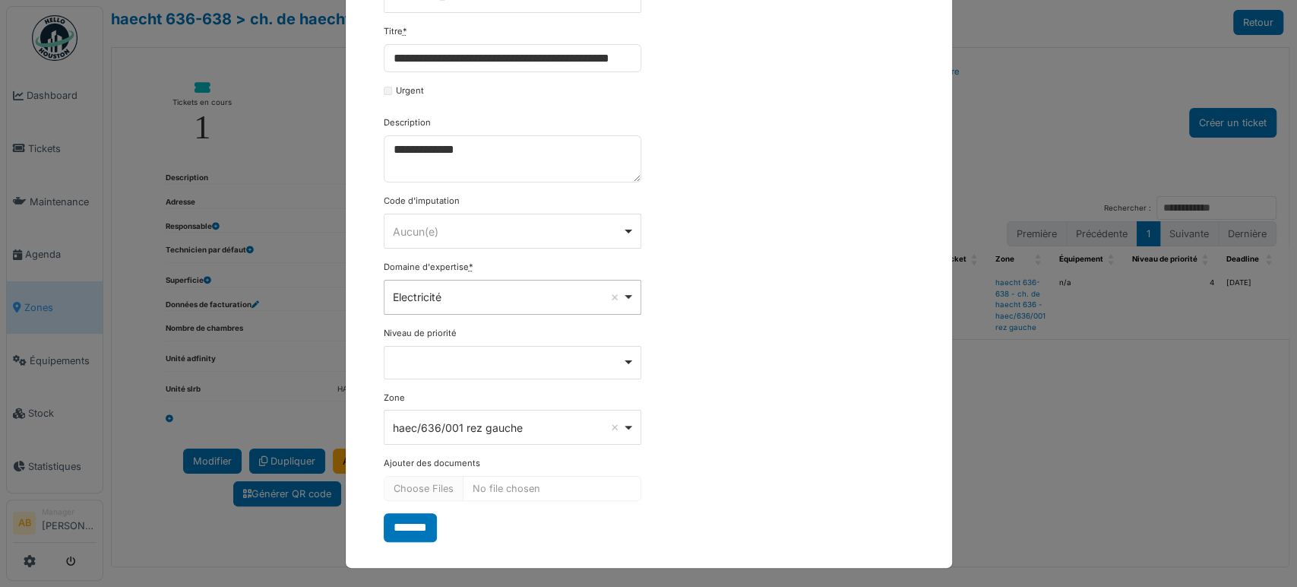
click at [453, 363] on div "Remove item" at bounding box center [513, 362] width 258 height 33
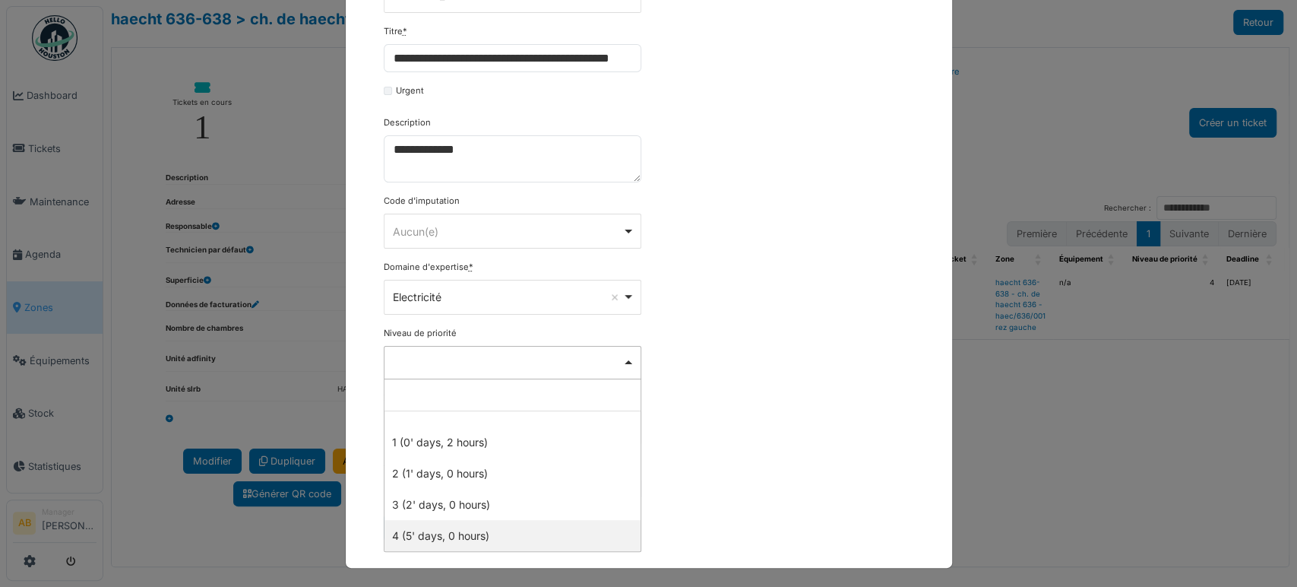
select select "***"
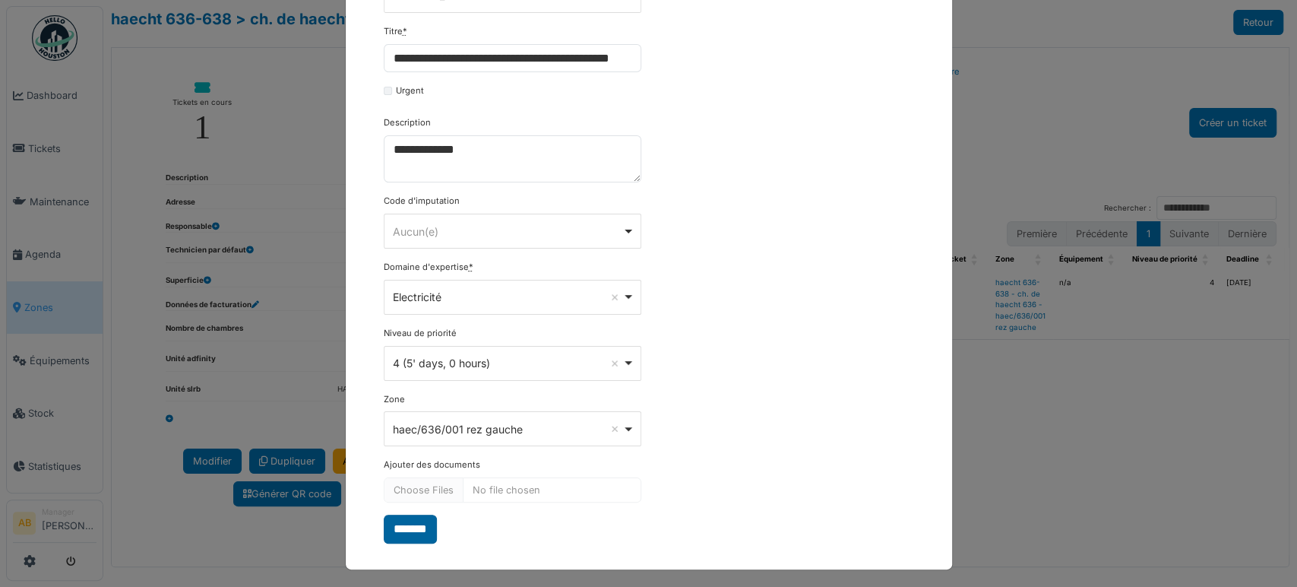
click at [422, 522] on input "*******" at bounding box center [410, 529] width 53 height 29
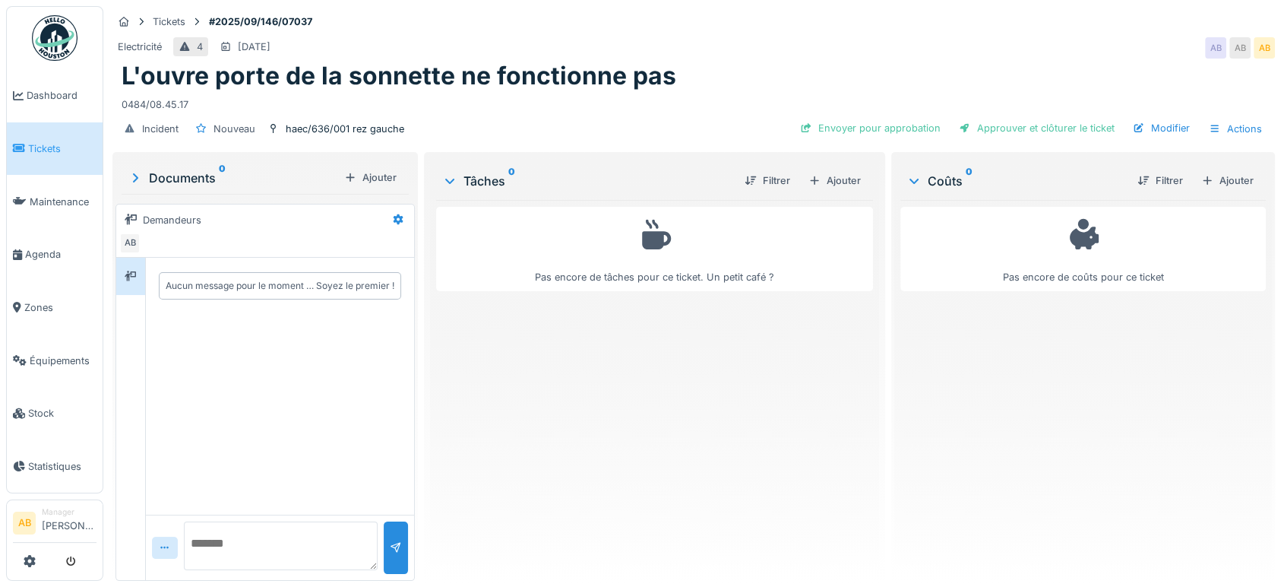
click at [815, 193] on div "Tâches 0 Filtrer Ajouter" at bounding box center [654, 180] width 437 height 39
click at [844, 176] on div "Ajouter" at bounding box center [835, 180] width 65 height 21
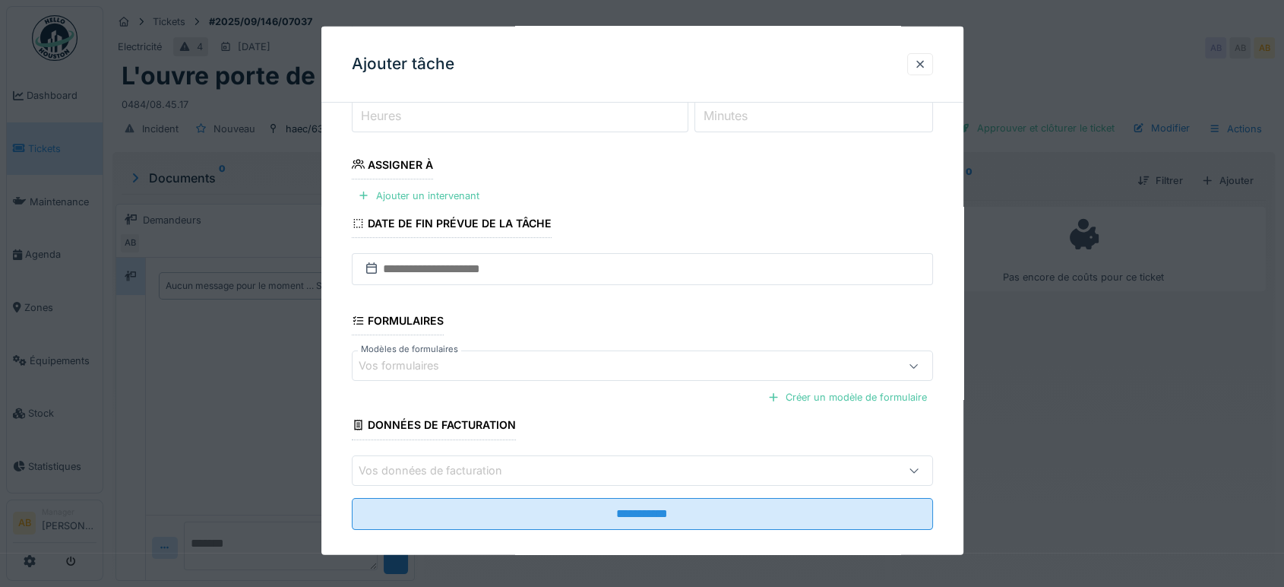
scroll to position [206, 0]
click at [445, 213] on div "Date de fin prévue de la tâche" at bounding box center [452, 226] width 201 height 26
click at [439, 199] on div "Ajouter un intervenant" at bounding box center [419, 196] width 134 height 21
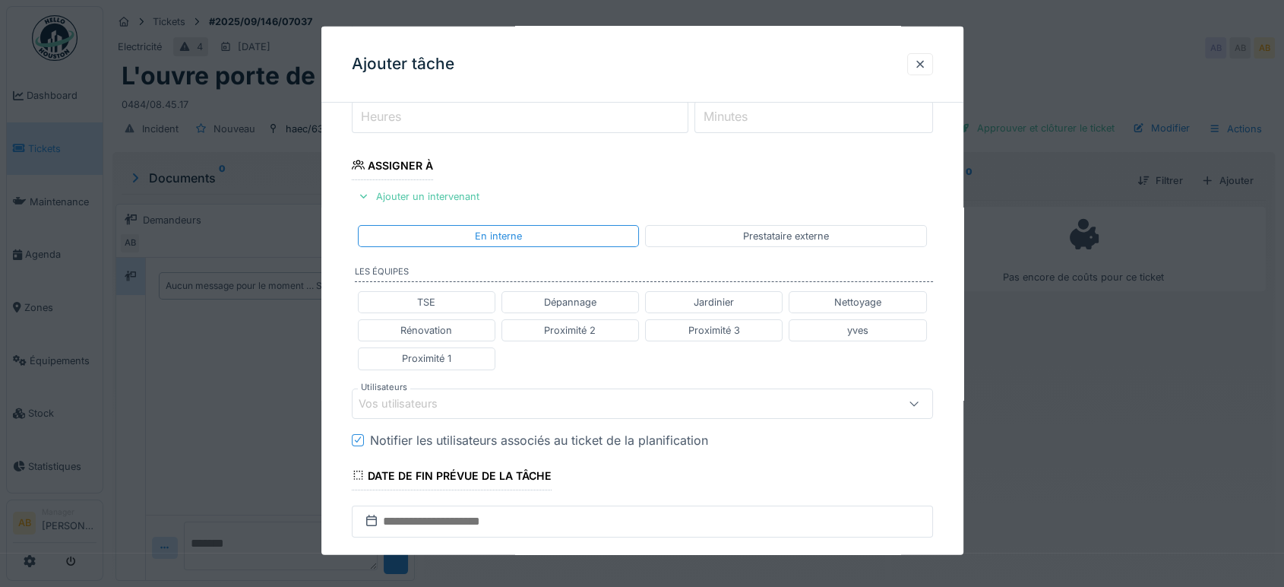
click at [441, 395] on div "Vos utilisateurs" at bounding box center [409, 403] width 100 height 17
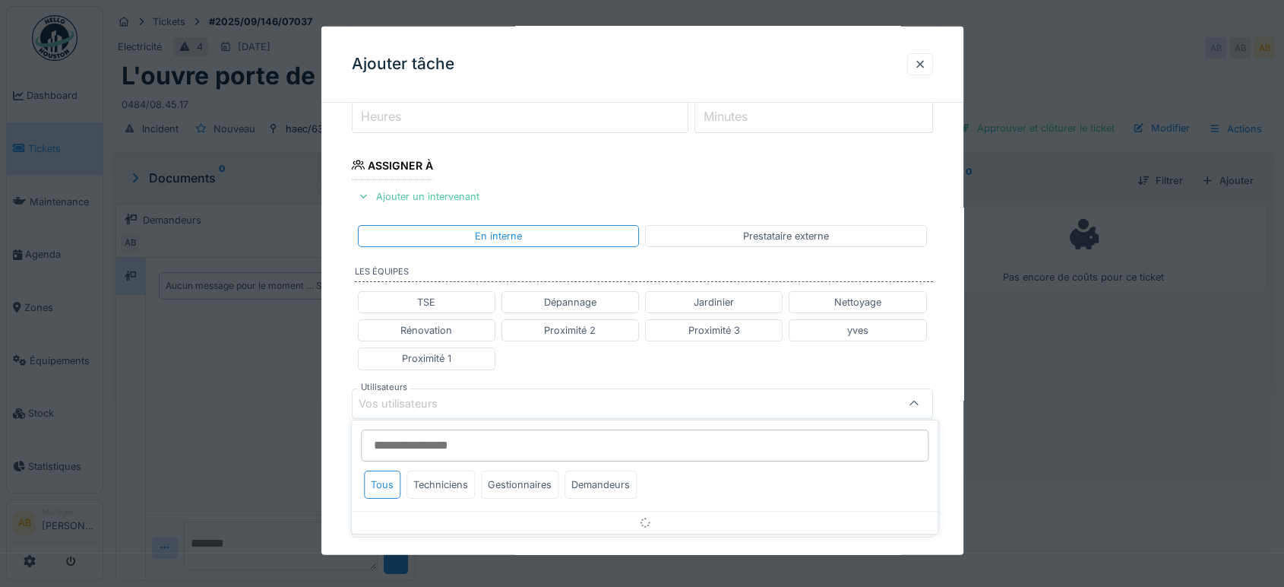
scroll to position [316, 0]
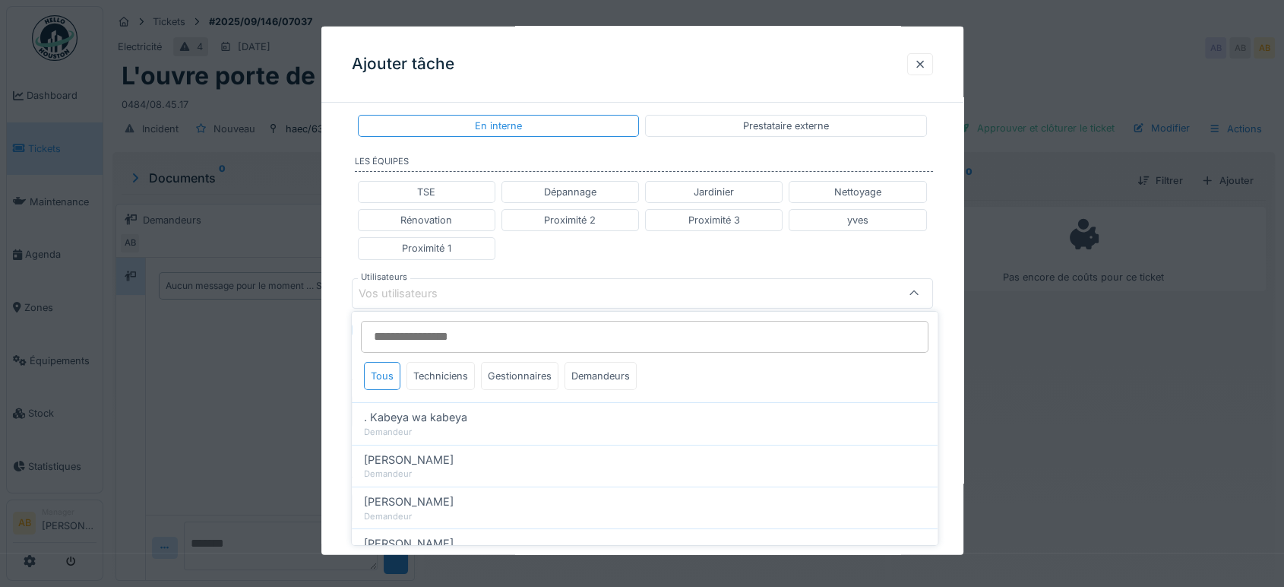
click at [452, 334] on input "Utilisateurs" at bounding box center [645, 337] width 568 height 32
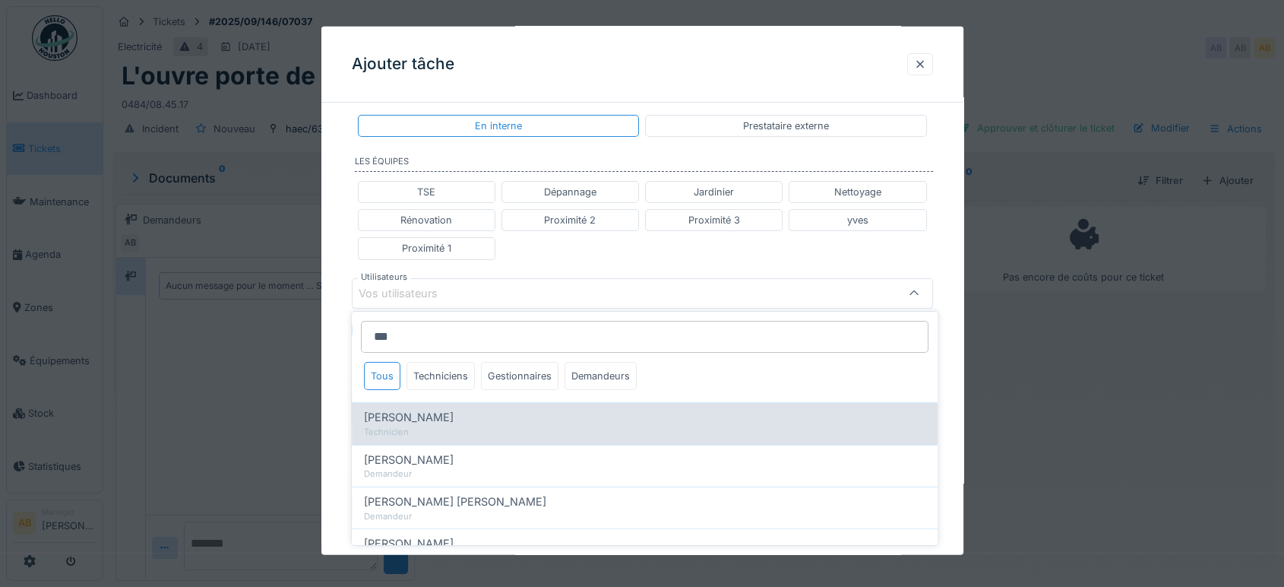
type input "***"
click at [439, 420] on div "[PERSON_NAME]" at bounding box center [645, 417] width 562 height 17
type input "****"
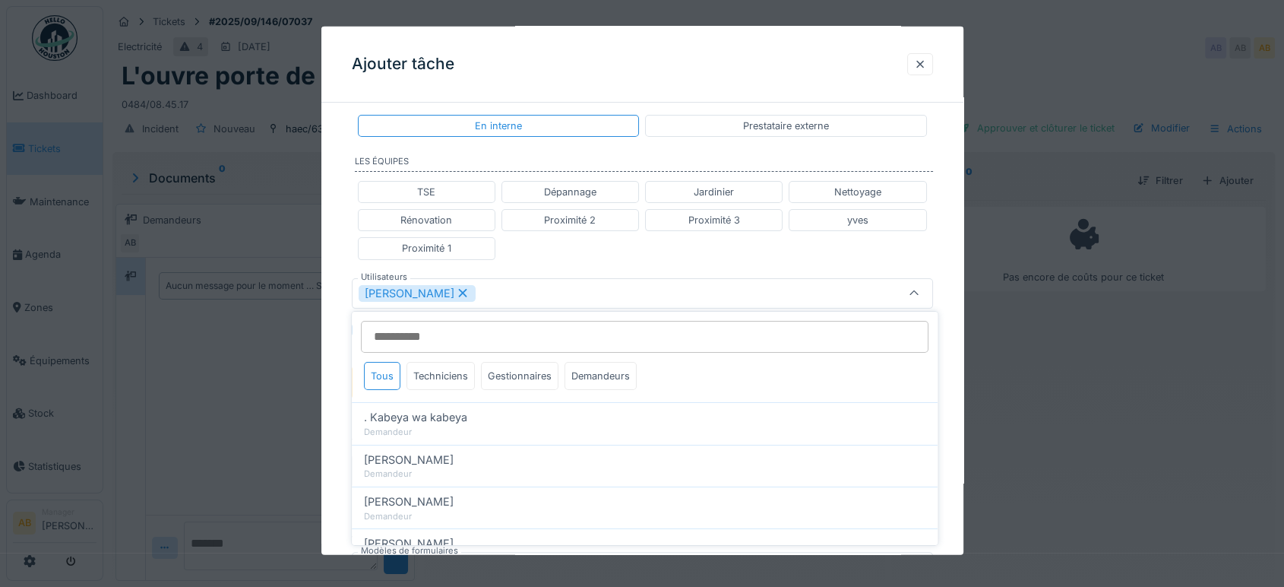
click at [593, 256] on div "TSE Dépannage Jardinier Nettoyage Rénovation Proximité 2 Proximité 3 yves Proxi…" at bounding box center [642, 220] width 581 height 91
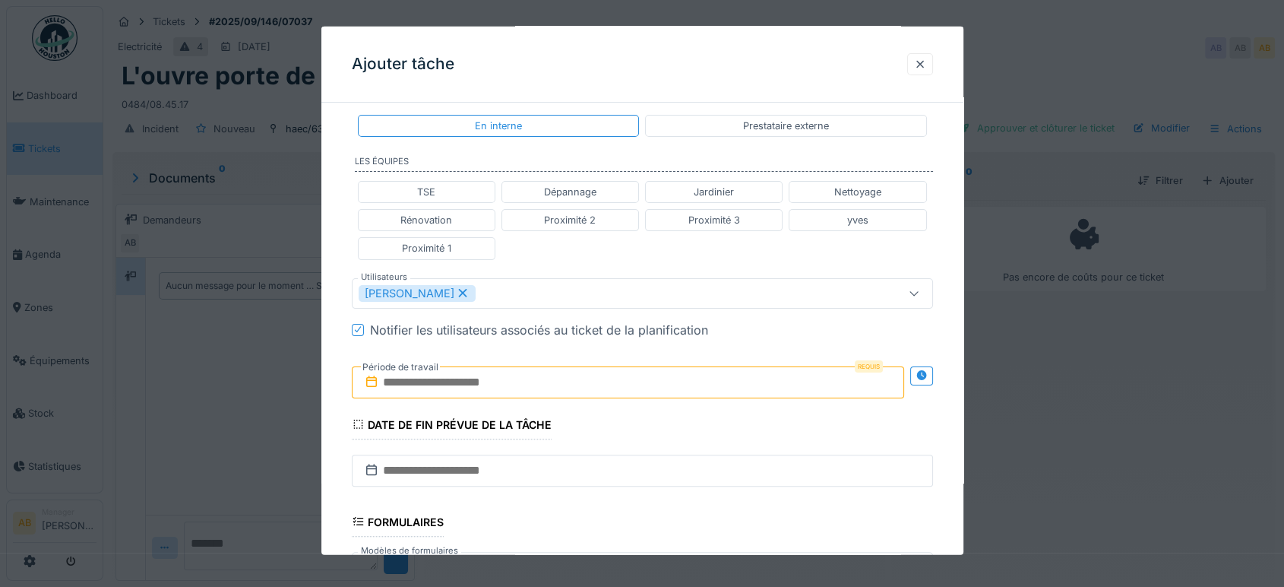
click at [519, 381] on input "text" at bounding box center [628, 382] width 553 height 32
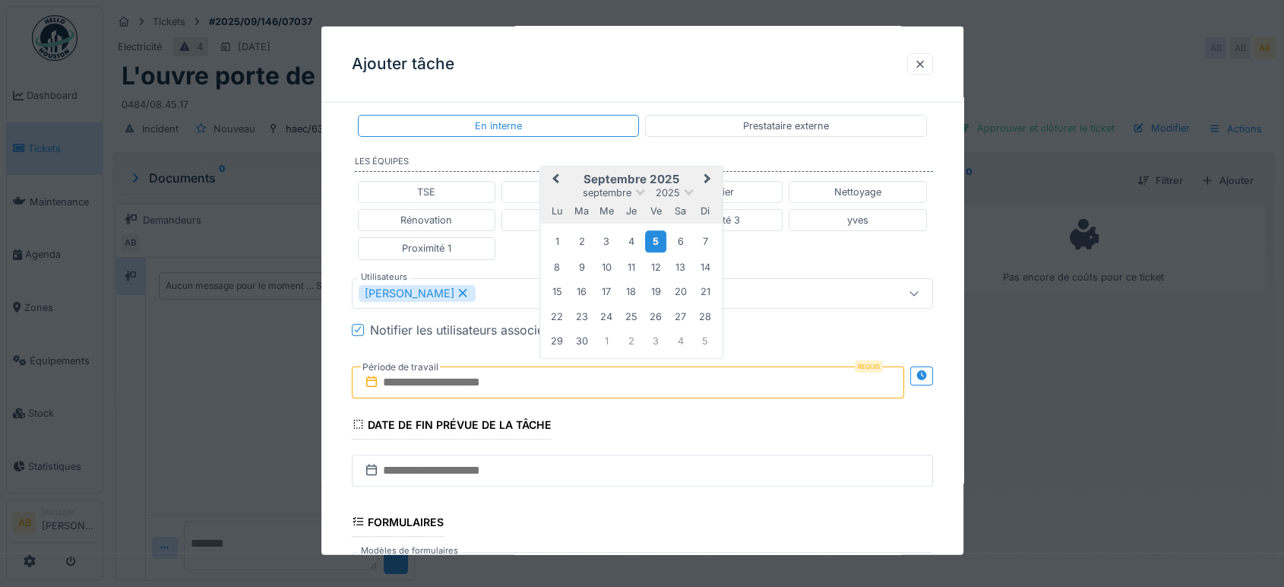
click at [664, 239] on div "5" at bounding box center [656, 241] width 21 height 22
click at [654, 236] on div "5" at bounding box center [656, 241] width 21 height 22
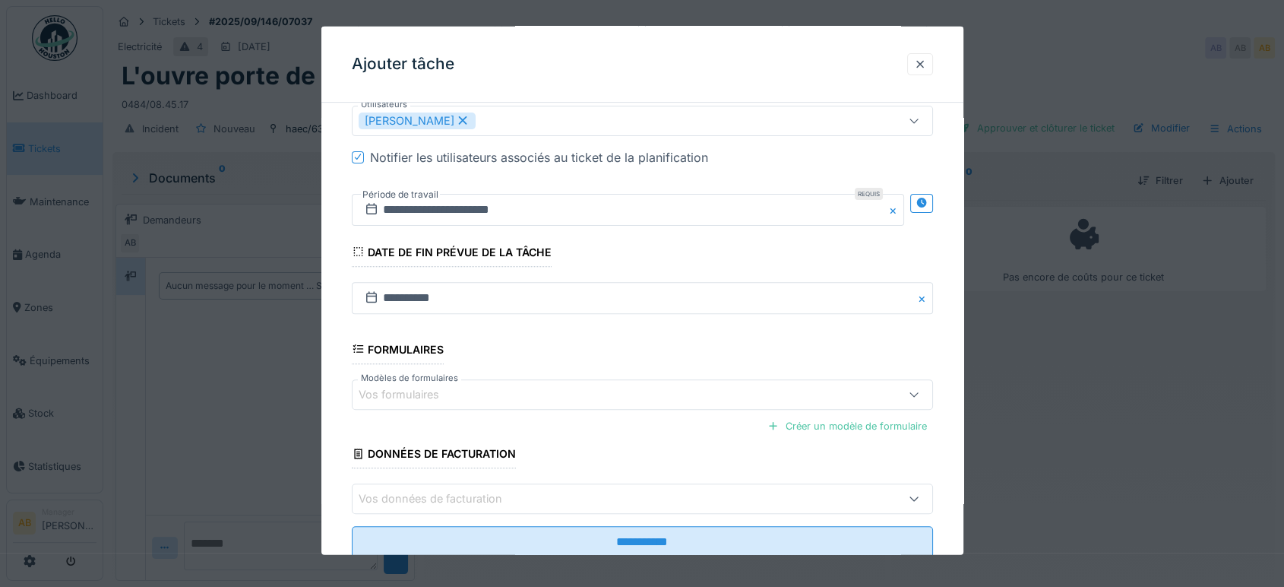
scroll to position [532, 0]
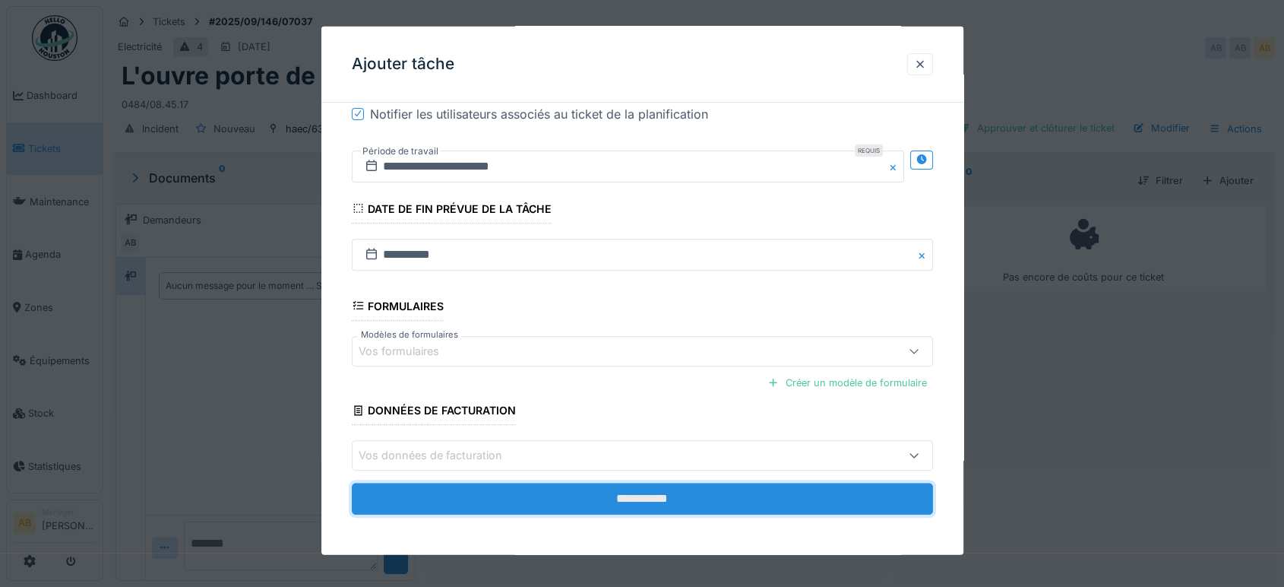
click at [683, 483] on input "**********" at bounding box center [642, 499] width 581 height 32
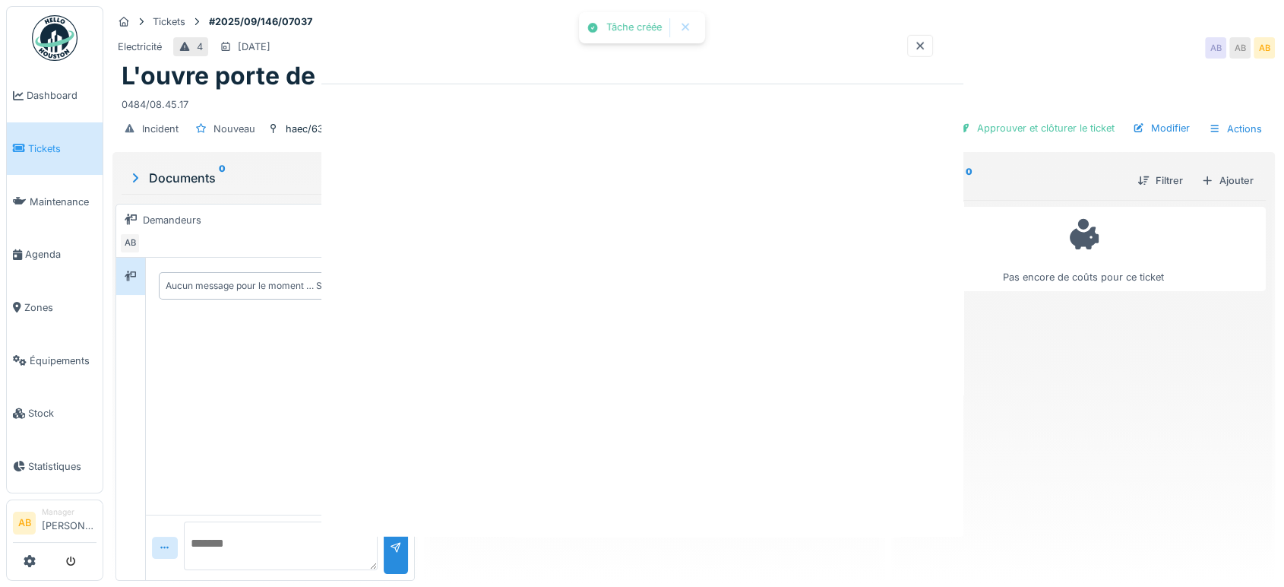
scroll to position [0, 0]
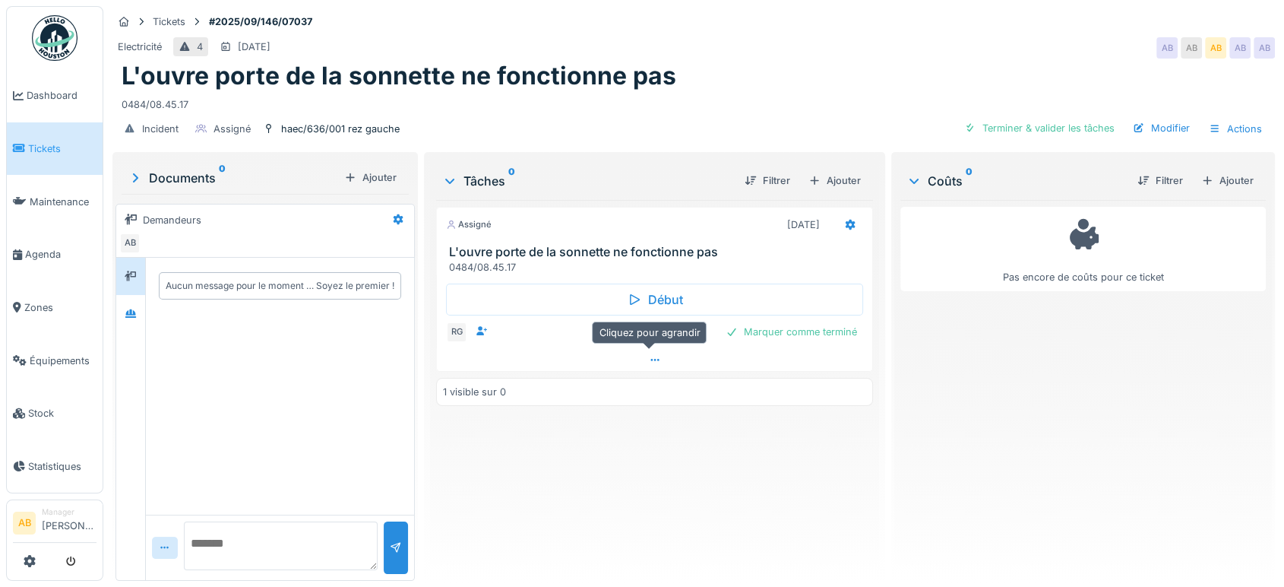
click at [663, 355] on div at bounding box center [654, 360] width 435 height 22
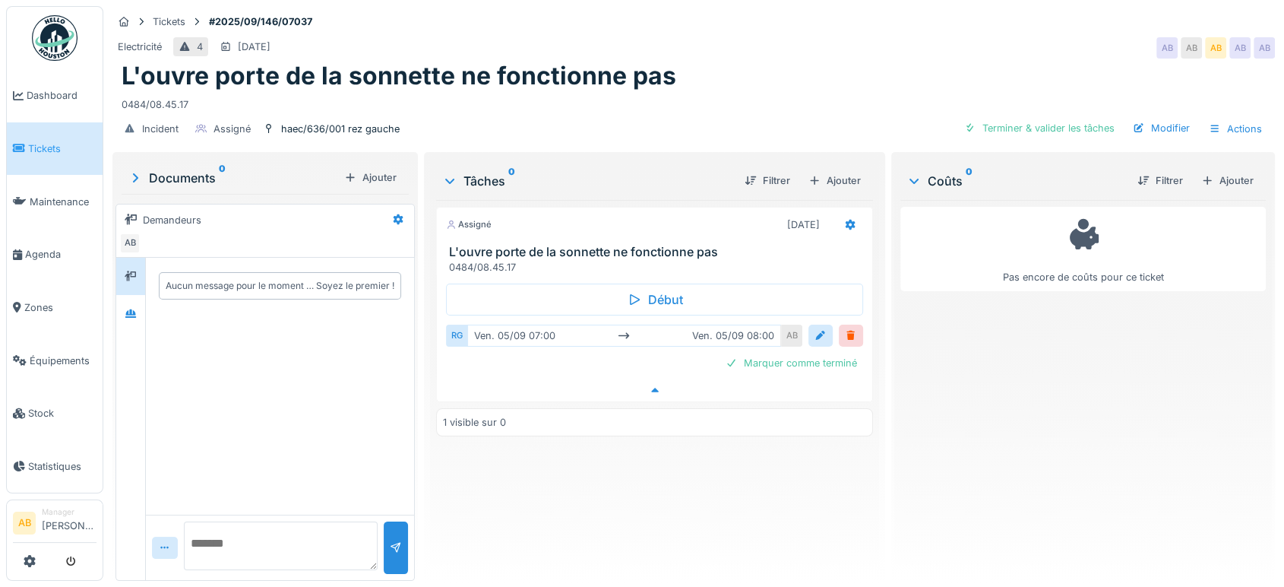
scroll to position [12, 0]
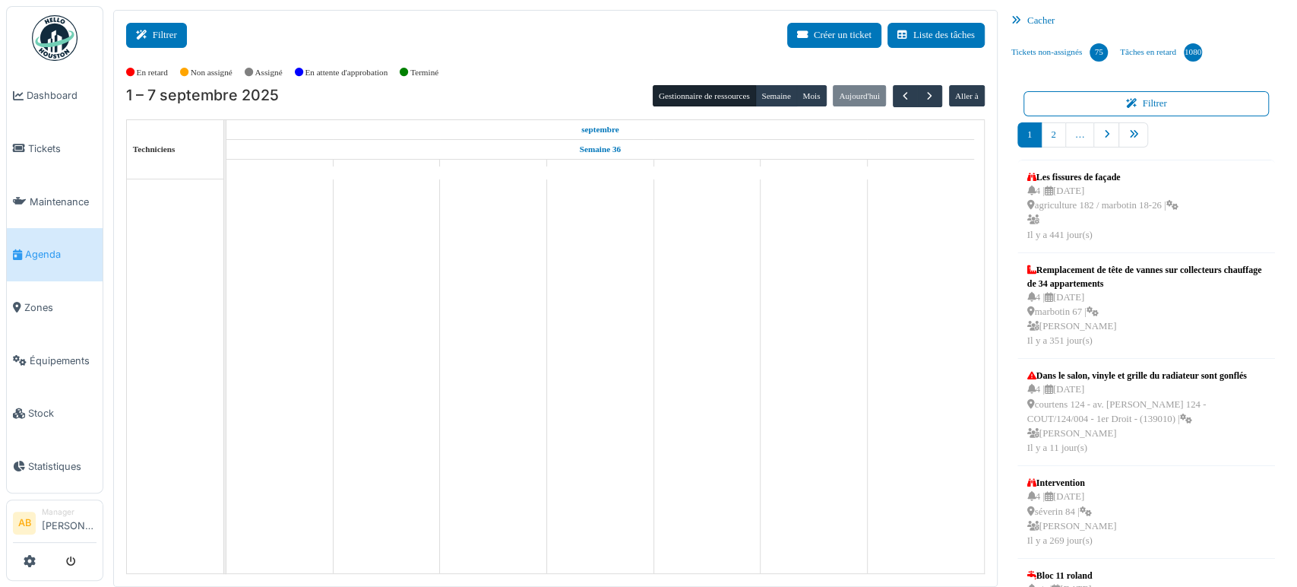
click at [174, 46] on button "Filtrer" at bounding box center [156, 35] width 61 height 25
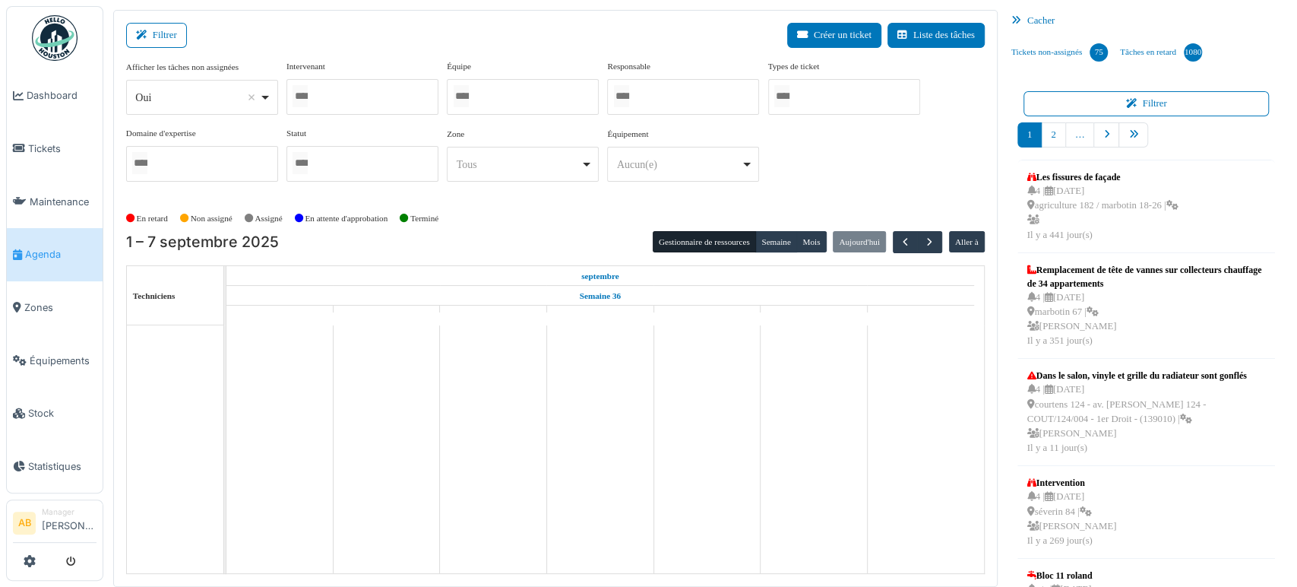
click at [170, 106] on div "Oui Remove item" at bounding box center [201, 98] width 139 height 22
select select "**"
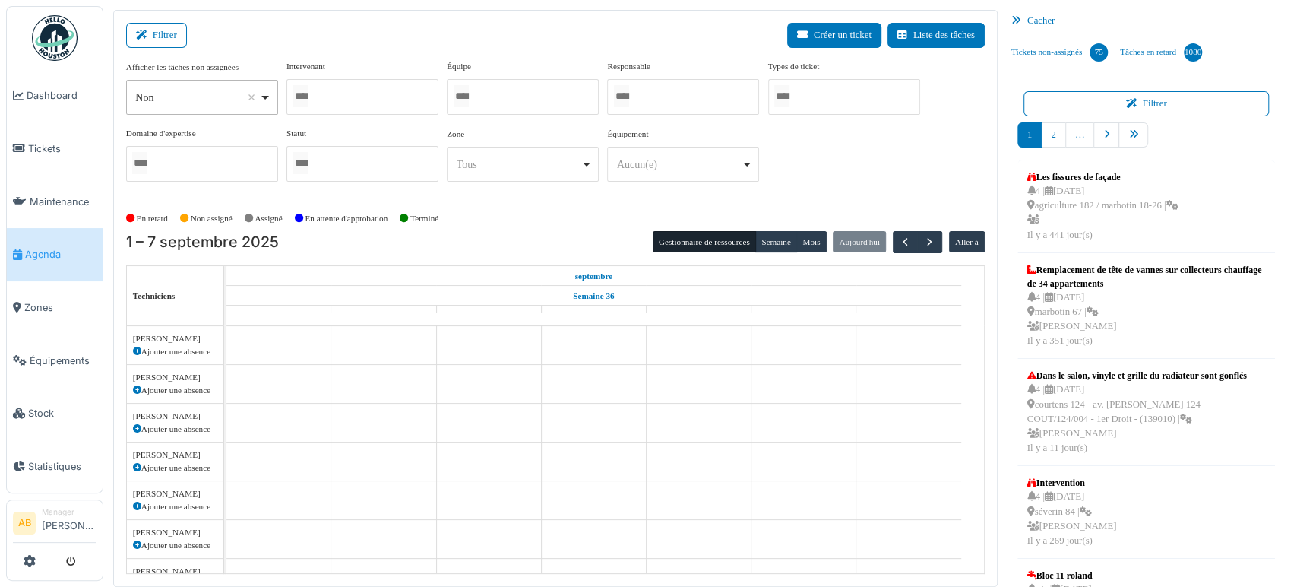
click at [359, 90] on div at bounding box center [363, 97] width 152 height 36
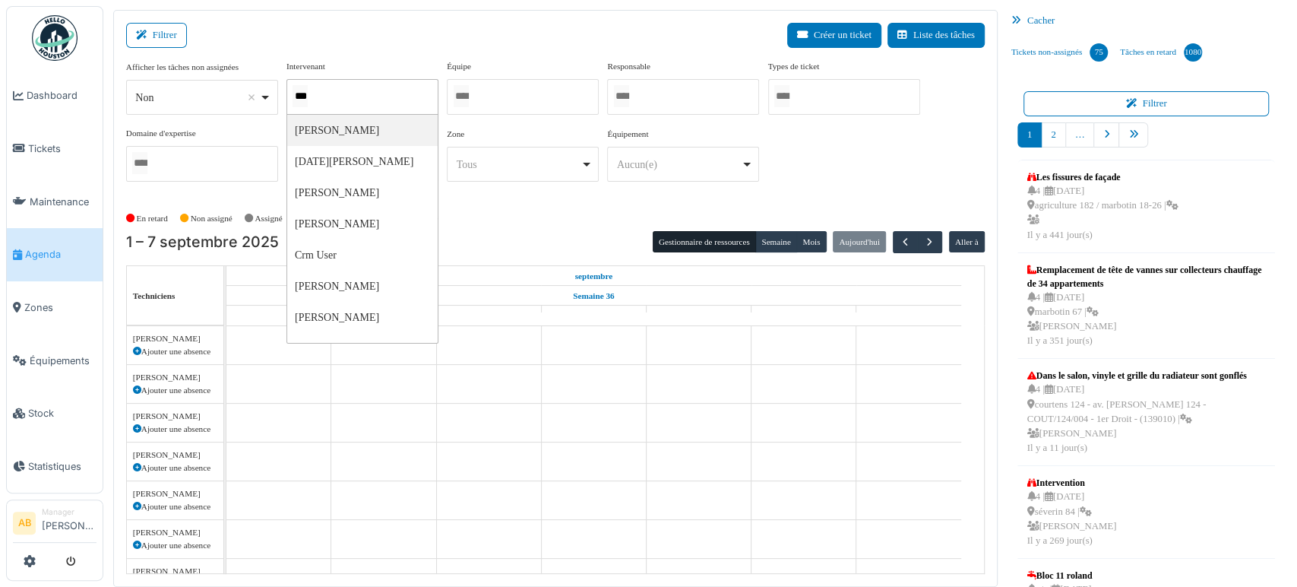
type input "****"
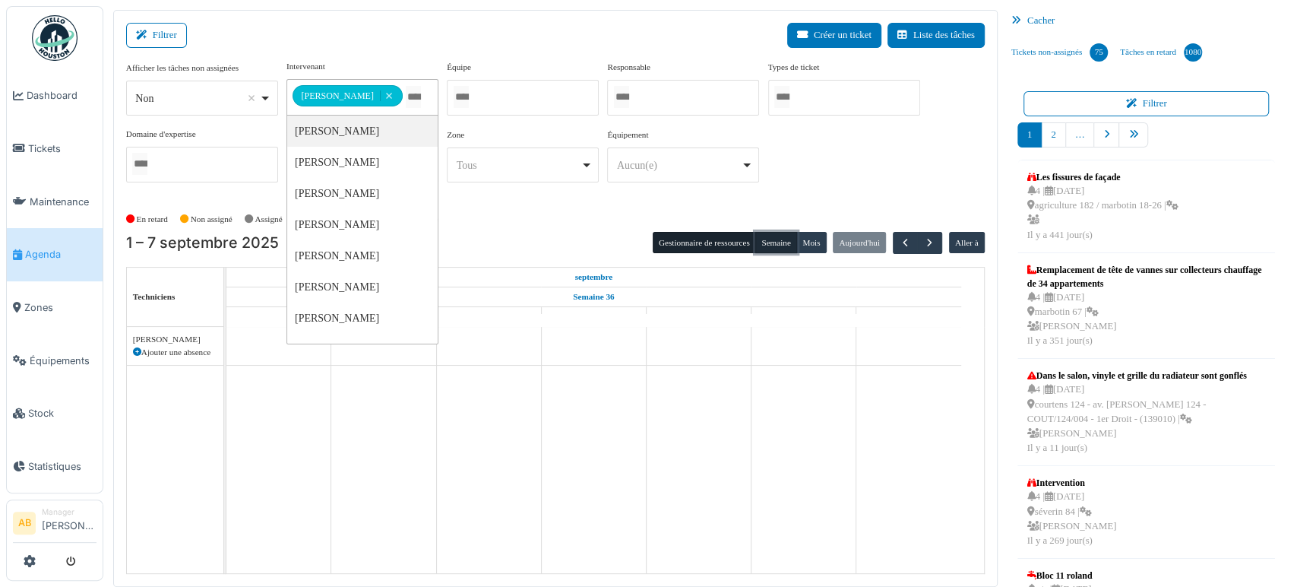
click at [765, 235] on button "Semaine" at bounding box center [776, 242] width 42 height 21
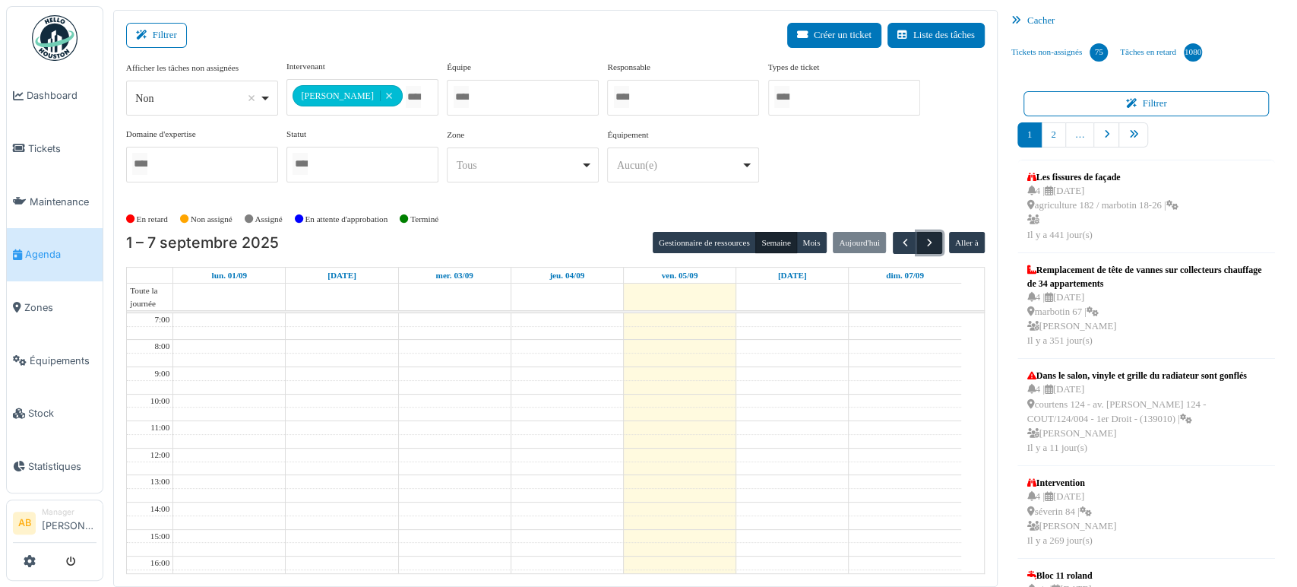
click at [923, 242] on span "button" at bounding box center [929, 242] width 13 height 13
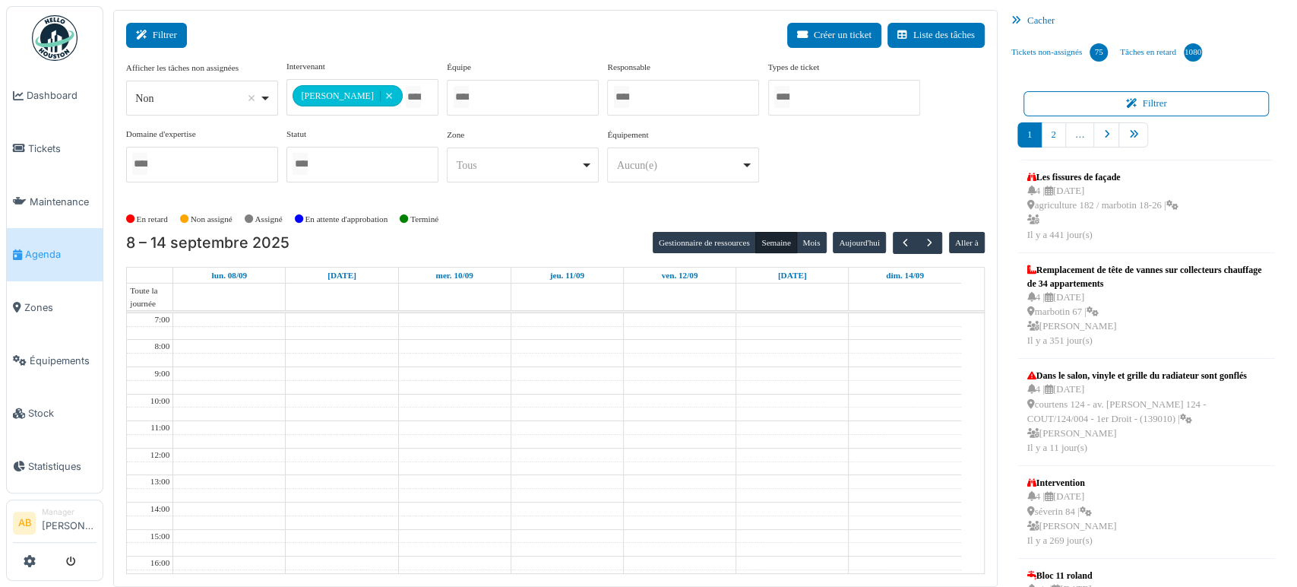
click at [178, 36] on button "Filtrer" at bounding box center [156, 35] width 61 height 25
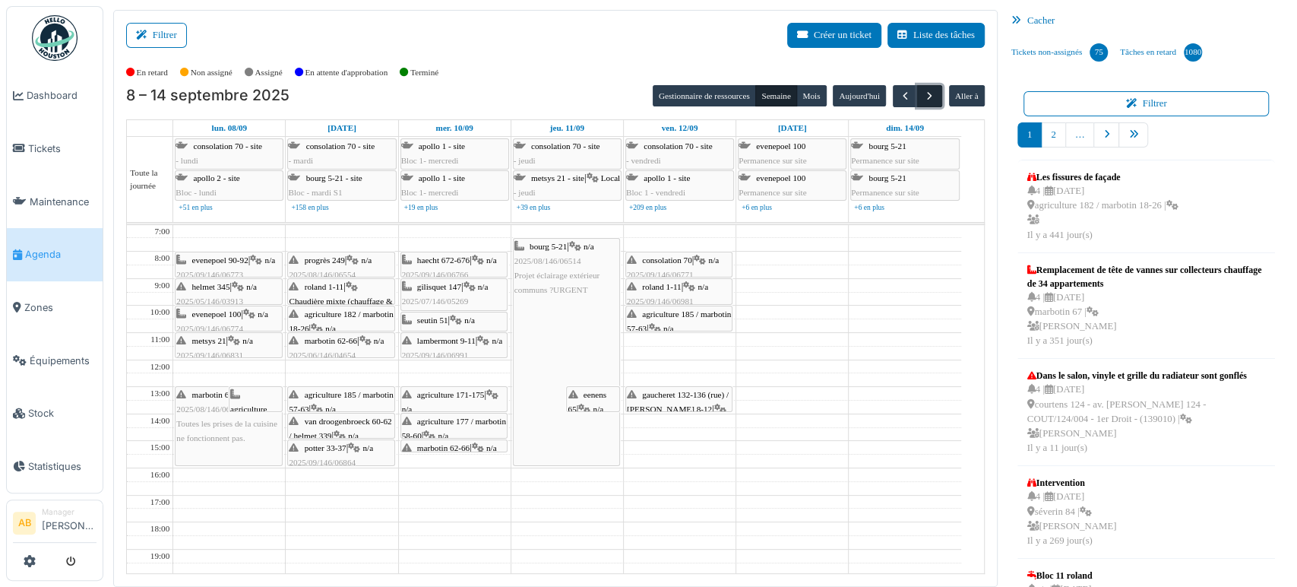
click at [928, 103] on button "button" at bounding box center [929, 96] width 25 height 22
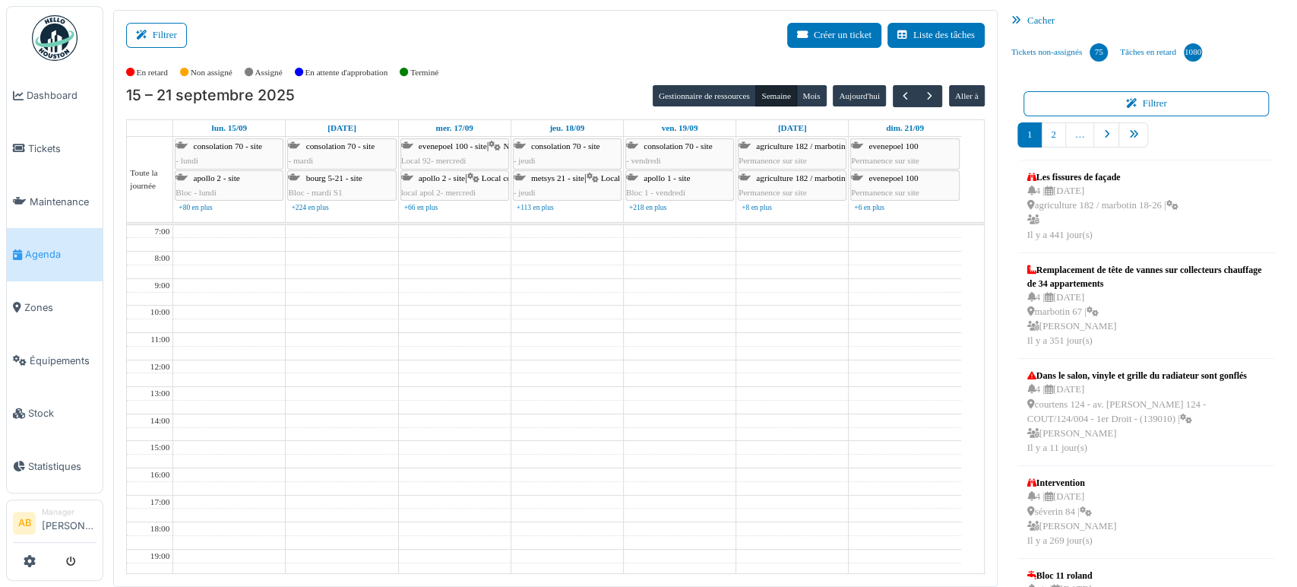
click at [69, 27] on img at bounding box center [55, 38] width 46 height 46
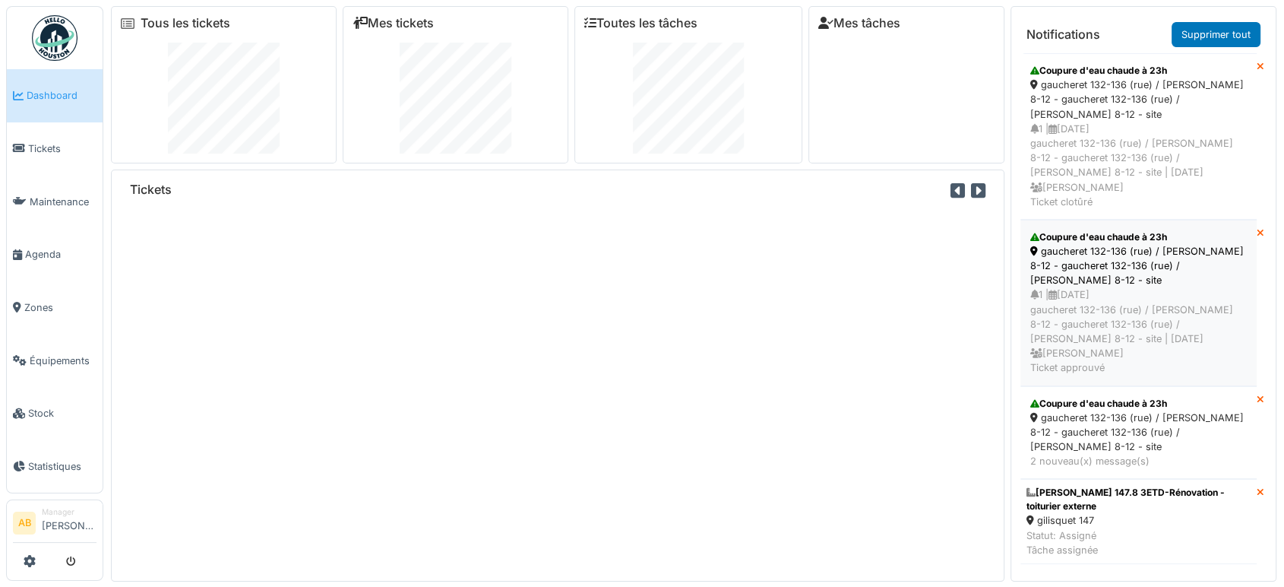
click at [1149, 323] on div "1 | 26/02/2025 gaucheret 132-136 (rue) / thomas 8-12 - gaucheret 132-136 (rue) …" at bounding box center [1139, 330] width 217 height 87
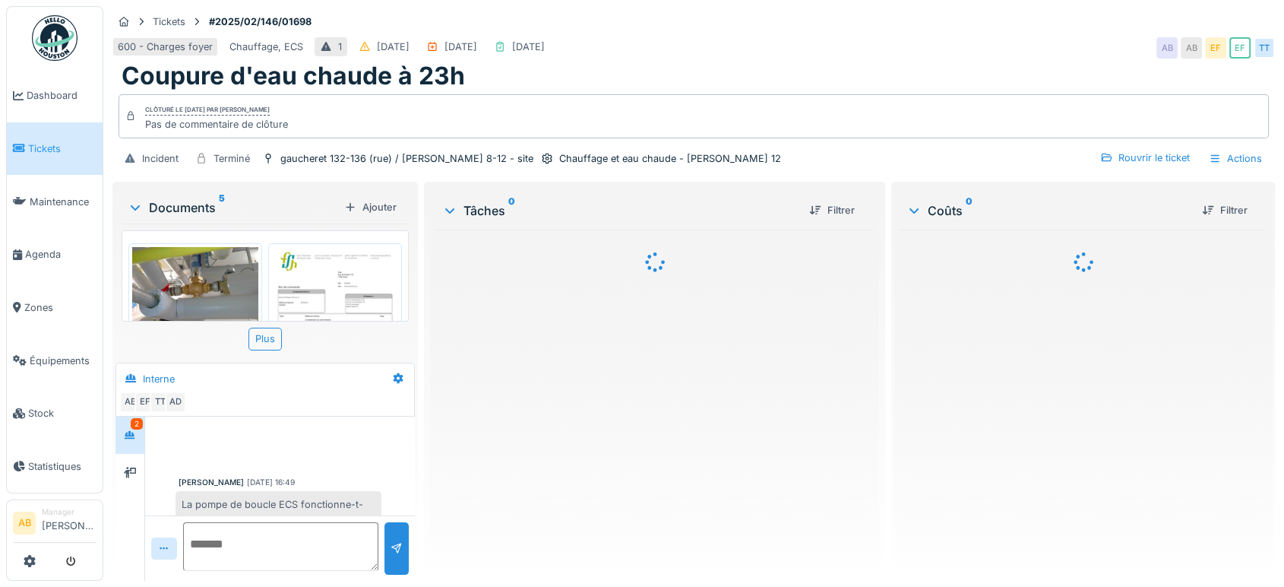
scroll to position [754, 0]
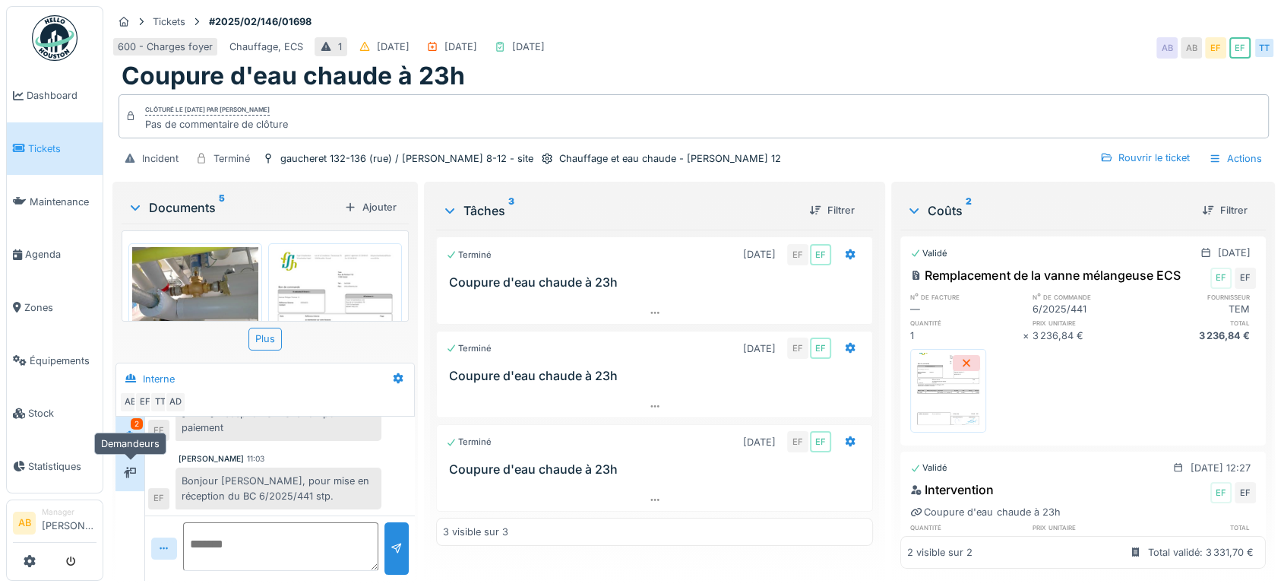
click at [128, 480] on div at bounding box center [130, 472] width 23 height 19
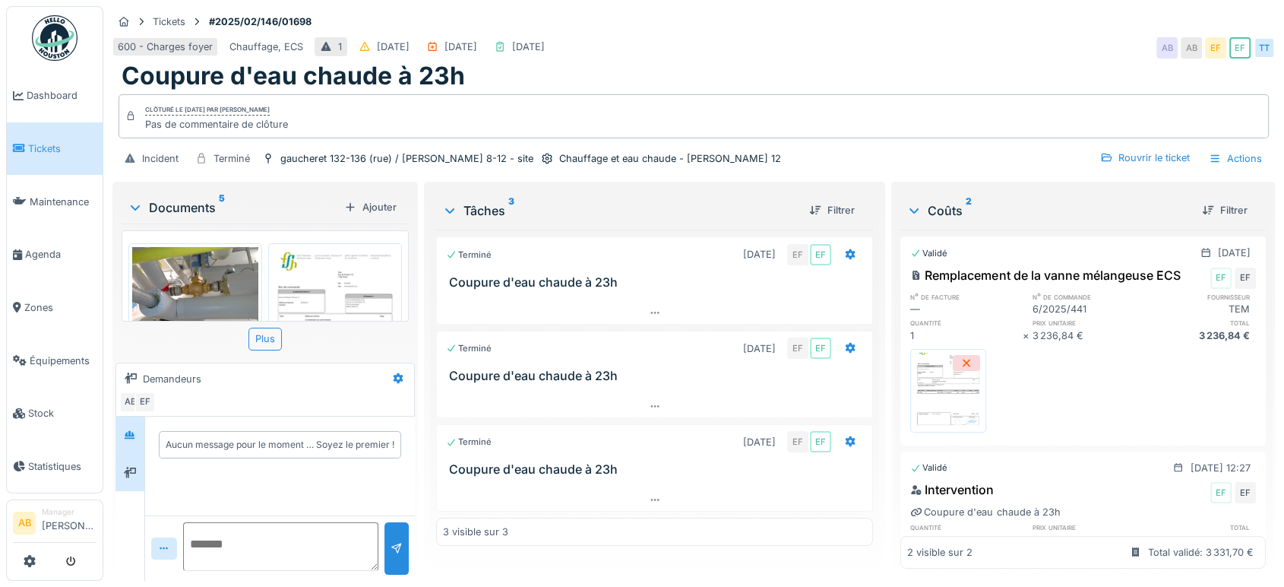
click at [128, 451] on div at bounding box center [130, 434] width 29 height 37
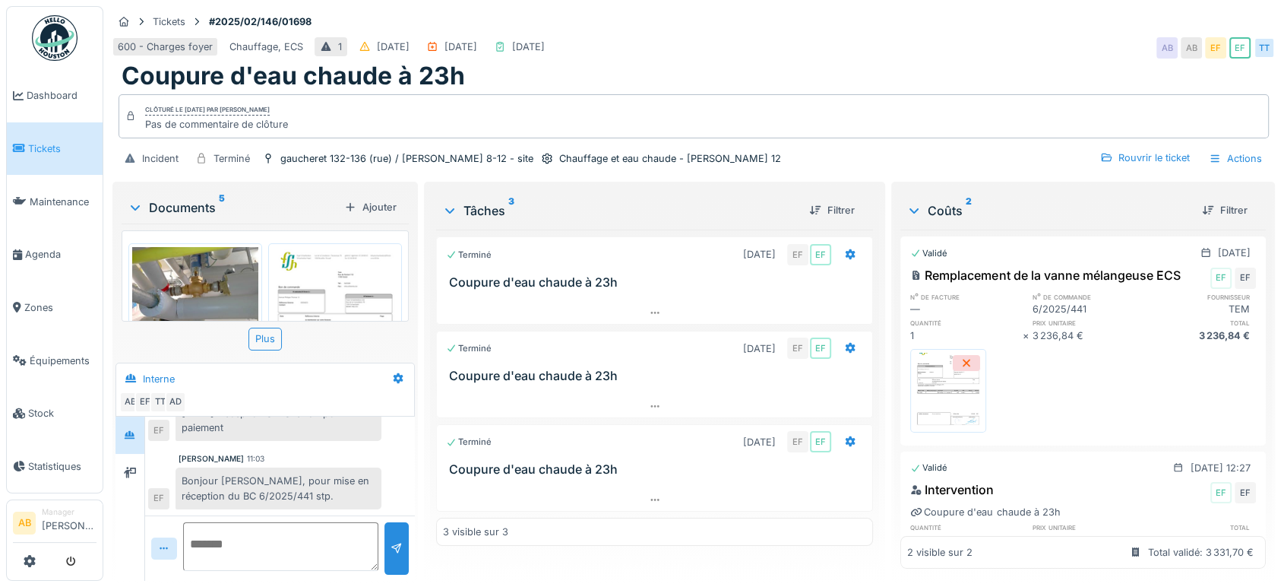
click at [154, 327] on div "20250822_nouvelle V3V.jpg 20250424_BC_CHF_TEM_Rempl vanne mélangeuse_Thomas 12.…" at bounding box center [265, 286] width 287 height 126
click at [171, 299] on img at bounding box center [195, 294] width 126 height 95
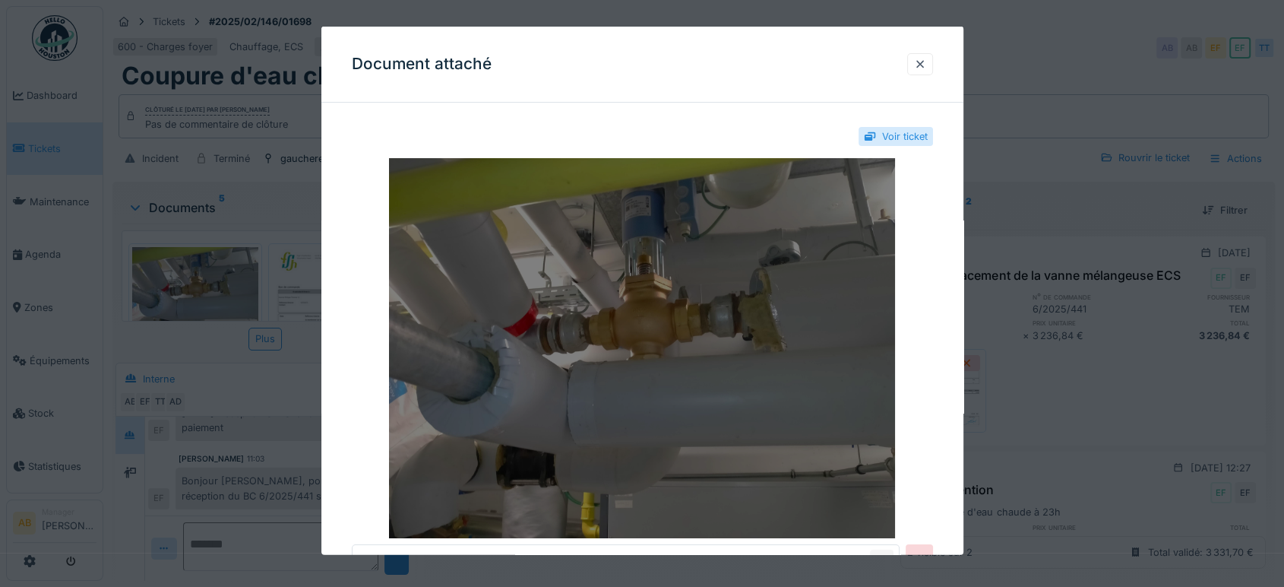
click at [527, 308] on img at bounding box center [642, 348] width 581 height 380
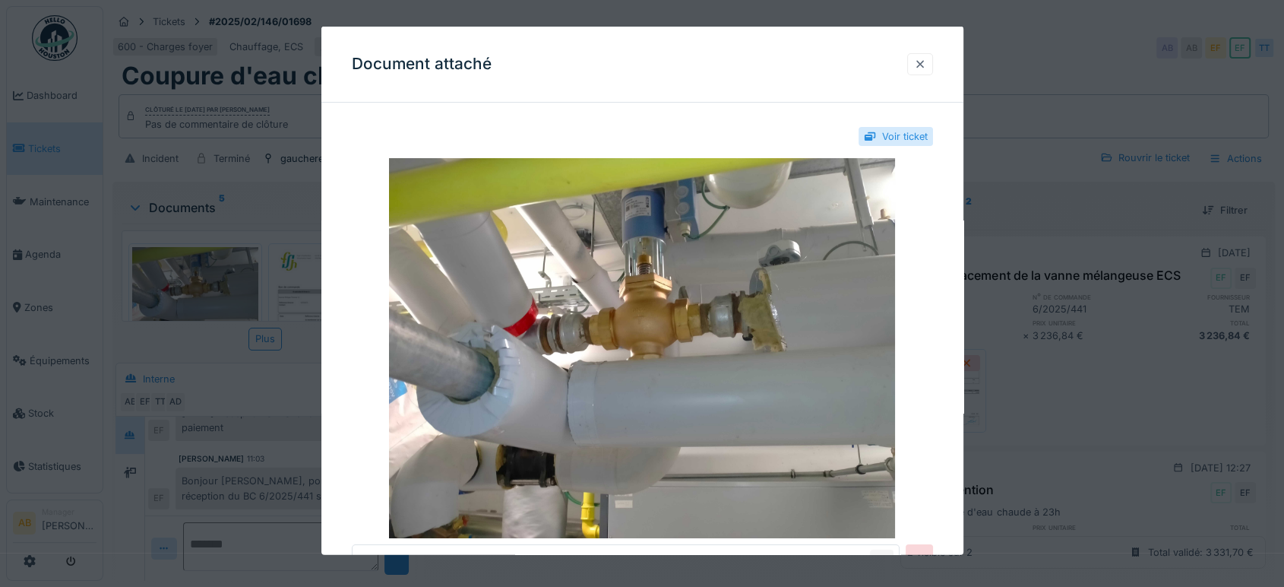
click at [926, 61] on div at bounding box center [920, 64] width 12 height 14
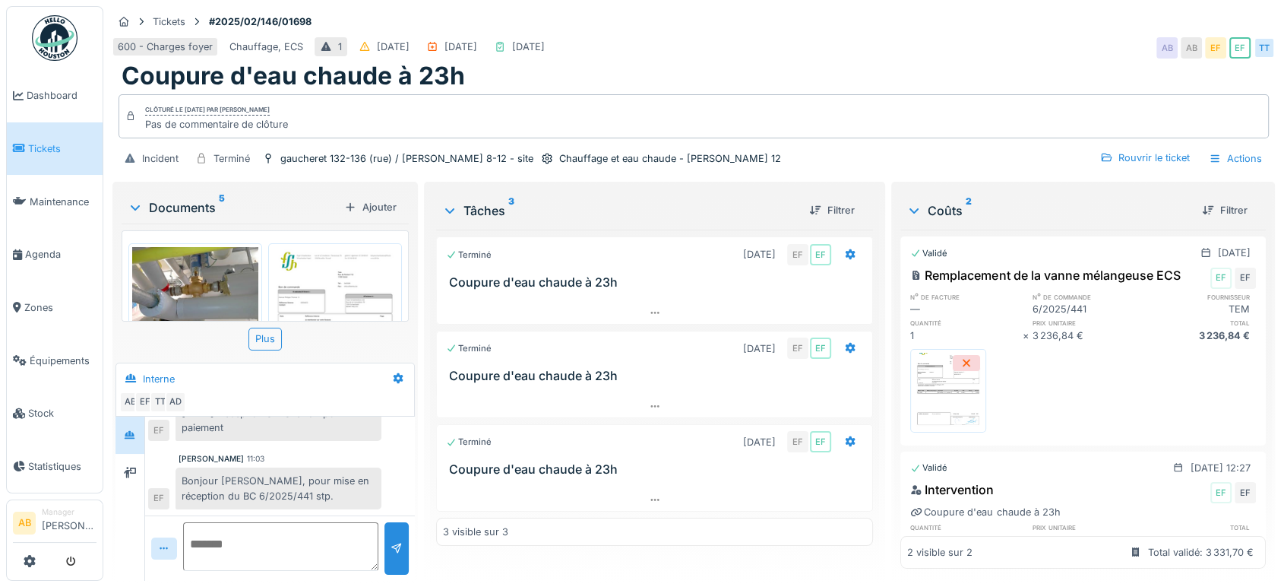
click at [929, 62] on div "Coupure d'eau chaude à 23h" at bounding box center [694, 76] width 1145 height 29
drag, startPoint x: 350, startPoint y: 42, endPoint x: 178, endPoint y: -19, distance: 182.2
click at [178, 0] on html "Dashboard Tickets Maintenance Agenda Zones Équipements Stock Statistiques AB Ma…" at bounding box center [642, 293] width 1284 height 587
click at [44, 49] on img at bounding box center [55, 38] width 46 height 46
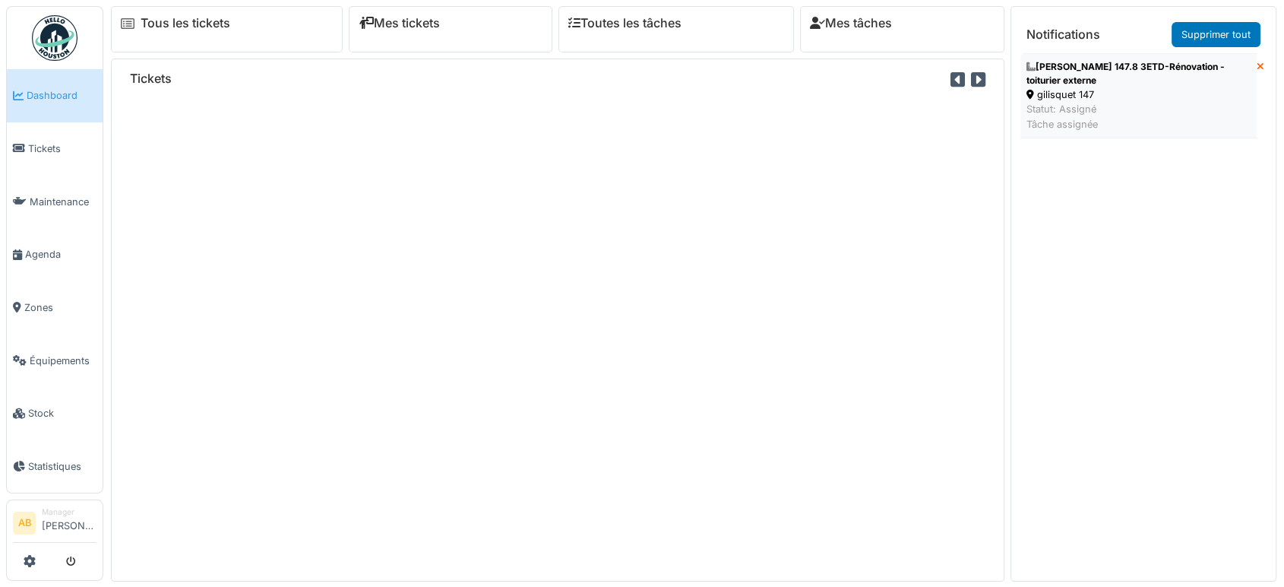
click at [1063, 103] on div "Statut: Assigné Tâche assignée" at bounding box center [1139, 116] width 224 height 29
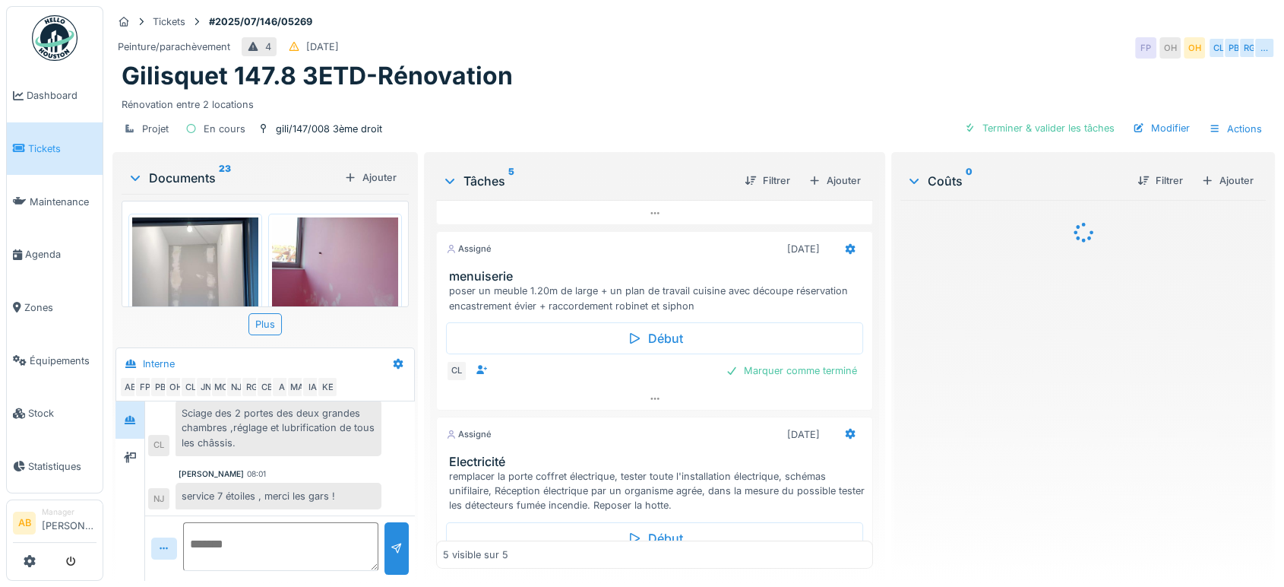
scroll to position [290, 0]
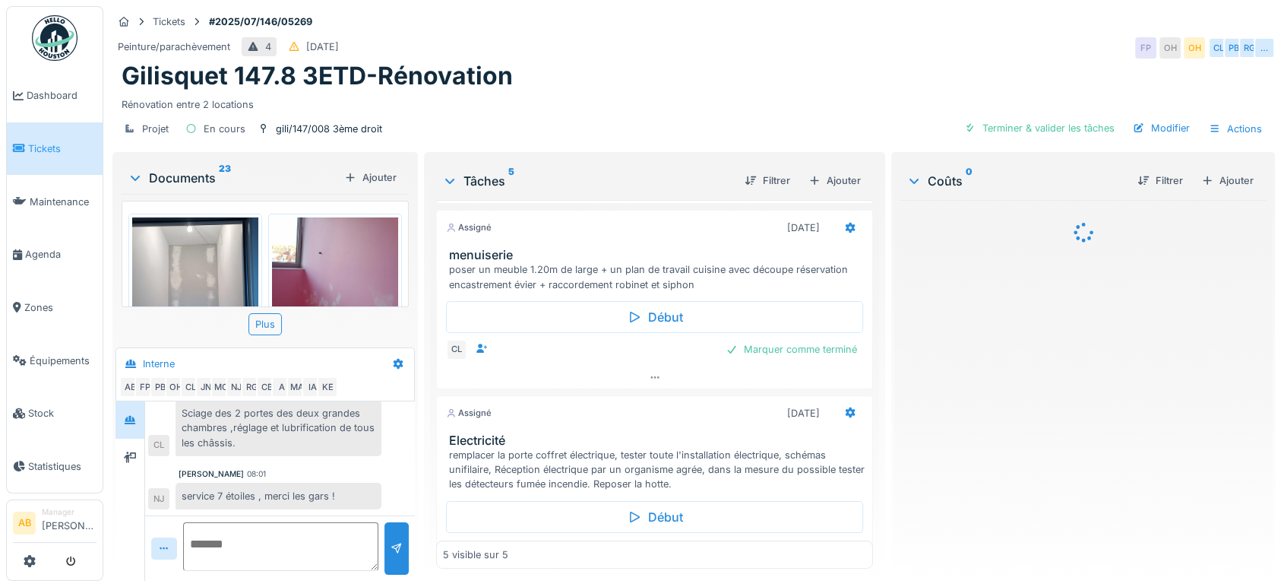
click at [183, 182] on div "Documents 23" at bounding box center [233, 178] width 211 height 18
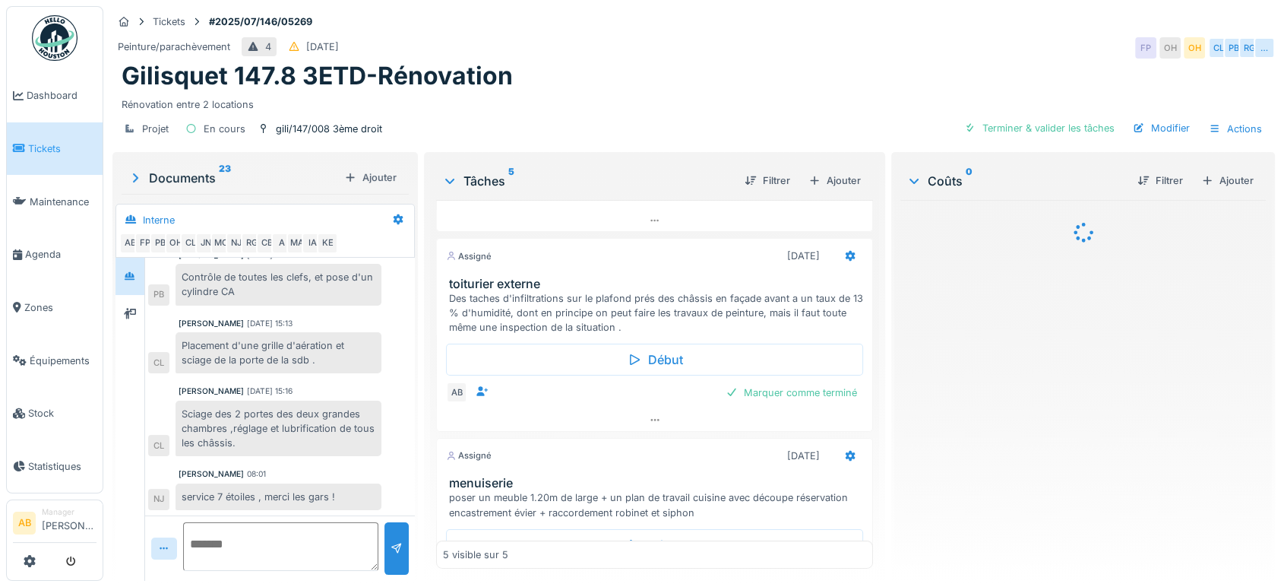
scroll to position [0, 0]
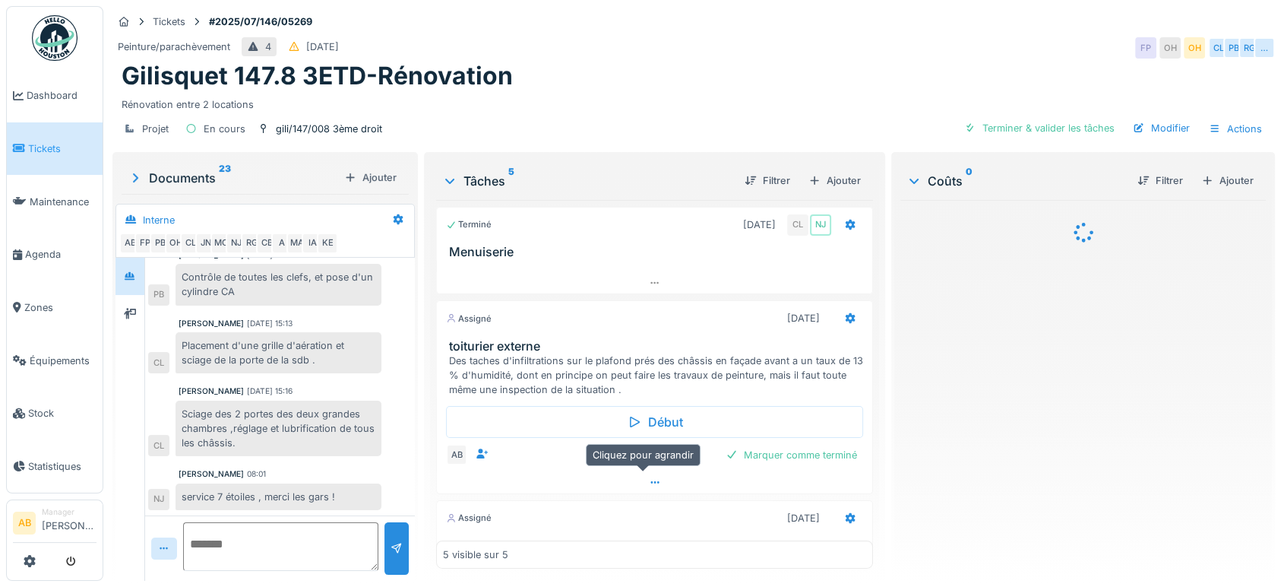
click at [559, 473] on div at bounding box center [654, 482] width 435 height 22
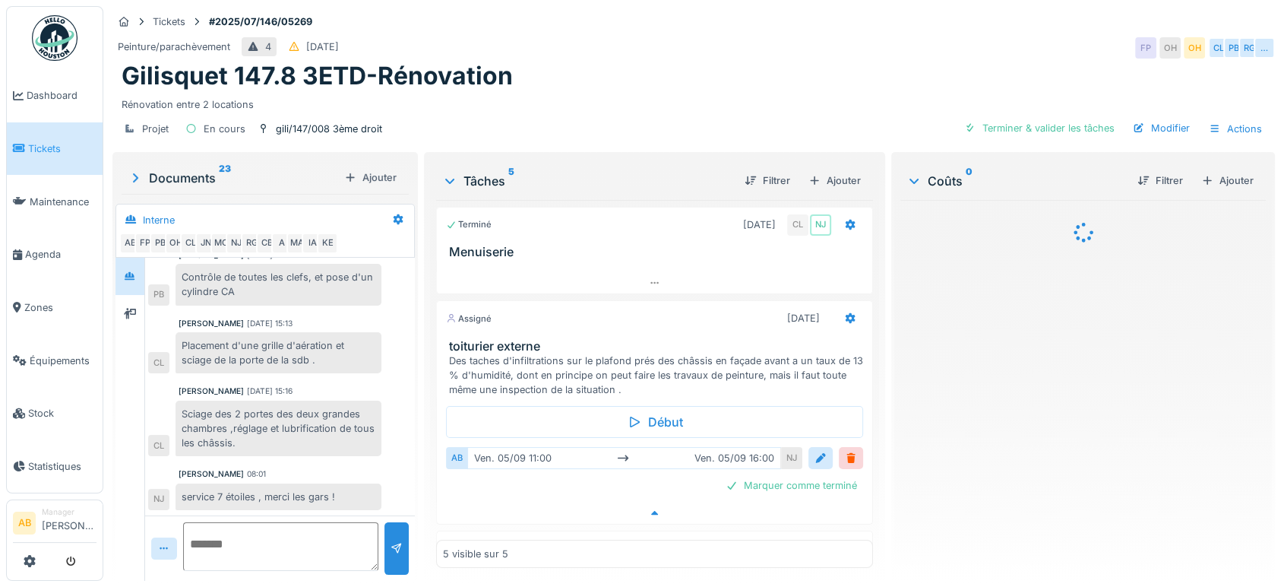
scroll to position [99, 0]
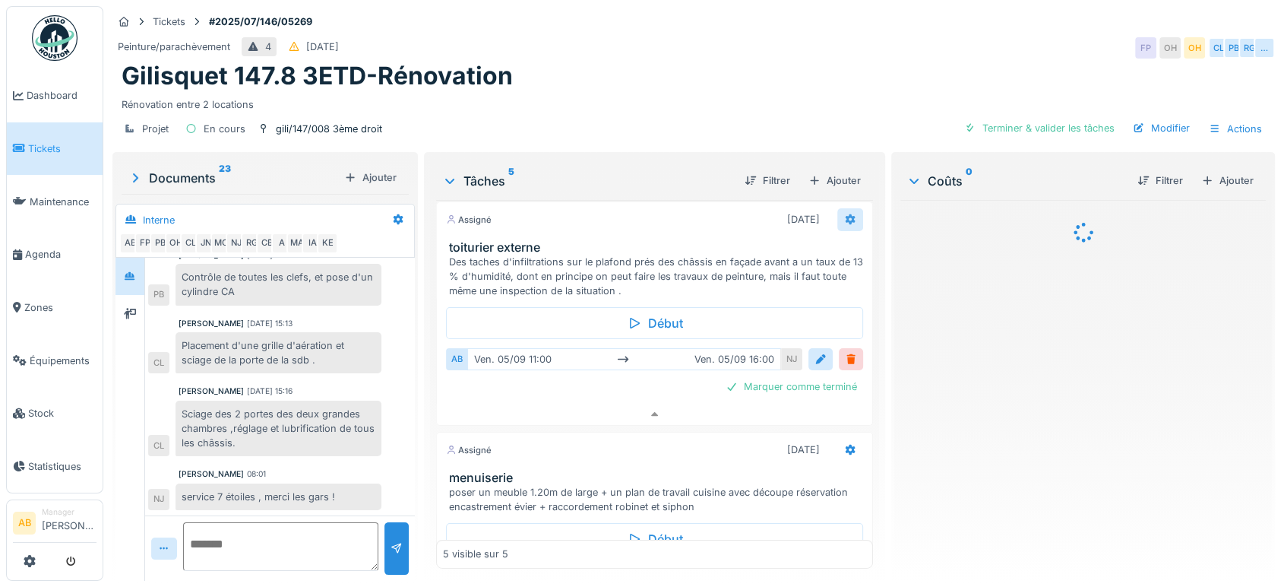
click at [846, 214] on icon at bounding box center [851, 219] width 10 height 11
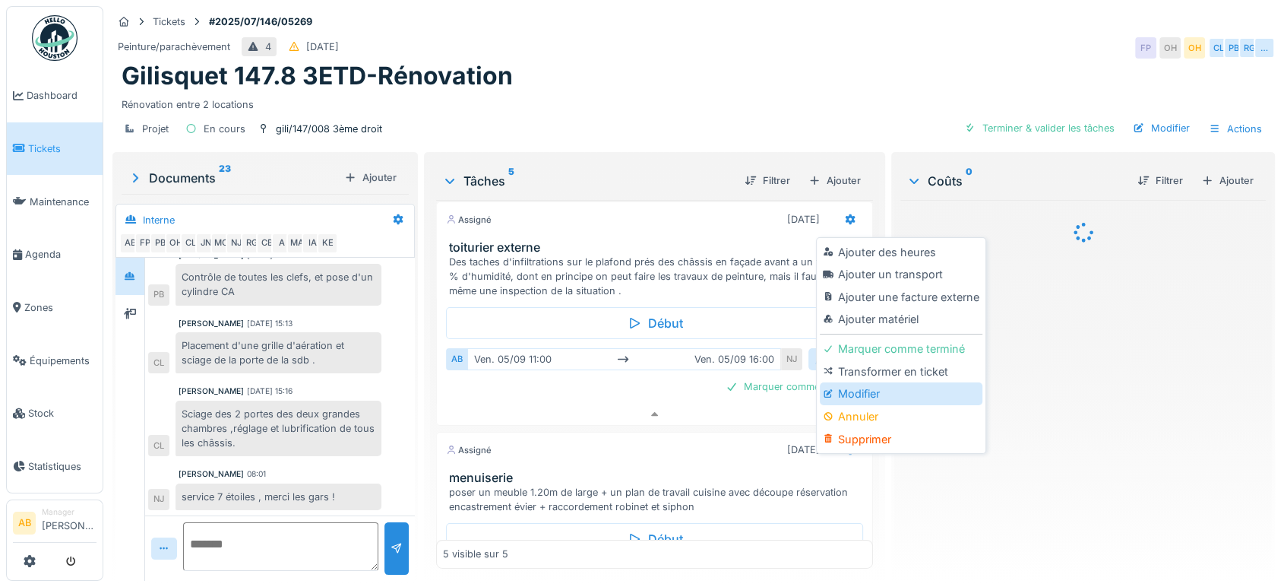
click at [852, 382] on div "Modifier" at bounding box center [901, 393] width 162 height 23
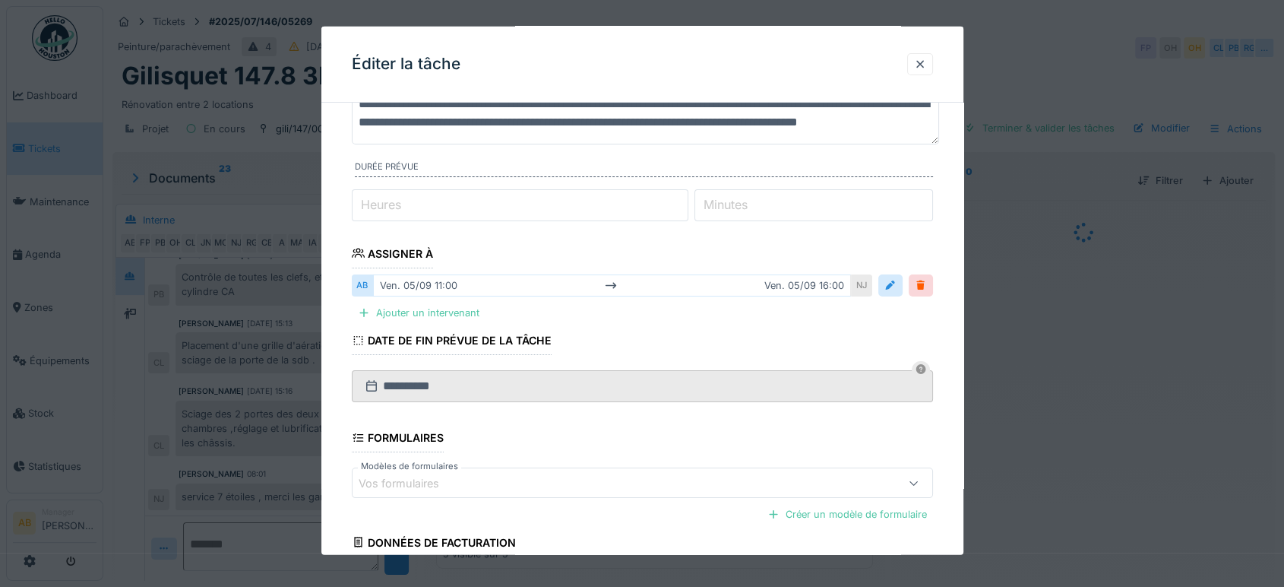
scroll to position [117, 0]
click at [927, 287] on div at bounding box center [921, 286] width 12 height 14
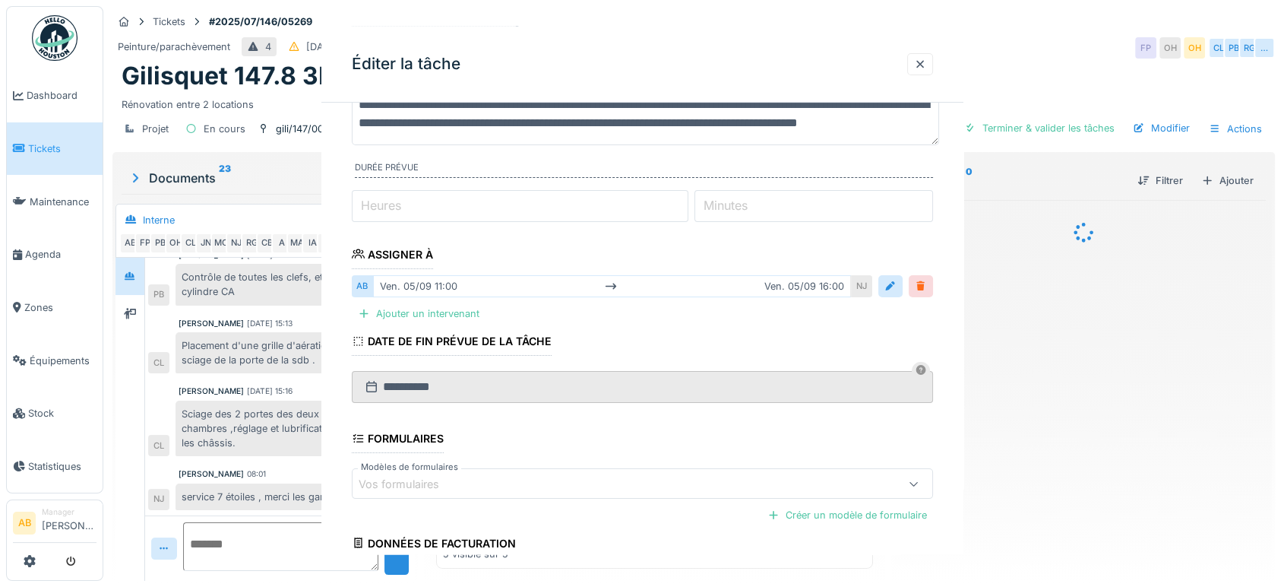
scroll to position [0, 0]
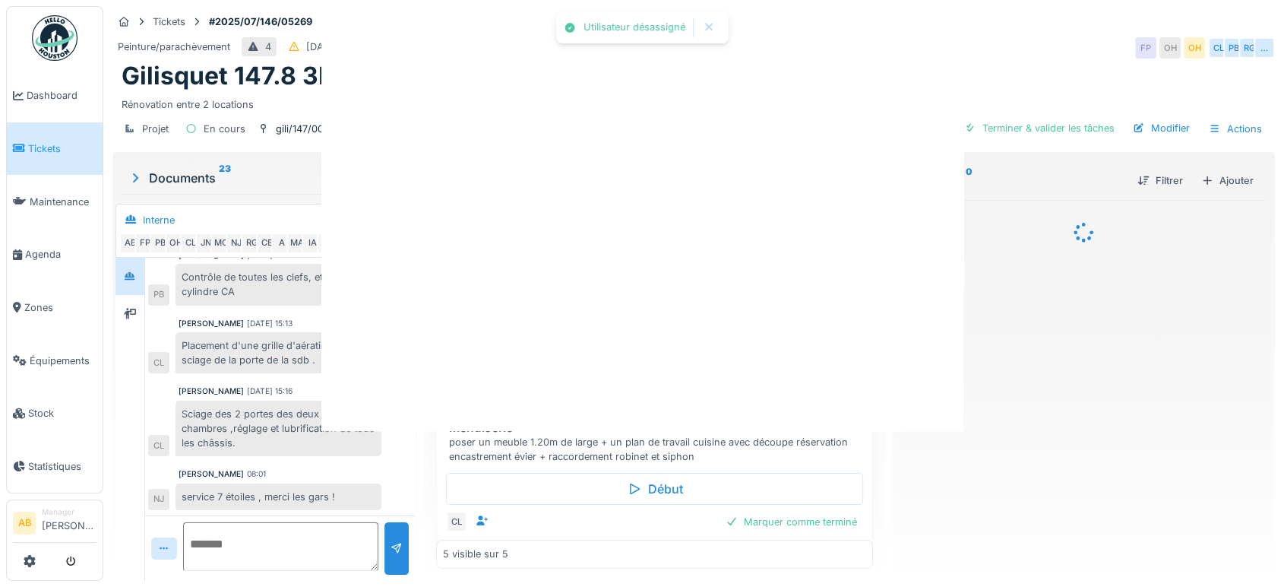
click at [924, 285] on div at bounding box center [642, 167] width 642 height 528
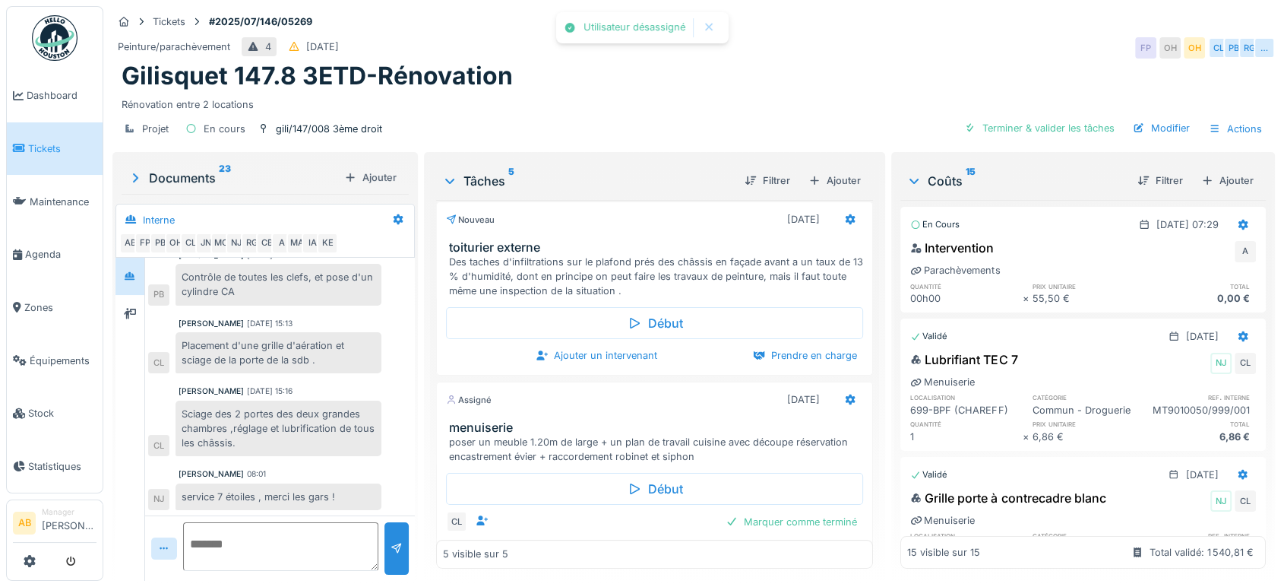
click at [613, 352] on div "Début Ajouter un intervenant Prendre en charge" at bounding box center [654, 335] width 437 height 74
click at [602, 345] on div "Ajouter un intervenant" at bounding box center [597, 355] width 134 height 21
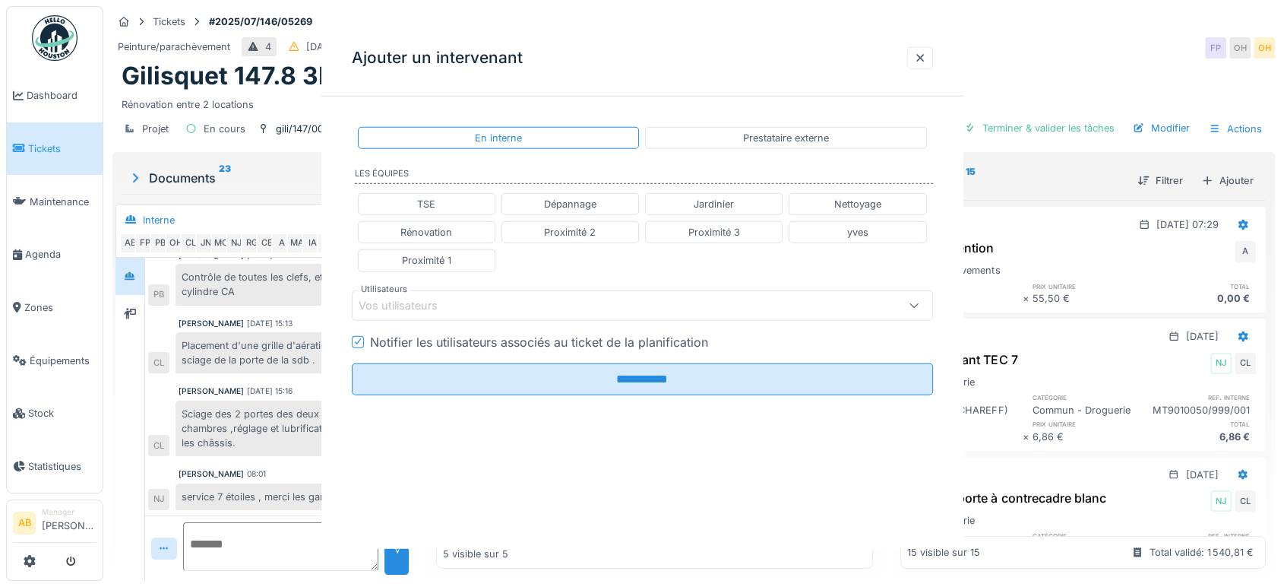
scroll to position [6, 0]
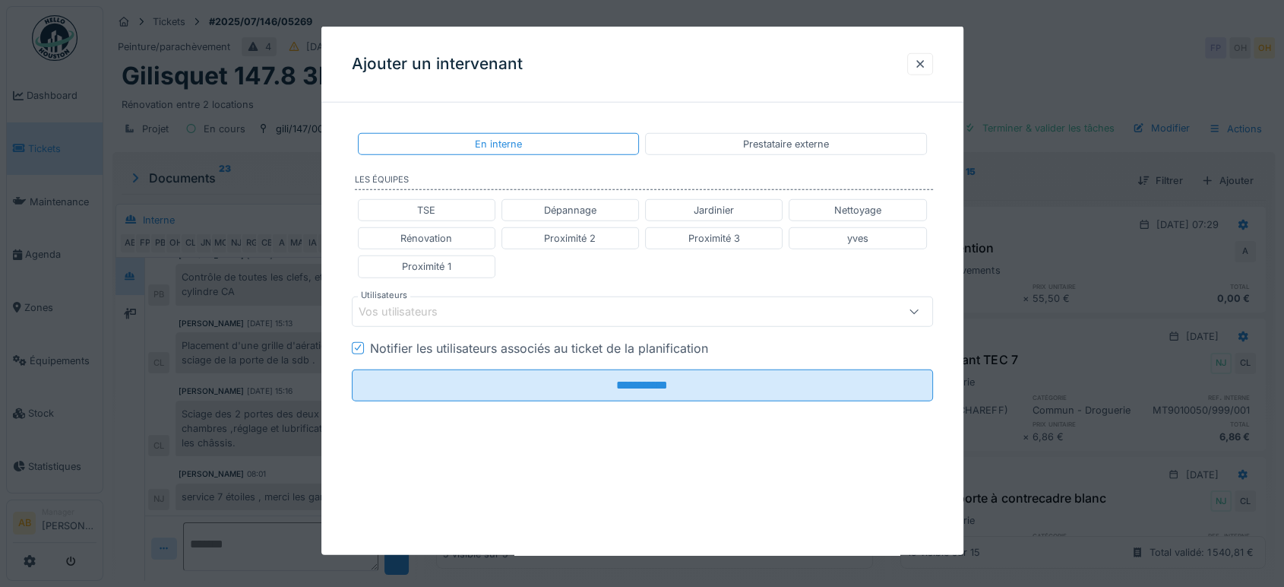
click at [799, 138] on div "Prestataire externe" at bounding box center [786, 144] width 86 height 14
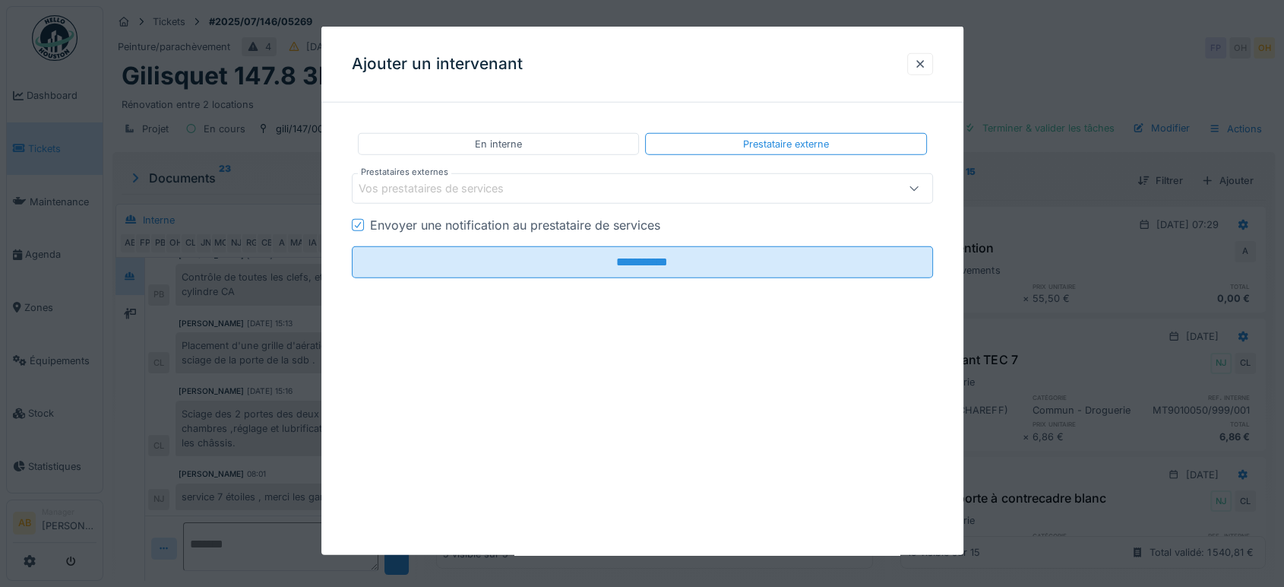
click at [549, 201] on div "Vos prestataires de services" at bounding box center [642, 188] width 581 height 30
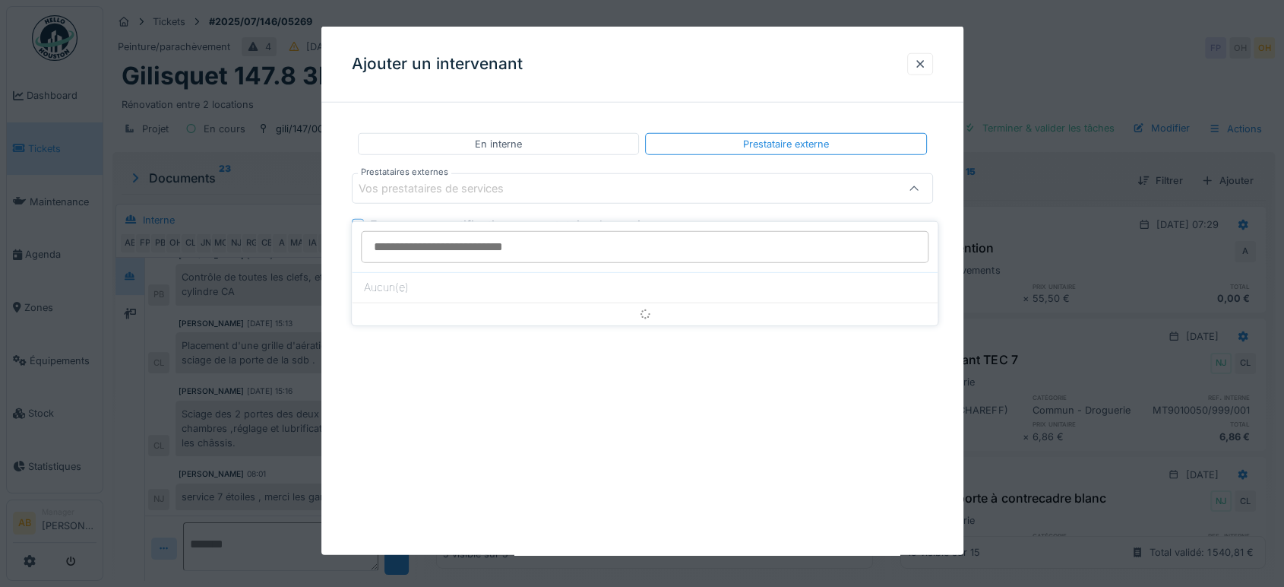
click at [529, 246] on input "Prestataires externes" at bounding box center [645, 247] width 568 height 32
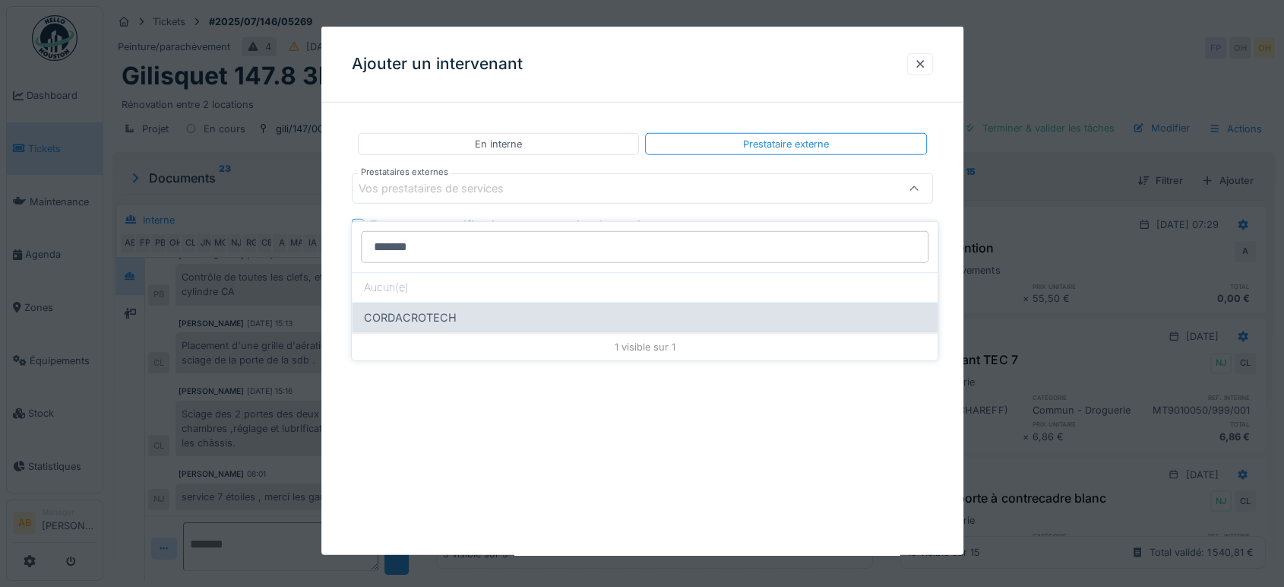
type input "*******"
click at [483, 312] on div "CORDACROTECH" at bounding box center [645, 317] width 586 height 30
type input "***"
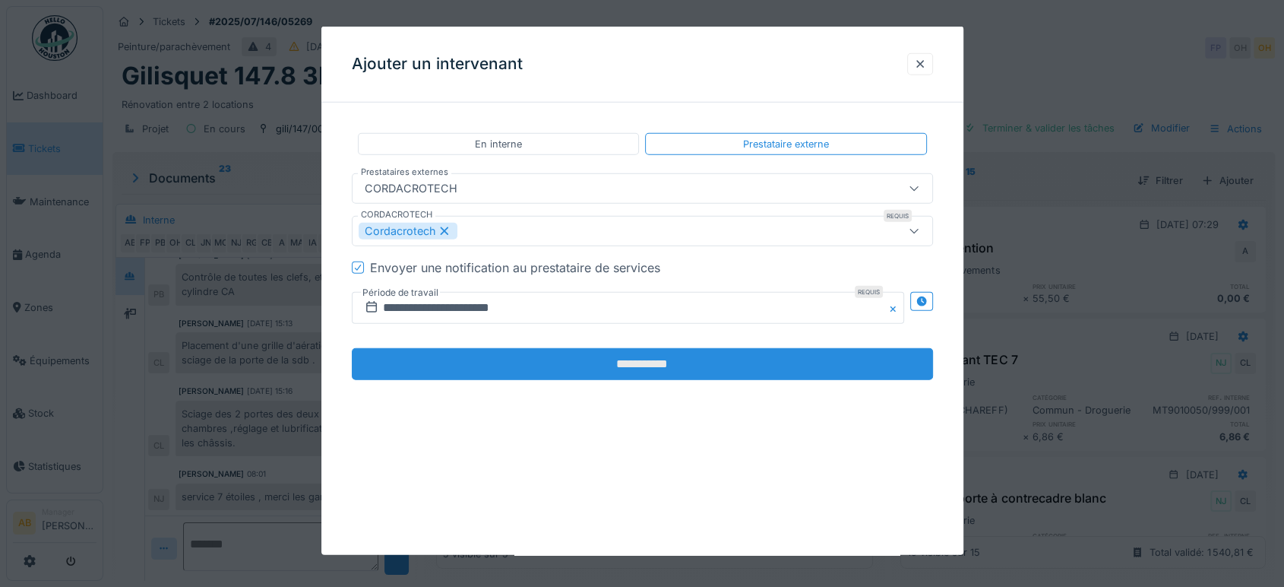
click at [552, 366] on input "**********" at bounding box center [642, 364] width 581 height 32
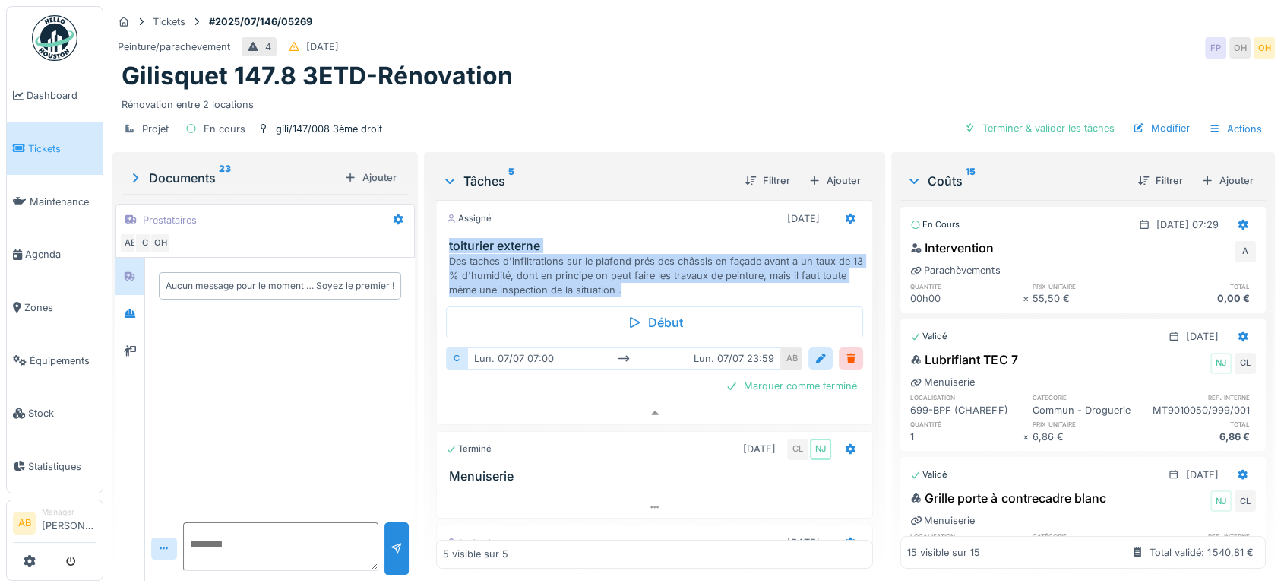
scroll to position [0, 0]
drag, startPoint x: 653, startPoint y: 275, endPoint x: 436, endPoint y: 230, distance: 221.2
click at [437, 239] on div "toiturier externe Des taches d'infiltrations sur le plafond prés des châssis en…" at bounding box center [654, 268] width 435 height 59
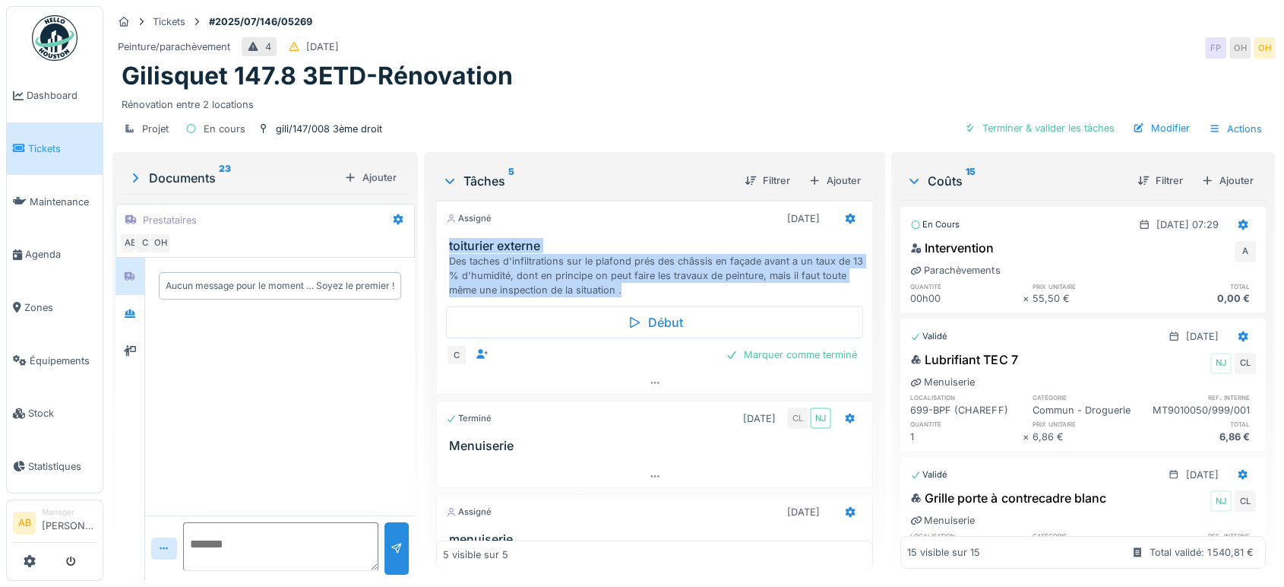
copy div "toiturier externe Des taches d'infiltrations sur le plafond prés des châssis en…"
click at [127, 306] on div at bounding box center [130, 313] width 12 height 14
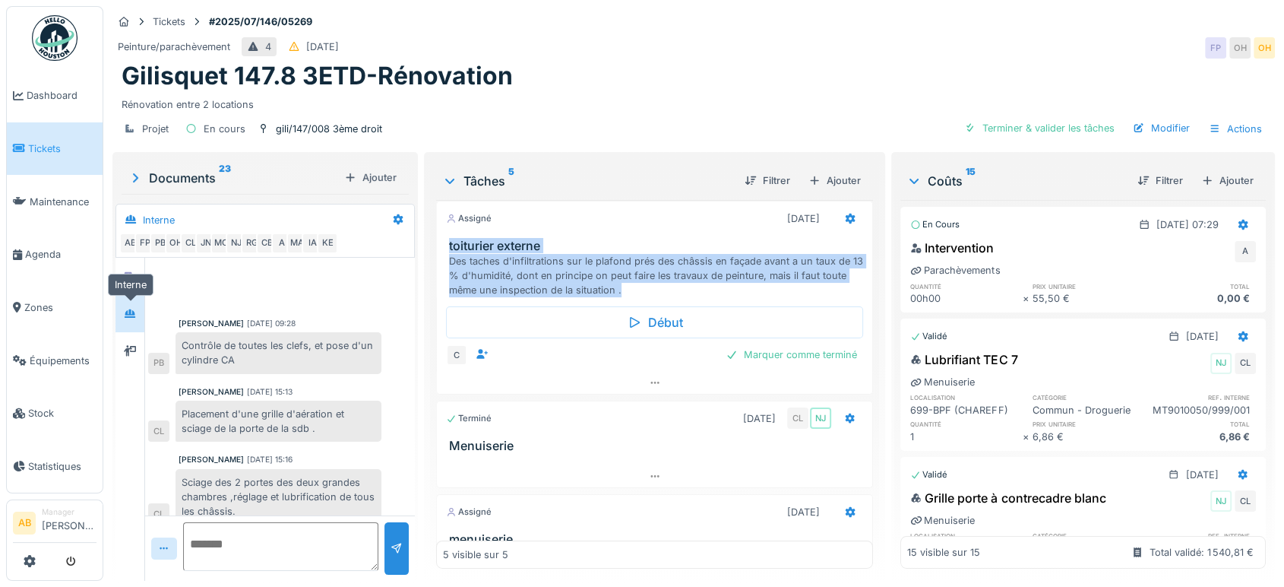
scroll to position [68, 0]
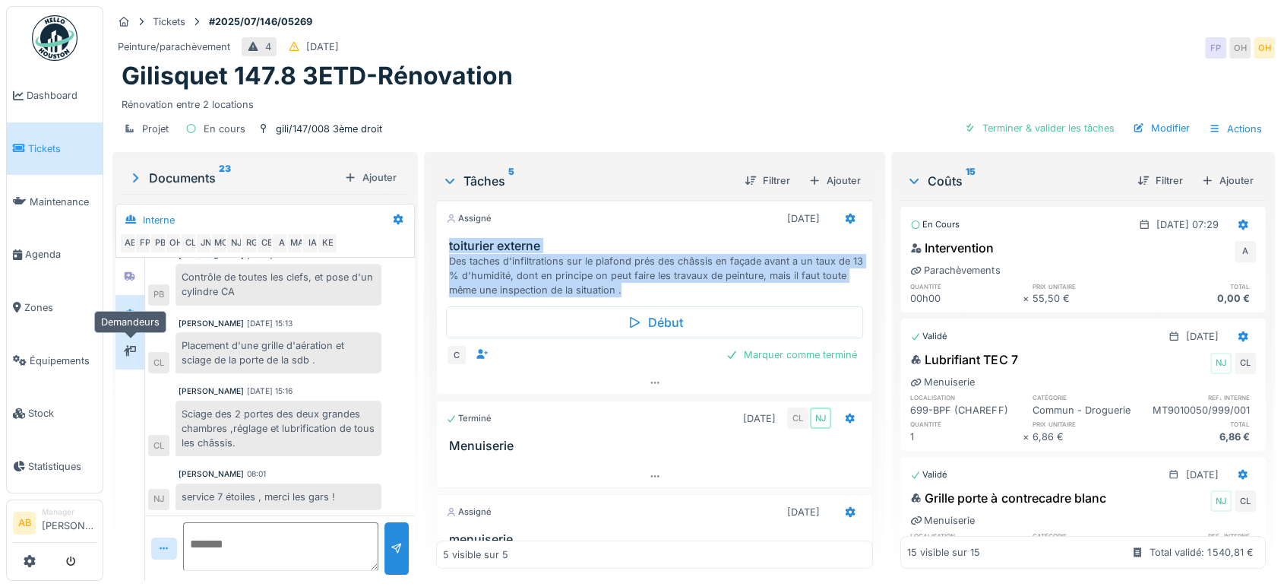
click at [123, 345] on div at bounding box center [130, 350] width 23 height 19
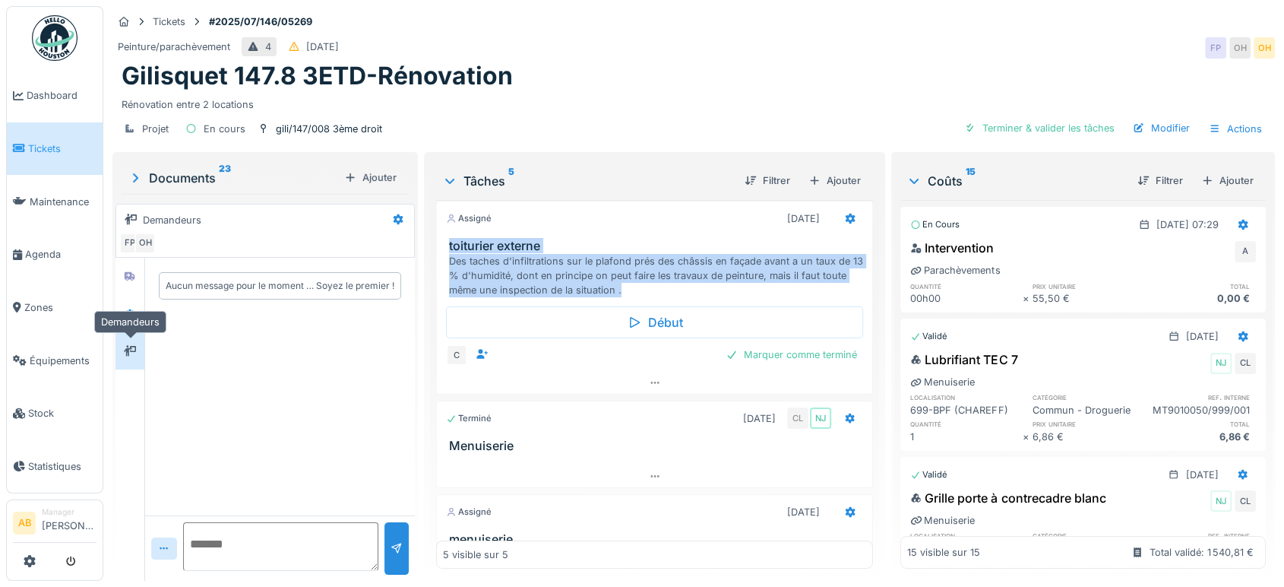
scroll to position [0, 0]
click at [125, 269] on div at bounding box center [130, 276] width 12 height 14
click at [397, 209] on div at bounding box center [398, 220] width 26 height 22
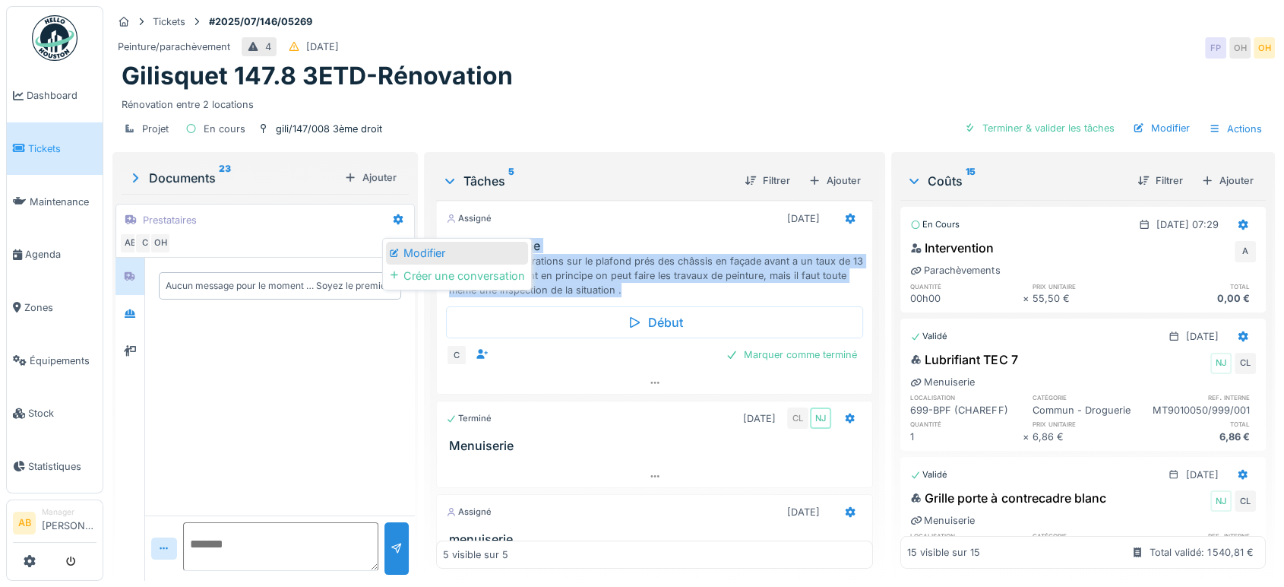
click at [422, 242] on div "Modifier" at bounding box center [457, 253] width 142 height 23
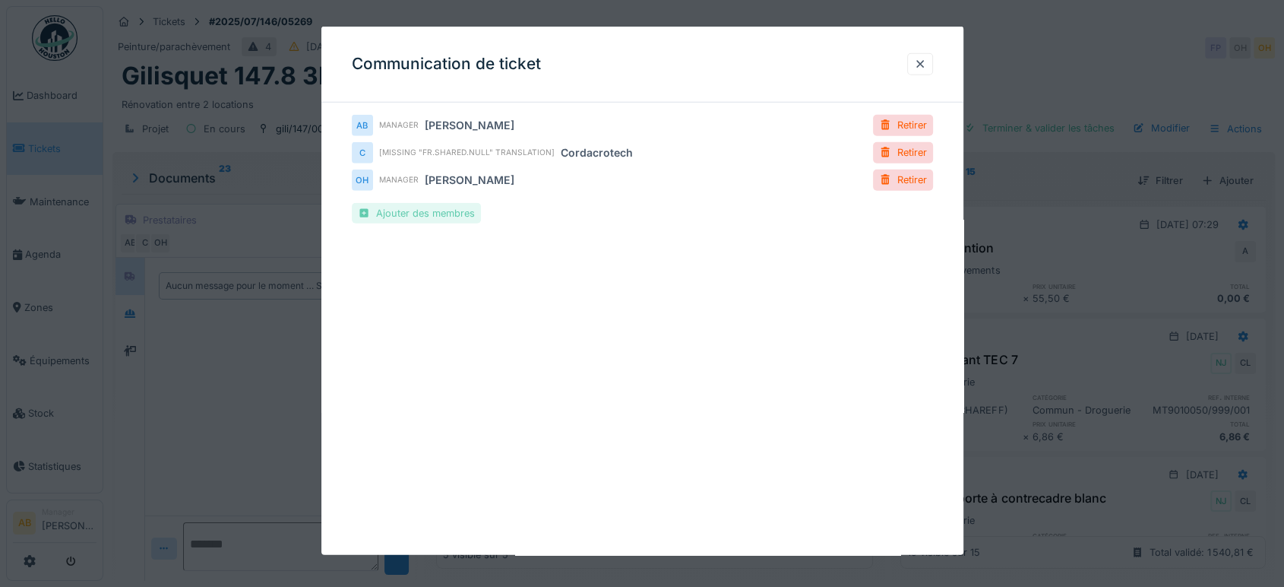
click at [429, 212] on div "Ajouter des membres" at bounding box center [416, 213] width 129 height 21
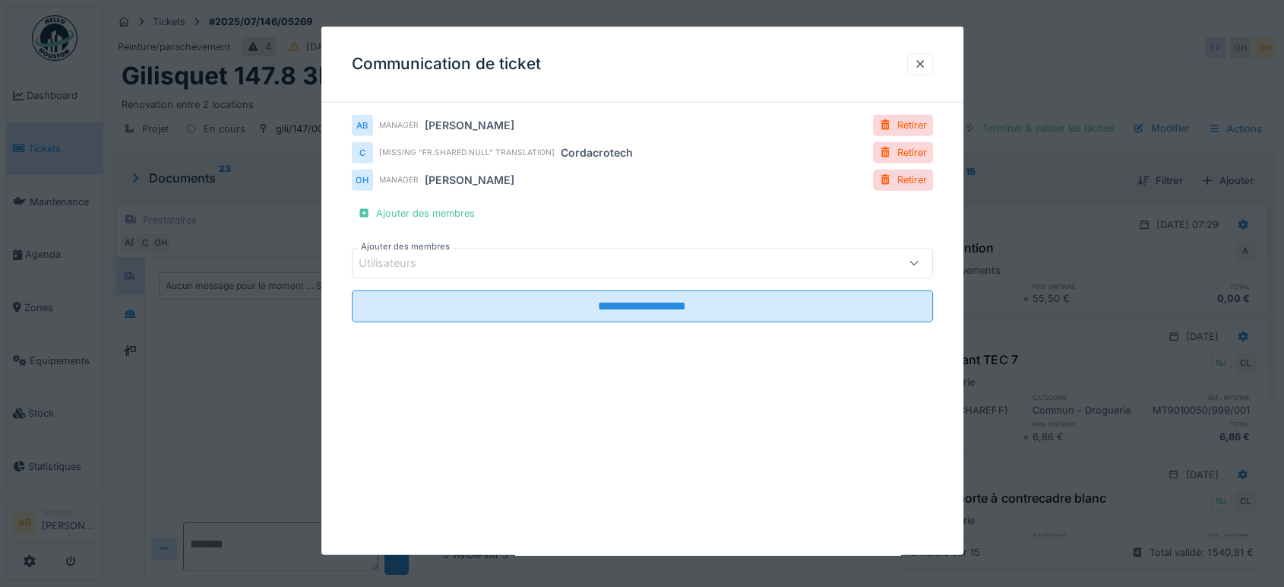
click at [427, 274] on div "Utilisateurs" at bounding box center [642, 263] width 581 height 30
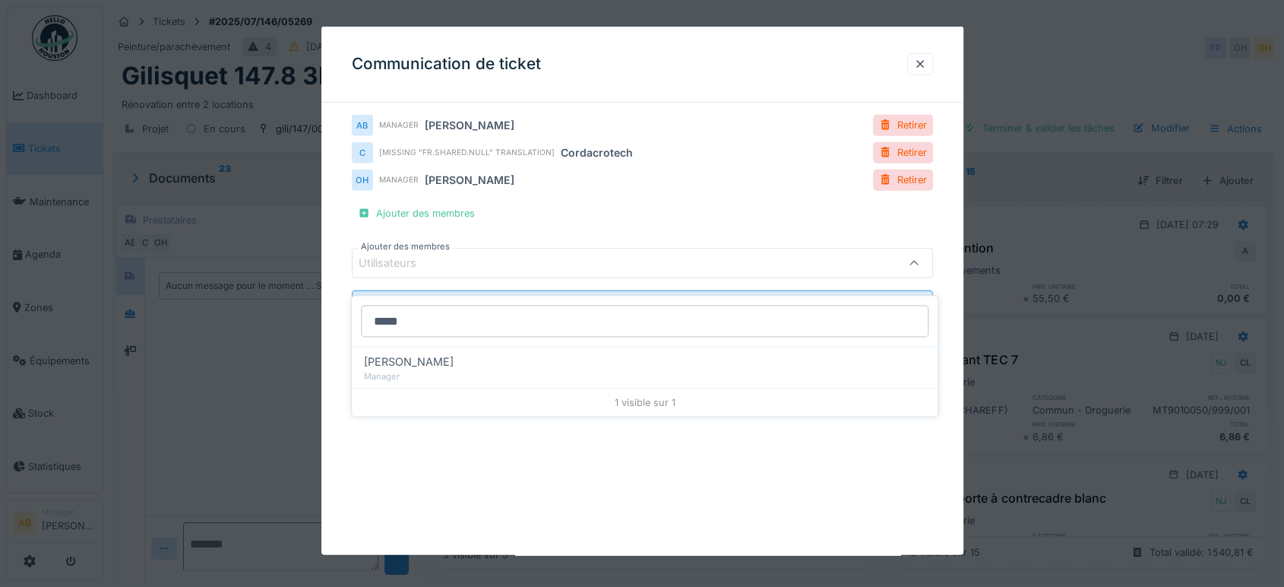
type input "*****"
click at [552, 353] on div "[PERSON_NAME]" at bounding box center [645, 361] width 562 height 17
type input "*****"
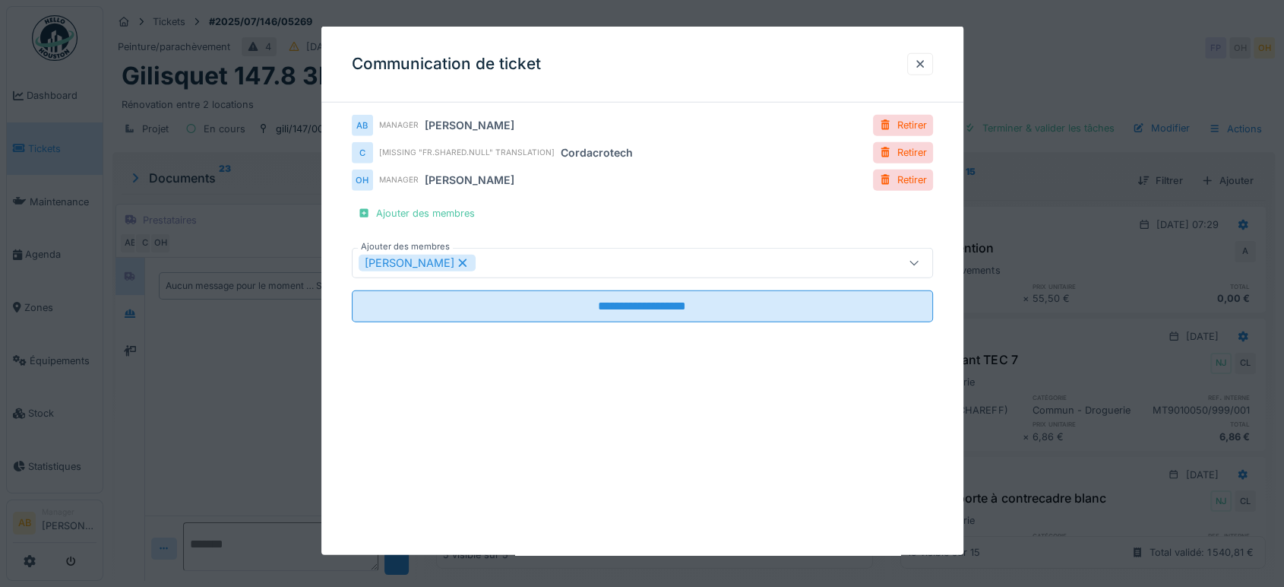
click at [699, 430] on div "**********" at bounding box center [642, 291] width 642 height 528
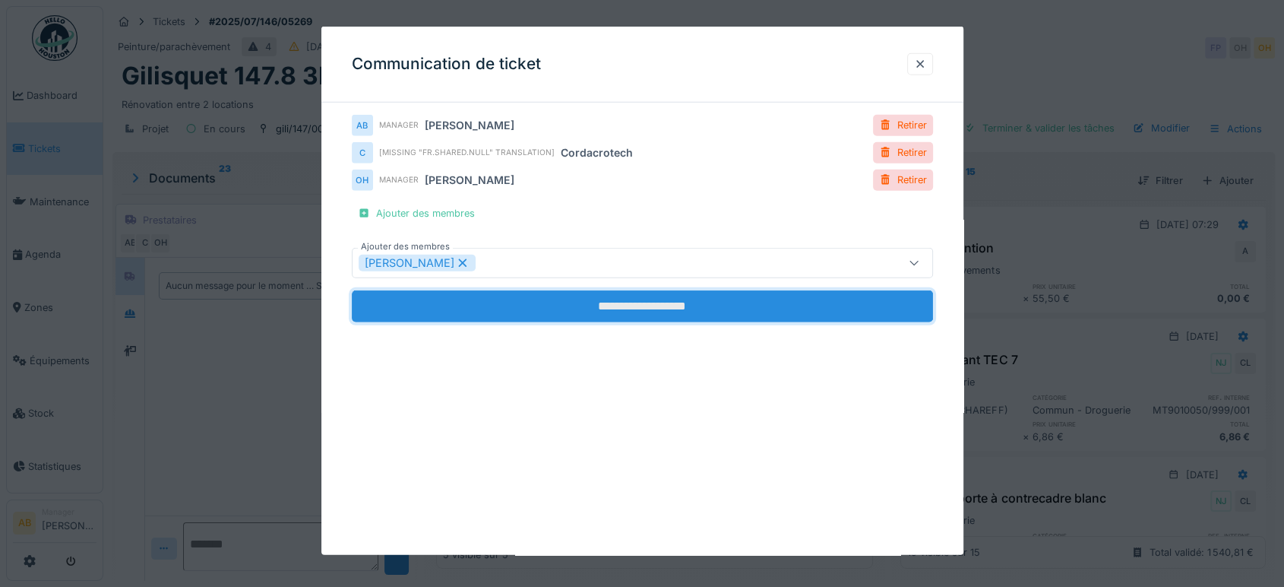
click at [662, 309] on input "**********" at bounding box center [642, 306] width 581 height 32
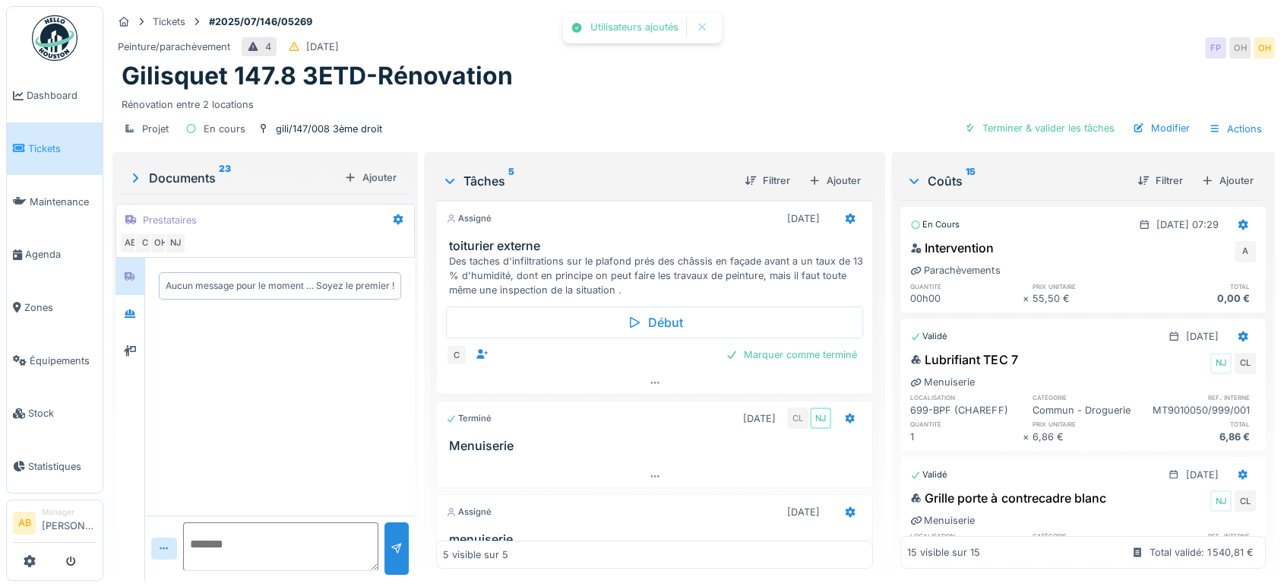
click at [251, 525] on textarea at bounding box center [280, 546] width 195 height 49
paste textarea "**********"
click at [339, 532] on textarea "**********" at bounding box center [278, 546] width 191 height 49
type textarea "**********"
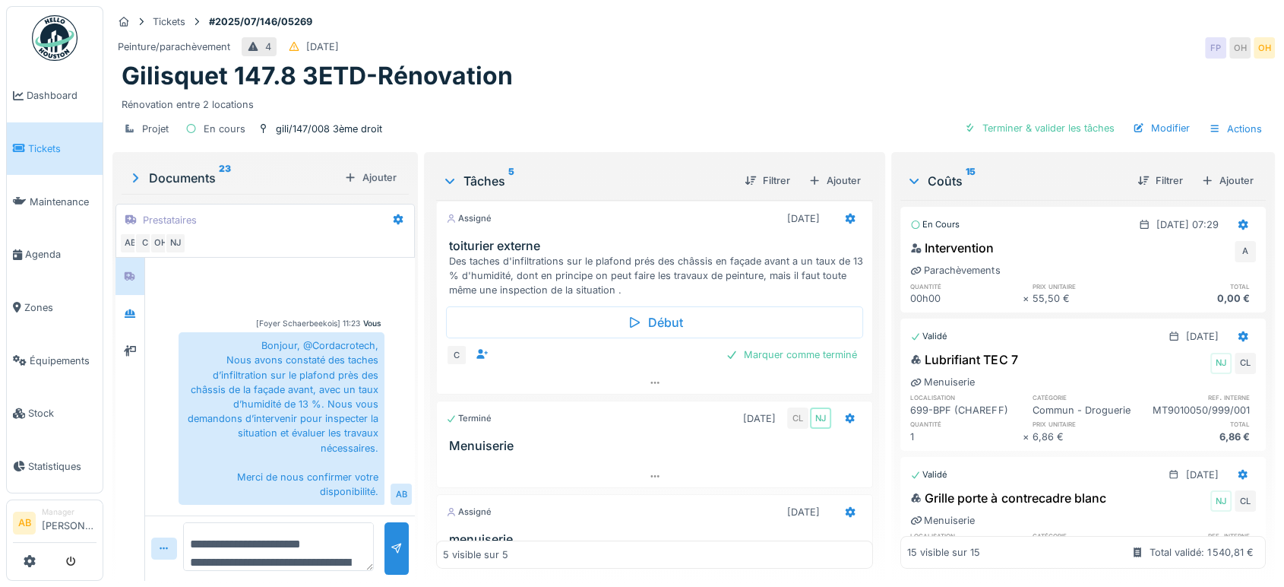
click at [49, 33] on img at bounding box center [55, 38] width 46 height 46
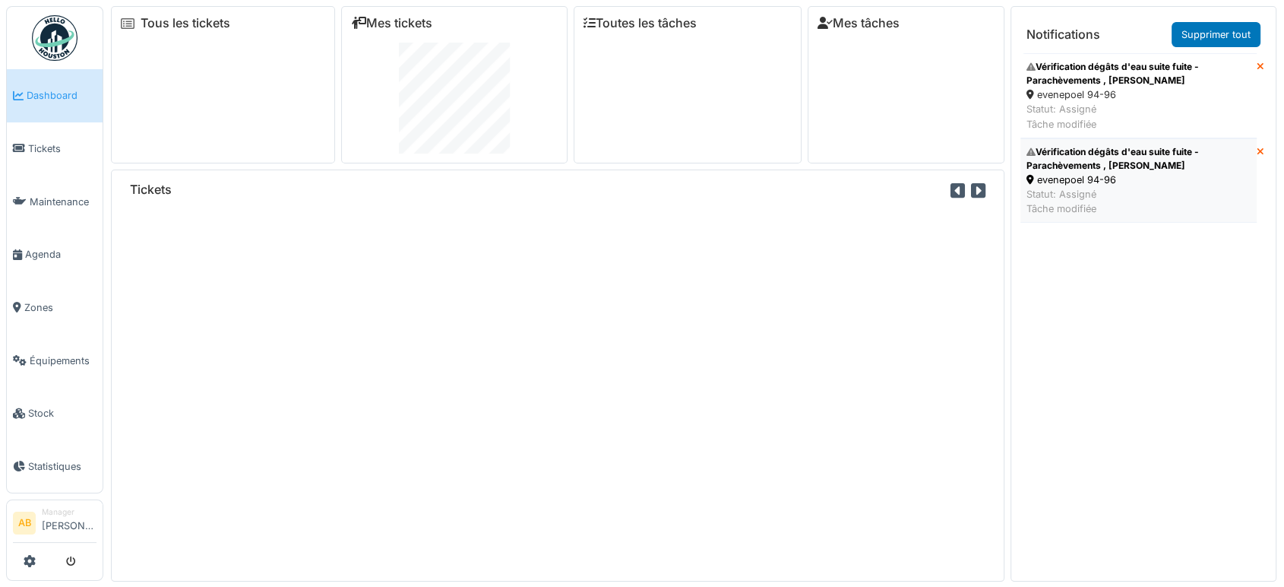
click at [1087, 178] on div "evenepoel 94-96" at bounding box center [1139, 180] width 224 height 14
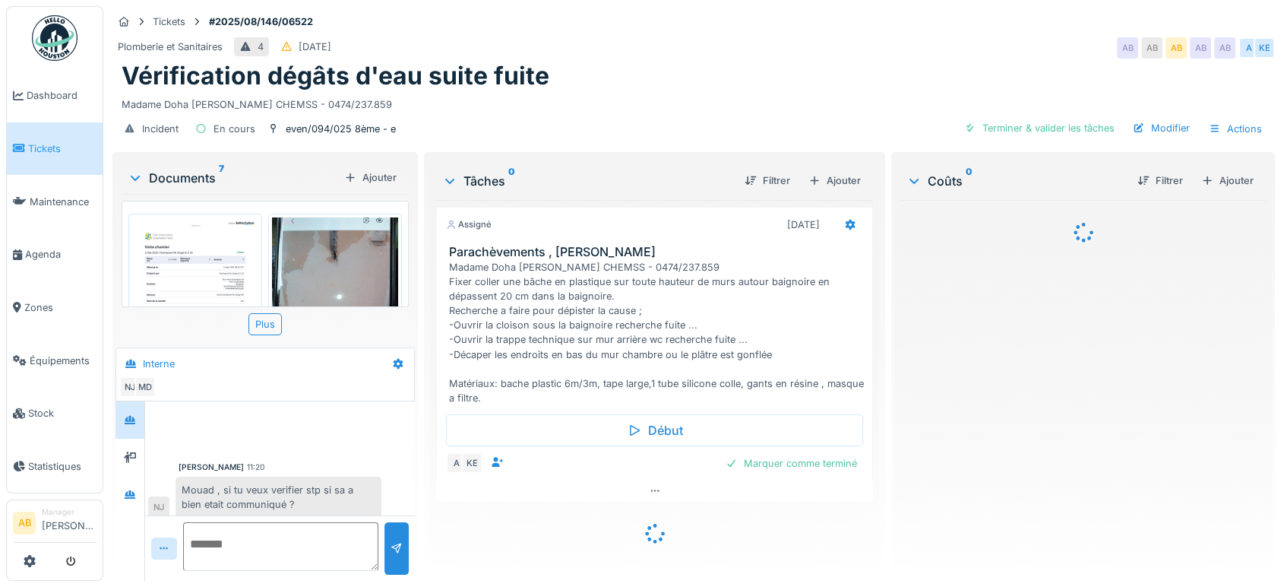
scroll to position [61, 0]
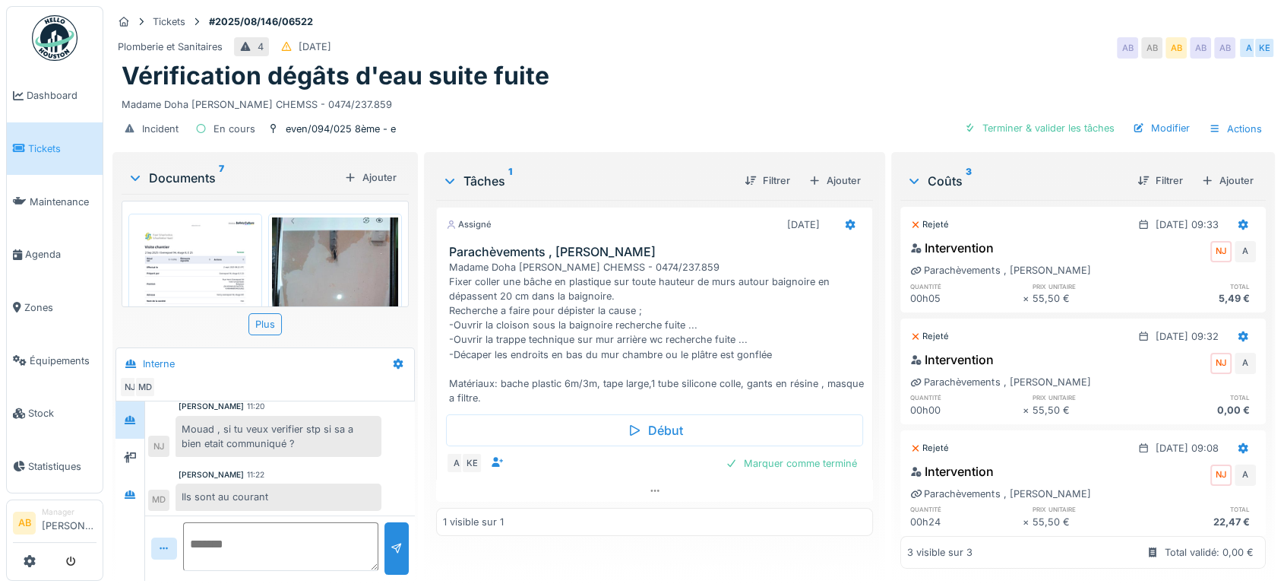
click at [195, 169] on div "Documents 7" at bounding box center [233, 178] width 211 height 18
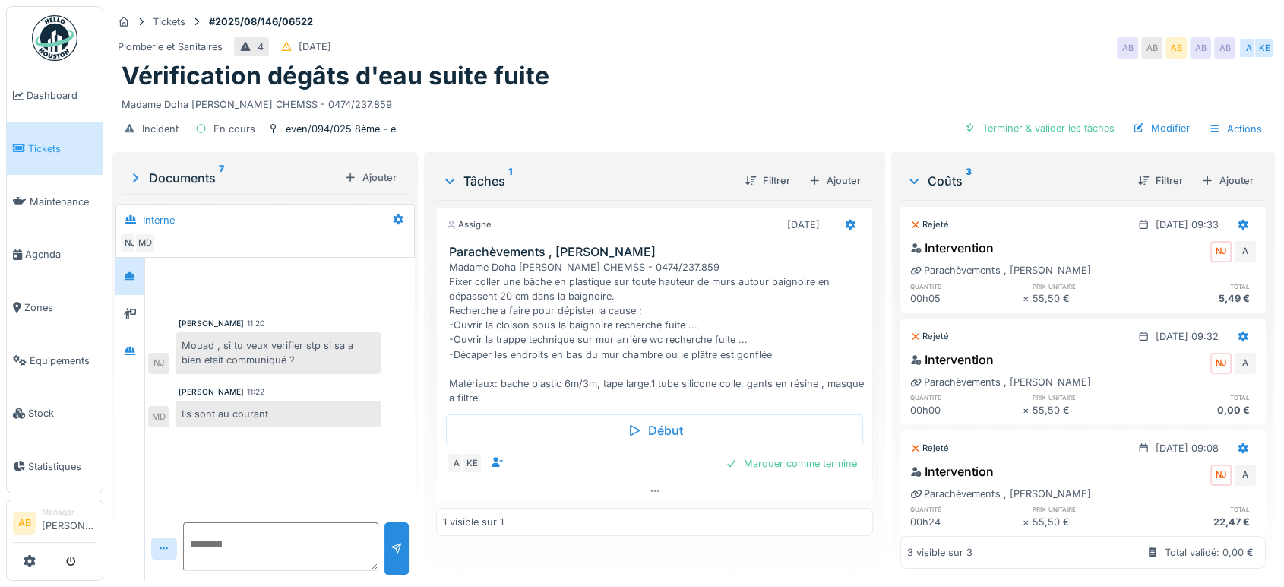
scroll to position [0, 0]
click at [565, 492] on div at bounding box center [654, 491] width 437 height 22
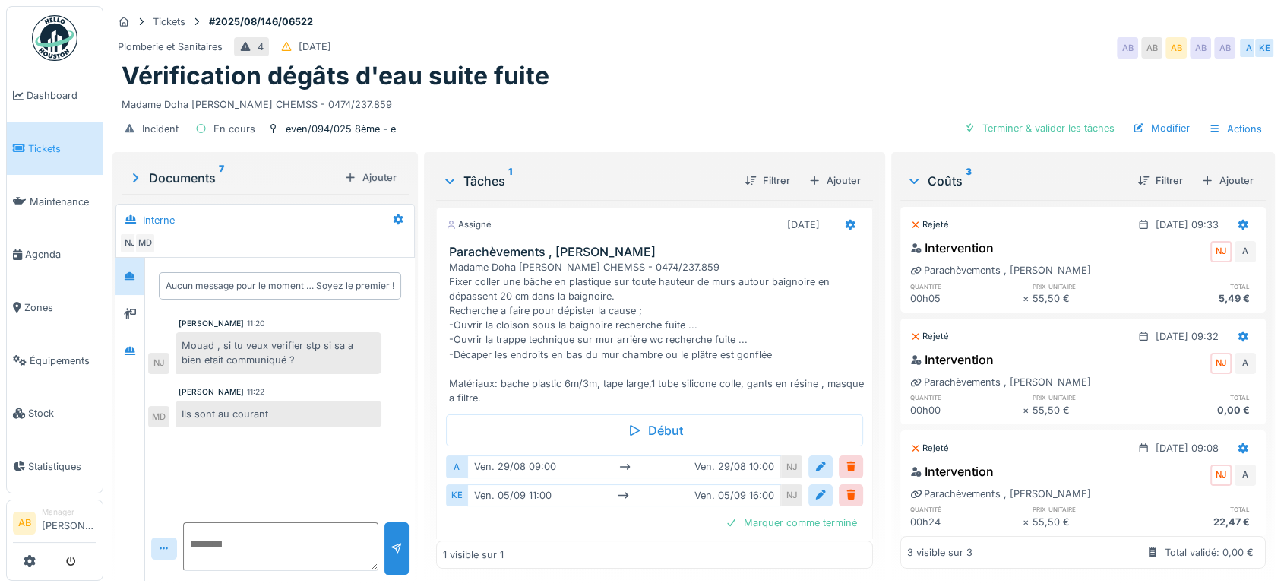
click at [67, 34] on img at bounding box center [55, 38] width 46 height 46
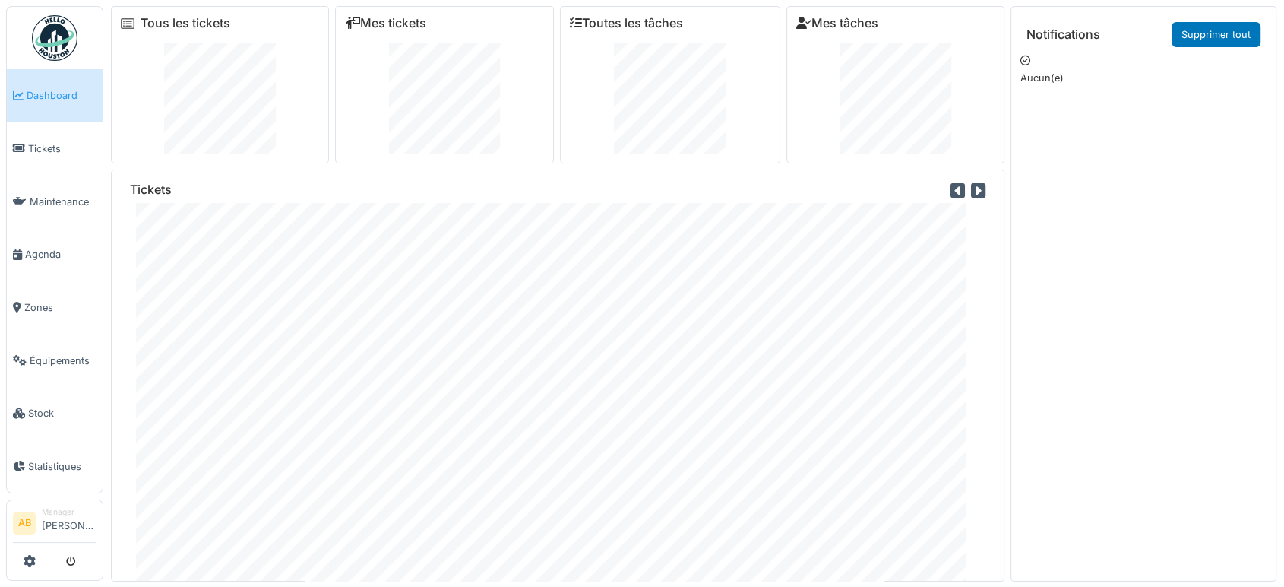
click at [63, 15] on img at bounding box center [55, 38] width 46 height 46
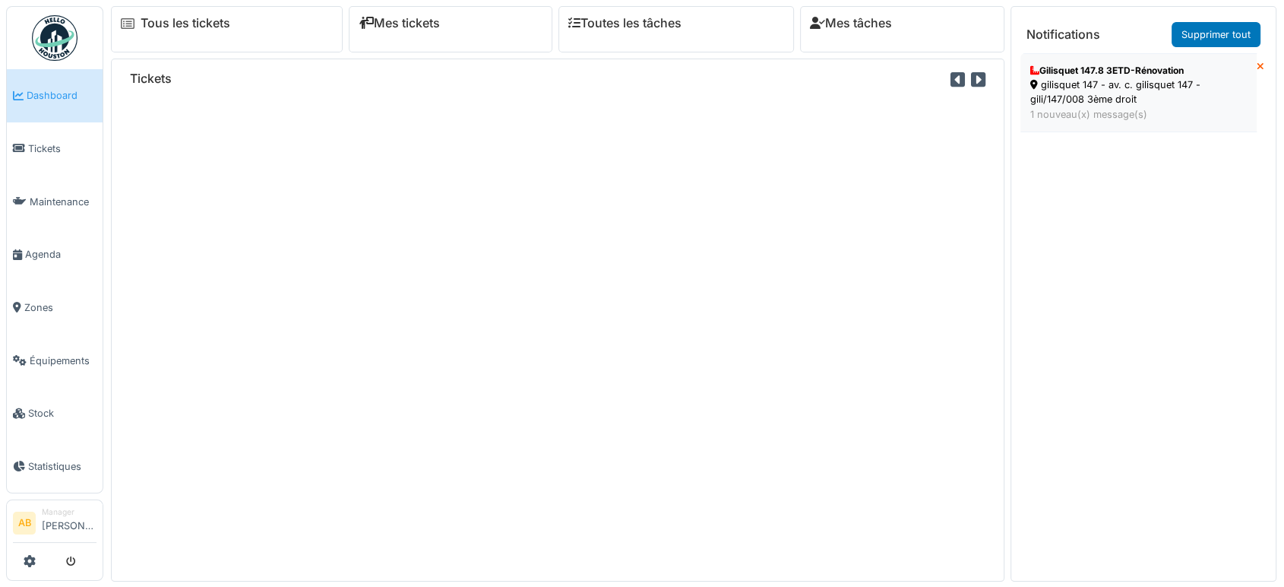
click at [1079, 95] on div "gilisquet 147 - av. c. gilisquet 147 - gili/147/008 3ème droit" at bounding box center [1139, 92] width 217 height 29
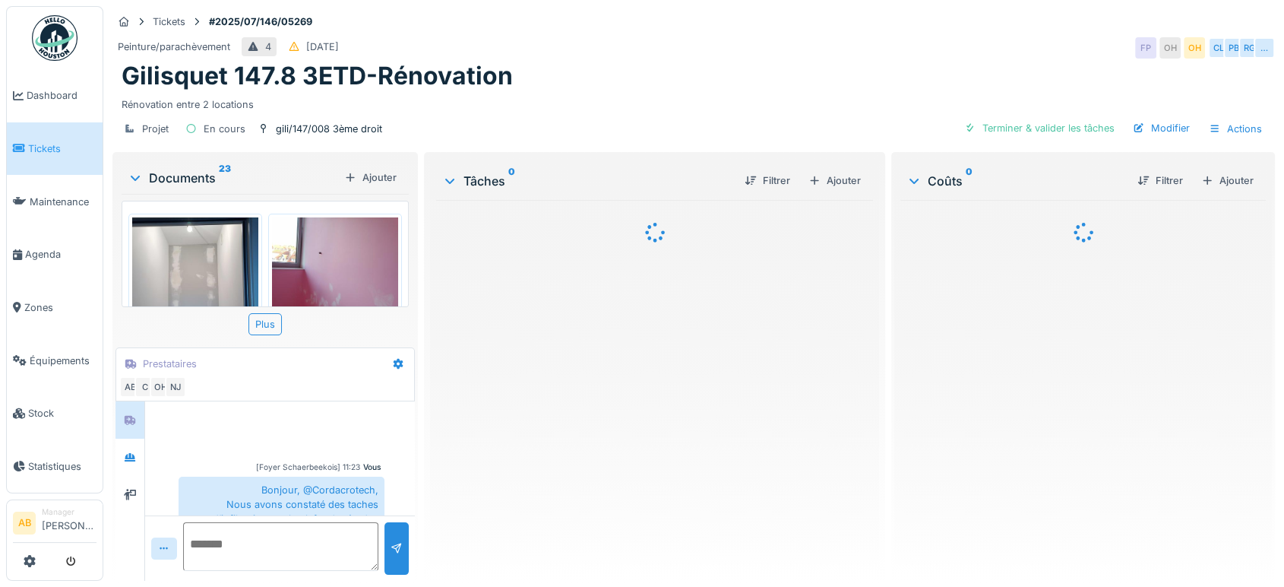
scroll to position [310, 0]
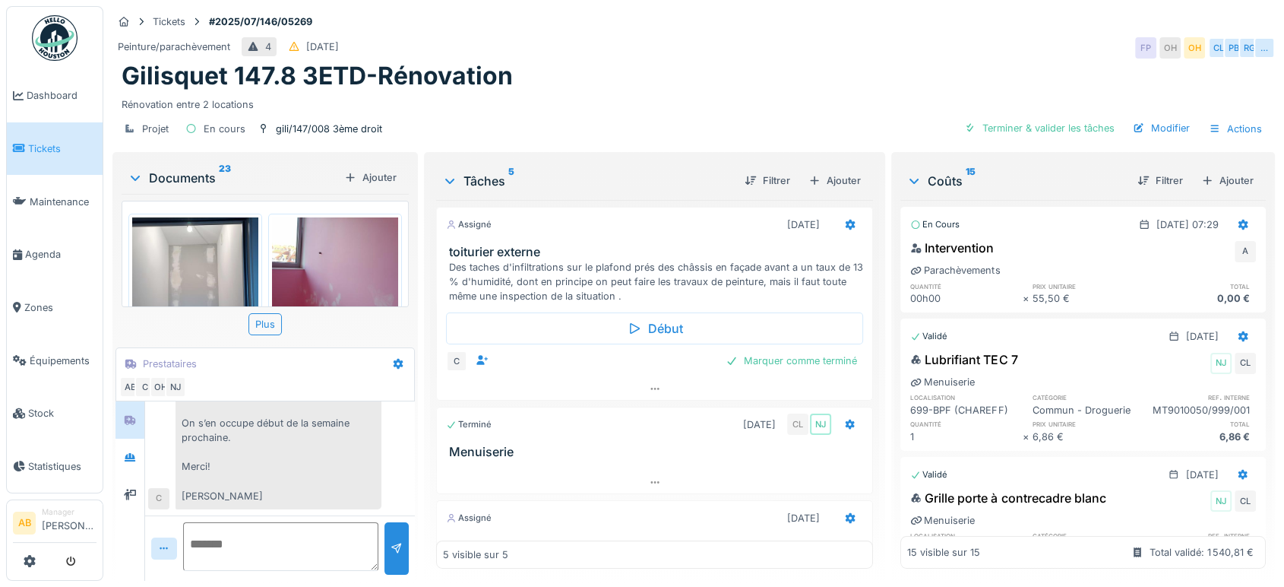
click at [166, 175] on div "Documents 23" at bounding box center [233, 178] width 211 height 18
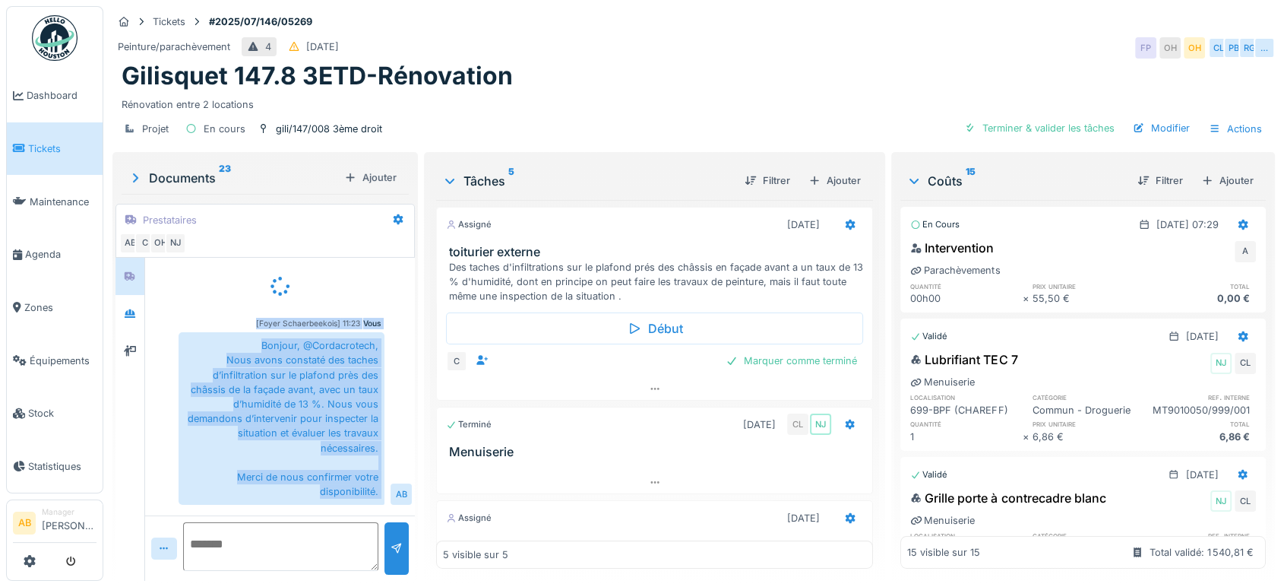
scroll to position [0, 0]
drag, startPoint x: 214, startPoint y: 482, endPoint x: 153, endPoint y: 291, distance: 200.2
click at [153, 291] on div "Aucun message pour le moment … Soyez le premier ! Vous [Foyer Schaerbeekois] 11…" at bounding box center [280, 470] width 270 height 424
copy div "Aucun message pour le moment … Soyez le premier ! Vous [Foyer Schaerbeekois] 11…"
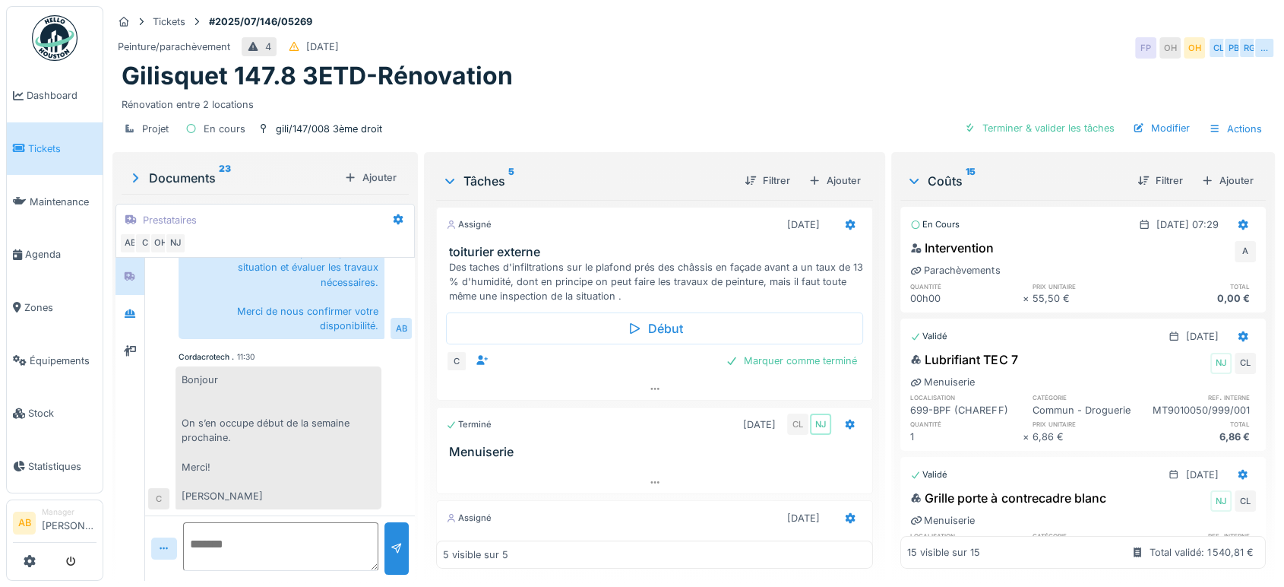
click at [249, 543] on textarea at bounding box center [280, 546] width 195 height 49
paste textarea "**********"
type textarea "**********"
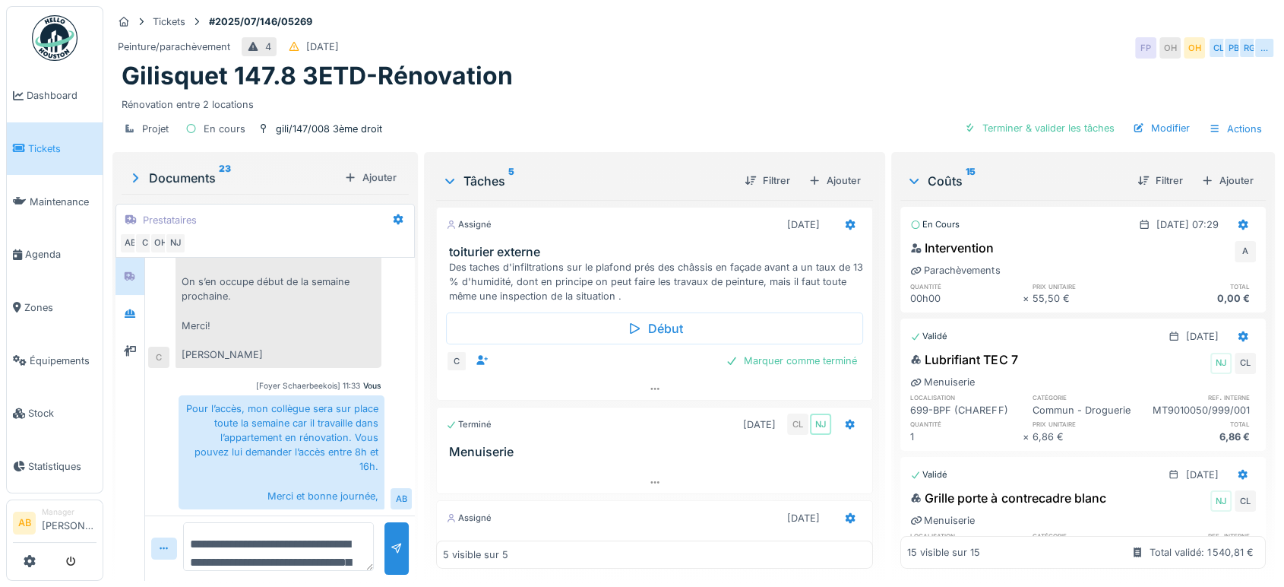
click at [59, 52] on img at bounding box center [55, 38] width 46 height 46
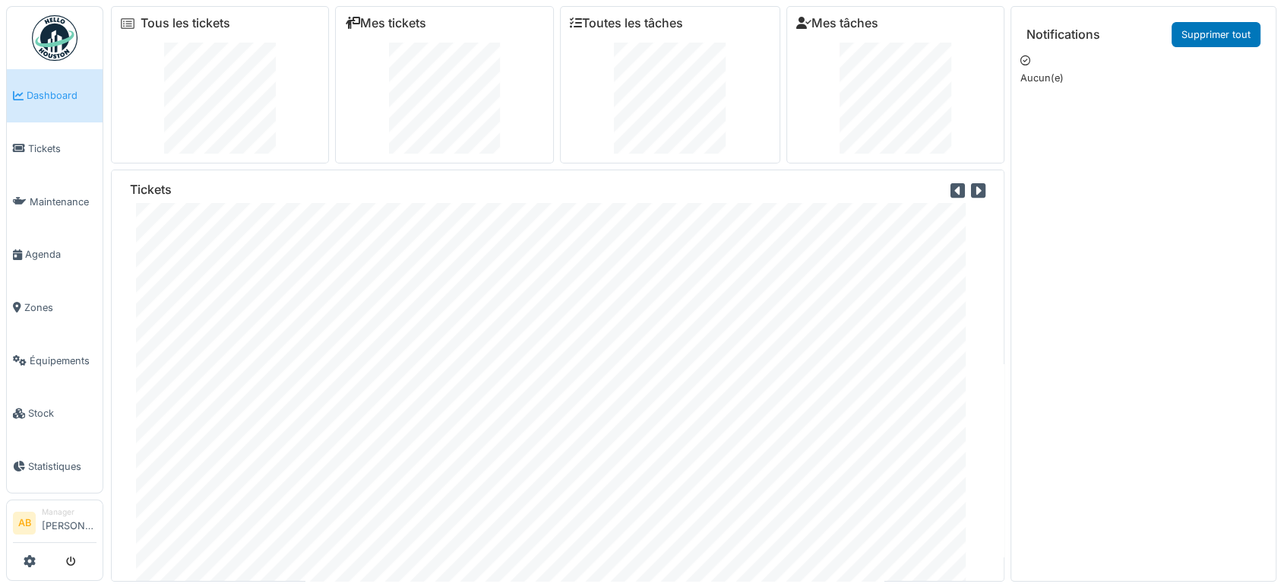
click at [81, 32] on link at bounding box center [55, 38] width 56 height 56
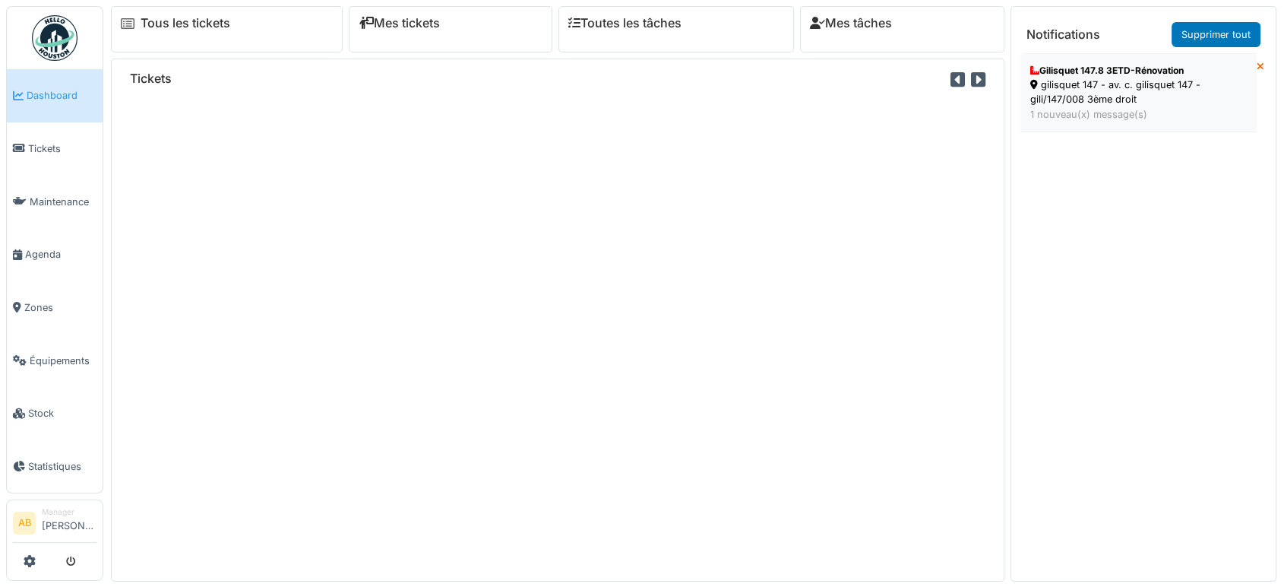
click at [1059, 71] on div "Gilisquet 147.8 3ETD-Rénovation" at bounding box center [1139, 71] width 217 height 14
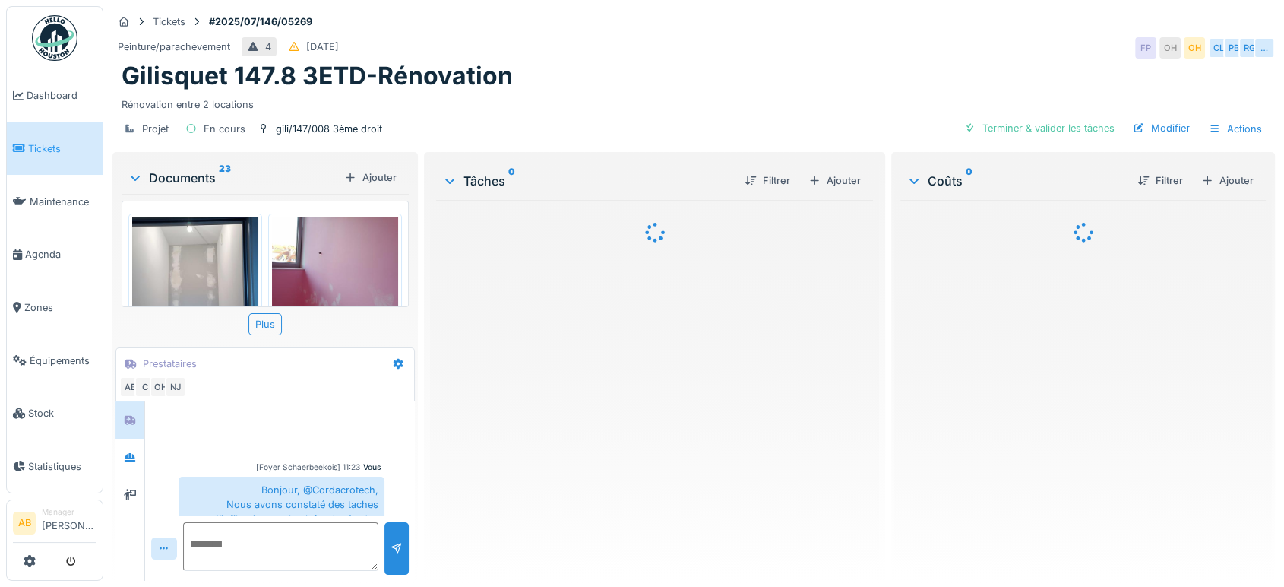
scroll to position [534, 0]
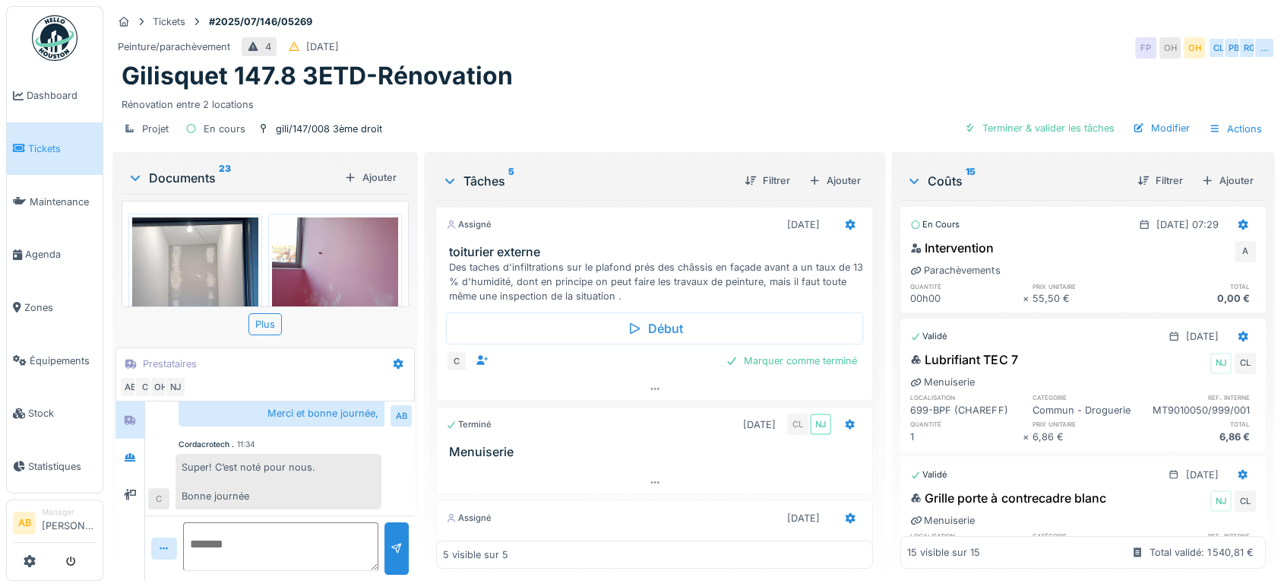
click at [200, 165] on div "Documents 23 Ajouter" at bounding box center [265, 177] width 287 height 33
click at [192, 176] on div "Documents 23" at bounding box center [233, 178] width 211 height 18
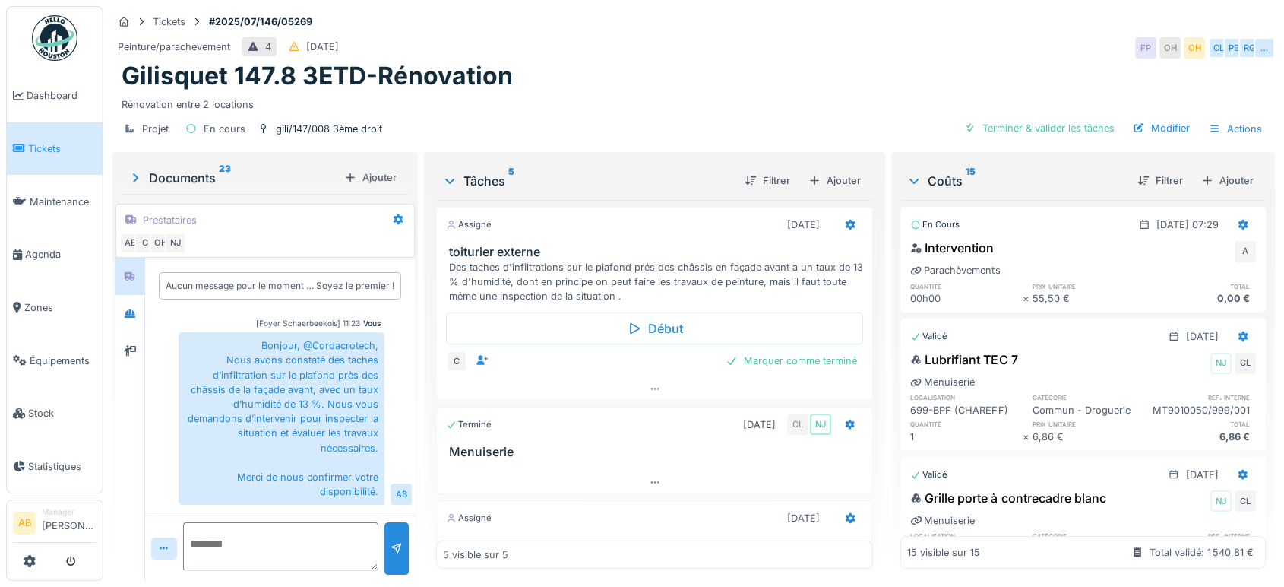
scroll to position [389, 0]
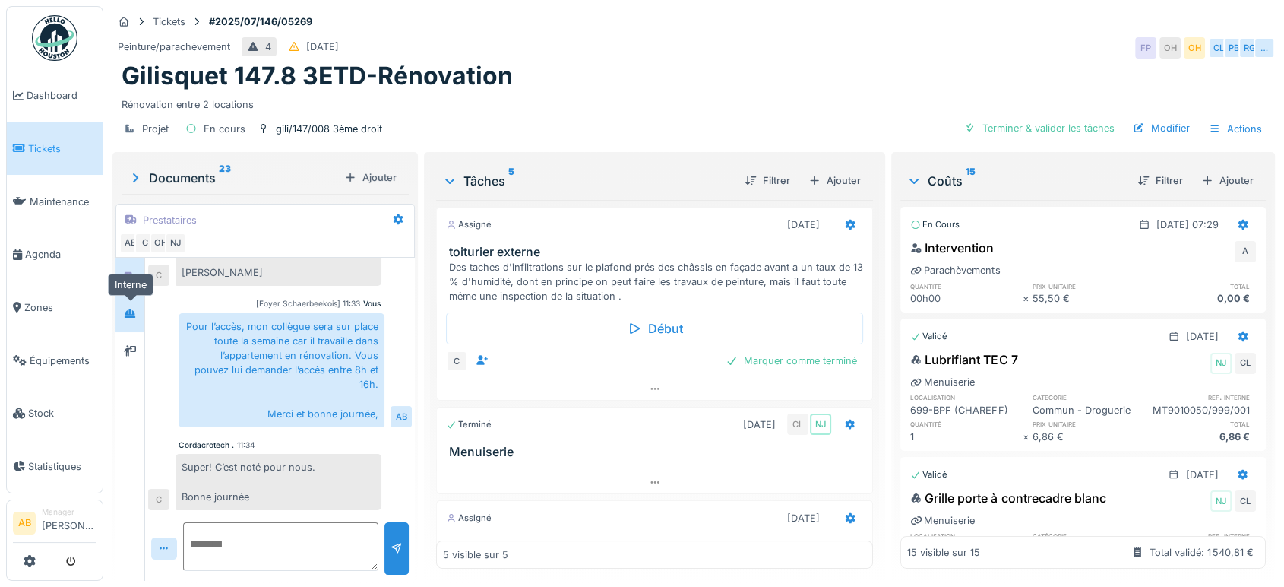
click at [131, 309] on div at bounding box center [130, 313] width 23 height 25
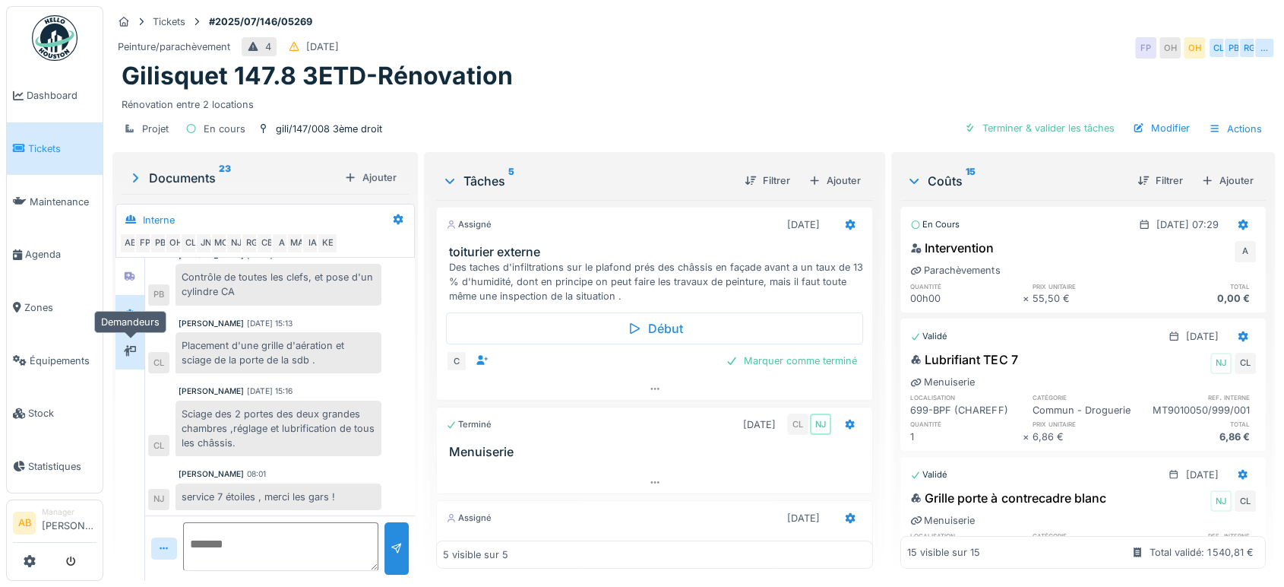
click at [131, 338] on div at bounding box center [130, 350] width 23 height 25
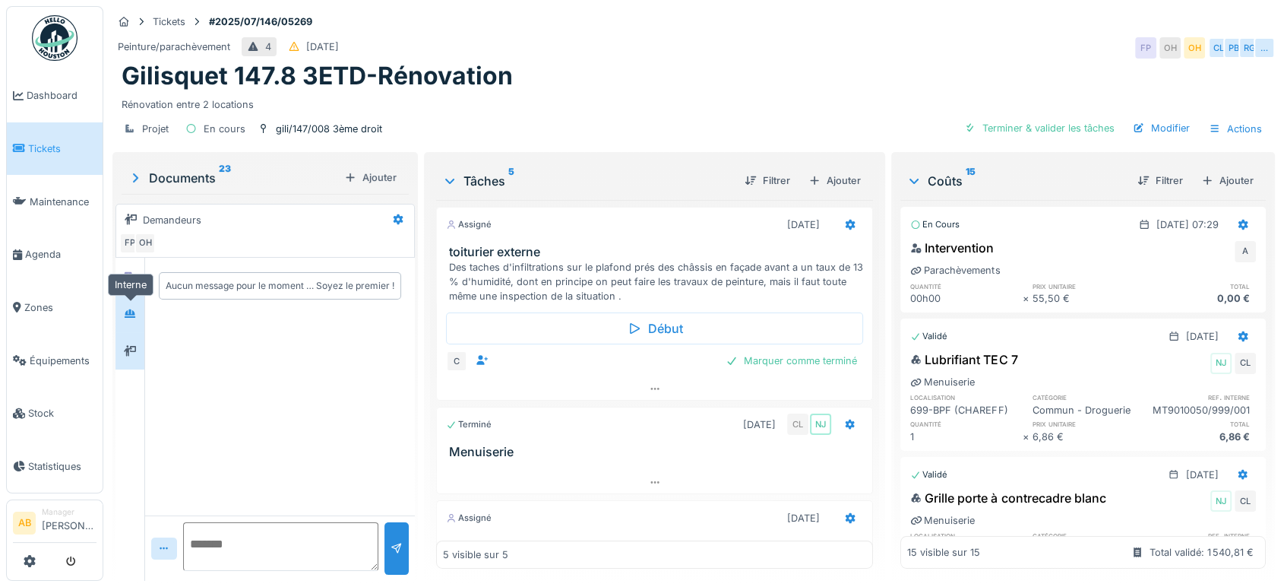
click at [128, 309] on icon at bounding box center [130, 313] width 11 height 8
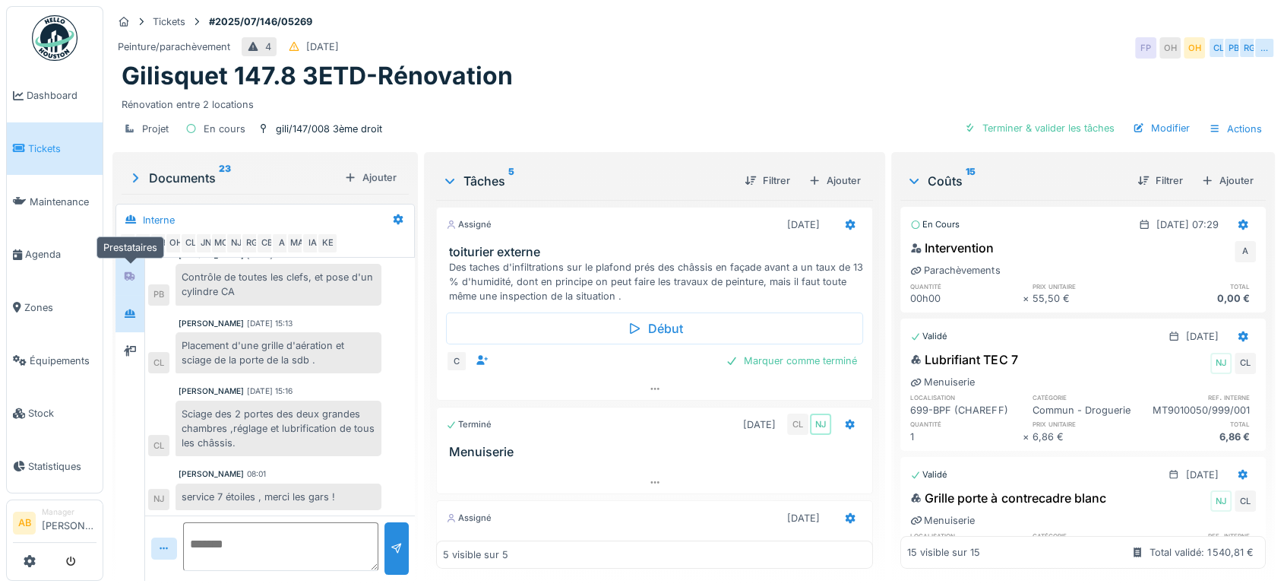
click at [133, 271] on icon at bounding box center [130, 276] width 12 height 10
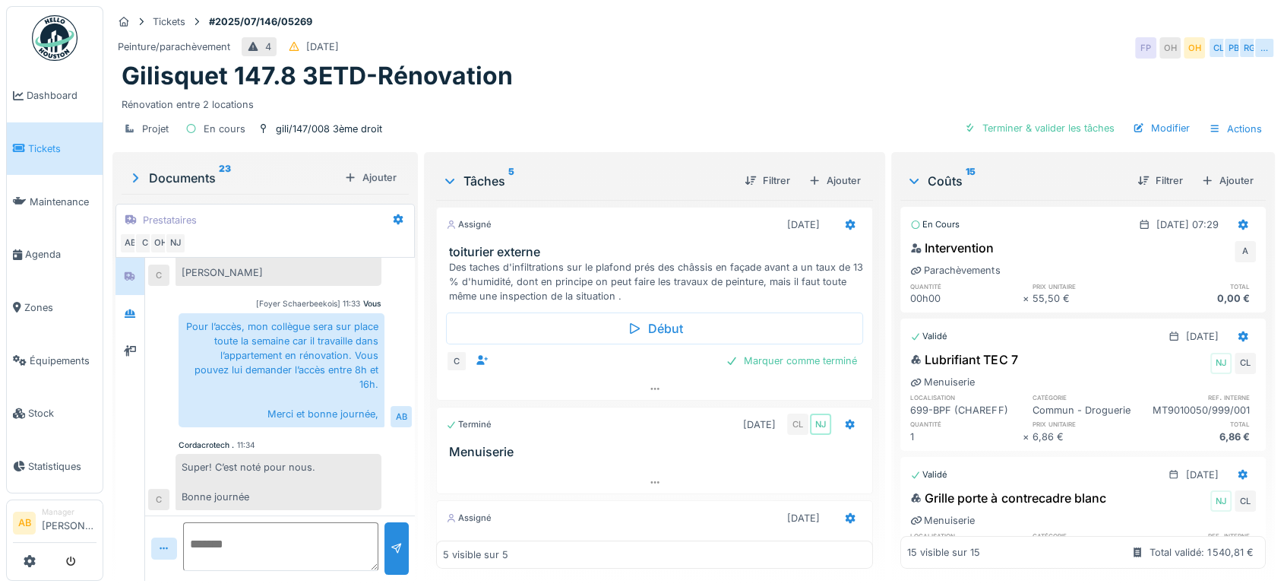
click at [48, 44] on img at bounding box center [55, 38] width 46 height 46
